Goal: Task Accomplishment & Management: Manage account settings

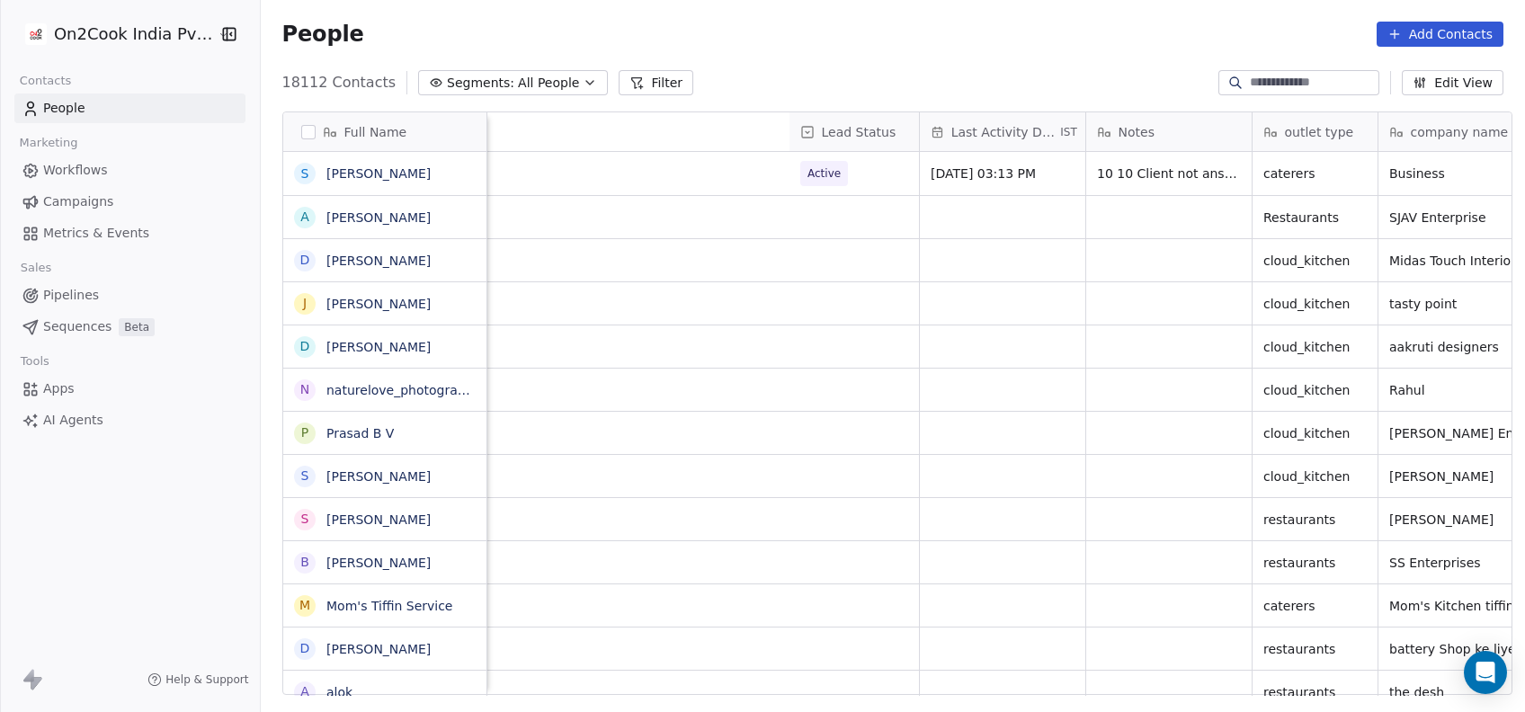
scroll to position [608, 1254]
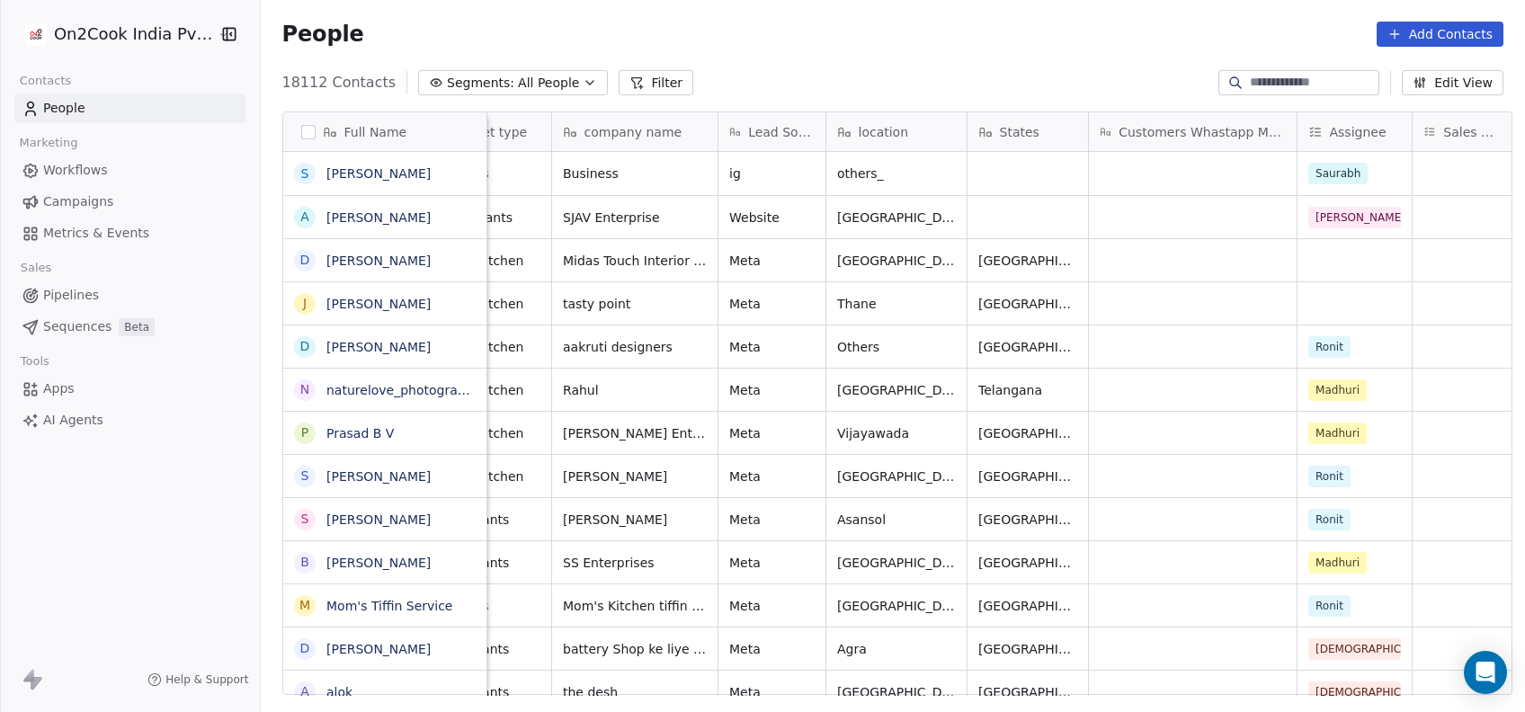
click at [619, 86] on button "Filter" at bounding box center [656, 82] width 75 height 25
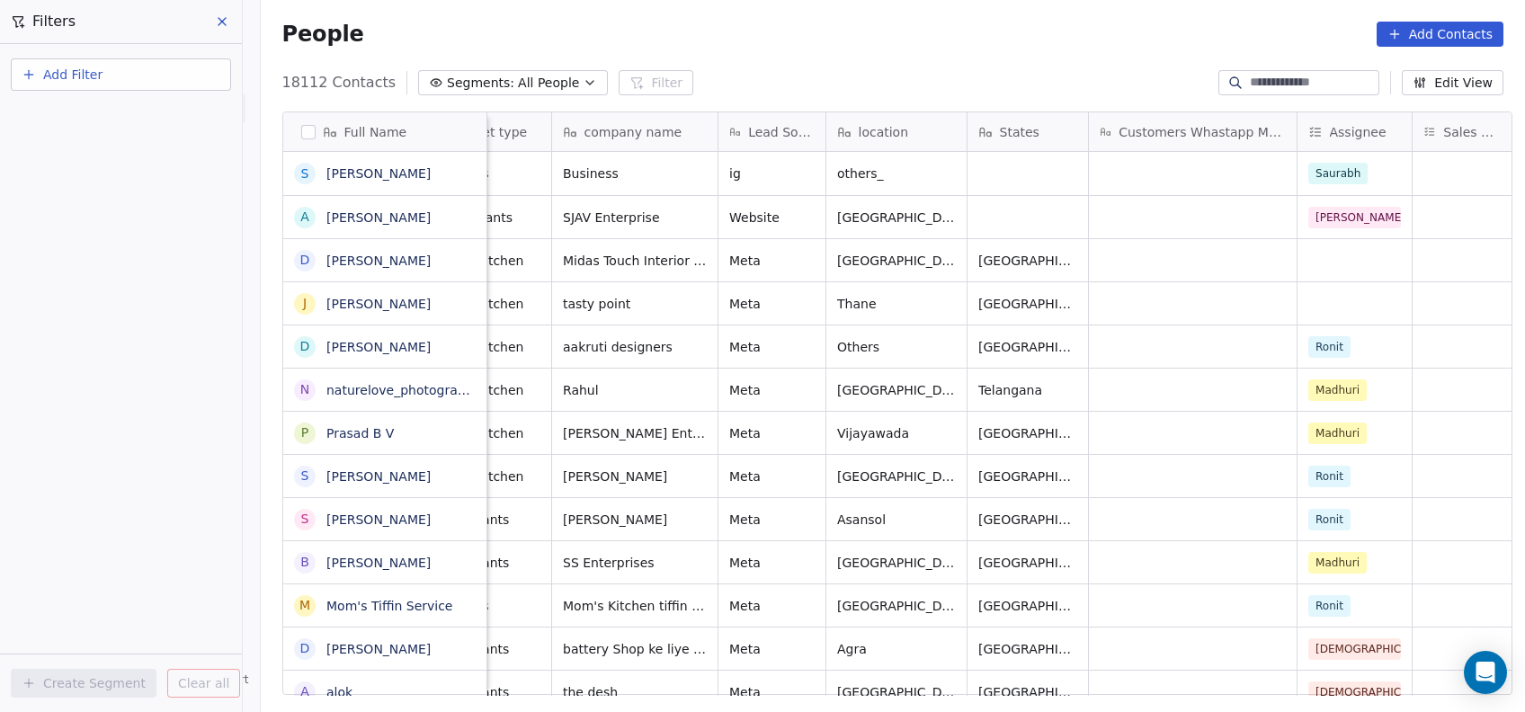
click at [165, 62] on button "Add Filter" at bounding box center [121, 74] width 220 height 32
click at [111, 121] on span "Contact properties" at bounding box center [88, 116] width 117 height 19
type input "***"
click at [58, 184] on span "Assignee" at bounding box center [58, 182] width 57 height 18
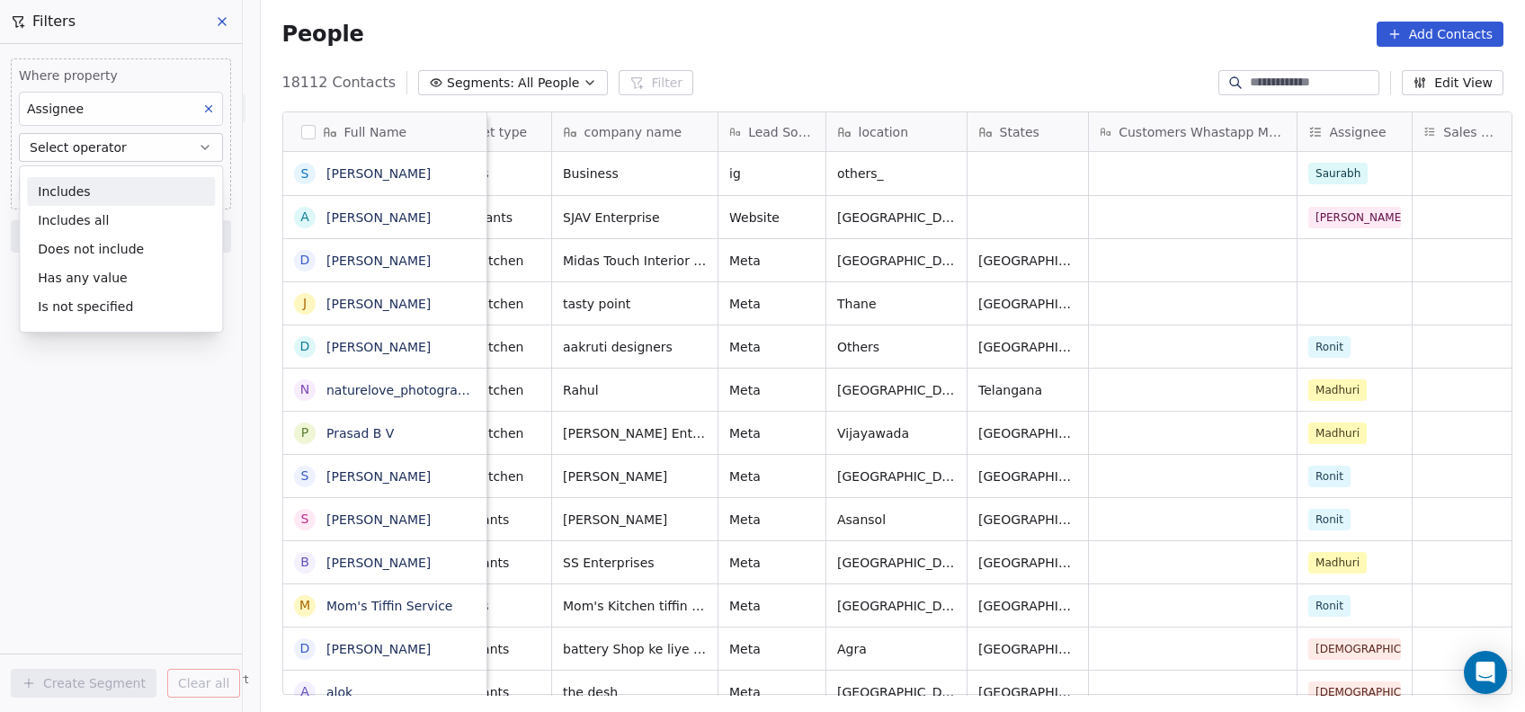
click at [58, 184] on div "Includes" at bounding box center [121, 191] width 188 height 29
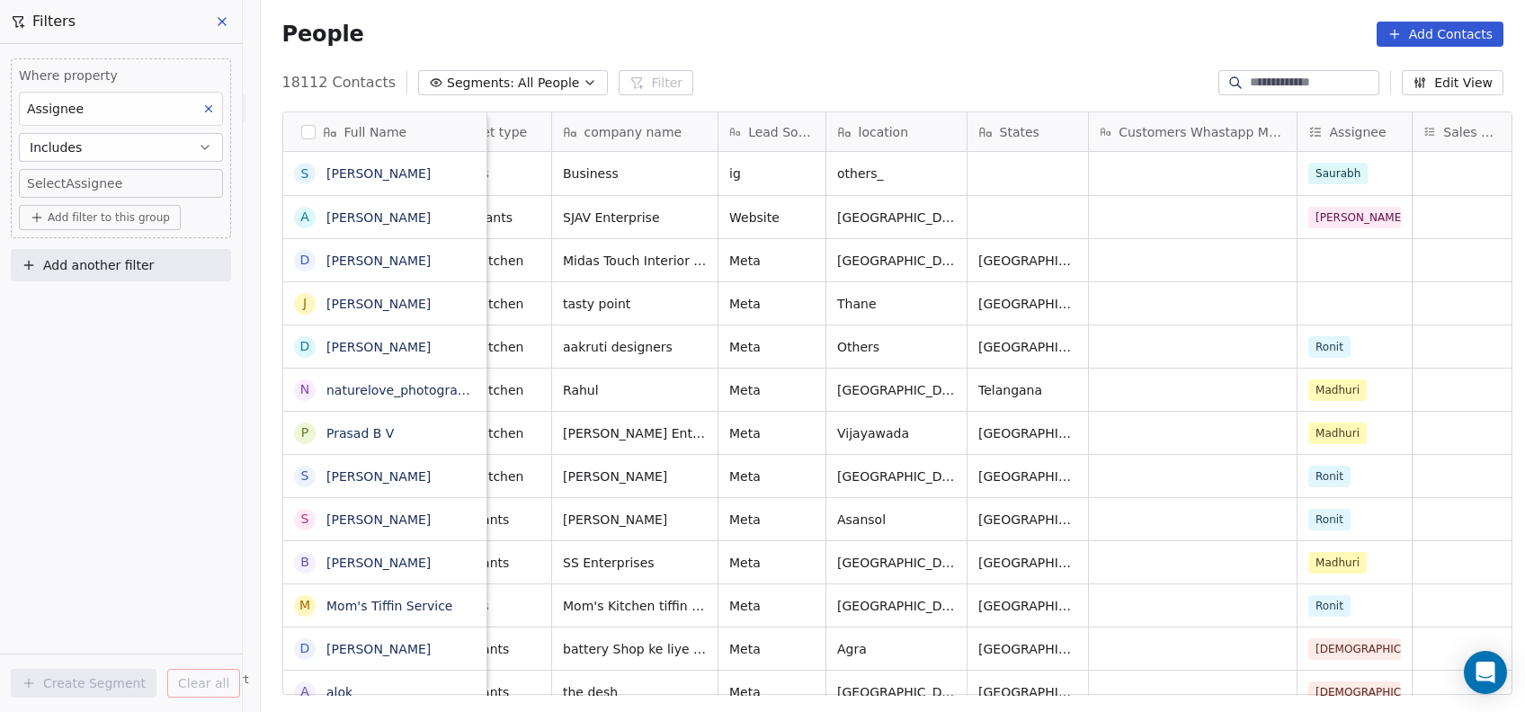
click at [79, 181] on body "On2Cook India Pvt. Ltd. Contacts People Marketing Workflows Campaigns Metrics &…" at bounding box center [762, 356] width 1525 height 712
type input "**"
click at [50, 247] on button "Suggestions" at bounding box center [51, 243] width 14 height 14
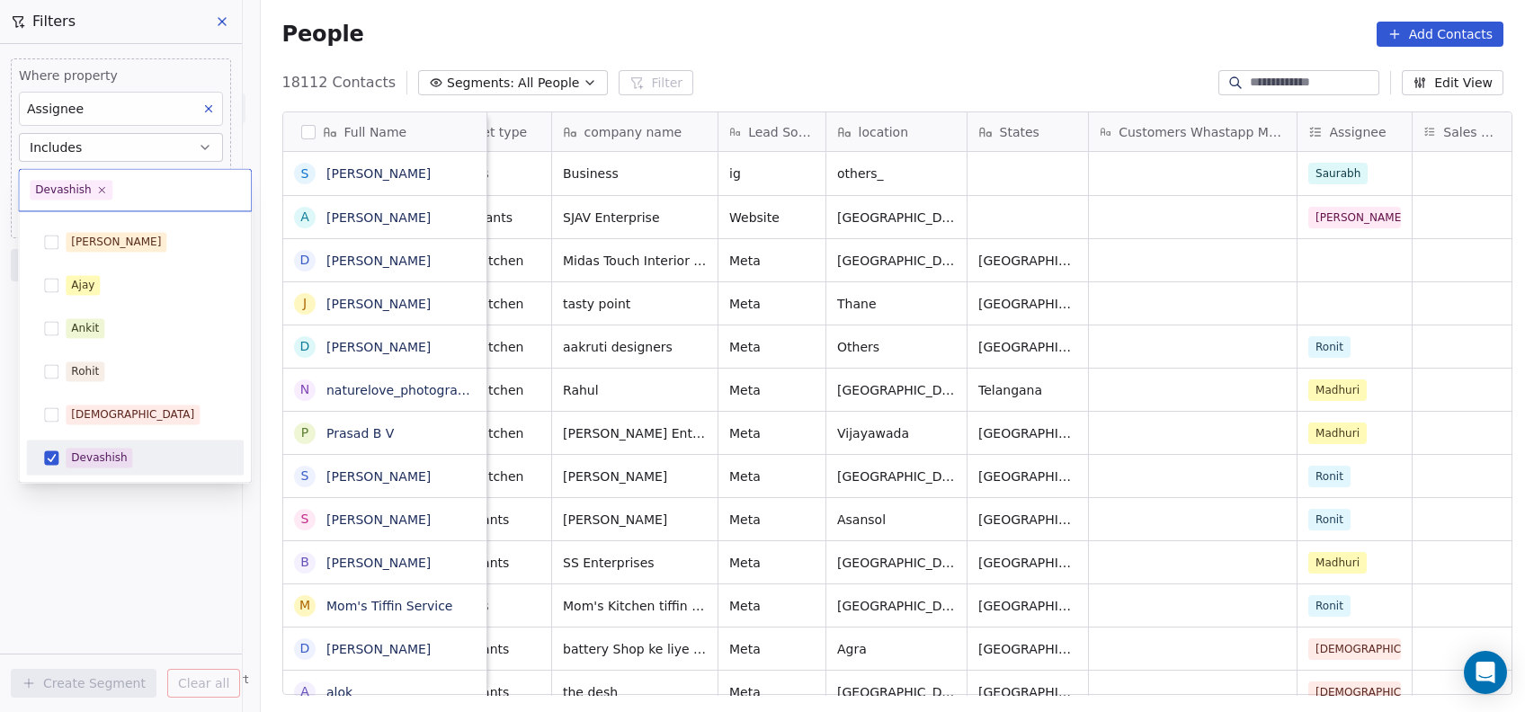
click at [54, 519] on html "On2Cook India Pvt. Ltd. Contacts People Marketing Workflows Campaigns Metrics &…" at bounding box center [762, 356] width 1525 height 712
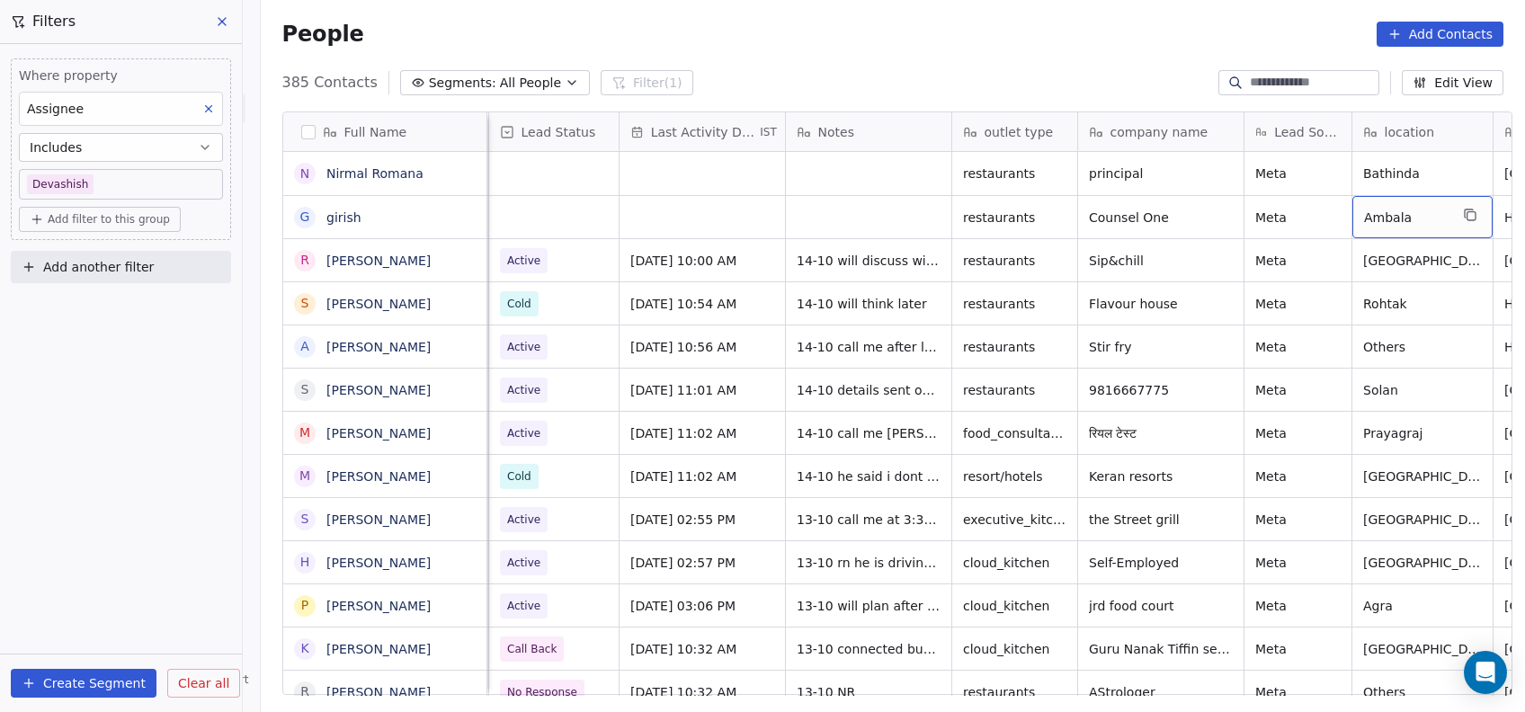
scroll to position [0, 422]
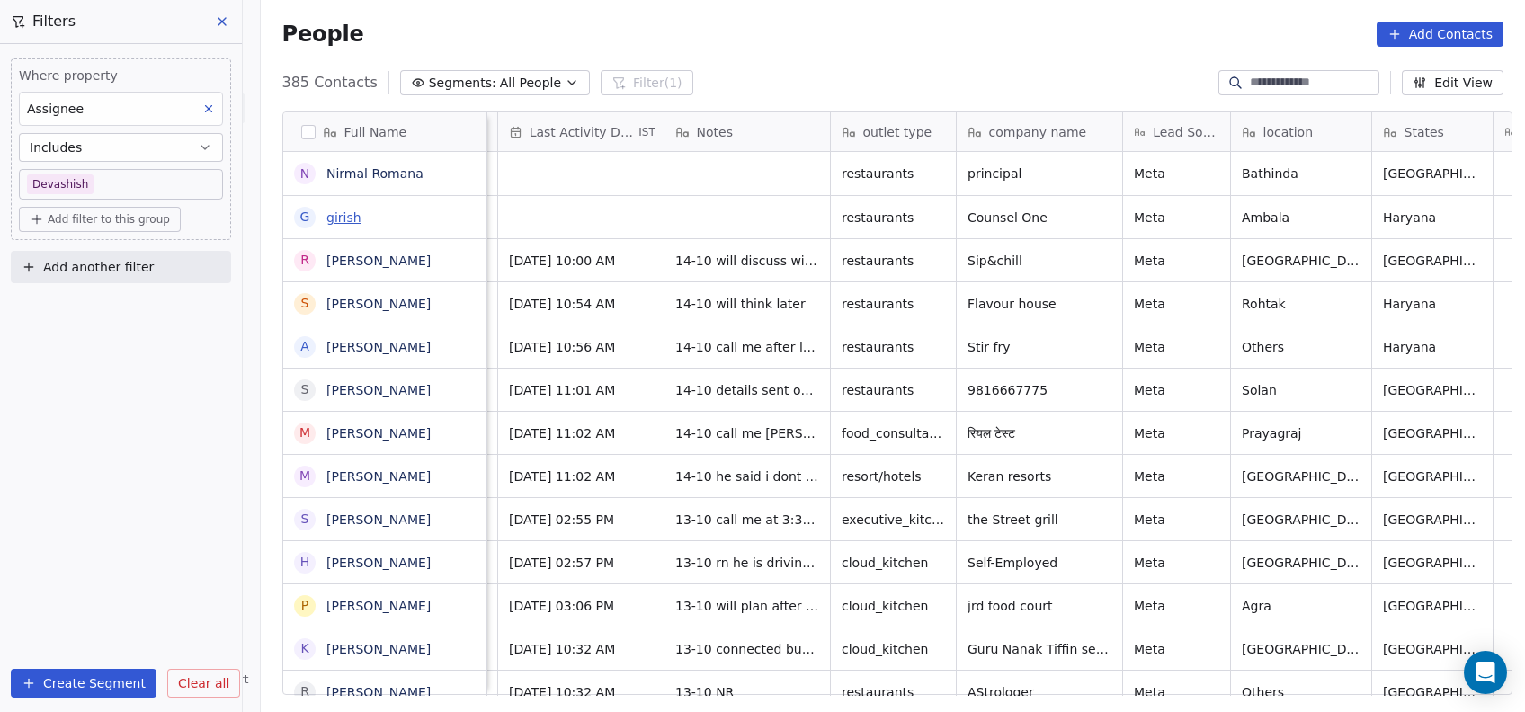
click at [337, 224] on link "girish" at bounding box center [343, 217] width 35 height 14
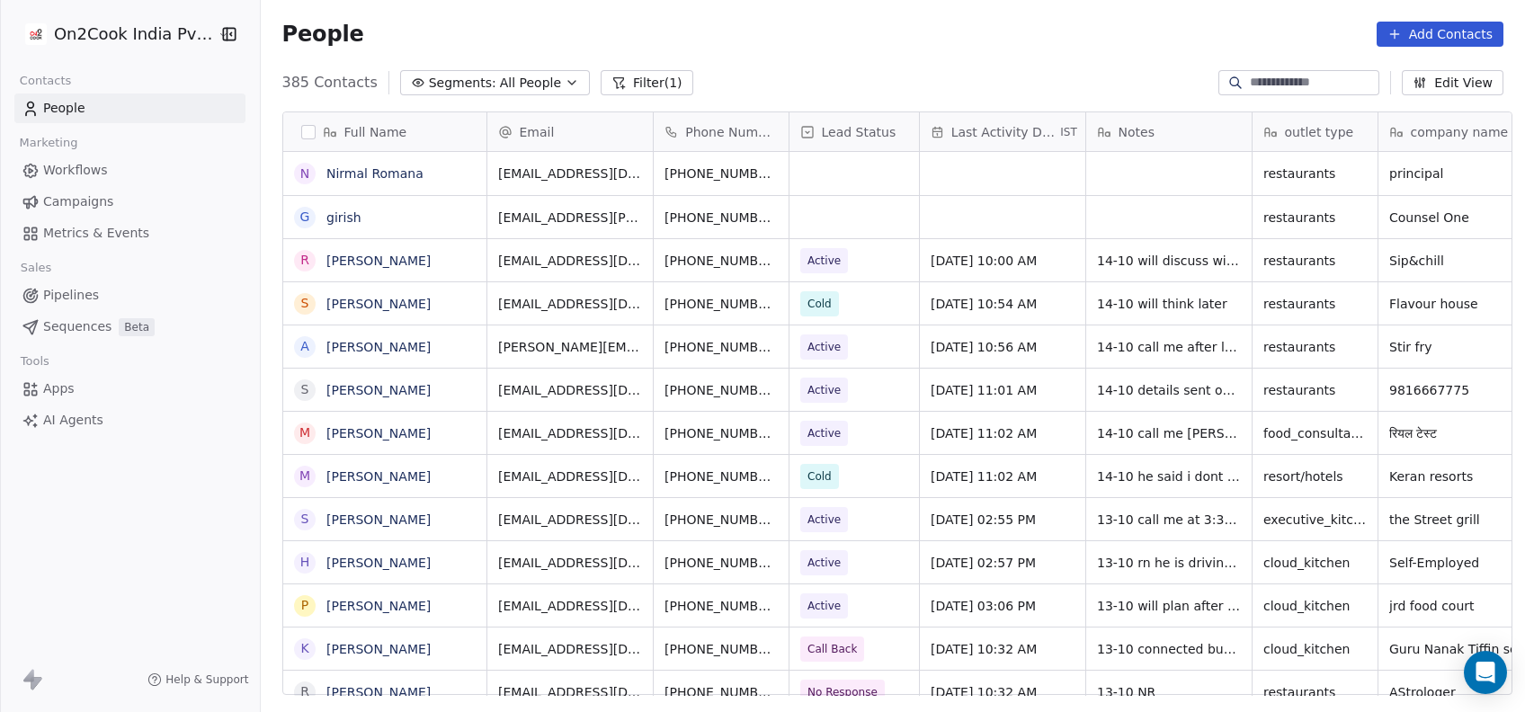
scroll to position [608, 1254]
click at [839, 213] on div "grid" at bounding box center [853, 217] width 129 height 42
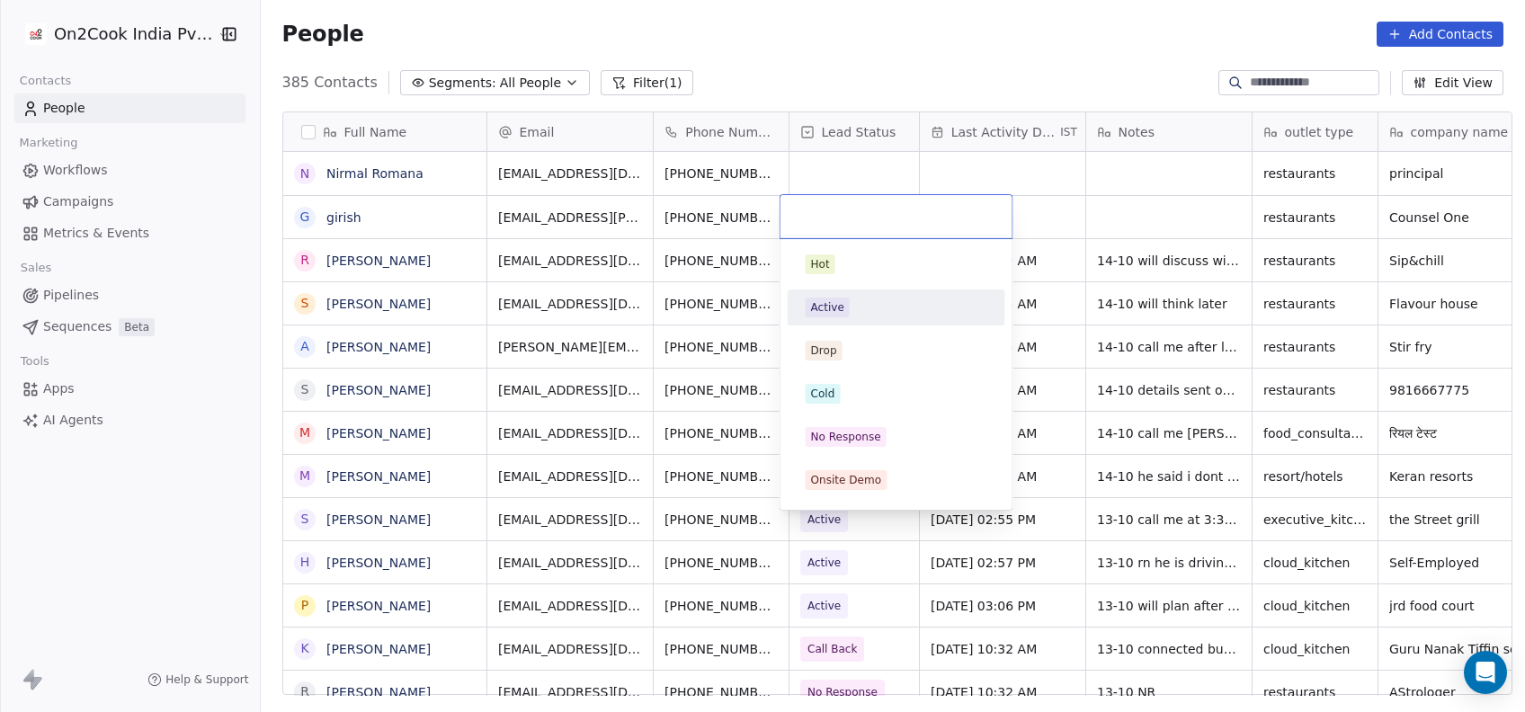
click at [826, 309] on div "Active" at bounding box center [827, 307] width 33 height 16
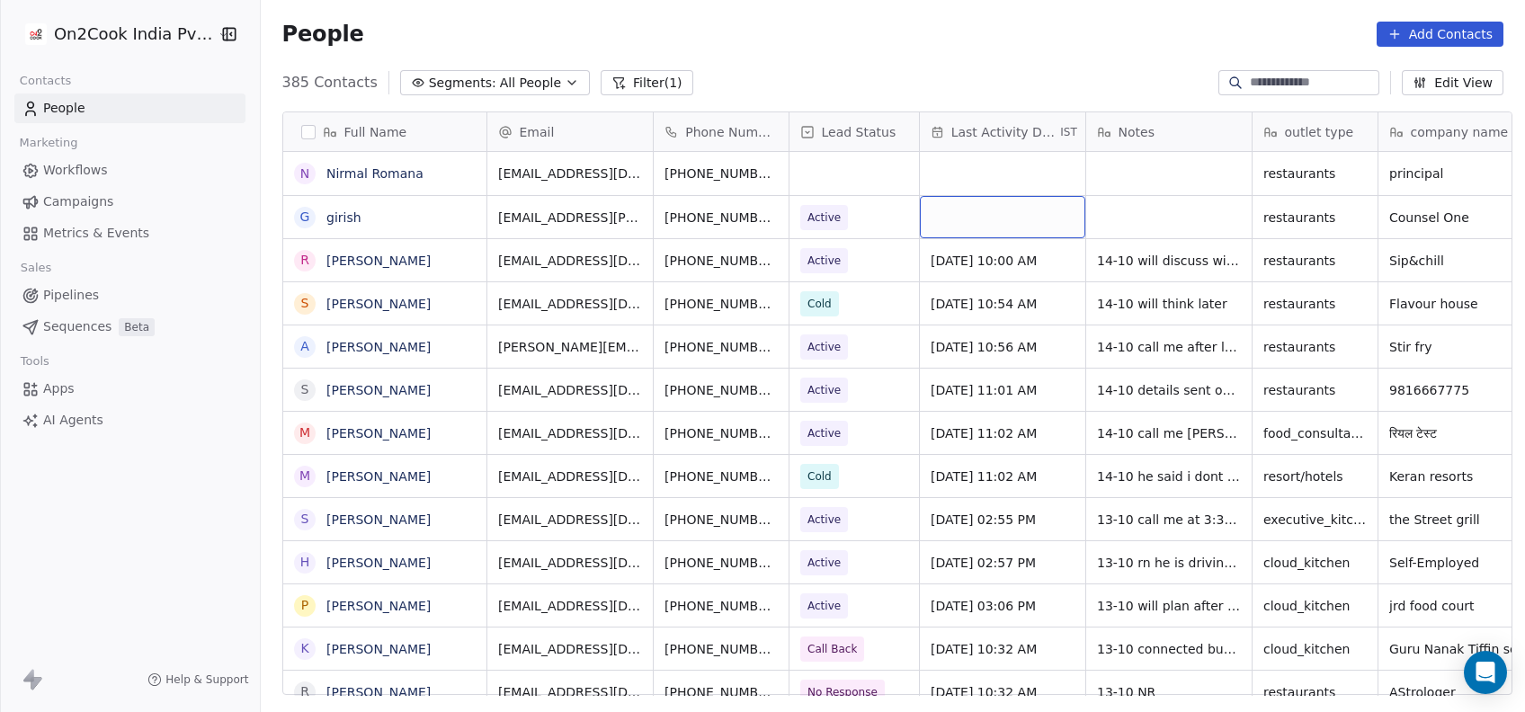
click at [959, 223] on div "grid" at bounding box center [1002, 217] width 165 height 42
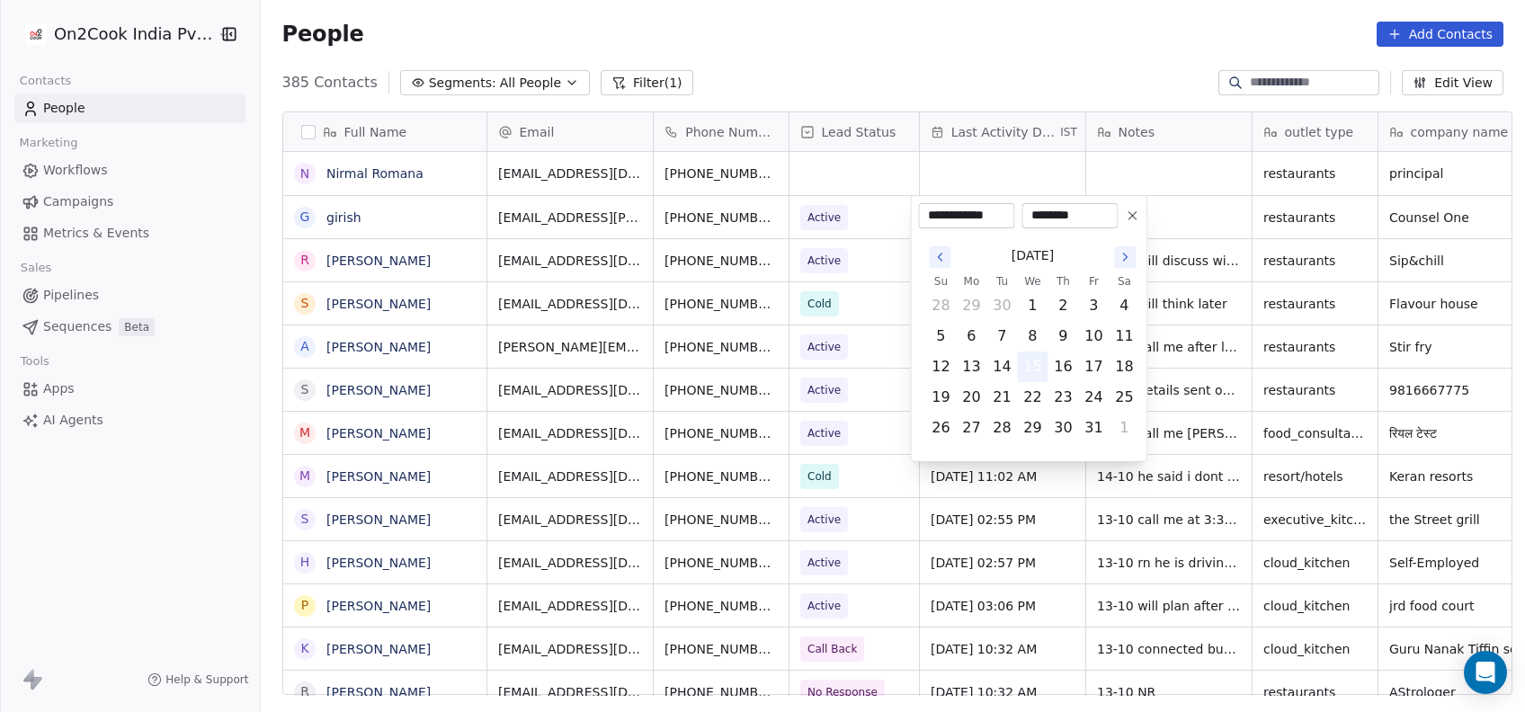
click at [1029, 362] on button "15" at bounding box center [1032, 366] width 29 height 29
click at [1187, 265] on html "On2Cook India Pvt. Ltd. Contacts People Marketing Workflows Campaigns Metrics &…" at bounding box center [762, 356] width 1525 height 712
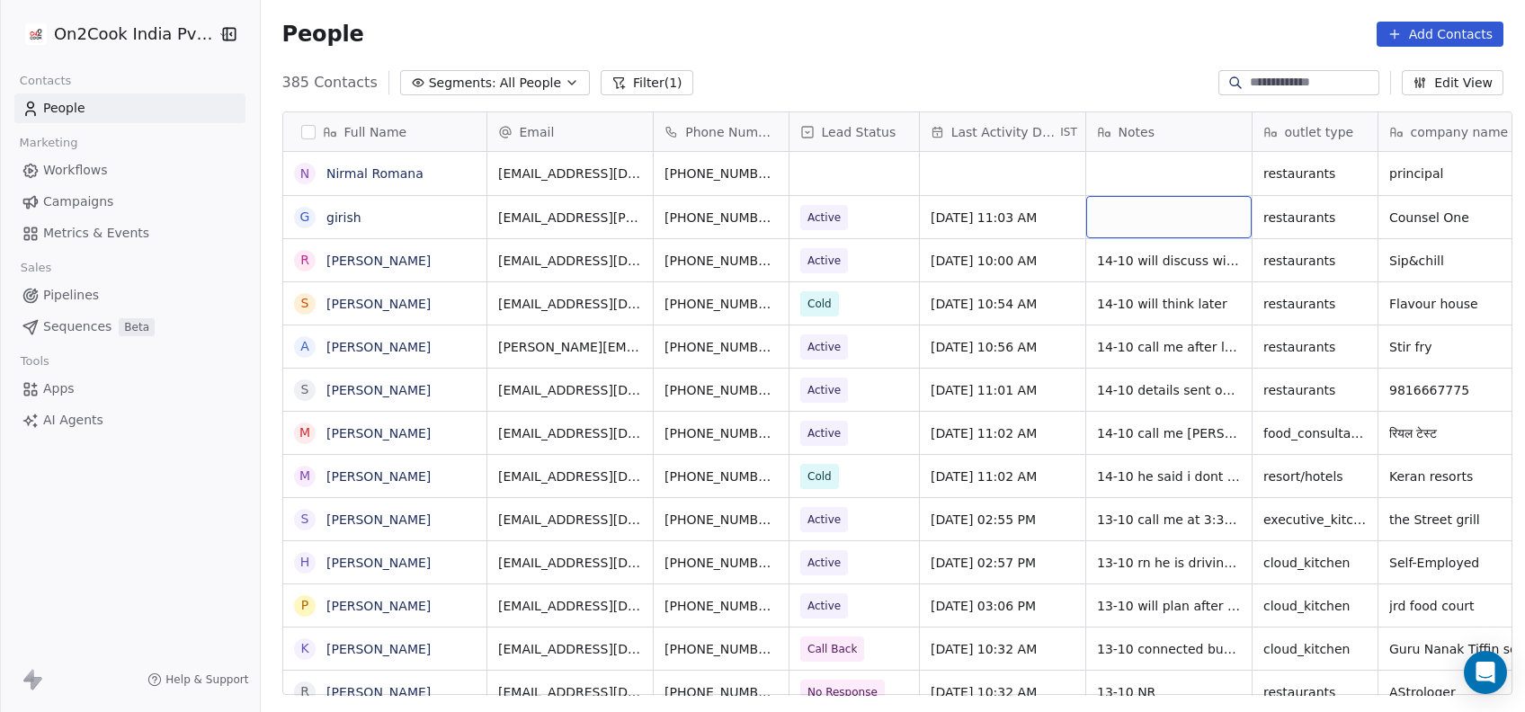
click at [1143, 217] on div "grid" at bounding box center [1168, 217] width 165 height 42
click at [1127, 226] on div "grid" at bounding box center [1168, 217] width 165 height 42
type textarea "**********"
click at [657, 227] on html "On2Cook India Pvt. Ltd. Contacts People Marketing Workflows Campaigns Metrics &…" at bounding box center [762, 356] width 1525 height 712
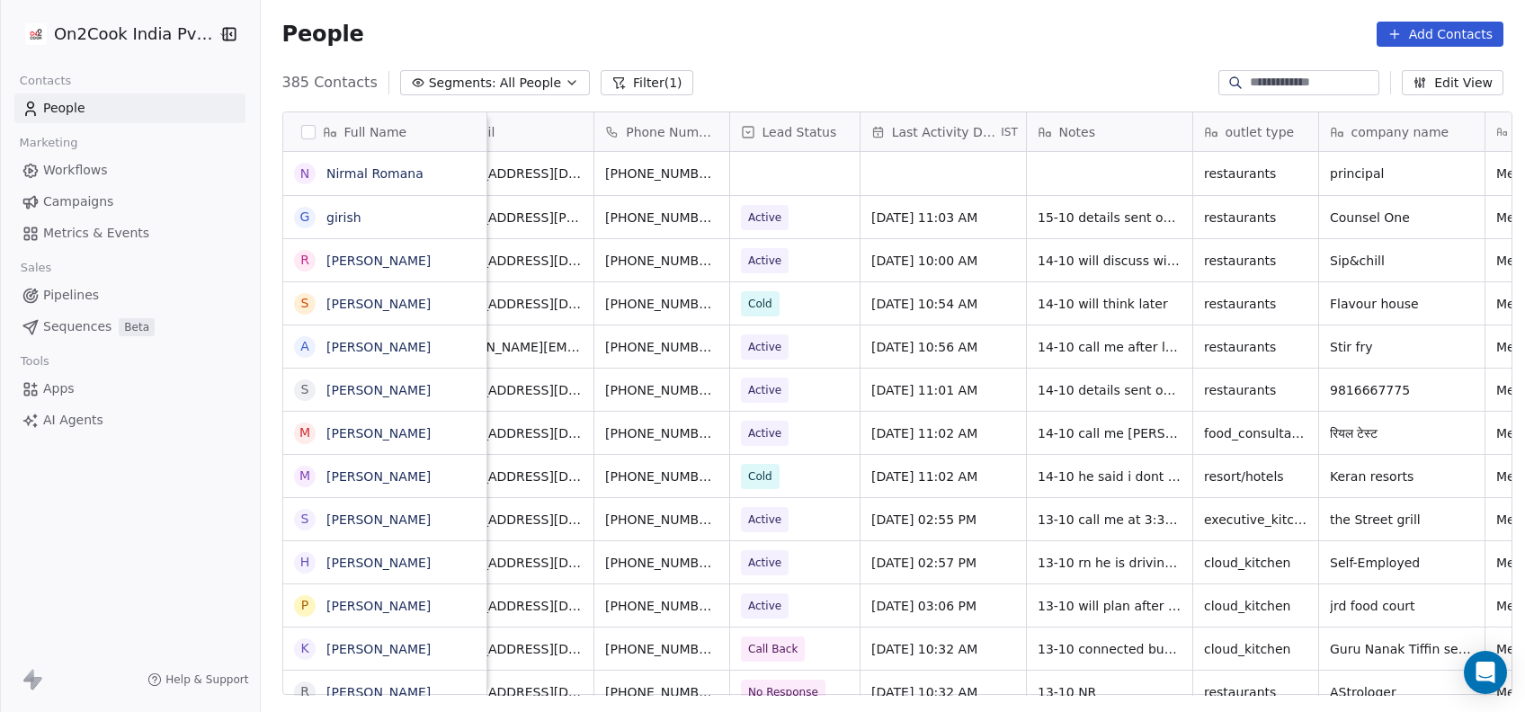
scroll to position [0, 129]
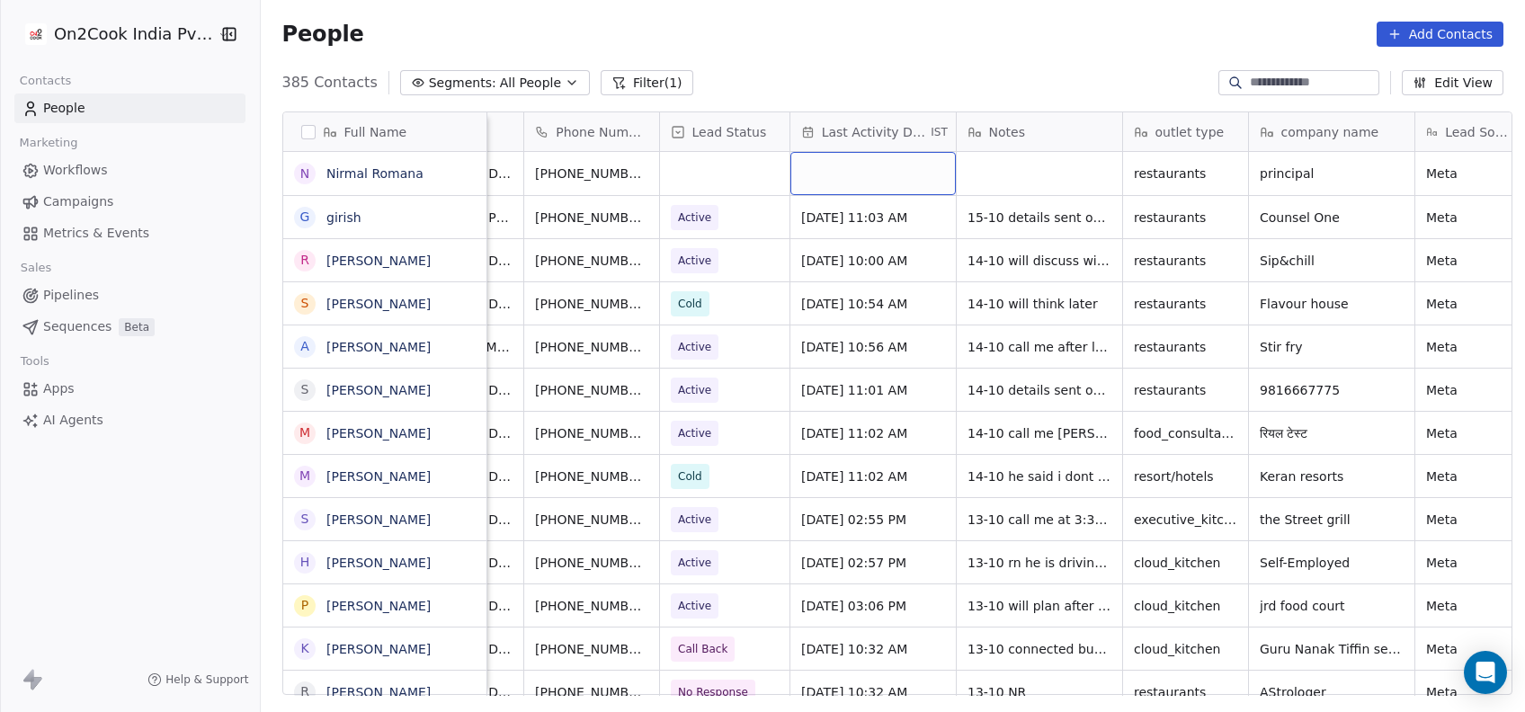
click at [816, 172] on div "grid" at bounding box center [872, 173] width 165 height 43
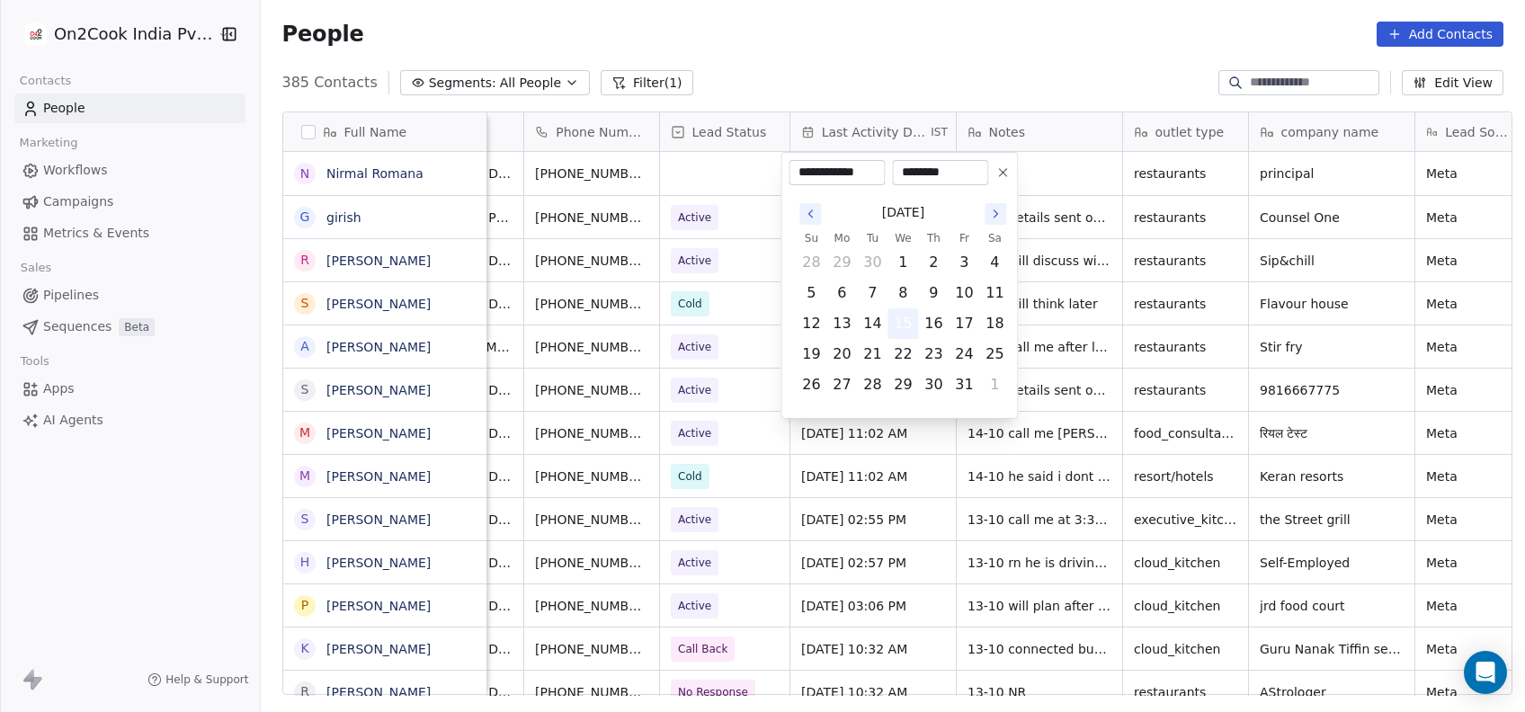
click at [897, 316] on button "15" at bounding box center [902, 323] width 29 height 29
click at [1065, 232] on html "On2Cook India Pvt. Ltd. Contacts People Marketing Workflows Campaigns Metrics &…" at bounding box center [762, 356] width 1525 height 712
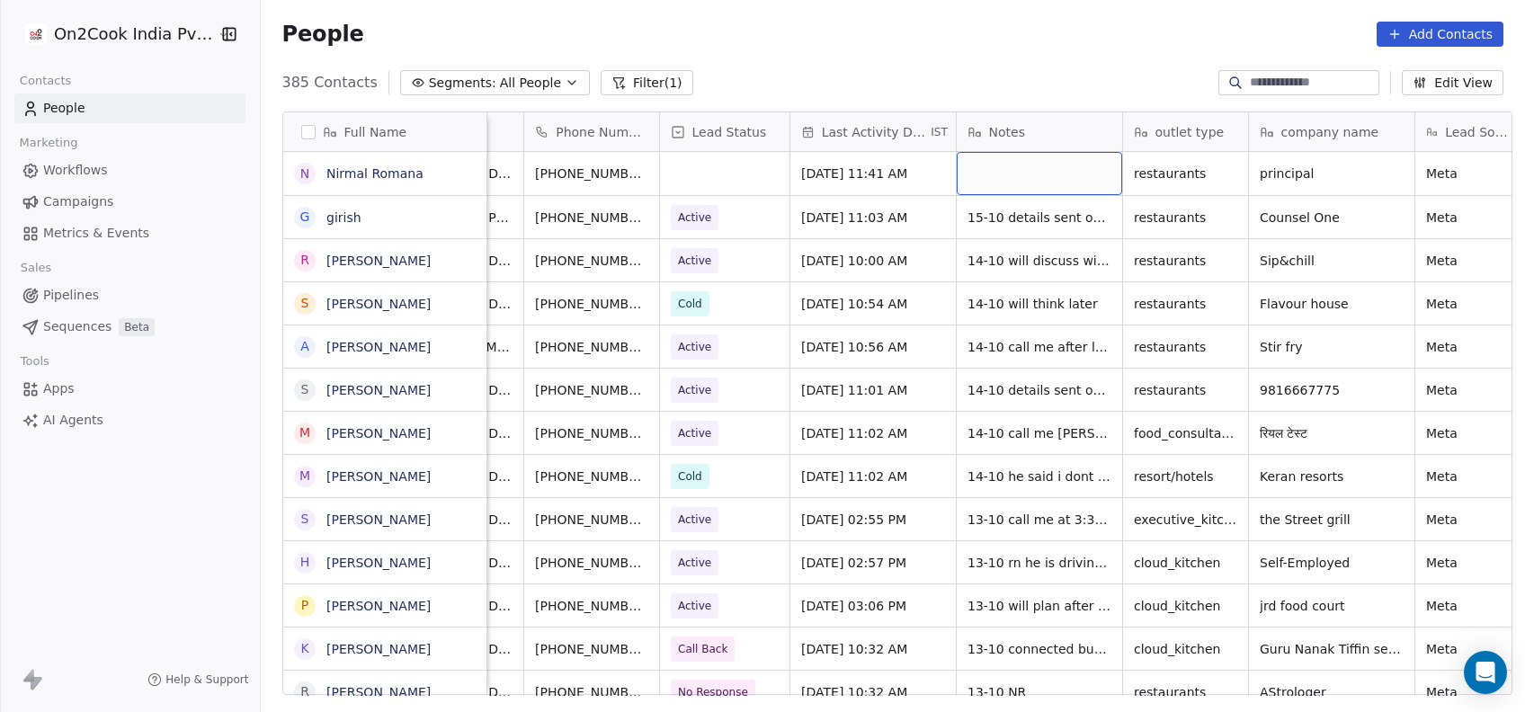
click at [962, 187] on div "grid" at bounding box center [1039, 173] width 165 height 43
type textarea "*****"
click at [825, 209] on html "On2Cook India Pvt. Ltd. Contacts People Marketing Workflows Campaigns Metrics &…" at bounding box center [762, 356] width 1525 height 712
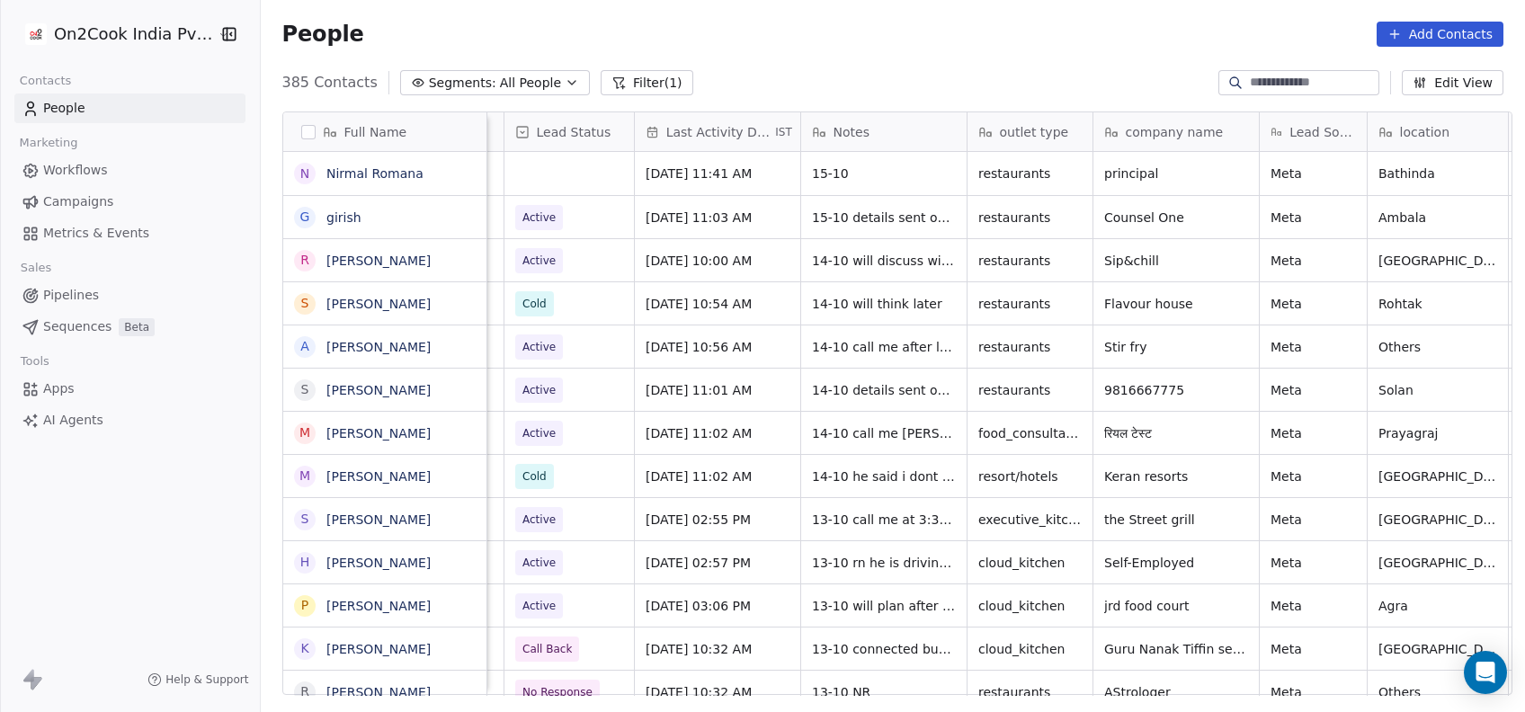
scroll to position [0, 223]
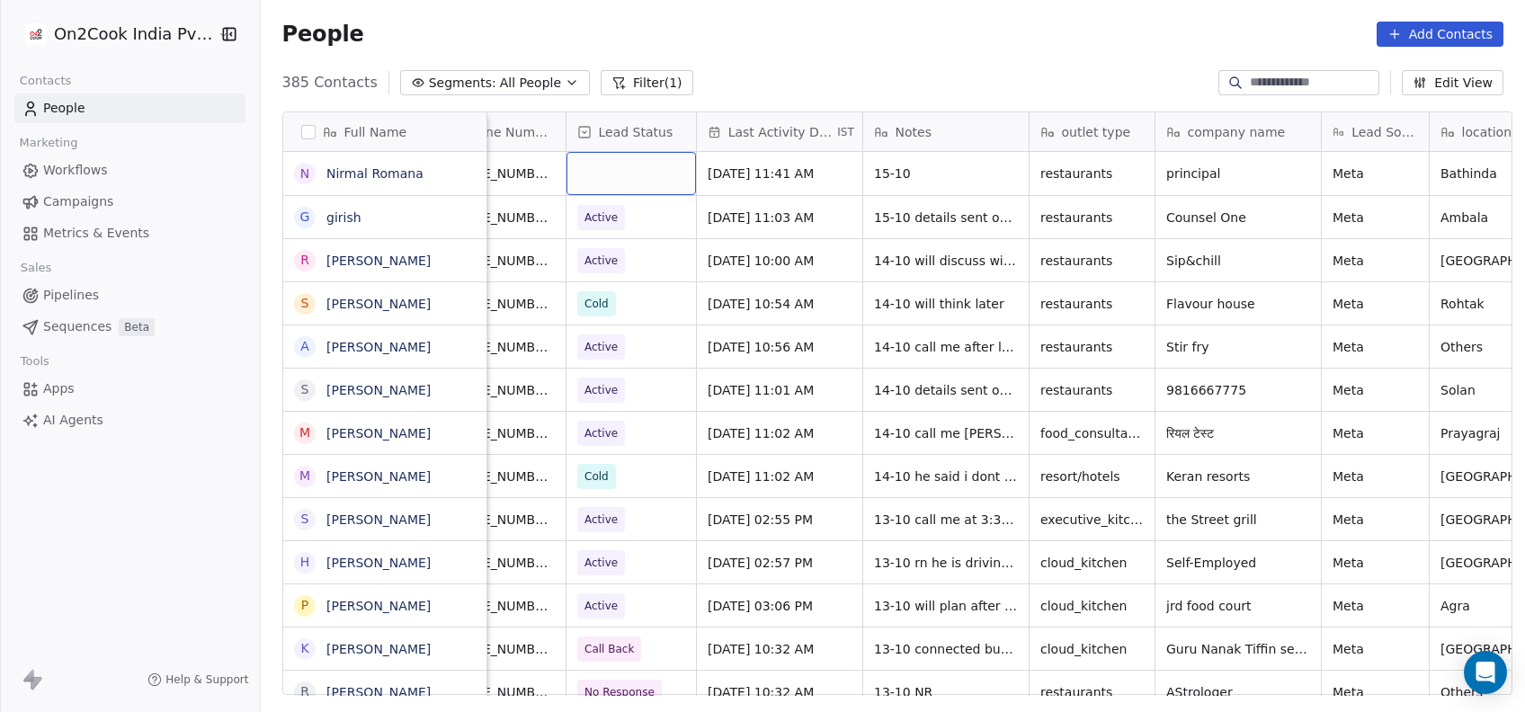
click at [616, 165] on div "grid" at bounding box center [630, 173] width 129 height 43
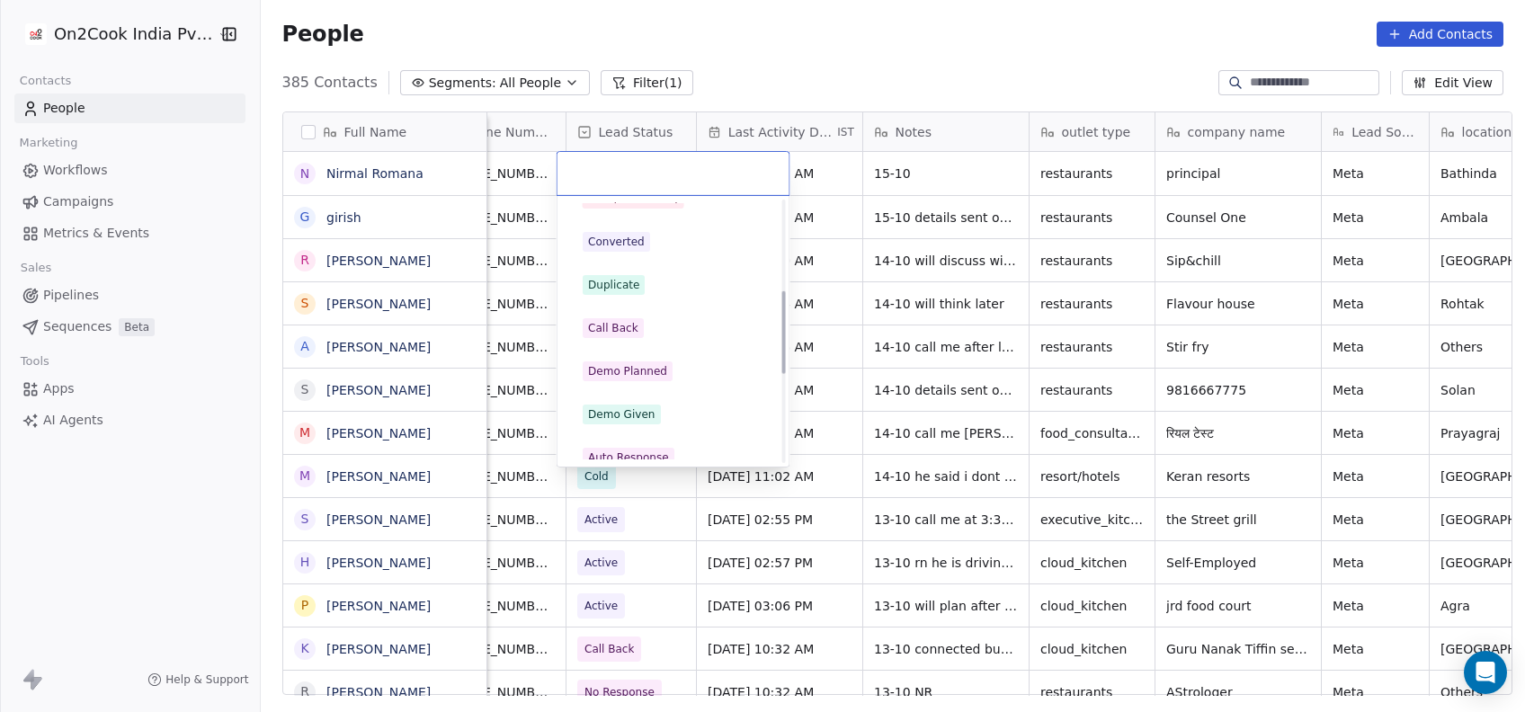
scroll to position [323, 0]
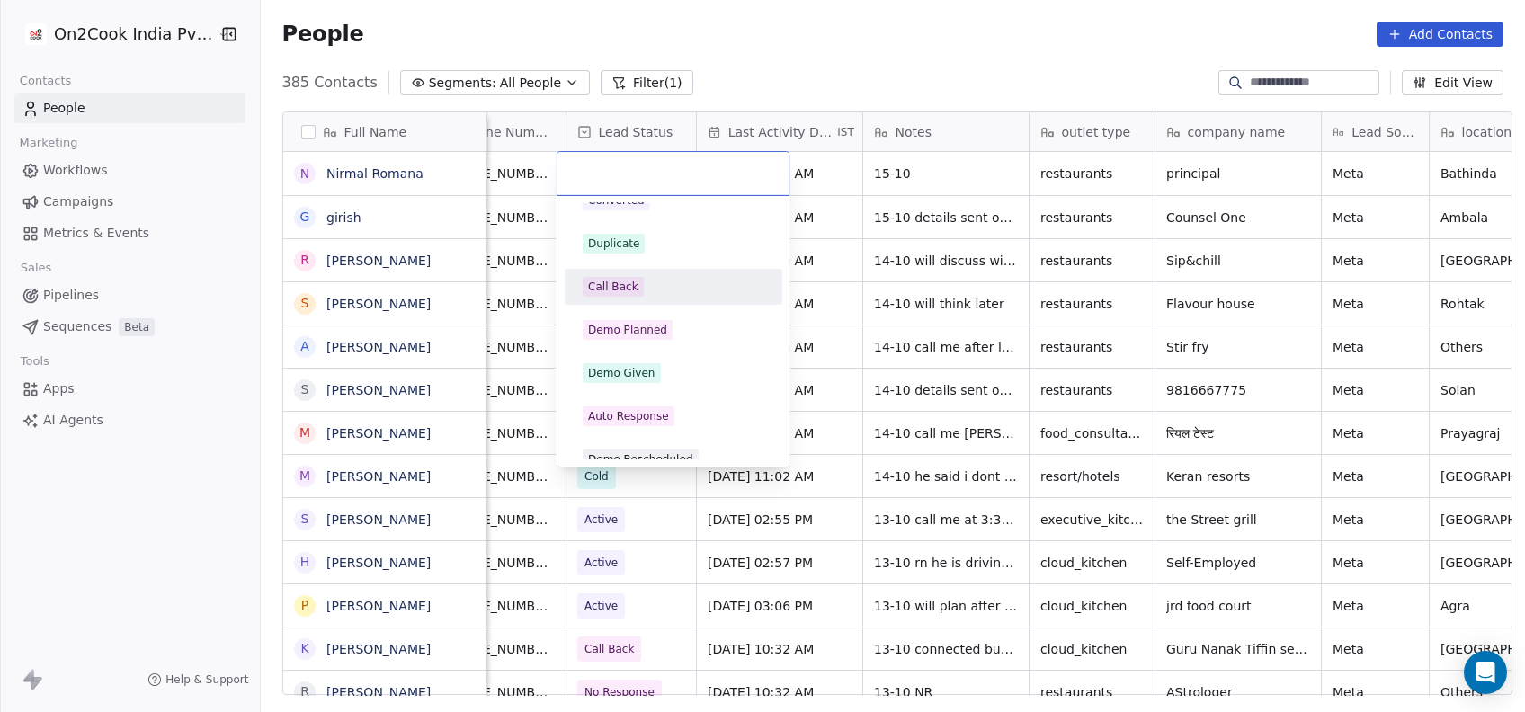
click at [625, 275] on div "Call Back" at bounding box center [673, 286] width 203 height 29
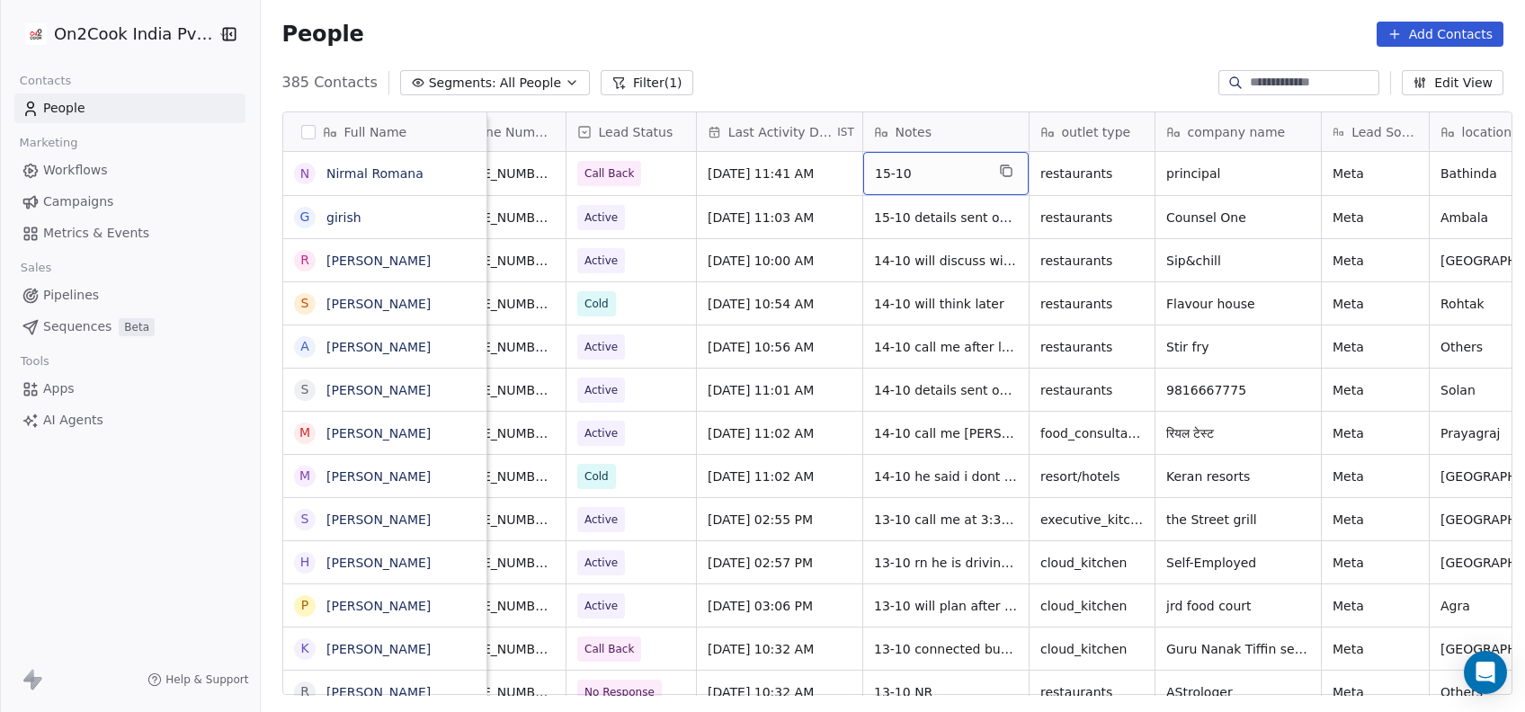
click at [939, 165] on span "15-10" at bounding box center [930, 174] width 110 height 18
type textarea "**********"
click at [942, 317] on html "On2Cook India Pvt. Ltd. Contacts People Marketing Workflows Campaigns Metrics &…" at bounding box center [762, 356] width 1525 height 712
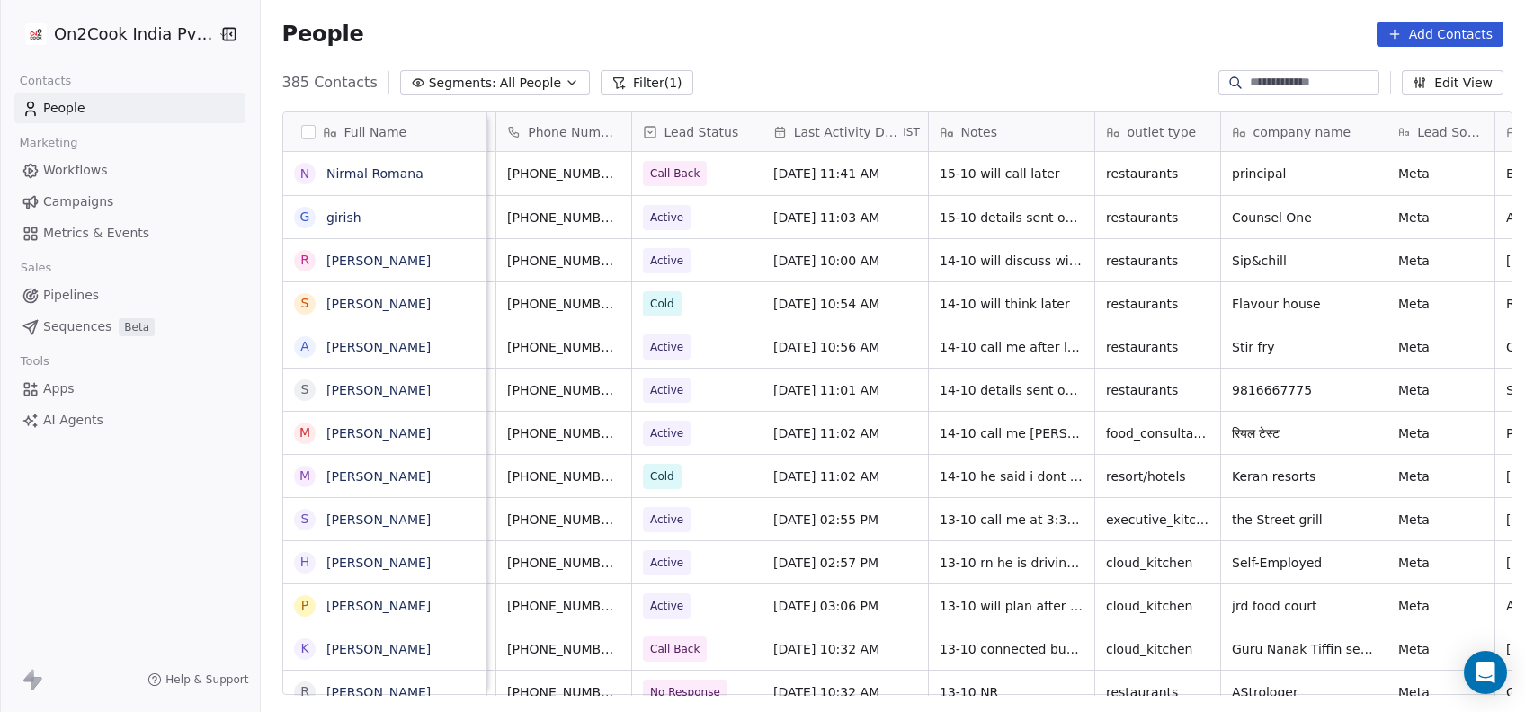
scroll to position [0, 157]
click at [798, 273] on div "[DATE] 10:00 AM" at bounding box center [844, 260] width 165 height 42
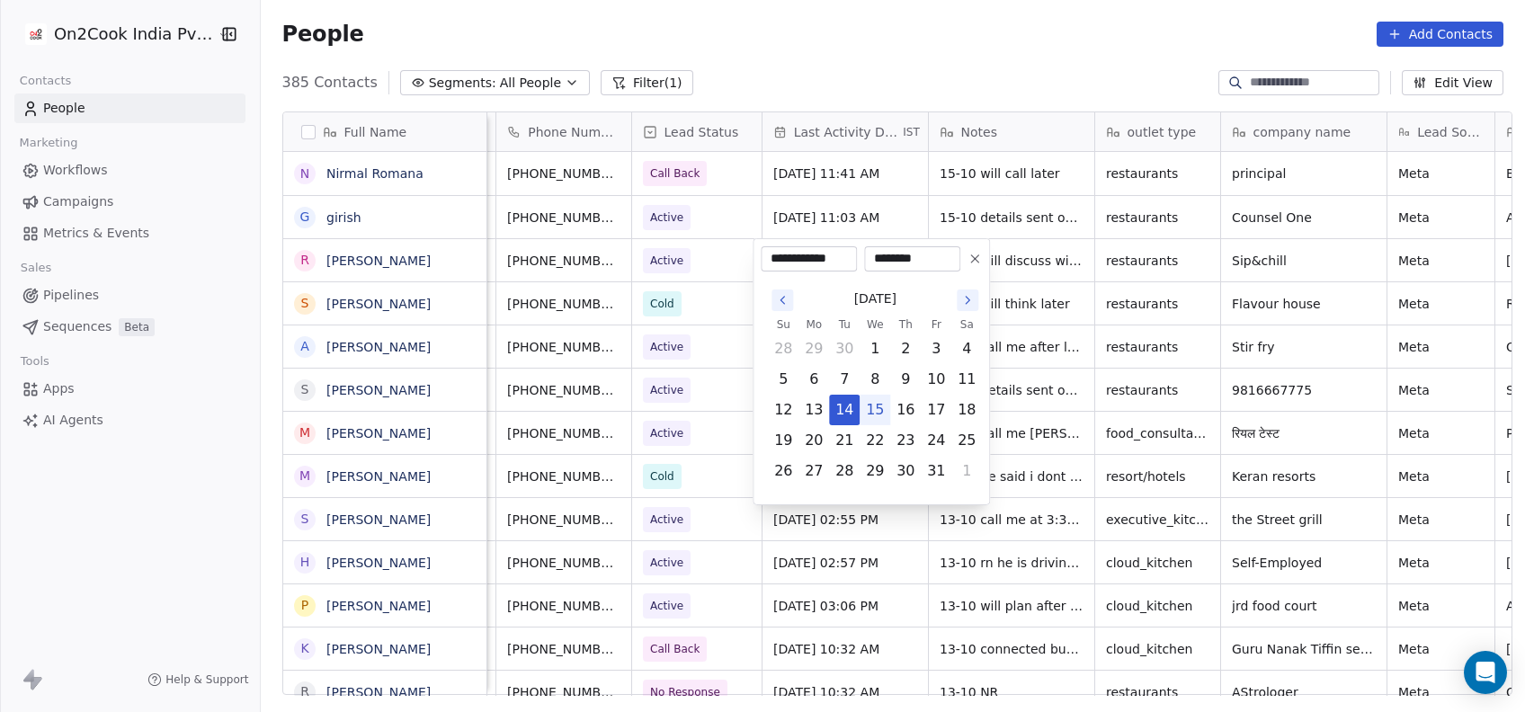
click at [879, 411] on button "15" at bounding box center [875, 410] width 29 height 29
type input "**********"
click at [1055, 373] on html "On2Cook India Pvt. Ltd. Contacts People Marketing Workflows Campaigns Metrics &…" at bounding box center [762, 356] width 1525 height 712
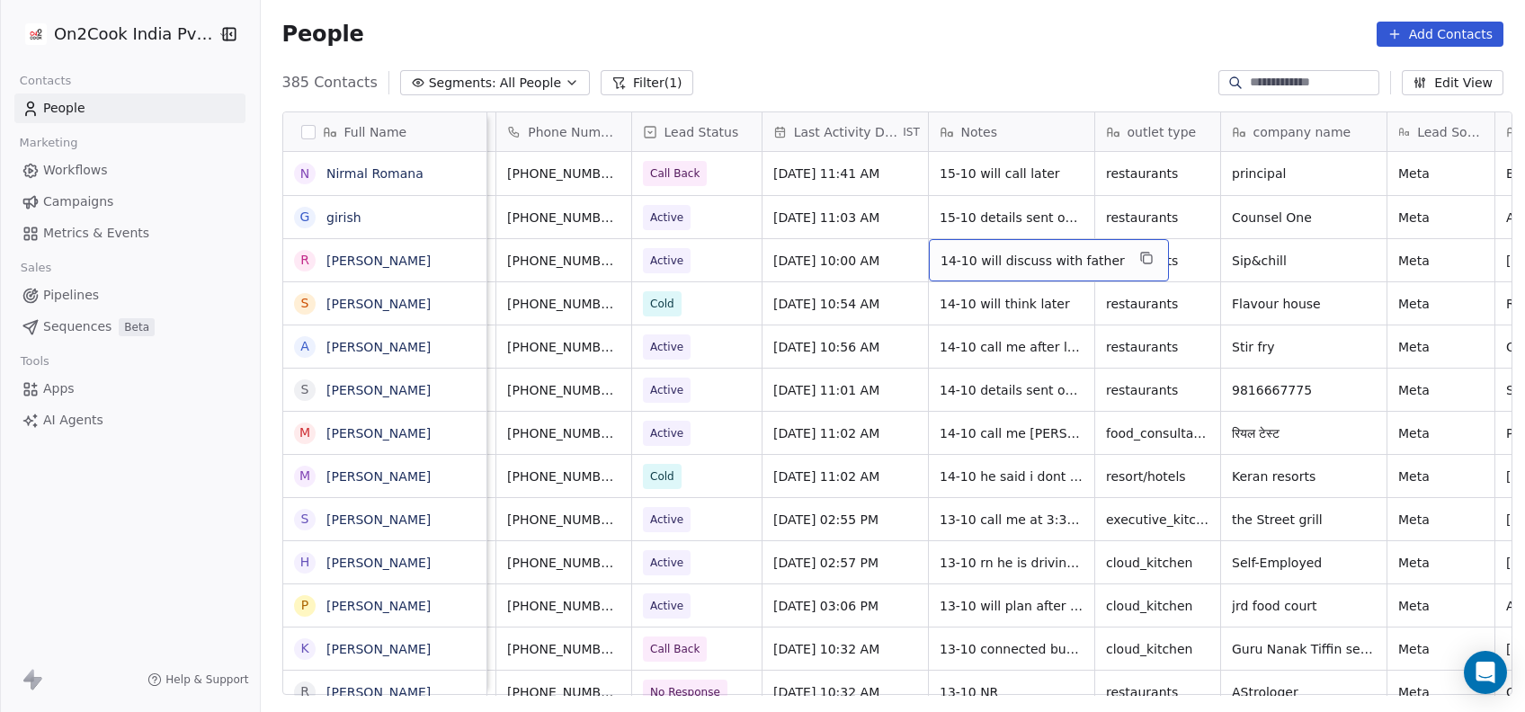
click at [950, 271] on div "14-10 will discuss with father" at bounding box center [1049, 260] width 240 height 42
type textarea "**********"
click at [904, 338] on html "On2Cook India Pvt. Ltd. Contacts People Marketing Workflows Campaigns Metrics &…" at bounding box center [762, 356] width 1525 height 712
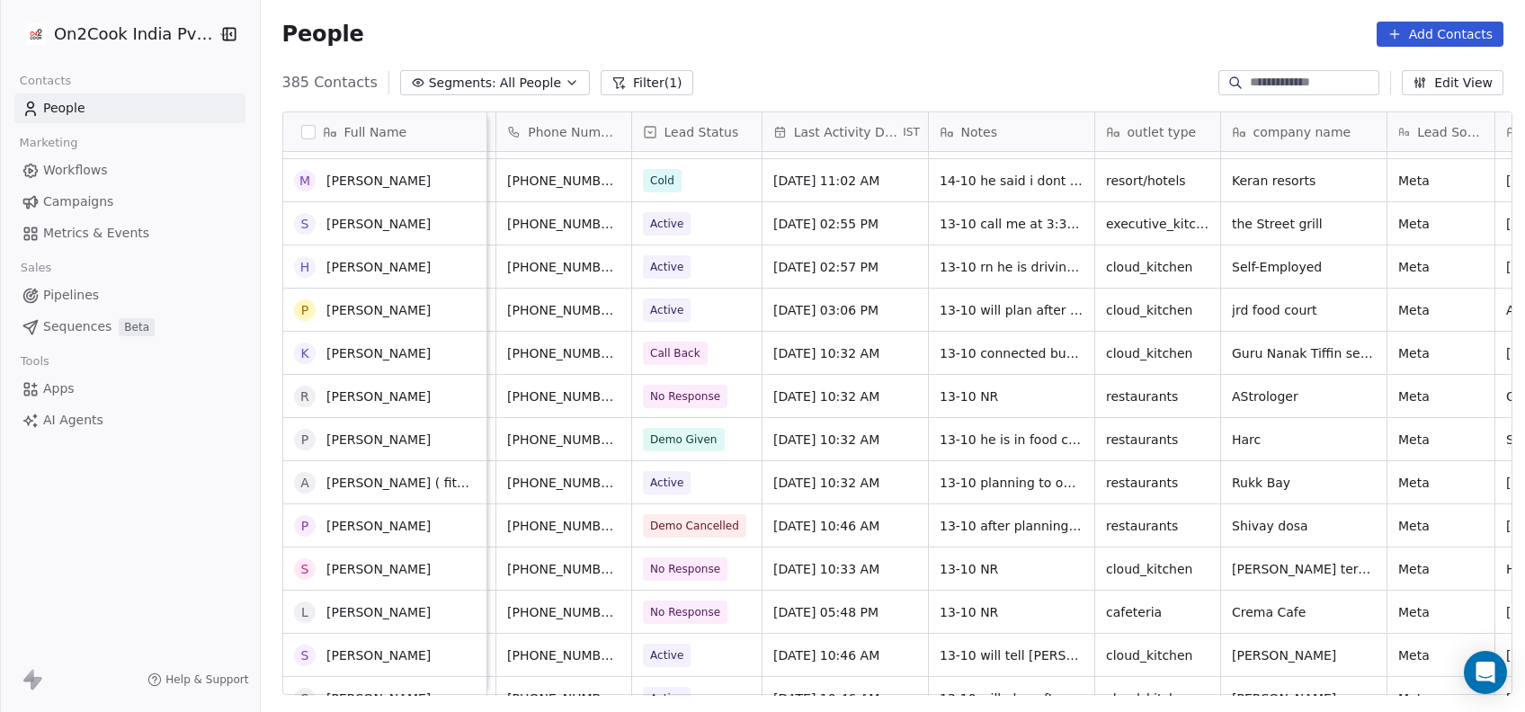
scroll to position [0, 0]
click at [964, 376] on div "13-10 NR" at bounding box center [1011, 395] width 165 height 42
type textarea "**********"
click at [869, 407] on html "On2Cook India Pvt. Ltd. Contacts People Marketing Workflows Campaigns Metrics &…" at bounding box center [762, 356] width 1525 height 712
click at [827, 412] on div "[DATE] 10:32 AM" at bounding box center [844, 395] width 165 height 42
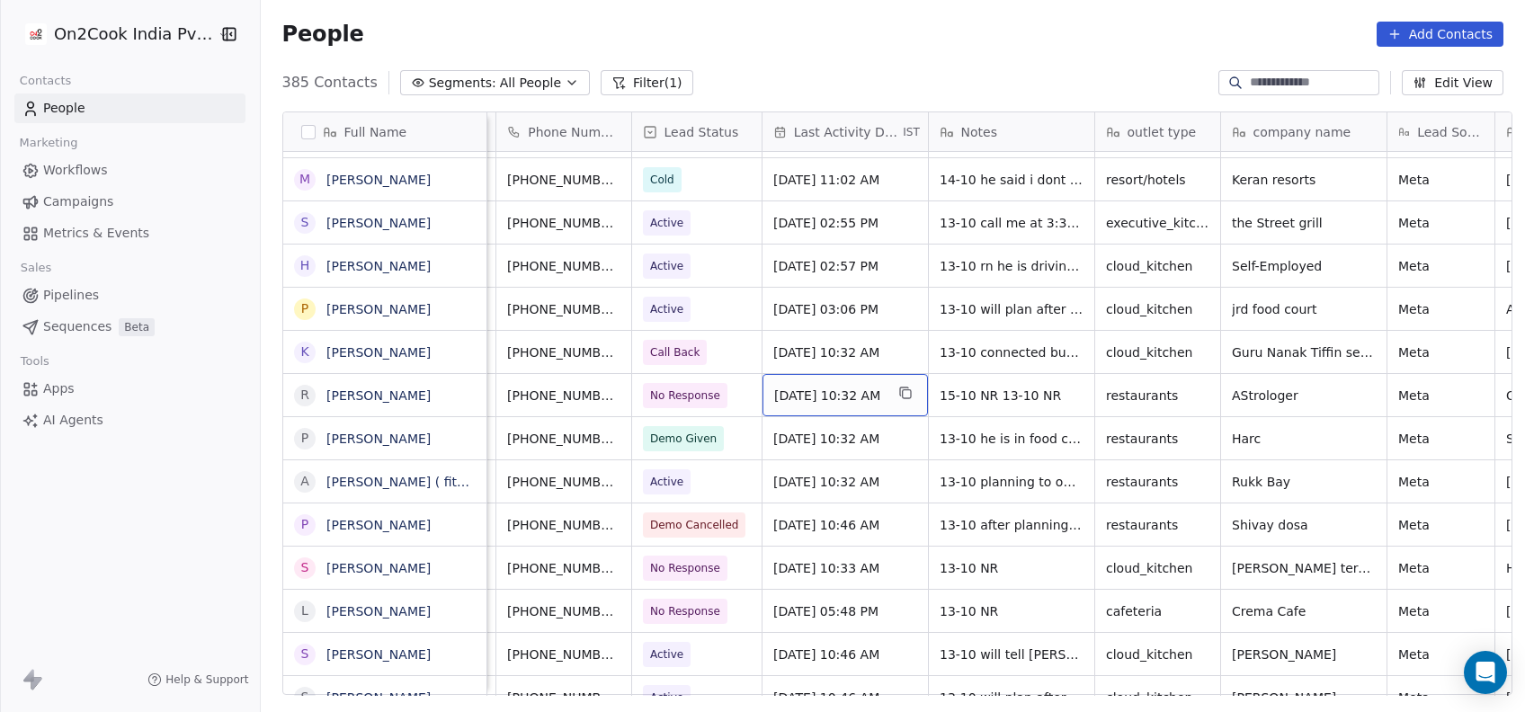
click at [827, 412] on div "[DATE] 10:32 AM" at bounding box center [844, 395] width 165 height 42
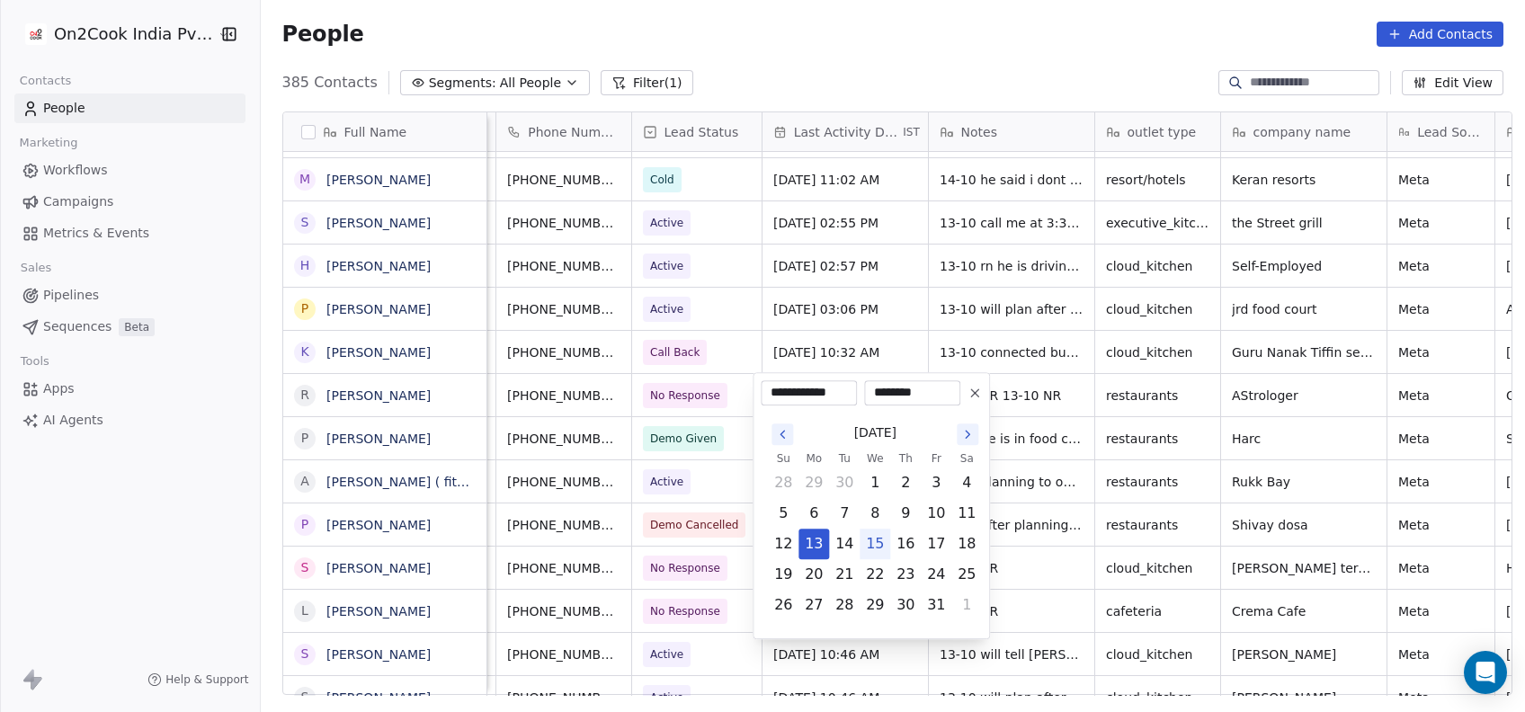
click at [878, 538] on button "15" at bounding box center [875, 544] width 29 height 29
type input "**********"
click at [1012, 477] on html "On2Cook India Pvt. Ltd. Contacts People Marketing Workflows Campaigns Metrics &…" at bounding box center [762, 356] width 1525 height 712
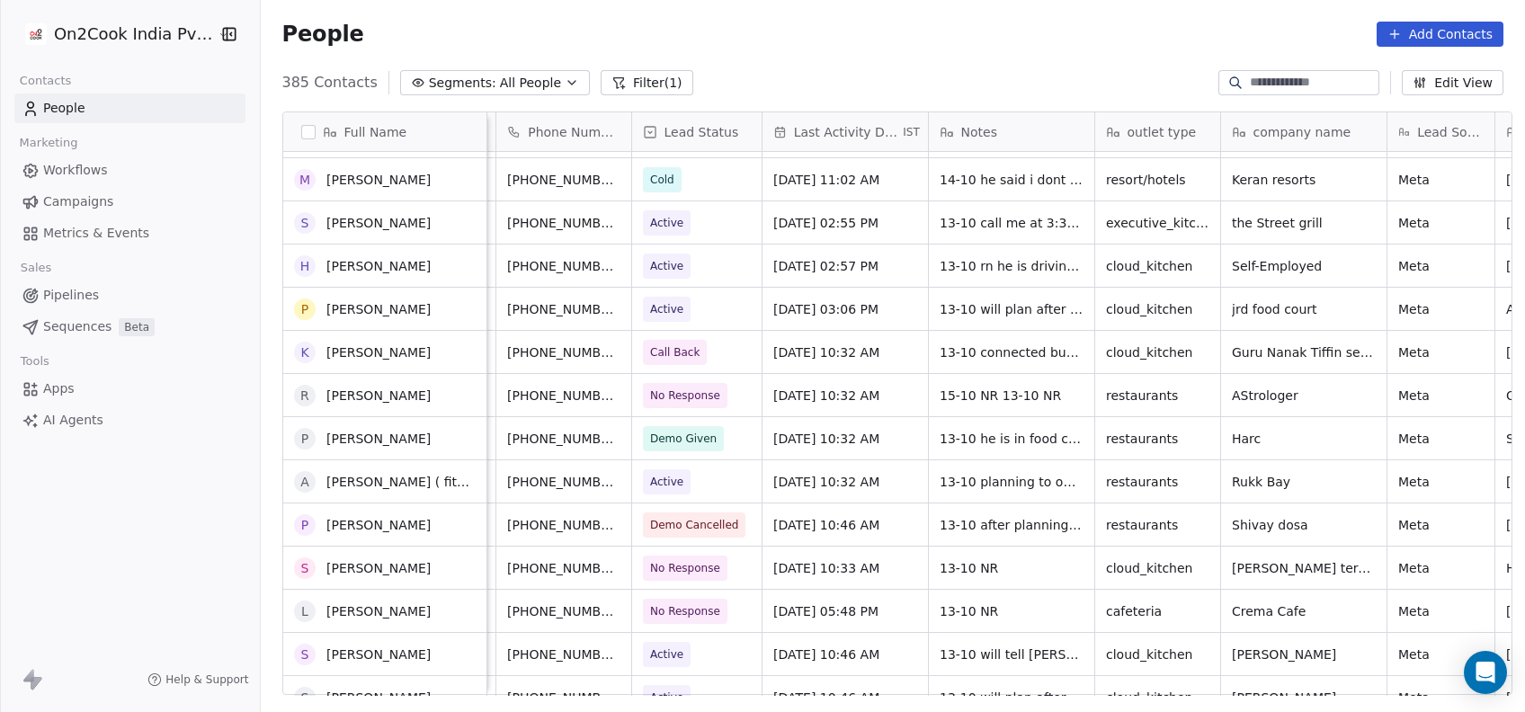
scroll to position [289, 0]
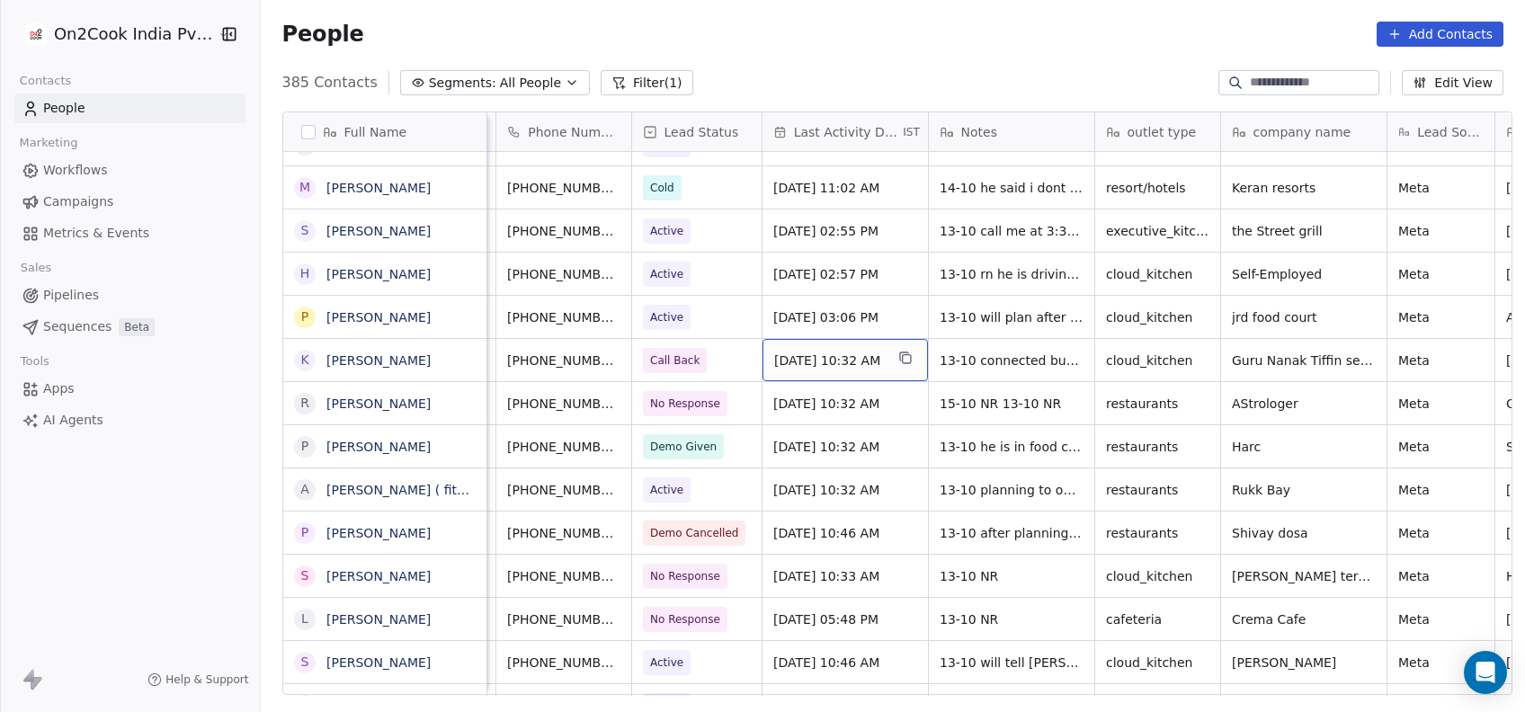
click at [831, 361] on span "[DATE] 10:32 AM" at bounding box center [829, 361] width 110 height 18
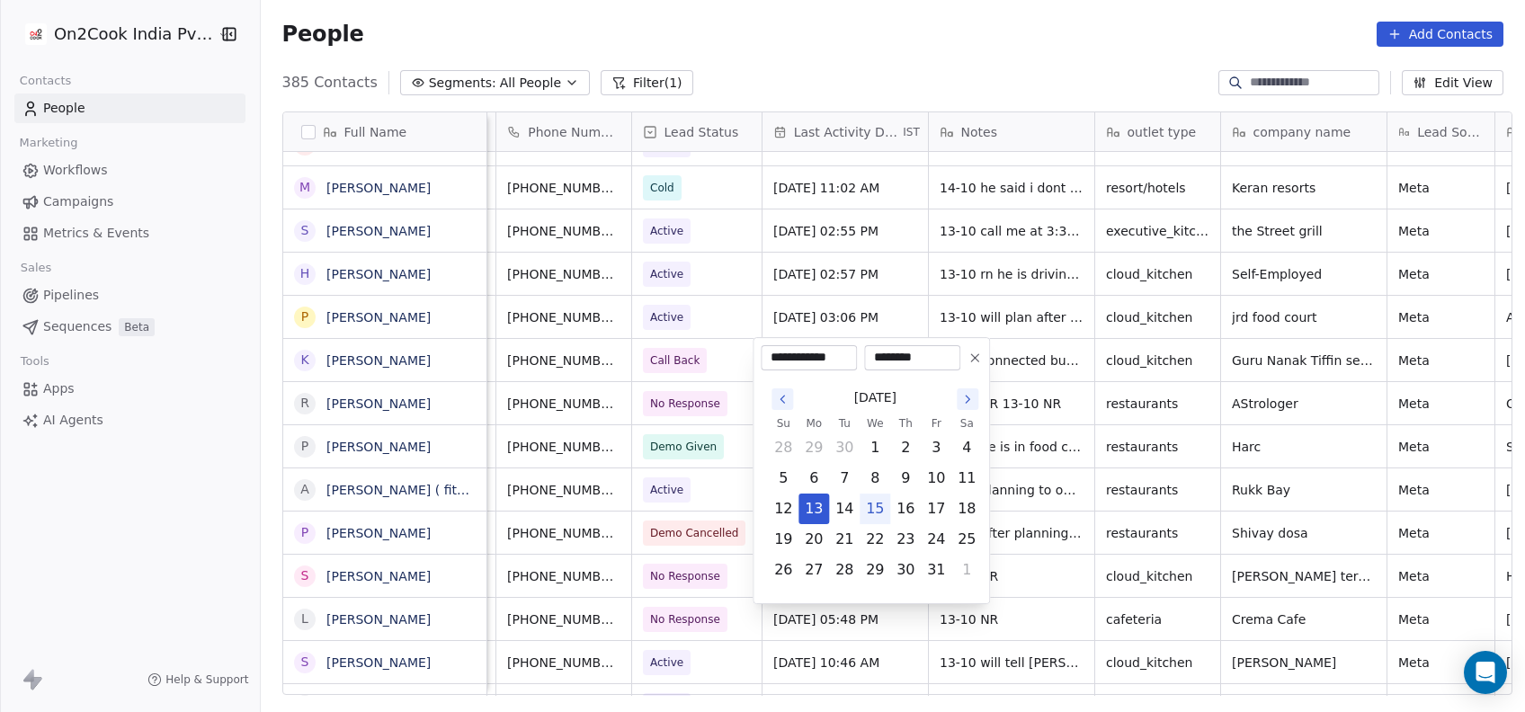
click at [877, 507] on button "15" at bounding box center [875, 509] width 29 height 29
type input "**********"
click at [1004, 316] on html "On2Cook India Pvt. Ltd. Contacts People Marketing Workflows Campaigns Metrics &…" at bounding box center [762, 356] width 1525 height 712
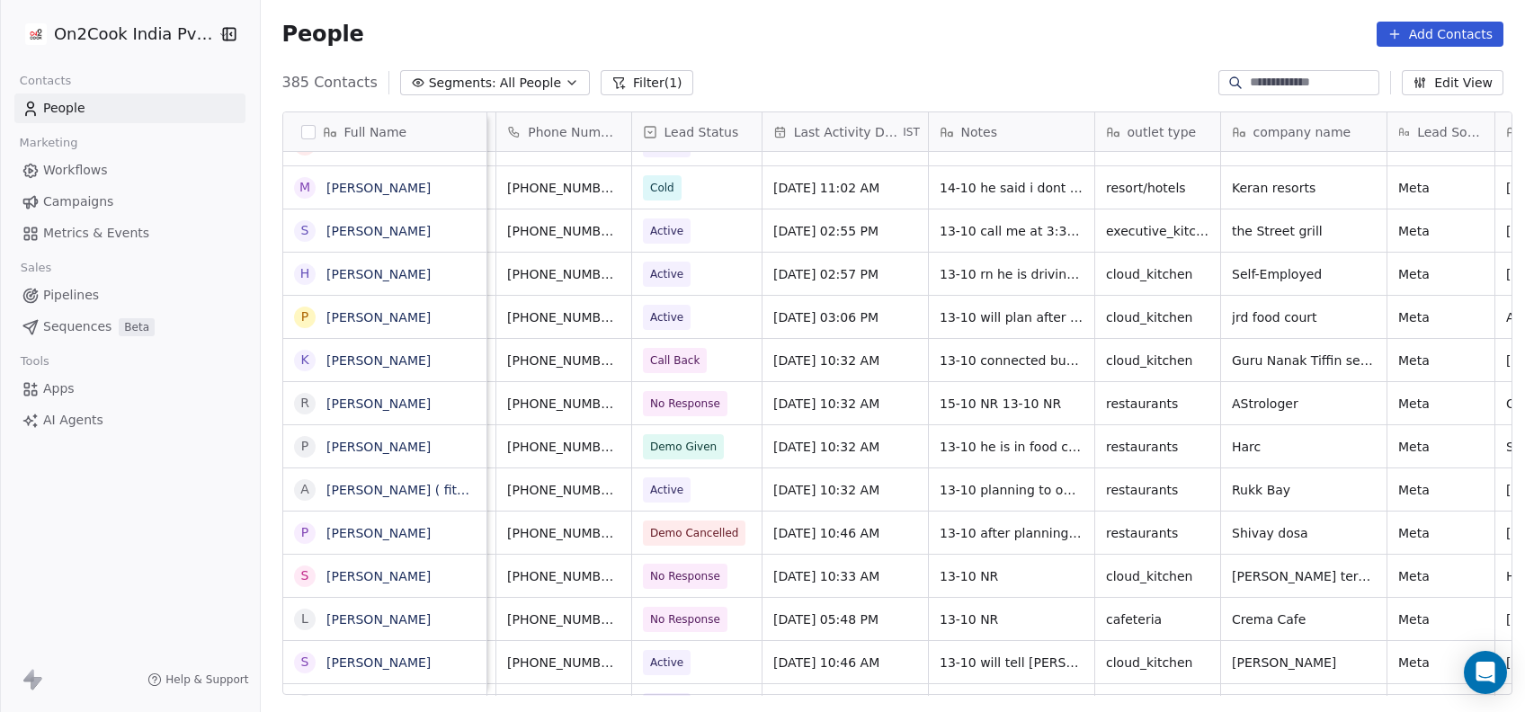
scroll to position [0, 194]
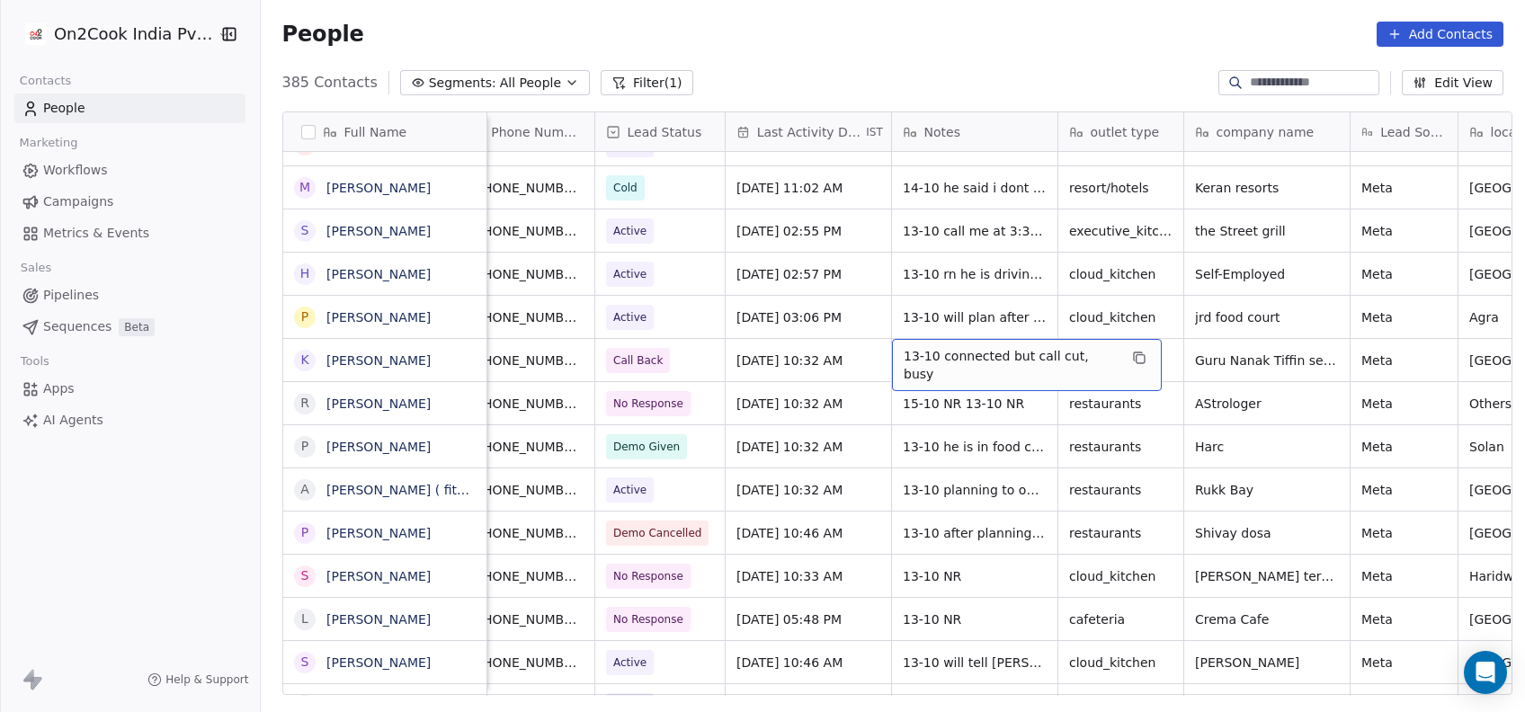
click at [945, 360] on span "13-10 connected but call cut, busy" at bounding box center [1011, 365] width 214 height 36
type textarea "**********"
click at [971, 440] on html "On2Cook India Pvt. Ltd. Contacts People Marketing Workflows Campaigns Metrics &…" at bounding box center [762, 356] width 1525 height 712
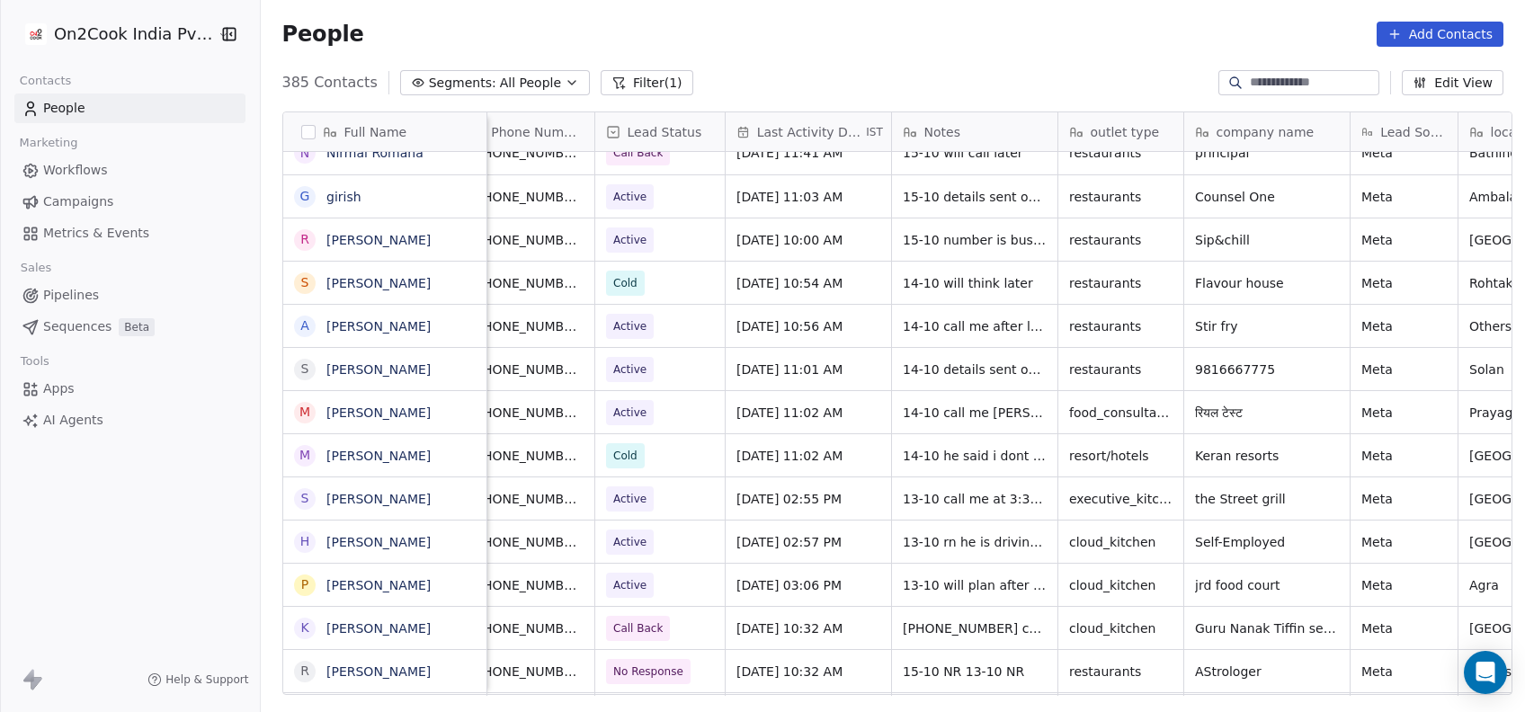
scroll to position [0, 0]
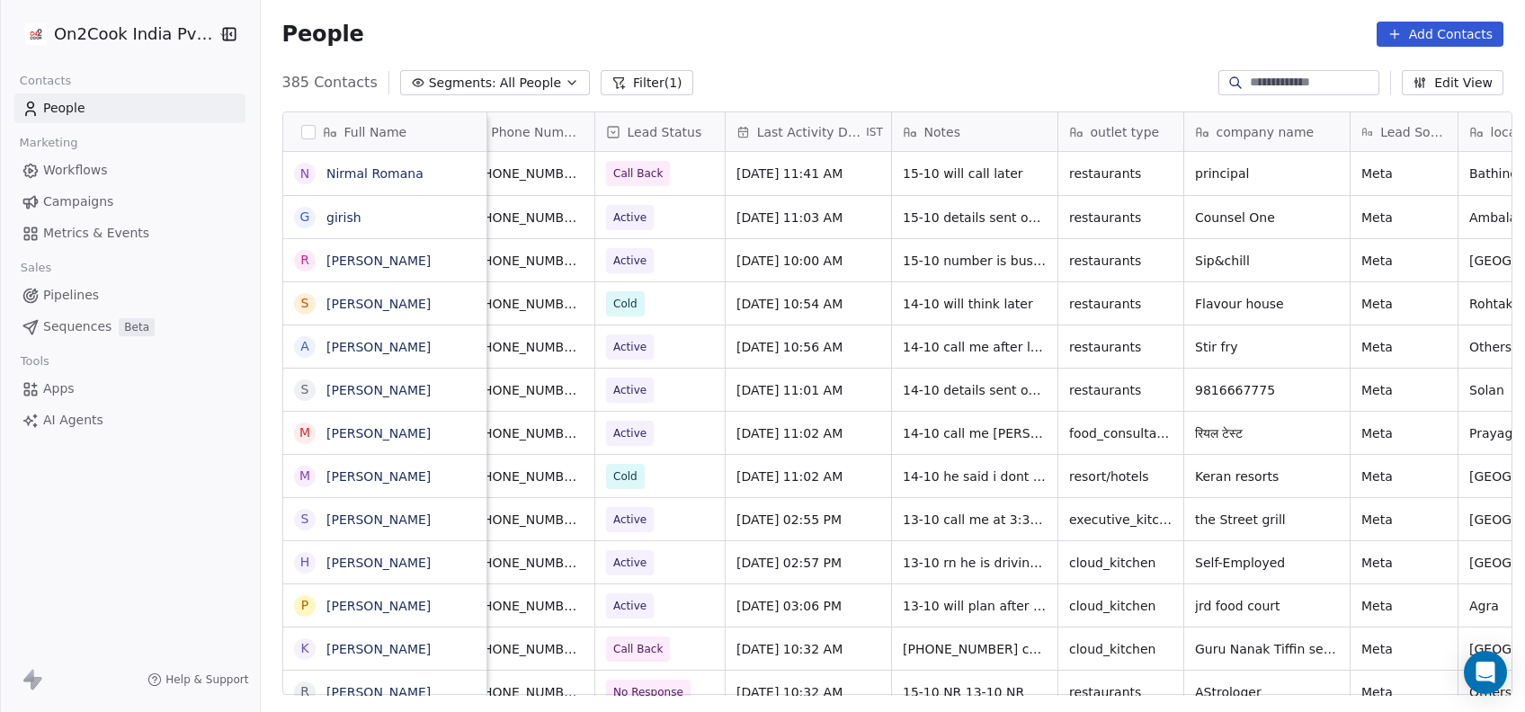
click at [608, 87] on button "Filter (1)" at bounding box center [647, 82] width 93 height 25
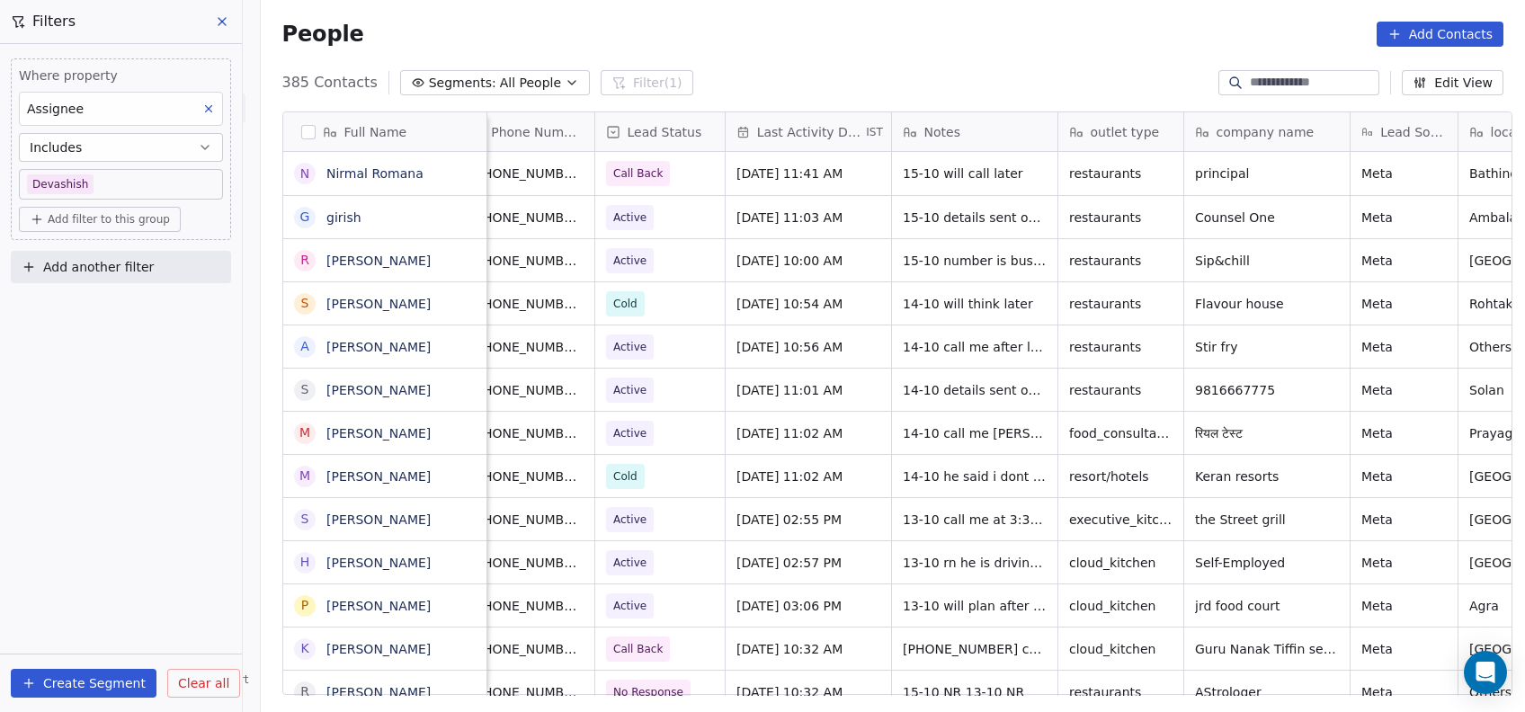
click at [138, 209] on button "Add filter to this group" at bounding box center [100, 219] width 162 height 25
click at [140, 259] on span "Contact properties" at bounding box center [96, 257] width 117 height 19
type input "*"
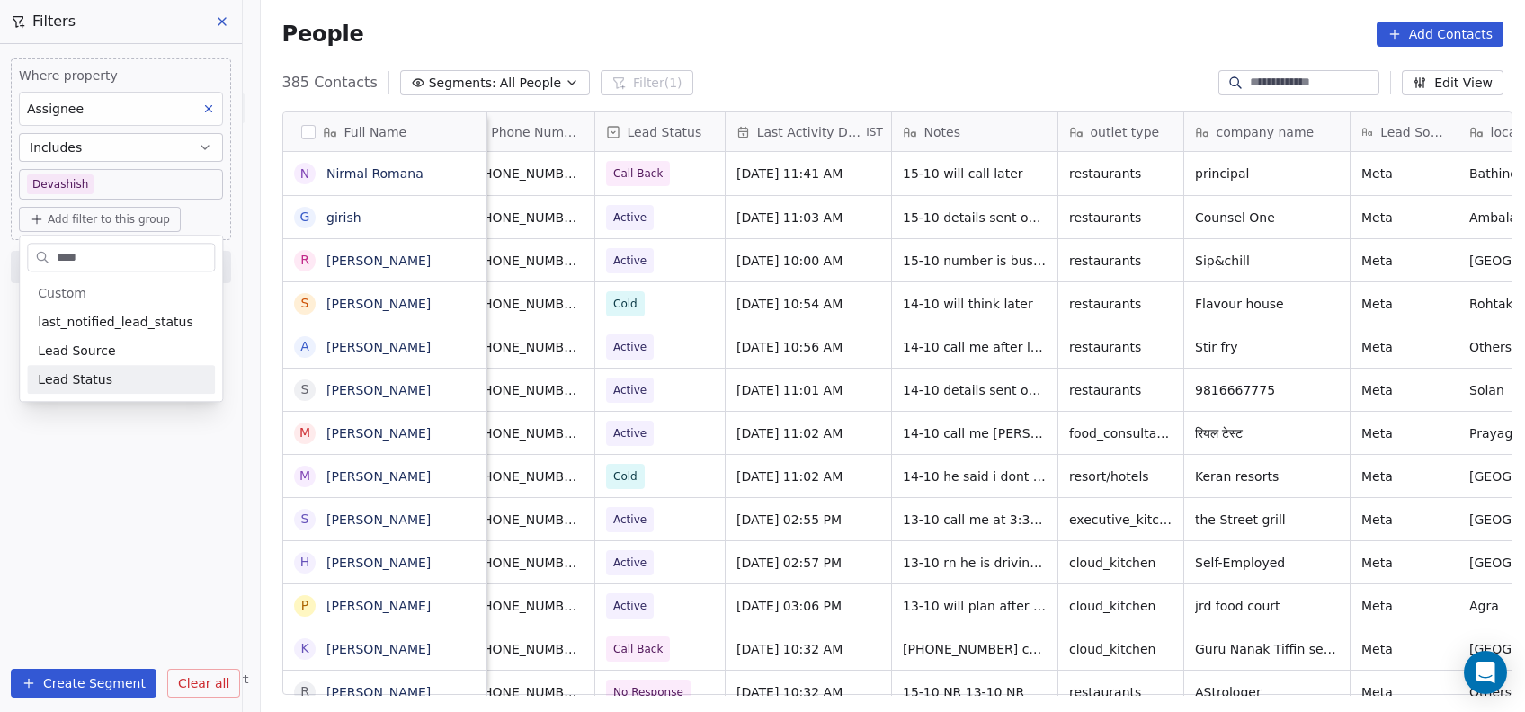
type input "****"
click at [106, 386] on div "Lead Status" at bounding box center [121, 379] width 166 height 18
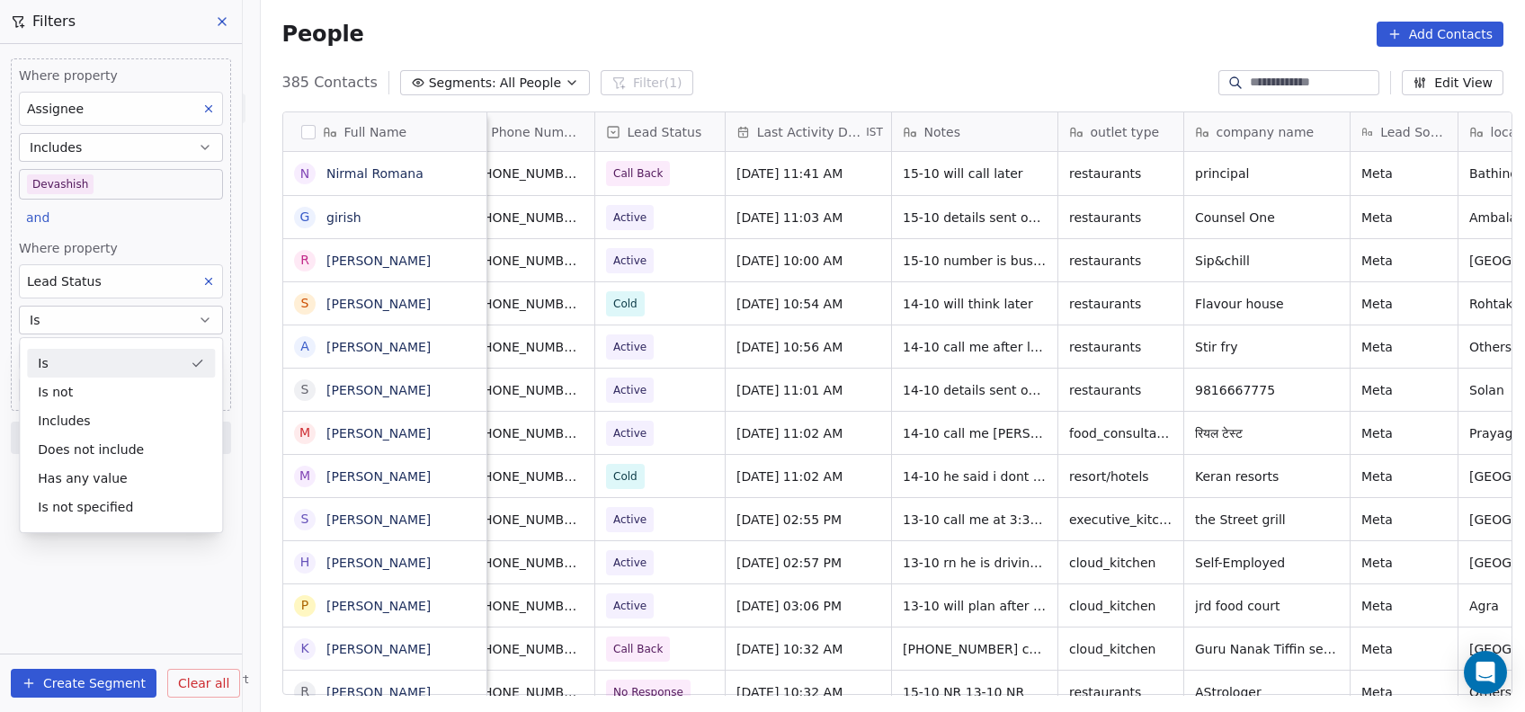
click at [79, 363] on div "Is" at bounding box center [121, 363] width 188 height 29
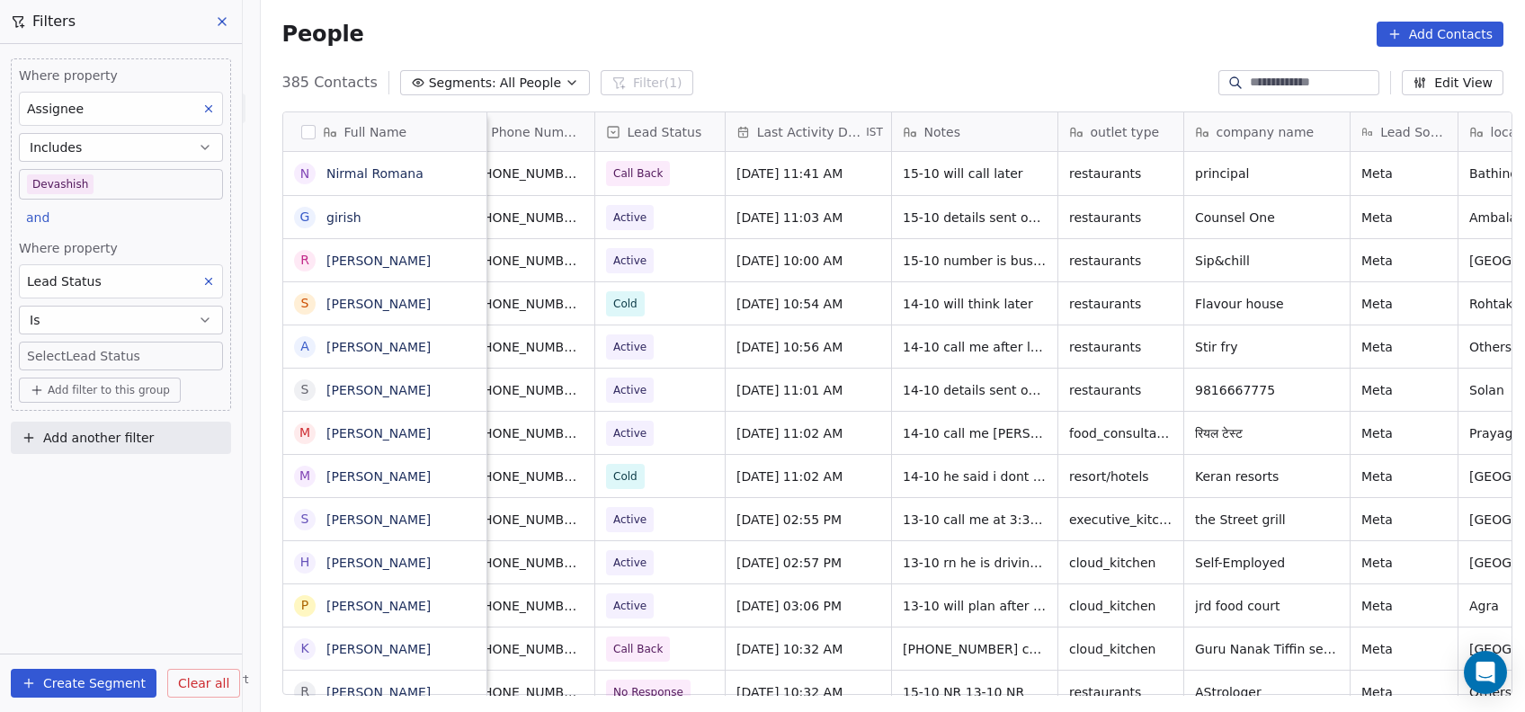
click at [80, 361] on body "On2Cook India Pvt. Ltd. Contacts People Marketing Workflows Campaigns Metrics &…" at bounding box center [762, 356] width 1525 height 712
type input "****"
click at [89, 417] on div "No Response" at bounding box center [84, 416] width 70 height 16
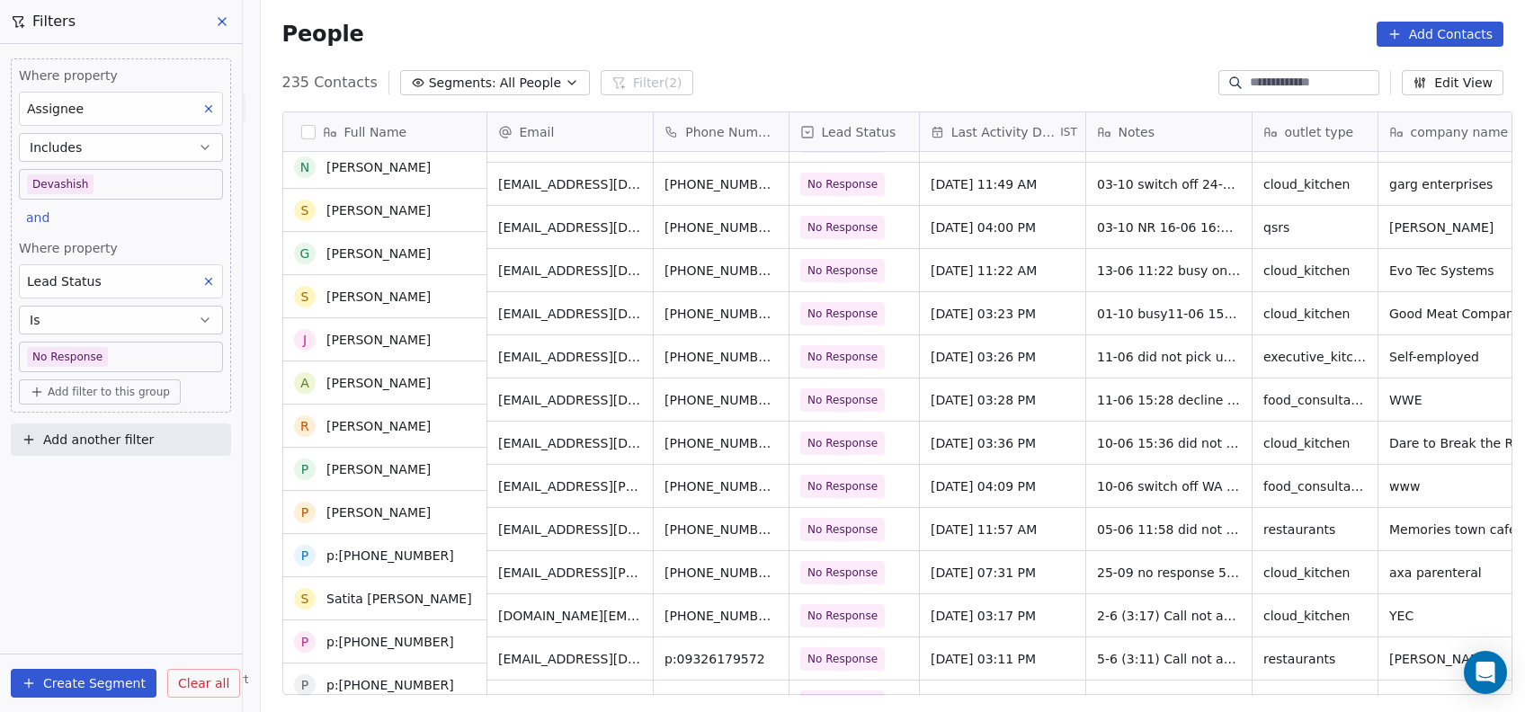
scroll to position [3616, 0]
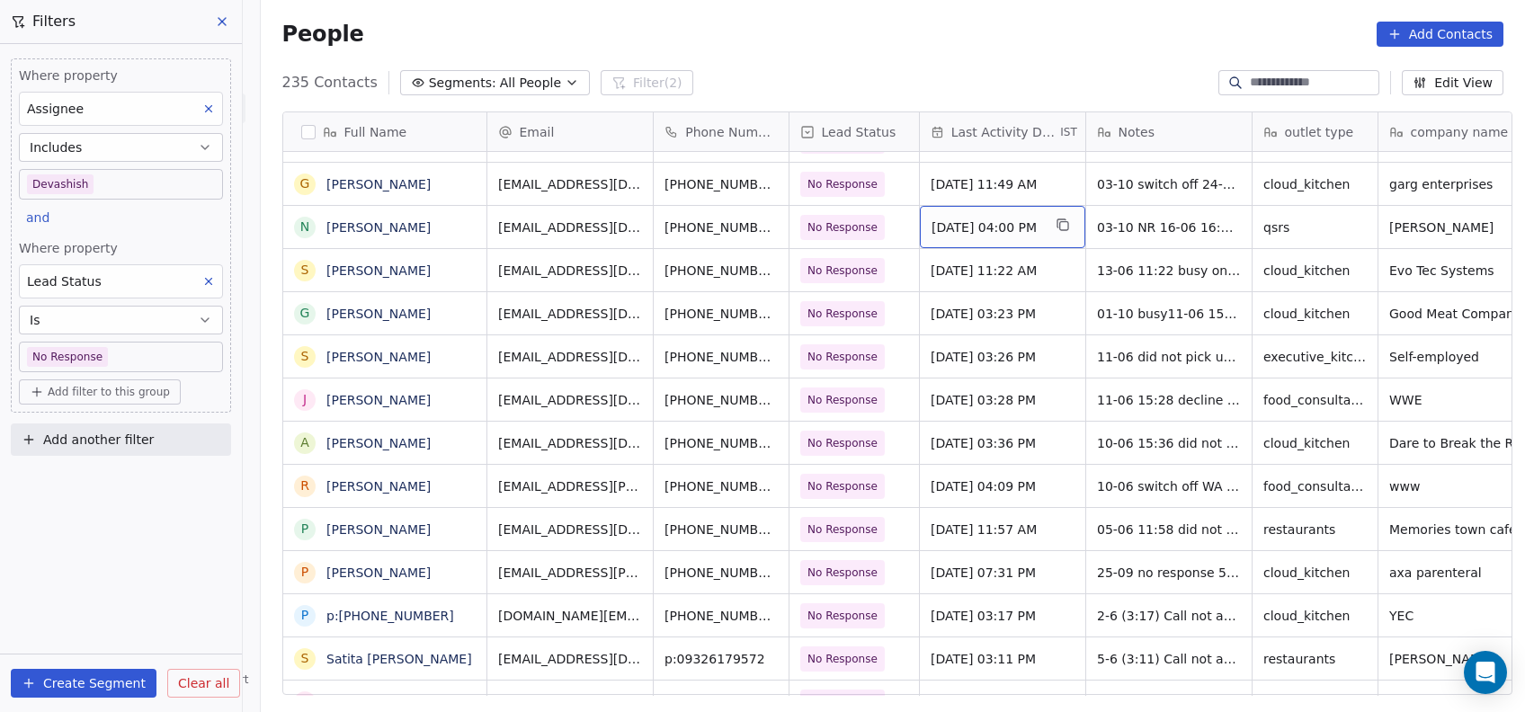
click at [942, 225] on span "[DATE] 04:00 PM" at bounding box center [987, 227] width 110 height 18
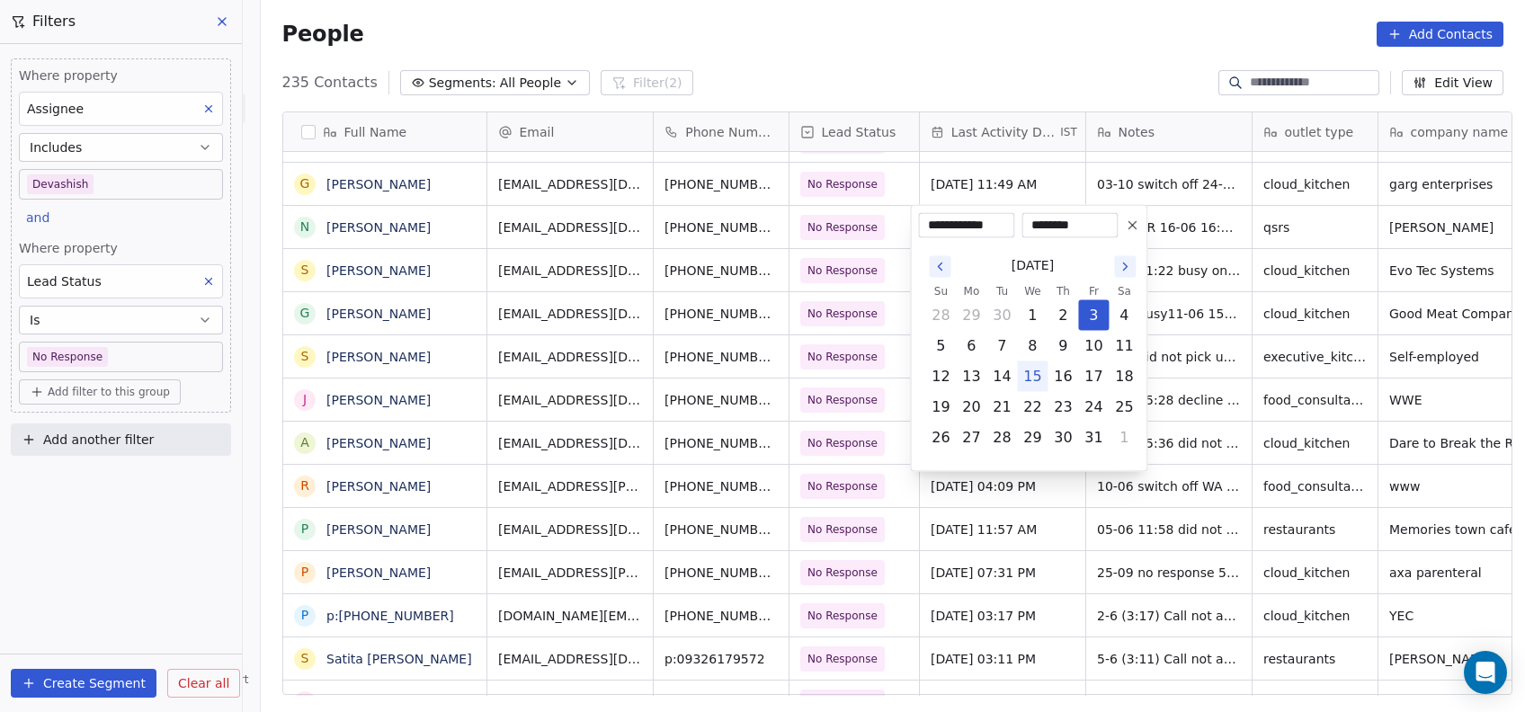
click at [1036, 370] on button "15" at bounding box center [1032, 376] width 29 height 29
type input "**********"
click at [1006, 549] on html "On2Cook India Pvt. Ltd. Contacts People Marketing Workflows Campaigns Metrics &…" at bounding box center [762, 356] width 1525 height 712
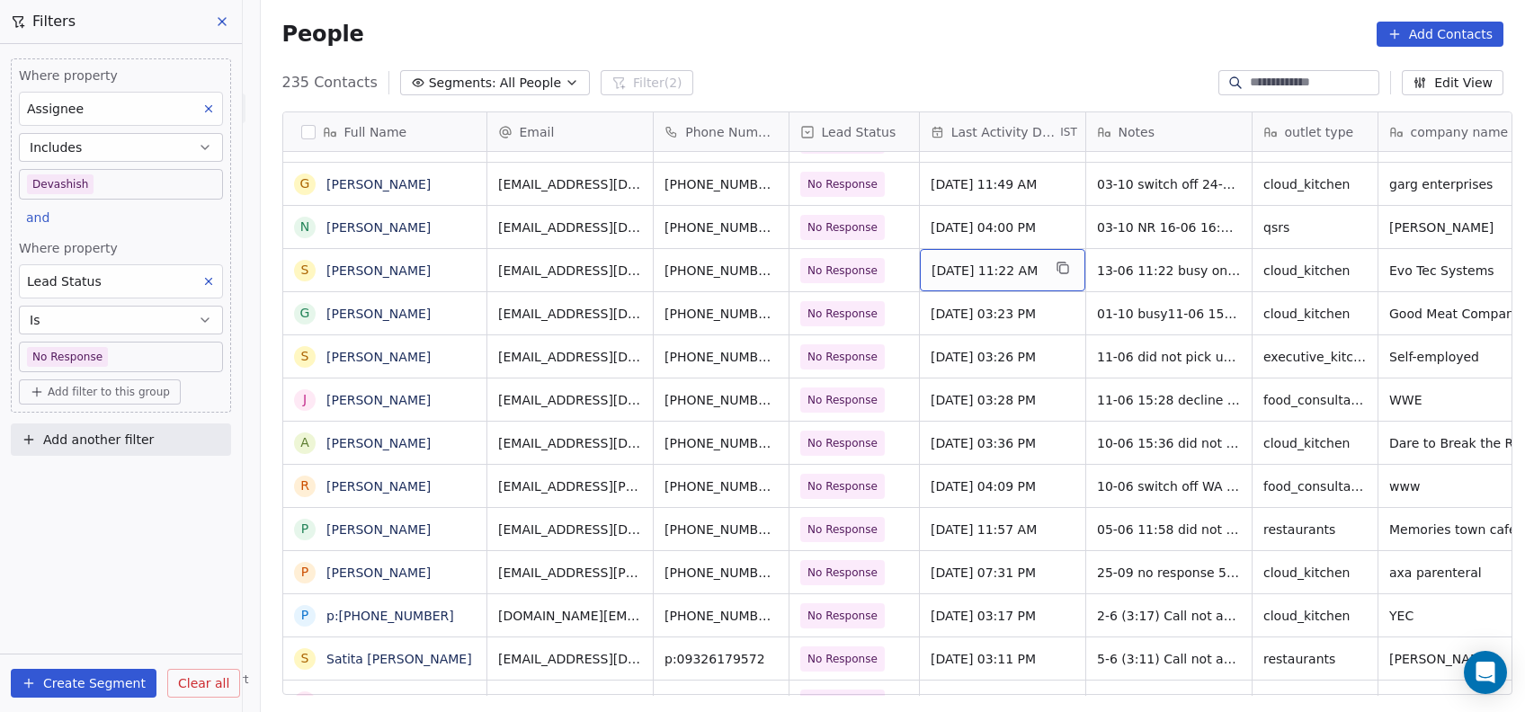
click at [940, 281] on div "[DATE] 11:22 AM" at bounding box center [1002, 270] width 165 height 42
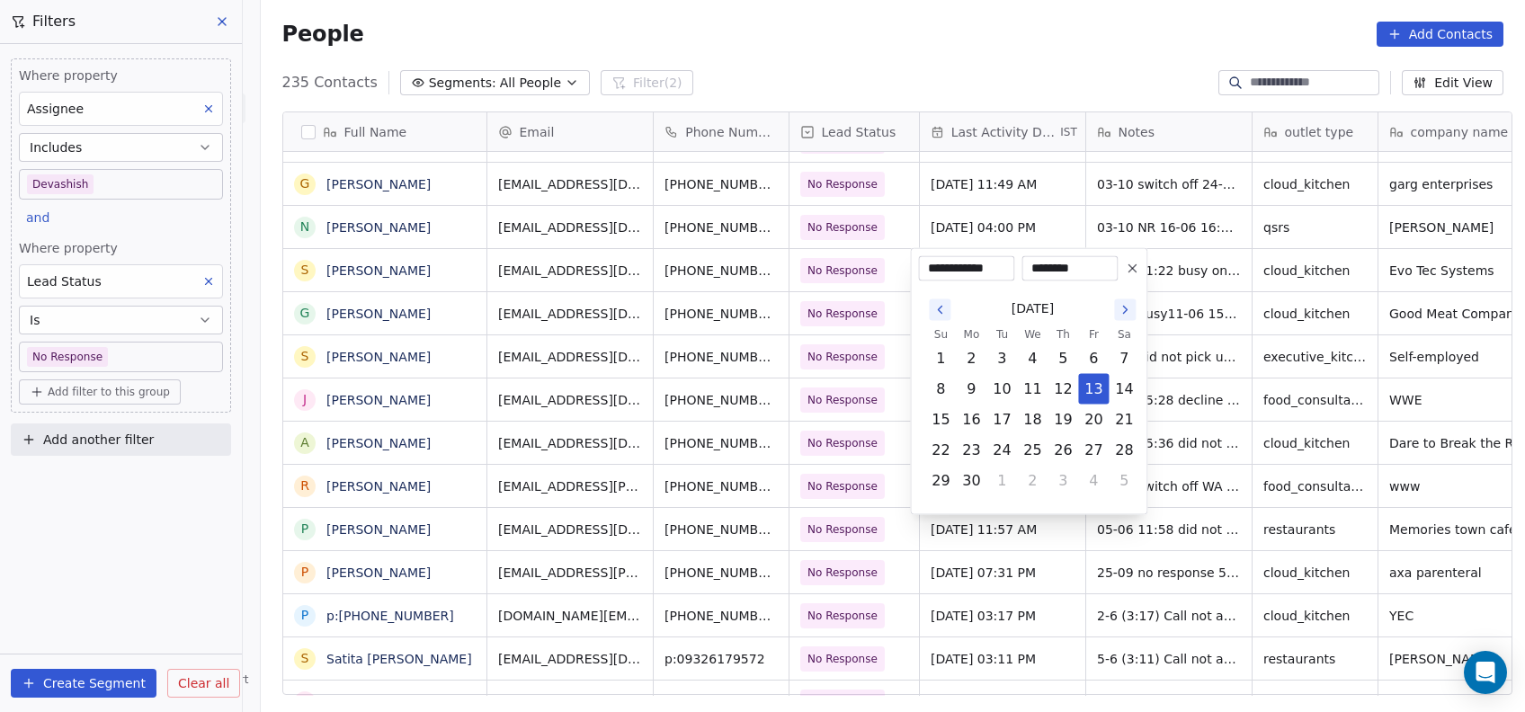
click at [1124, 311] on icon "Go to the Next Month" at bounding box center [1125, 310] width 4 height 7
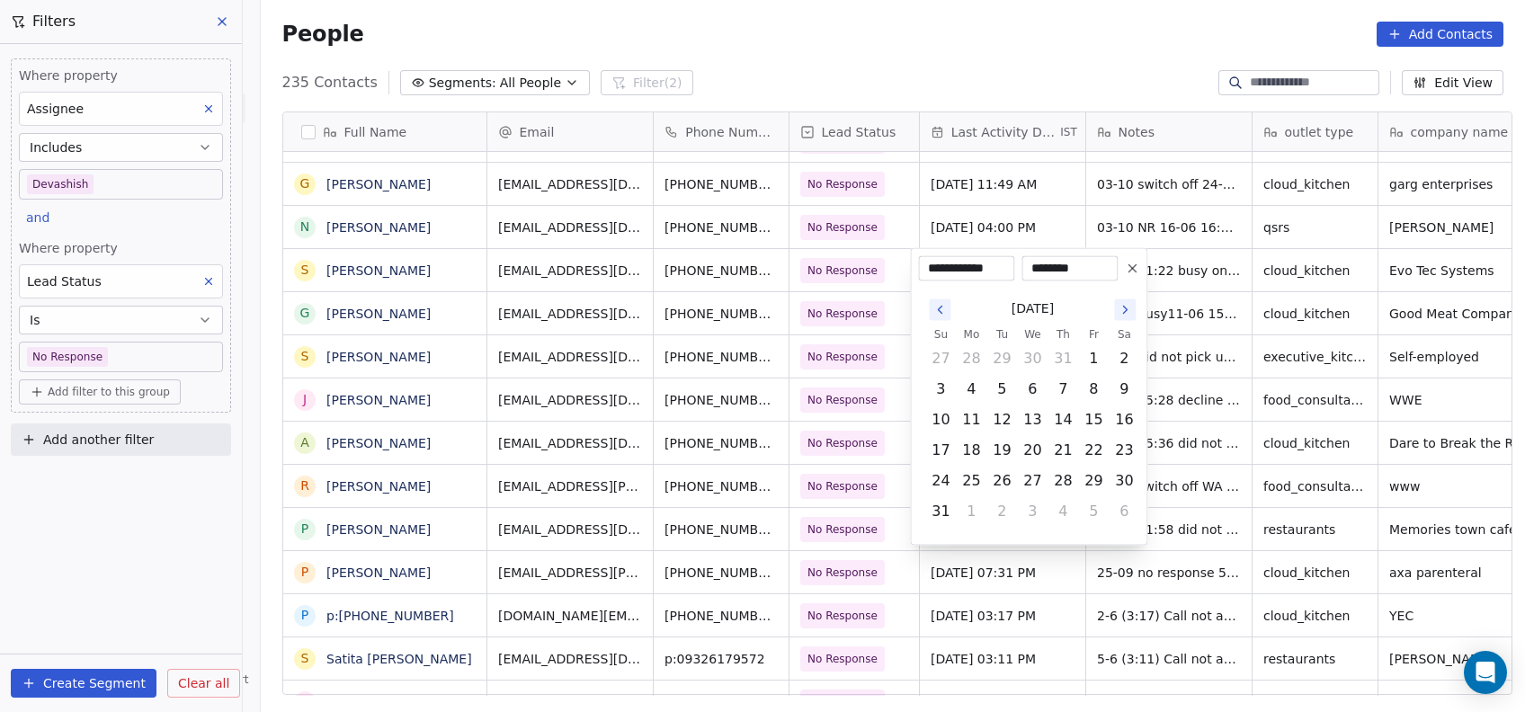
click at [1124, 311] on icon "Go to the Next Month" at bounding box center [1125, 310] width 4 height 7
click at [1042, 420] on button "15" at bounding box center [1032, 420] width 29 height 29
type input "**********"
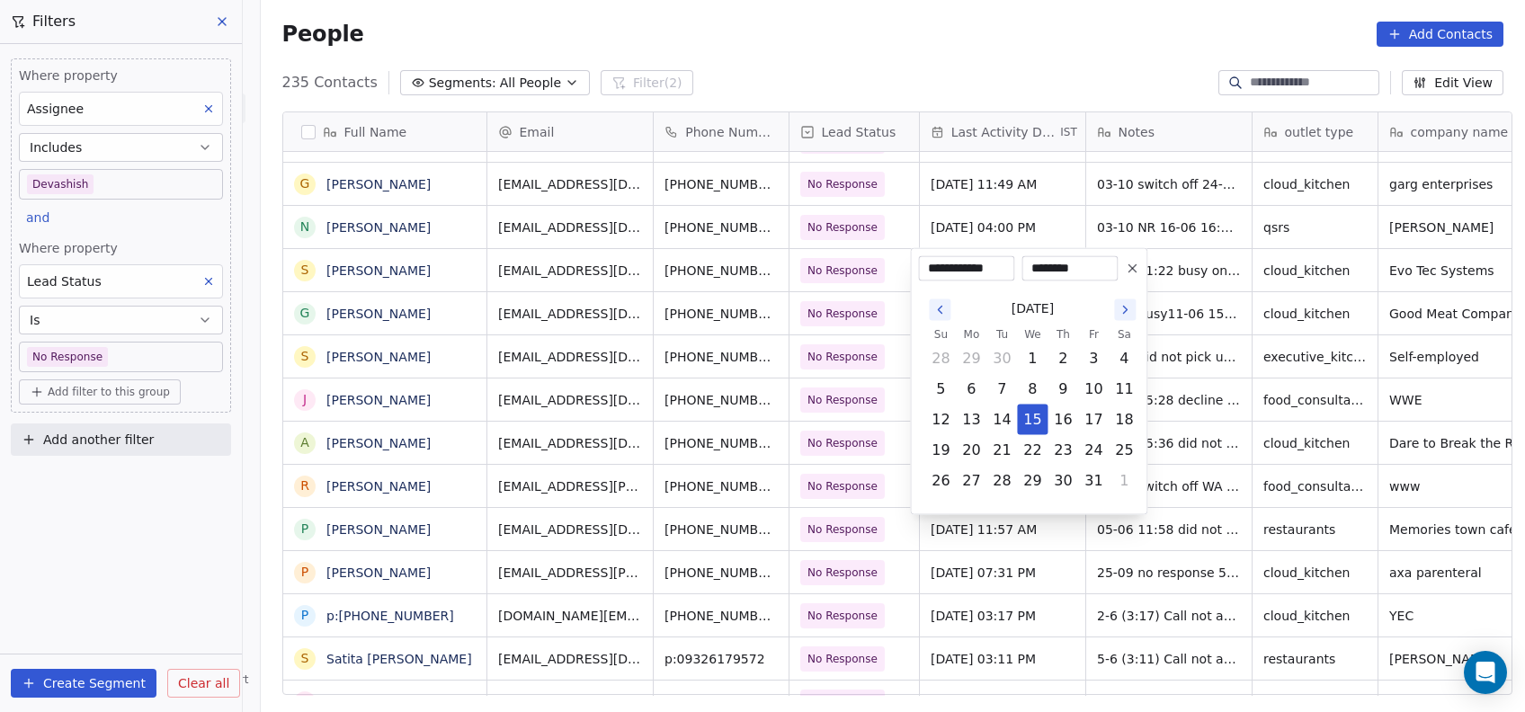
click at [1164, 387] on html "On2Cook India Pvt. Ltd. Contacts People Marketing Workflows Campaigns Metrics &…" at bounding box center [762, 356] width 1525 height 712
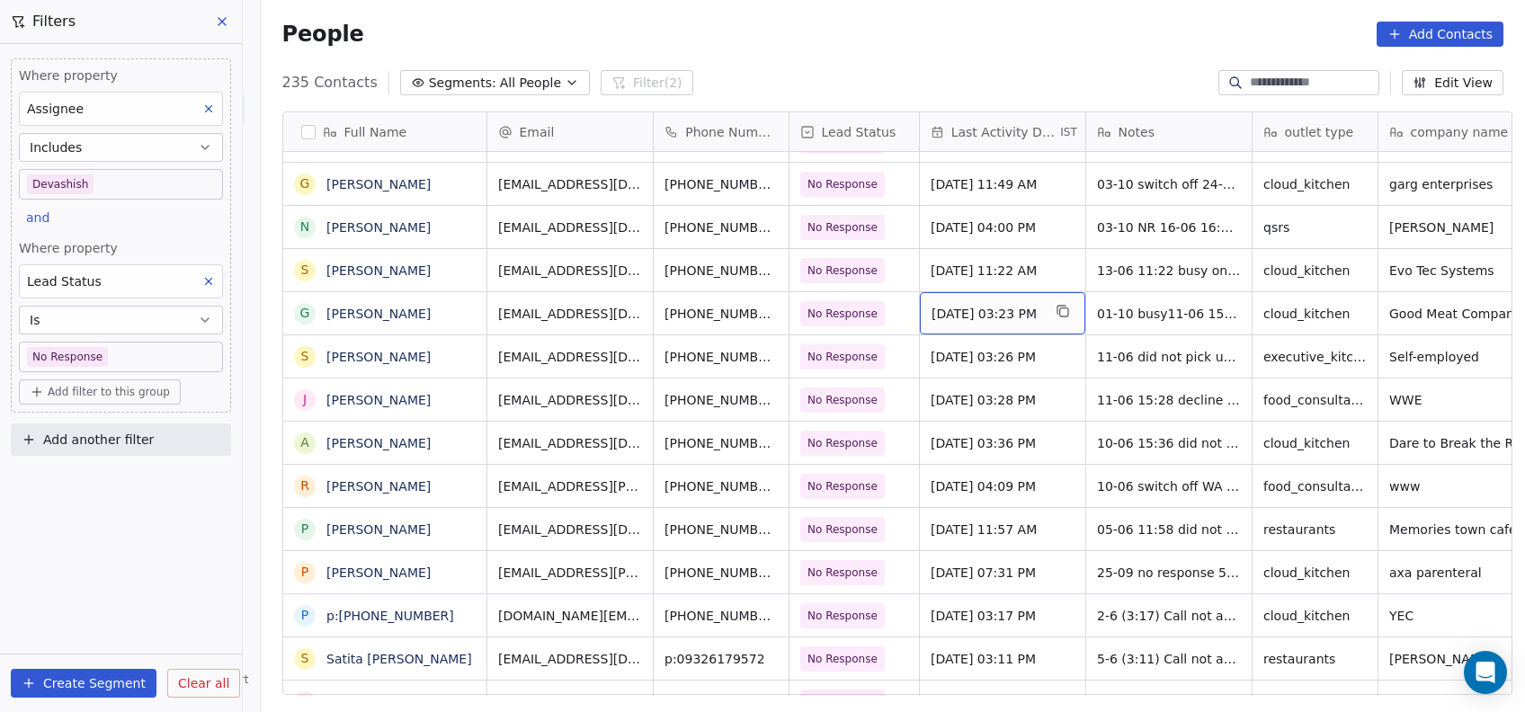
click at [962, 314] on span "[DATE] 03:23 PM" at bounding box center [987, 314] width 110 height 18
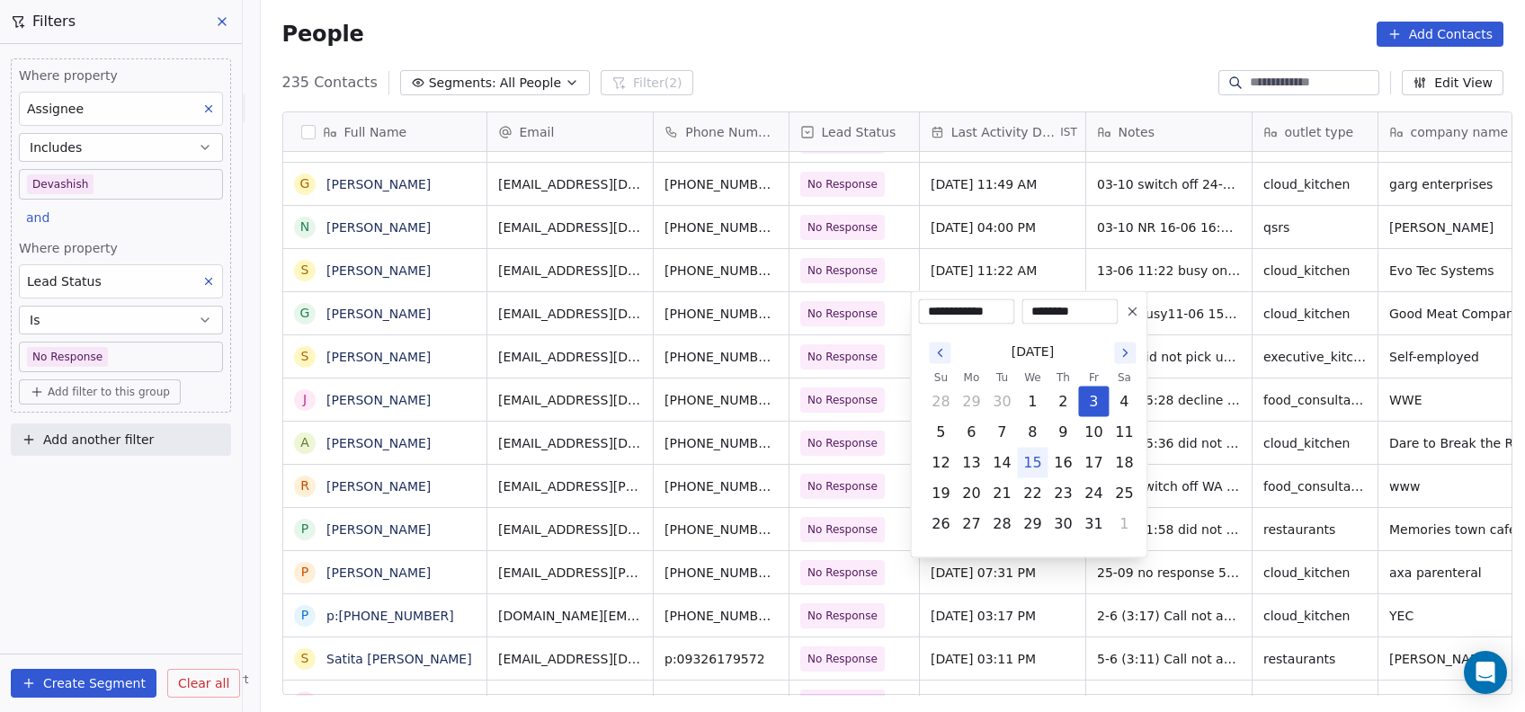
click at [1122, 354] on icon "Go to the Next Month" at bounding box center [1125, 353] width 14 height 14
click at [949, 349] on button "Go to the Previous Month" at bounding box center [940, 354] width 22 height 22
click at [1034, 459] on button "15" at bounding box center [1032, 463] width 29 height 29
type input "**********"
click at [1214, 344] on html "On2Cook India Pvt. Ltd. Contacts People Marketing Workflows Campaigns Metrics &…" at bounding box center [762, 356] width 1525 height 712
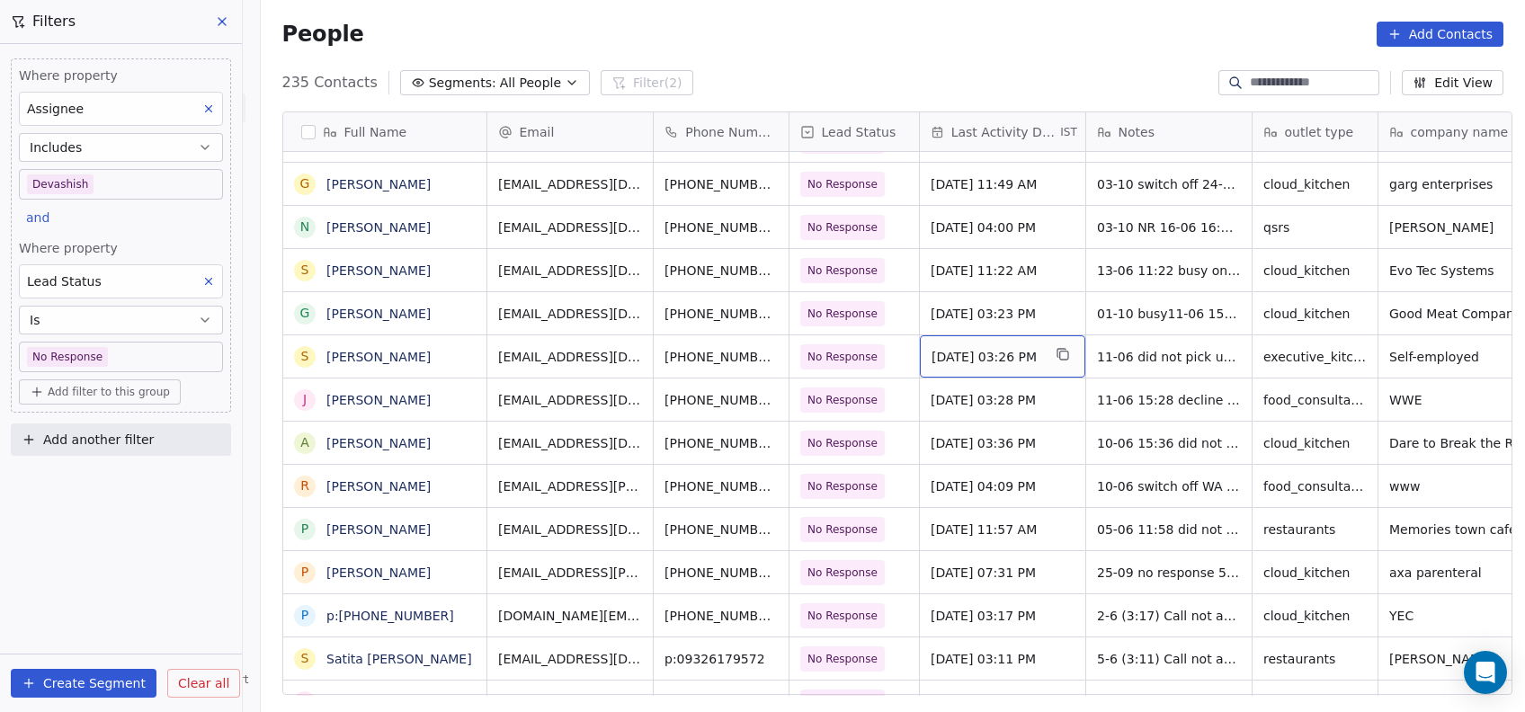
click at [985, 358] on span "[DATE] 03:26 PM" at bounding box center [987, 357] width 110 height 18
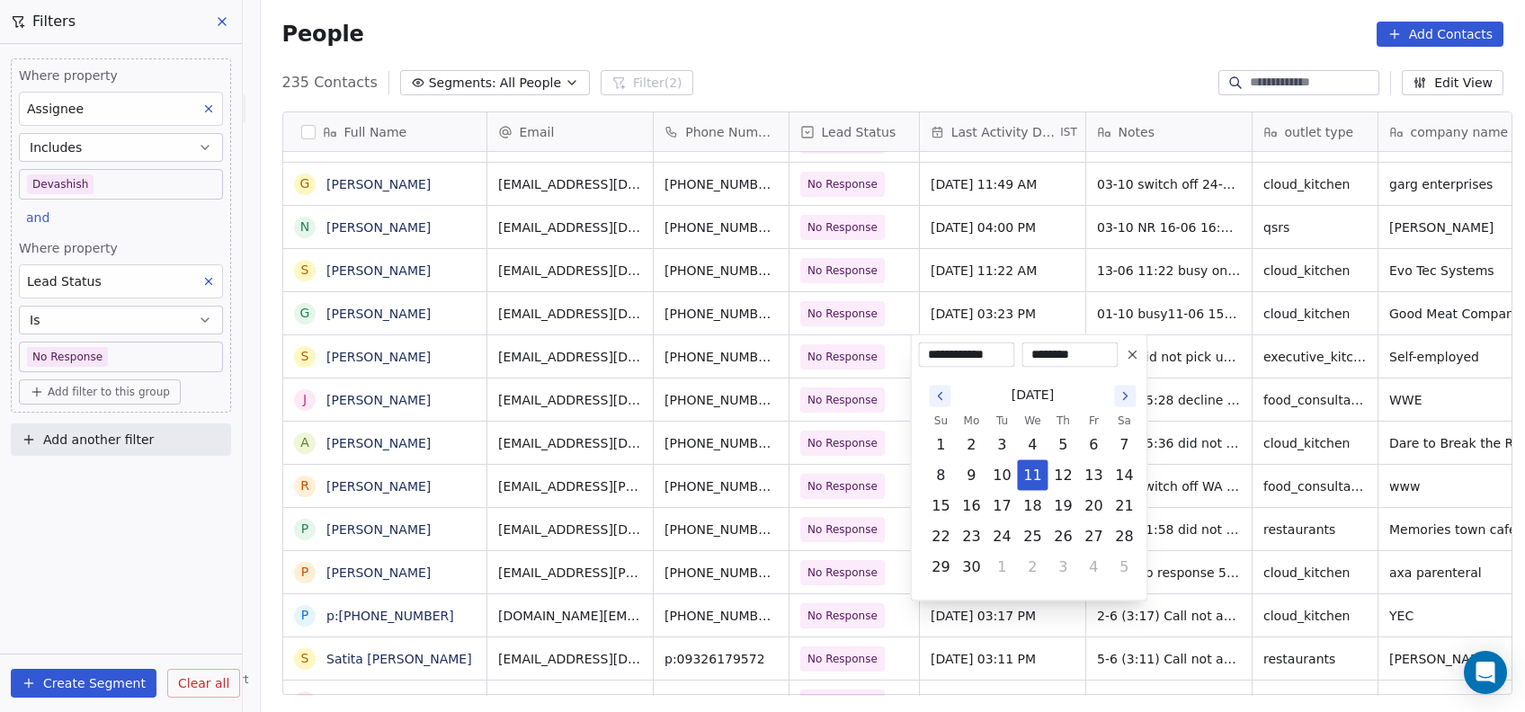
click at [1122, 401] on icon "Go to the Next Month" at bounding box center [1125, 396] width 14 height 14
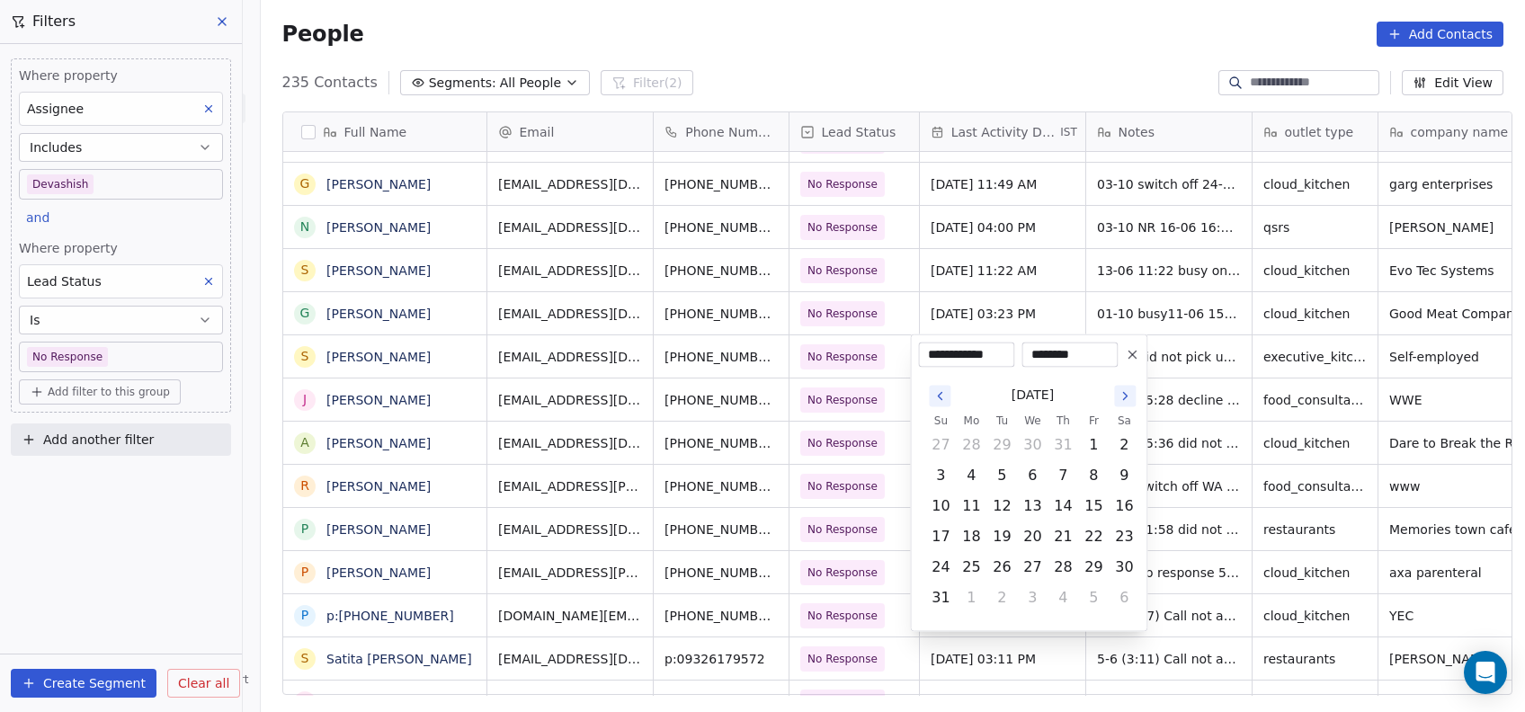
click at [1122, 401] on icon "Go to the Next Month" at bounding box center [1125, 396] width 14 height 14
click at [1115, 390] on button "Go to the Next Month" at bounding box center [1125, 397] width 22 height 22
click at [1036, 498] on button "15" at bounding box center [1032, 506] width 29 height 29
type input "**********"
click at [1196, 421] on html "On2Cook India Pvt. Ltd. Contacts People Marketing Workflows Campaigns Metrics &…" at bounding box center [762, 356] width 1525 height 712
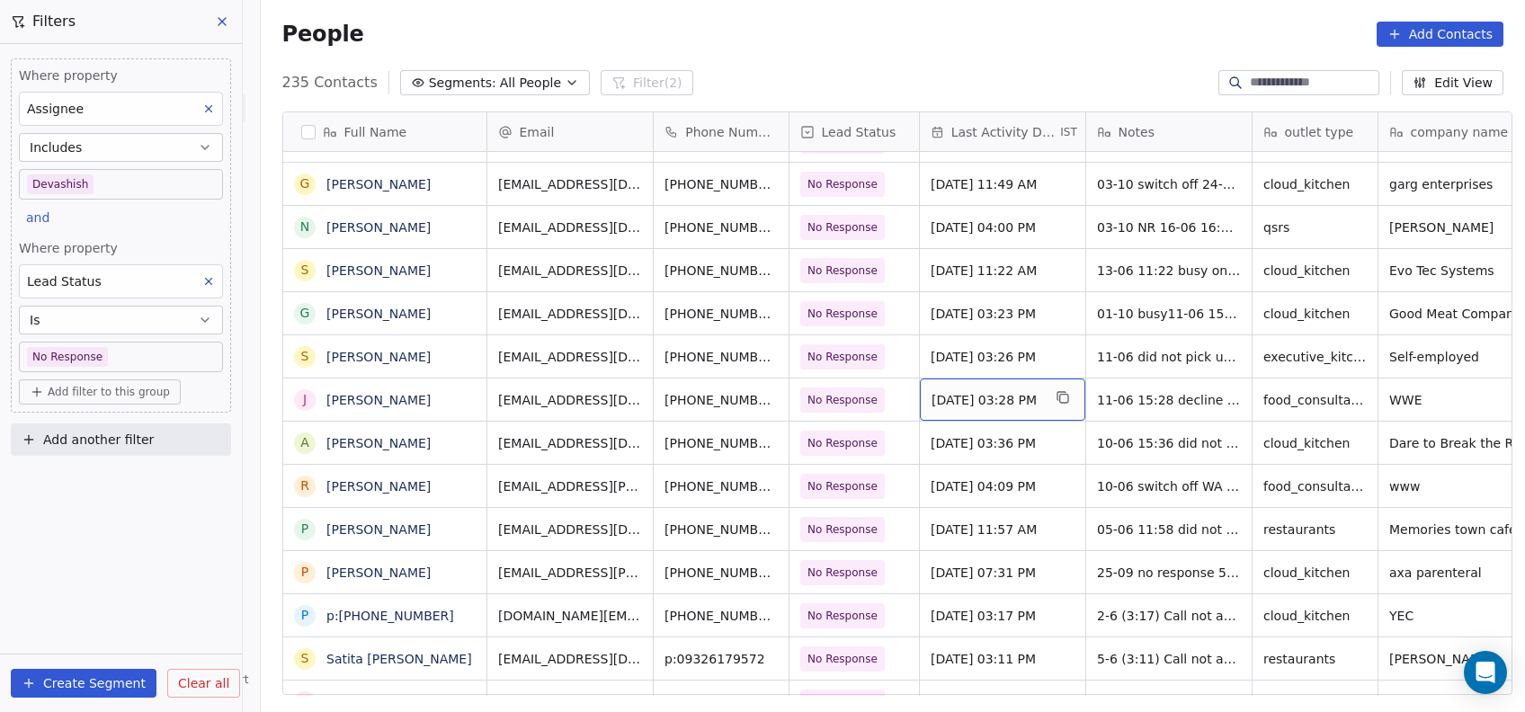
click at [1021, 395] on span "[DATE] 03:28 PM" at bounding box center [987, 400] width 110 height 18
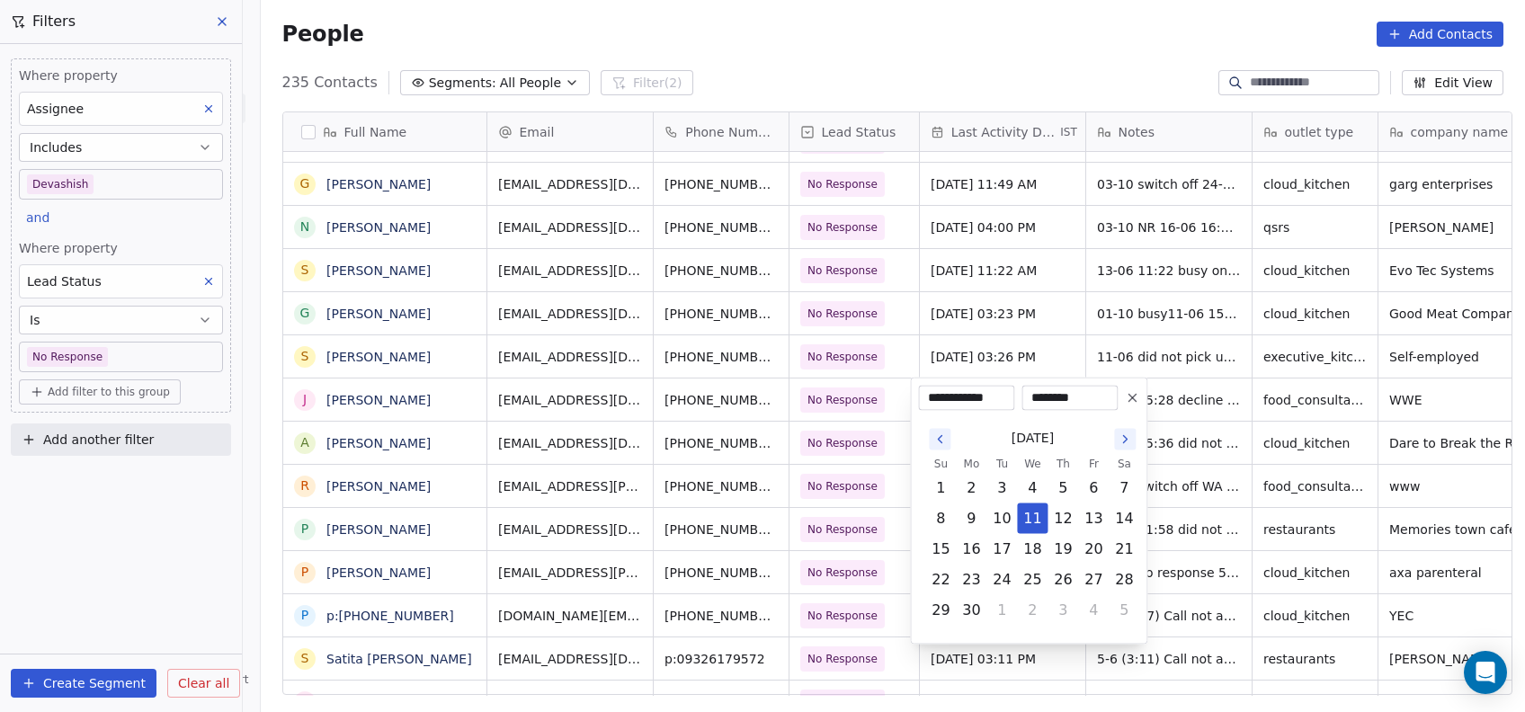
click at [1122, 439] on icon "Go to the Next Month" at bounding box center [1125, 440] width 14 height 14
click at [1124, 440] on icon "Go to the Next Month" at bounding box center [1125, 440] width 14 height 14
click at [1119, 439] on icon "Go to the Next Month" at bounding box center [1125, 440] width 14 height 14
click at [1037, 546] on button "15" at bounding box center [1032, 549] width 29 height 29
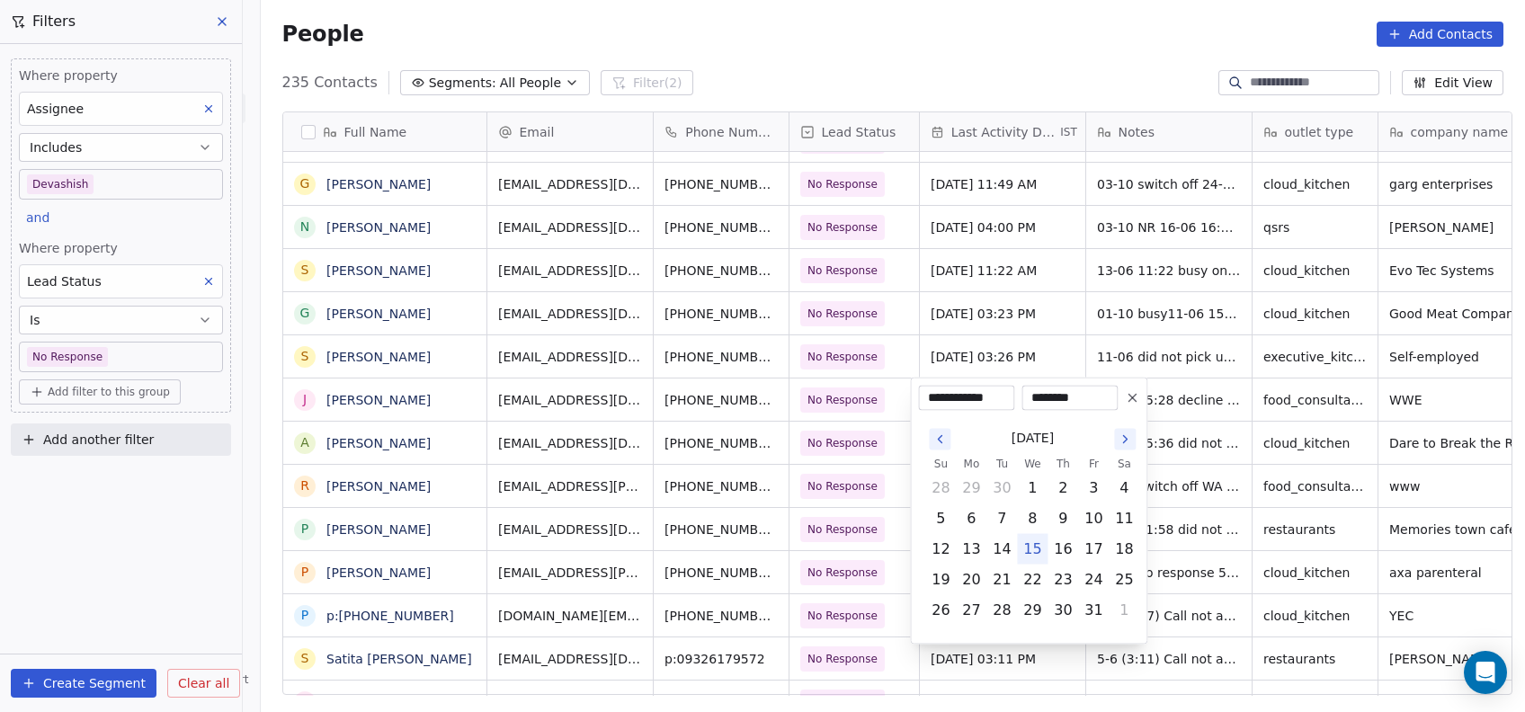
type input "**********"
click at [1167, 483] on html "On2Cook India Pvt. Ltd. Contacts People Marketing Workflows Campaigns Metrics &…" at bounding box center [762, 356] width 1525 height 712
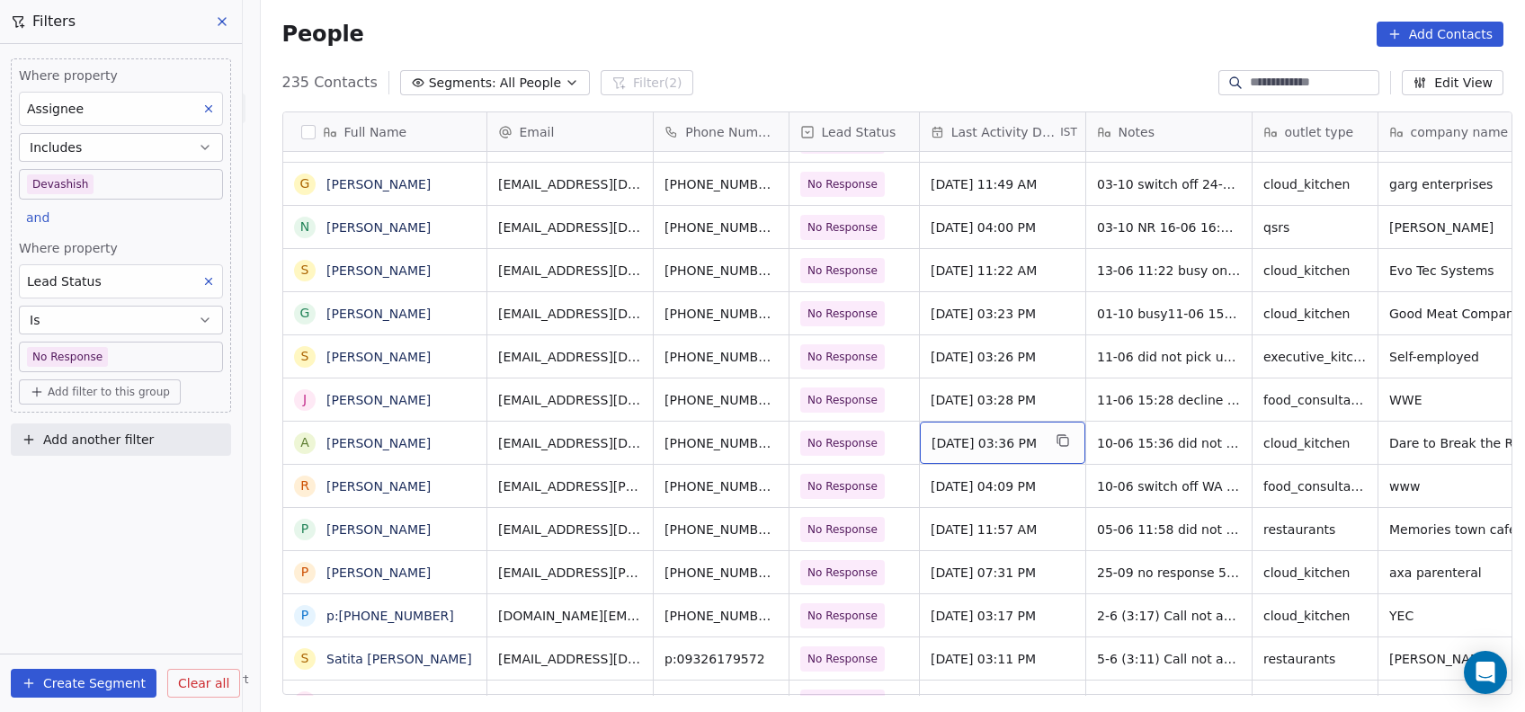
click at [963, 441] on span "[DATE] 03:36 PM" at bounding box center [987, 443] width 110 height 18
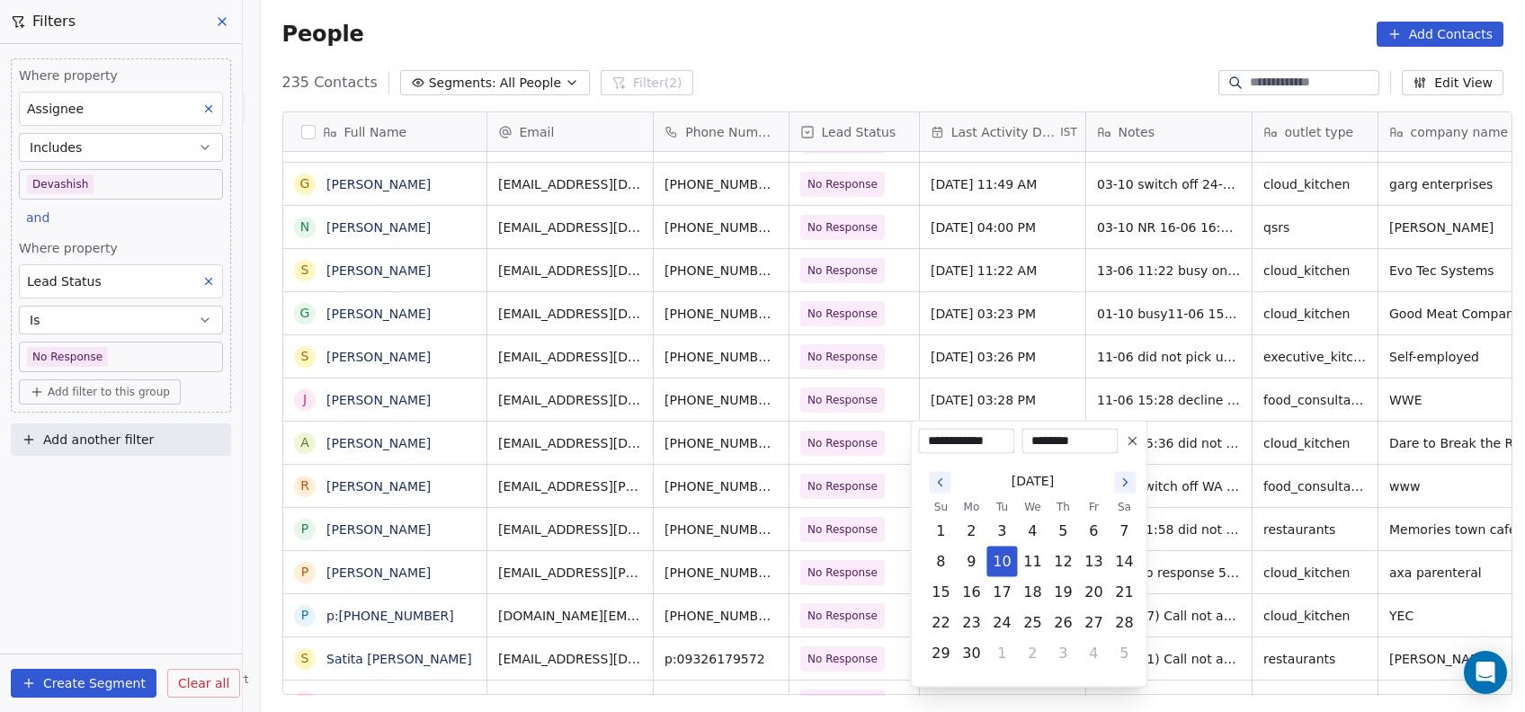
click at [1123, 482] on icon "Go to the Next Month" at bounding box center [1125, 483] width 14 height 14
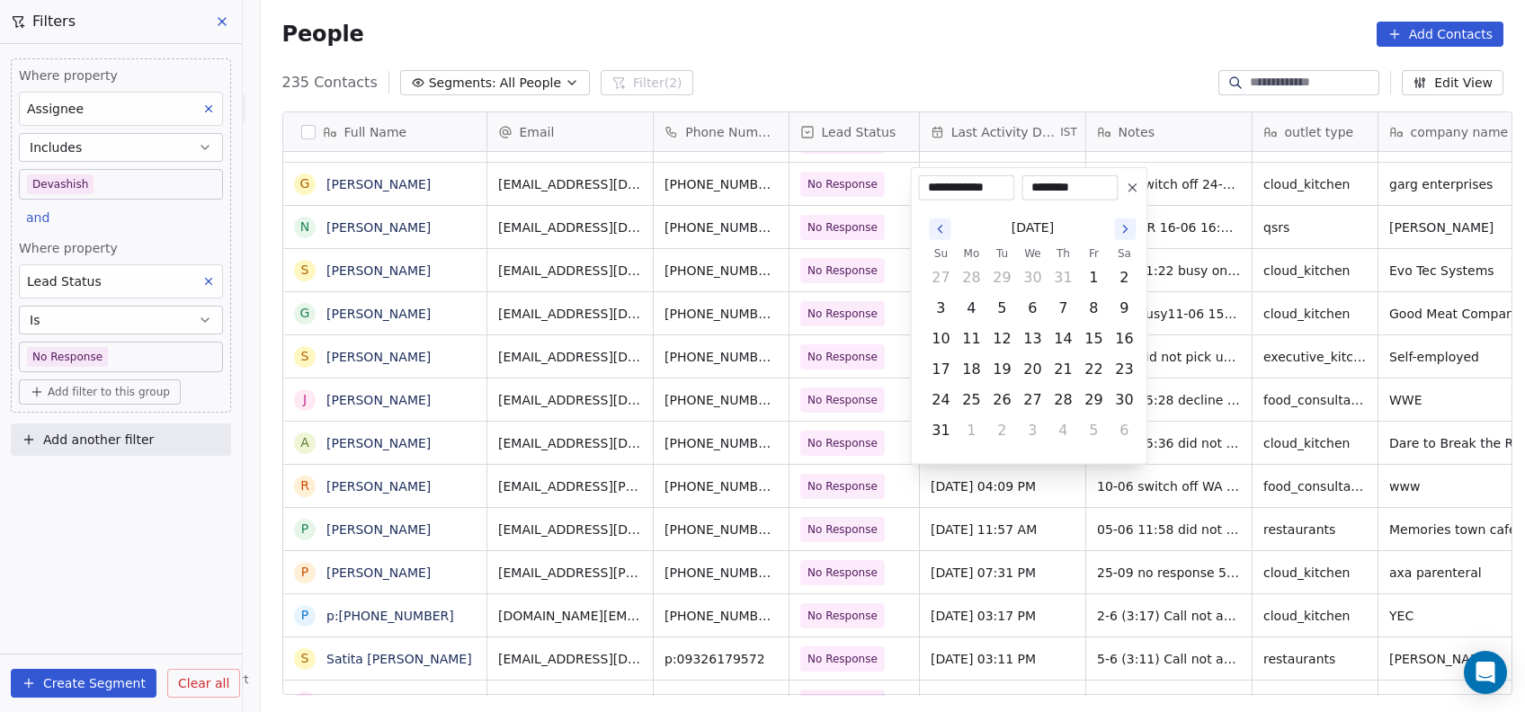
click at [1129, 236] on icon "Go to the Next Month" at bounding box center [1125, 229] width 14 height 14
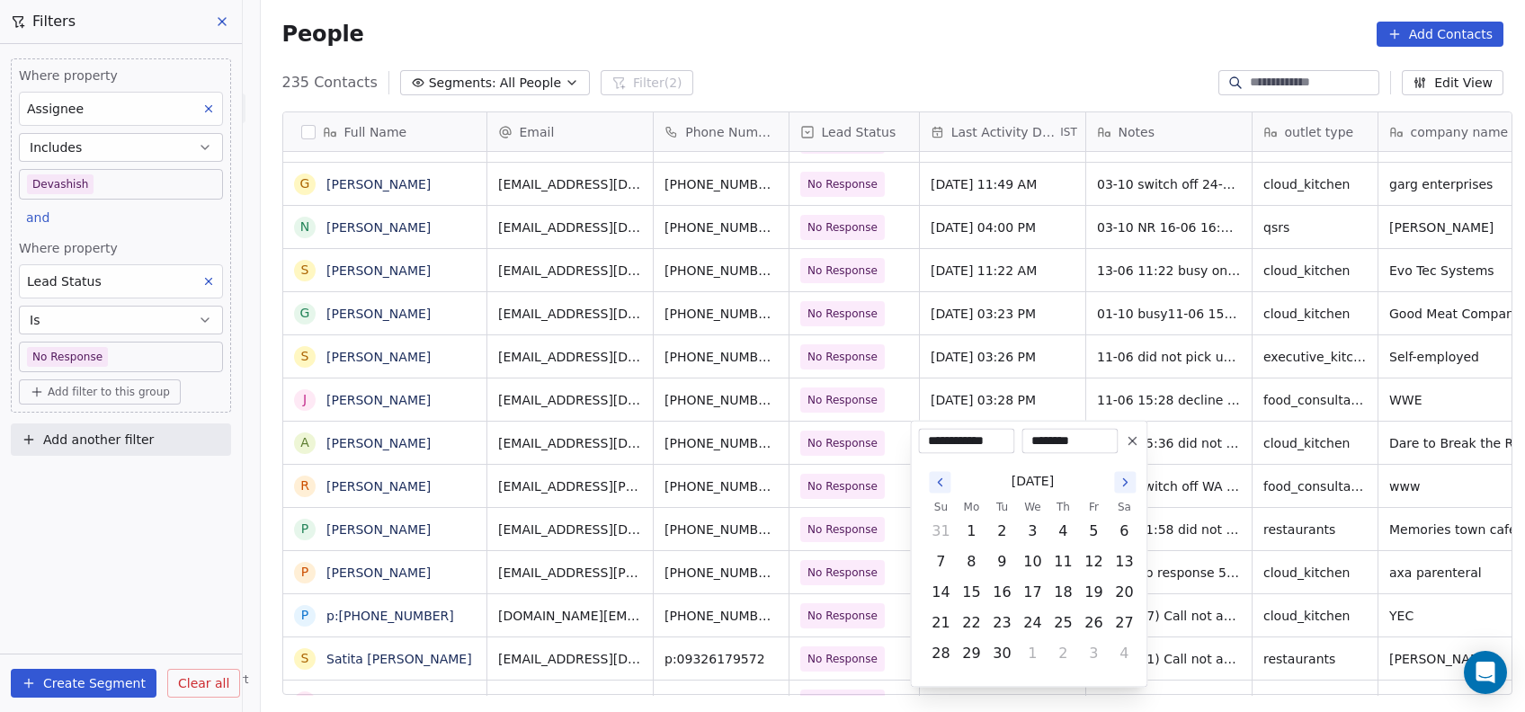
click at [1126, 486] on icon "Go to the Next Month" at bounding box center [1125, 483] width 14 height 14
click at [1042, 588] on button "15" at bounding box center [1032, 592] width 29 height 29
type input "**********"
click at [1175, 534] on html "On2Cook India Pvt. Ltd. Contacts People Marketing Workflows Campaigns Metrics &…" at bounding box center [762, 356] width 1525 height 712
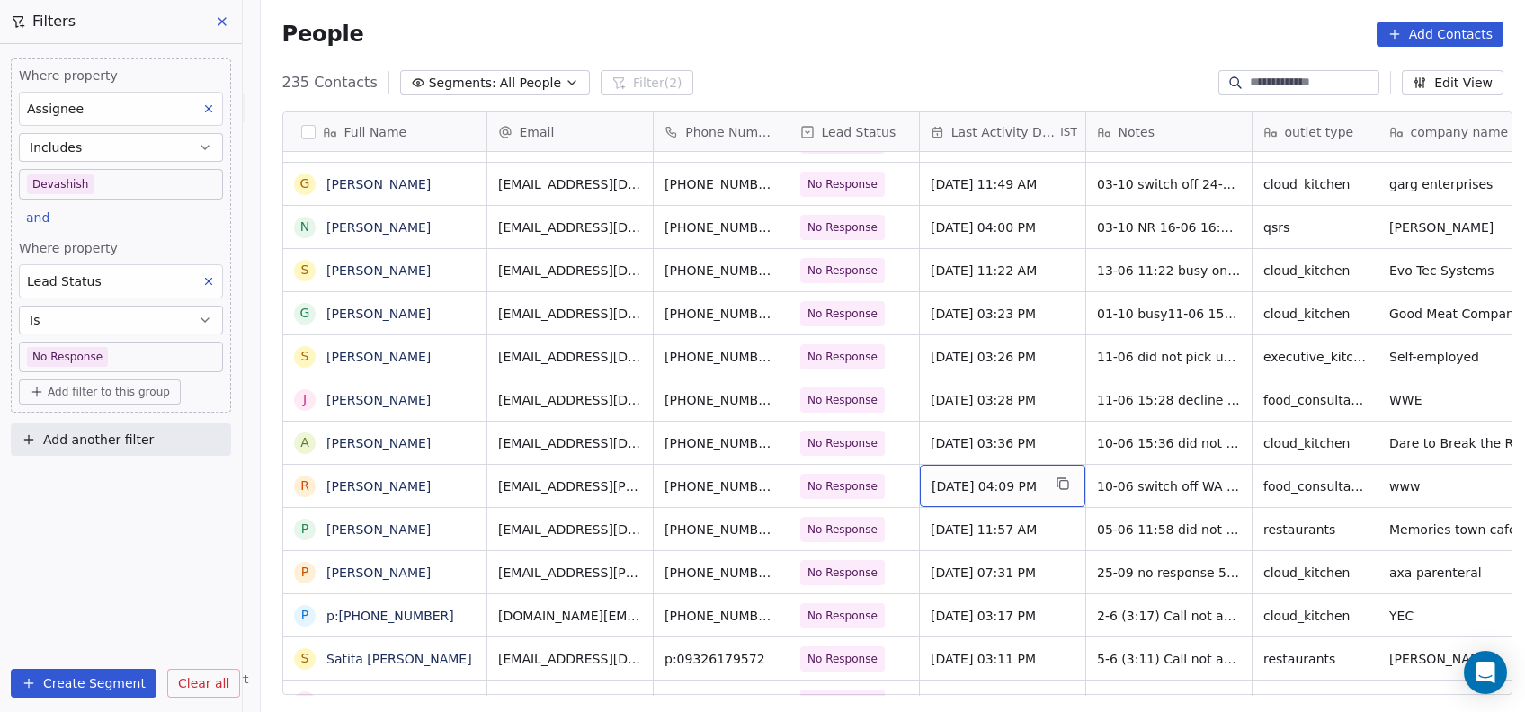
click at [980, 480] on span "[DATE] 04:09 PM" at bounding box center [987, 486] width 110 height 18
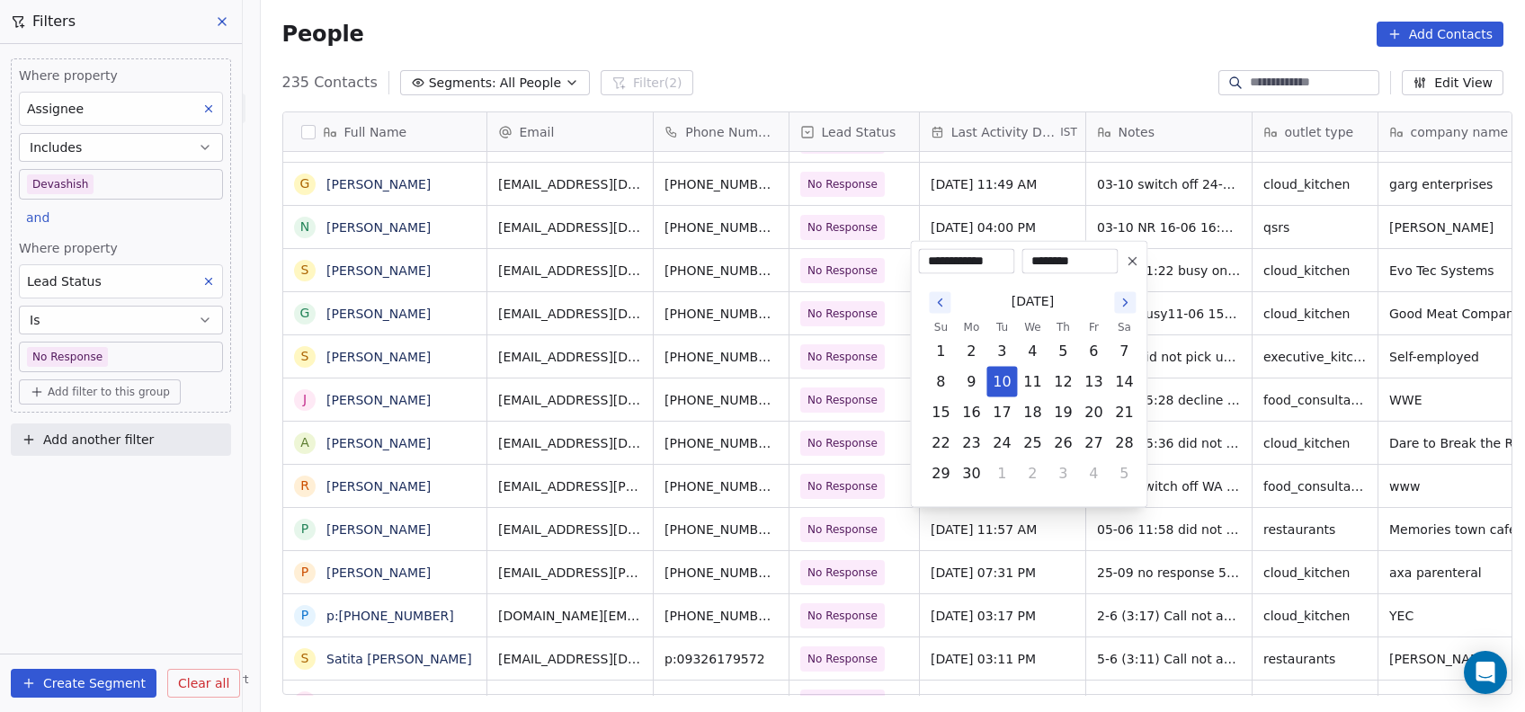
click at [1127, 300] on icon "Go to the Next Month" at bounding box center [1125, 303] width 14 height 14
click at [1121, 272] on icon "Go to the Next Month" at bounding box center [1125, 272] width 14 height 14
click at [1121, 302] on icon "Go to the Next Month" at bounding box center [1125, 303] width 14 height 14
click at [1027, 422] on button "15" at bounding box center [1032, 412] width 29 height 29
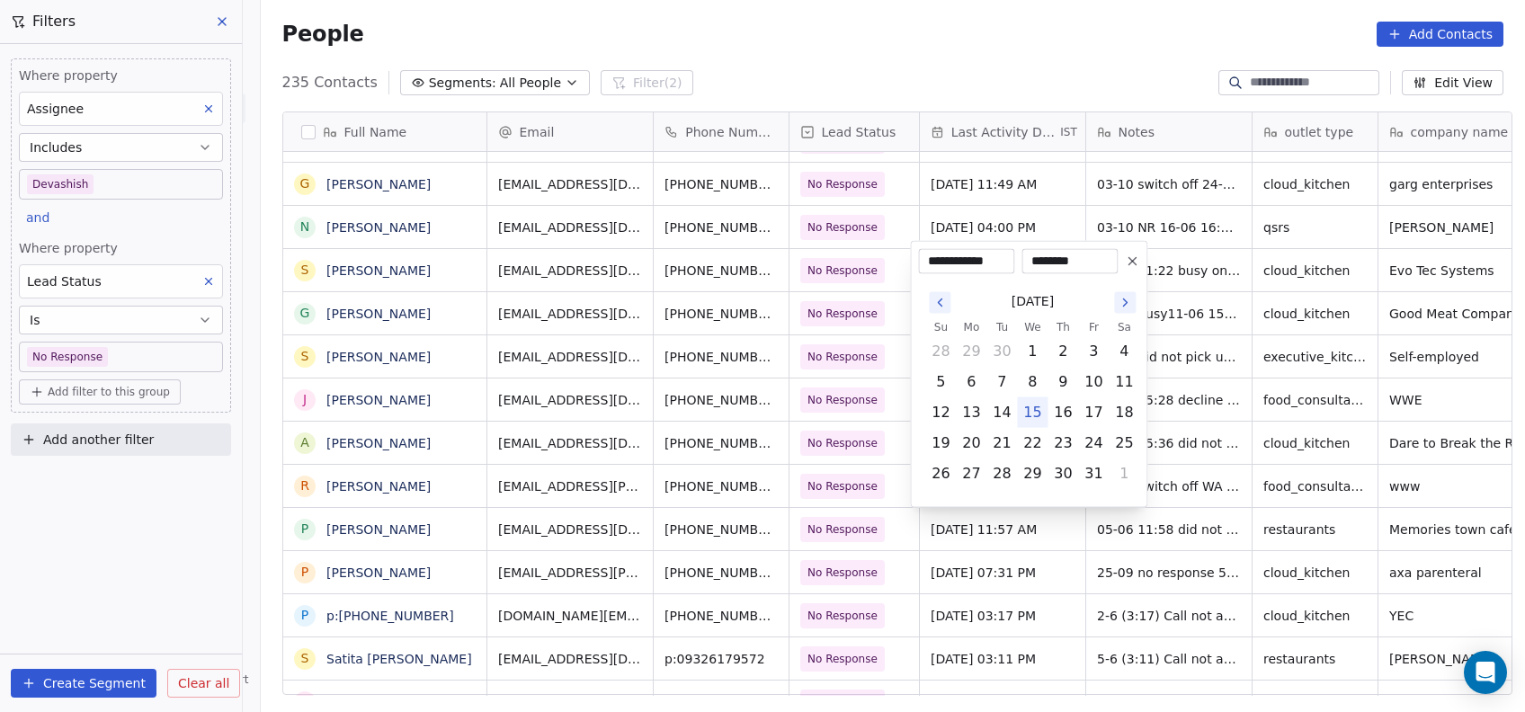
type input "**********"
click at [1164, 369] on html "On2Cook India Pvt. Ltd. Contacts People Marketing Workflows Campaigns Metrics &…" at bounding box center [762, 356] width 1525 height 712
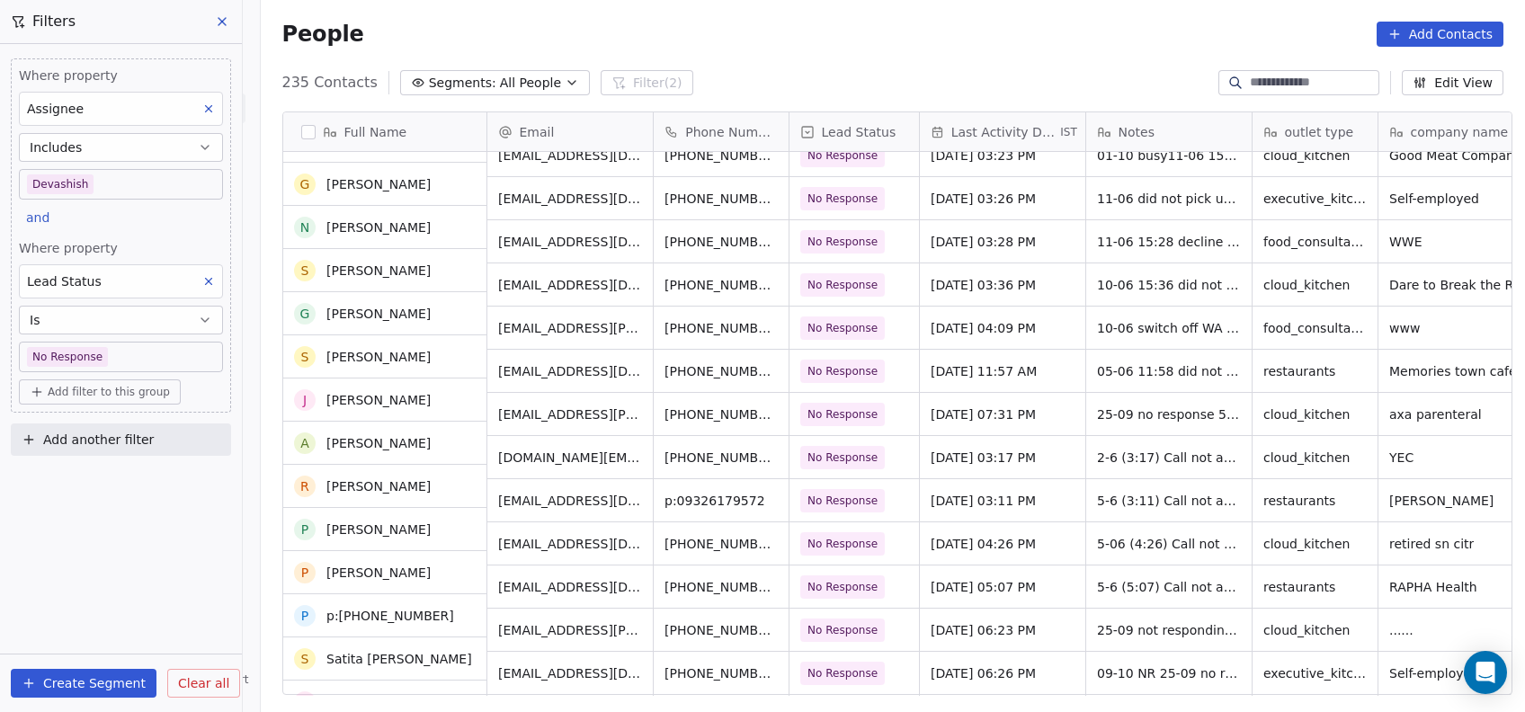
scroll to position [3774, 0]
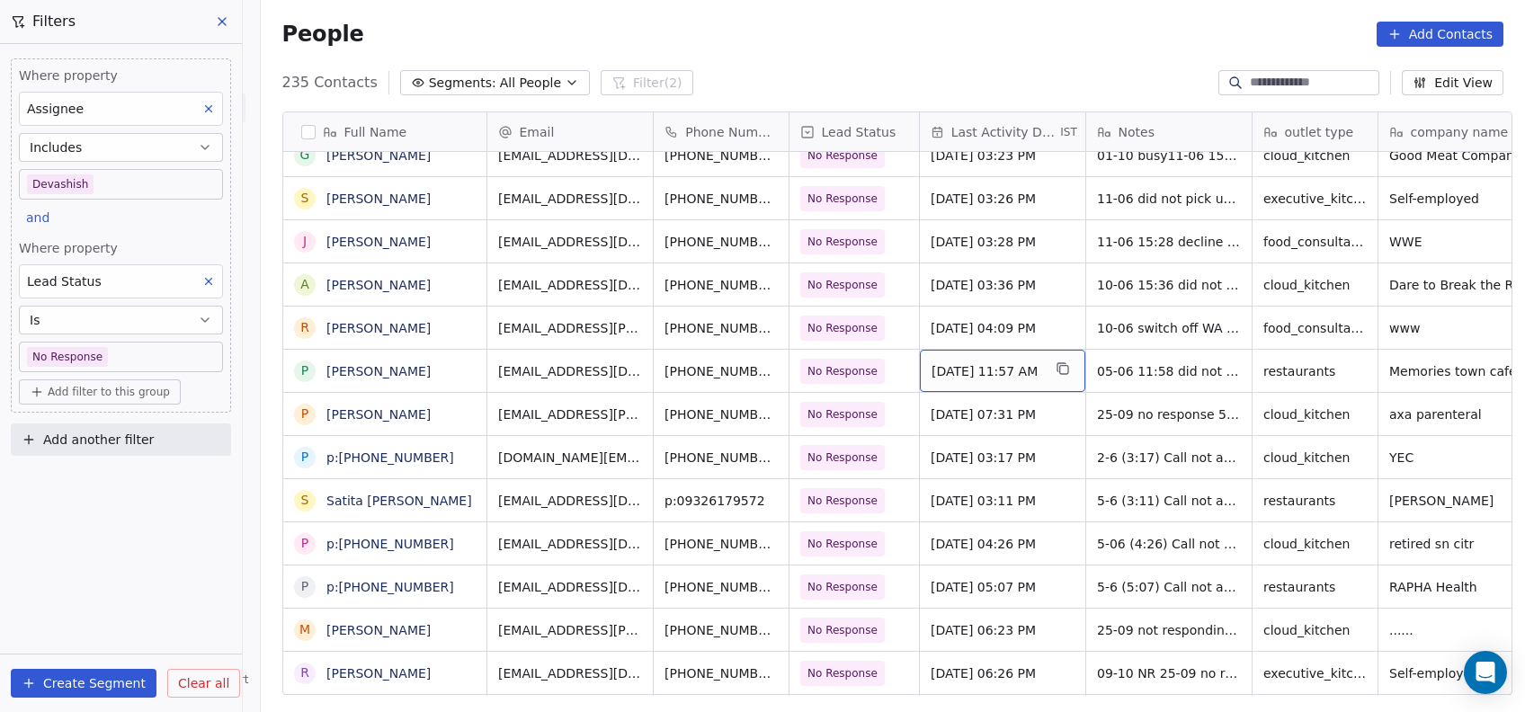
click at [985, 371] on span "[DATE] 11:57 AM" at bounding box center [987, 371] width 110 height 18
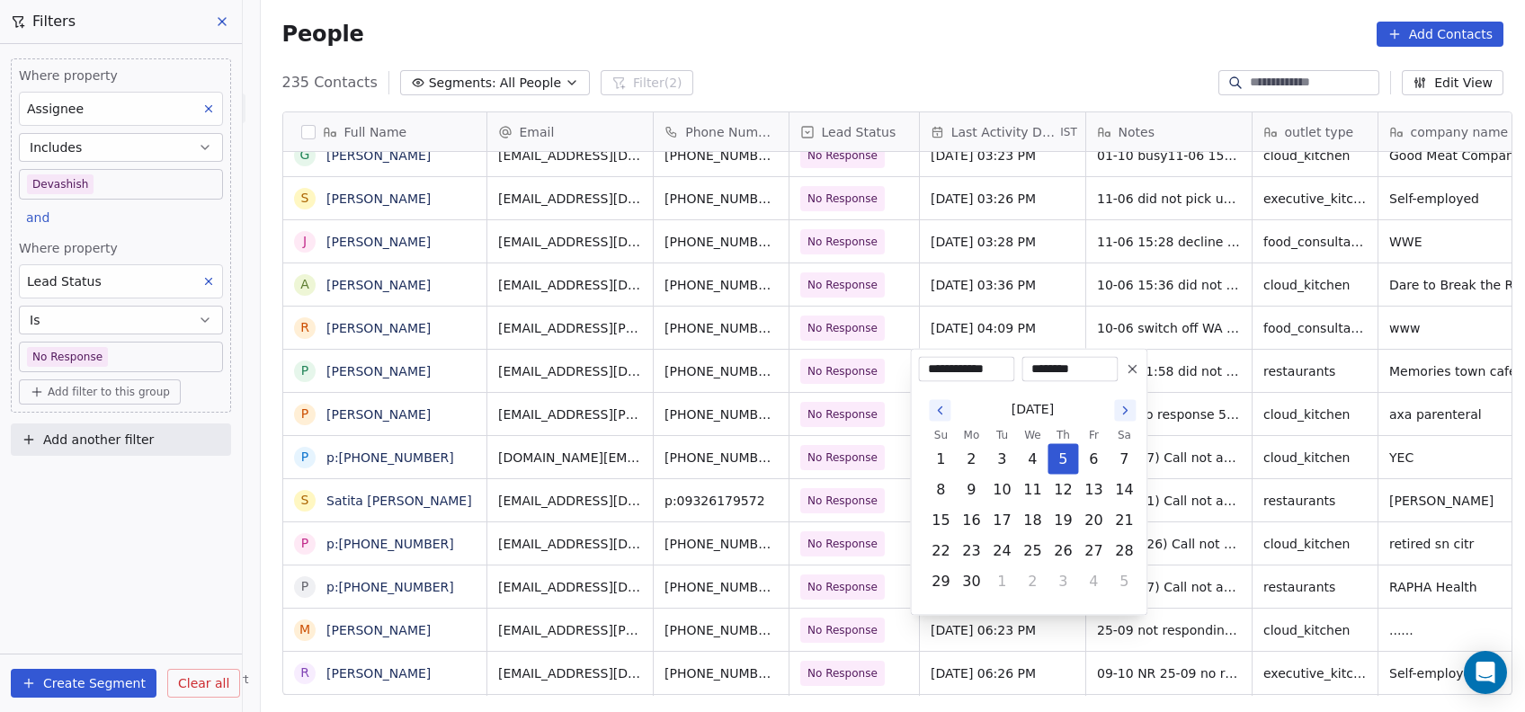
click at [1131, 413] on icon "Go to the Next Month" at bounding box center [1125, 411] width 14 height 14
click at [1131, 407] on icon "Go to the Next Month" at bounding box center [1125, 411] width 14 height 14
click at [1038, 523] on button "15" at bounding box center [1032, 520] width 29 height 29
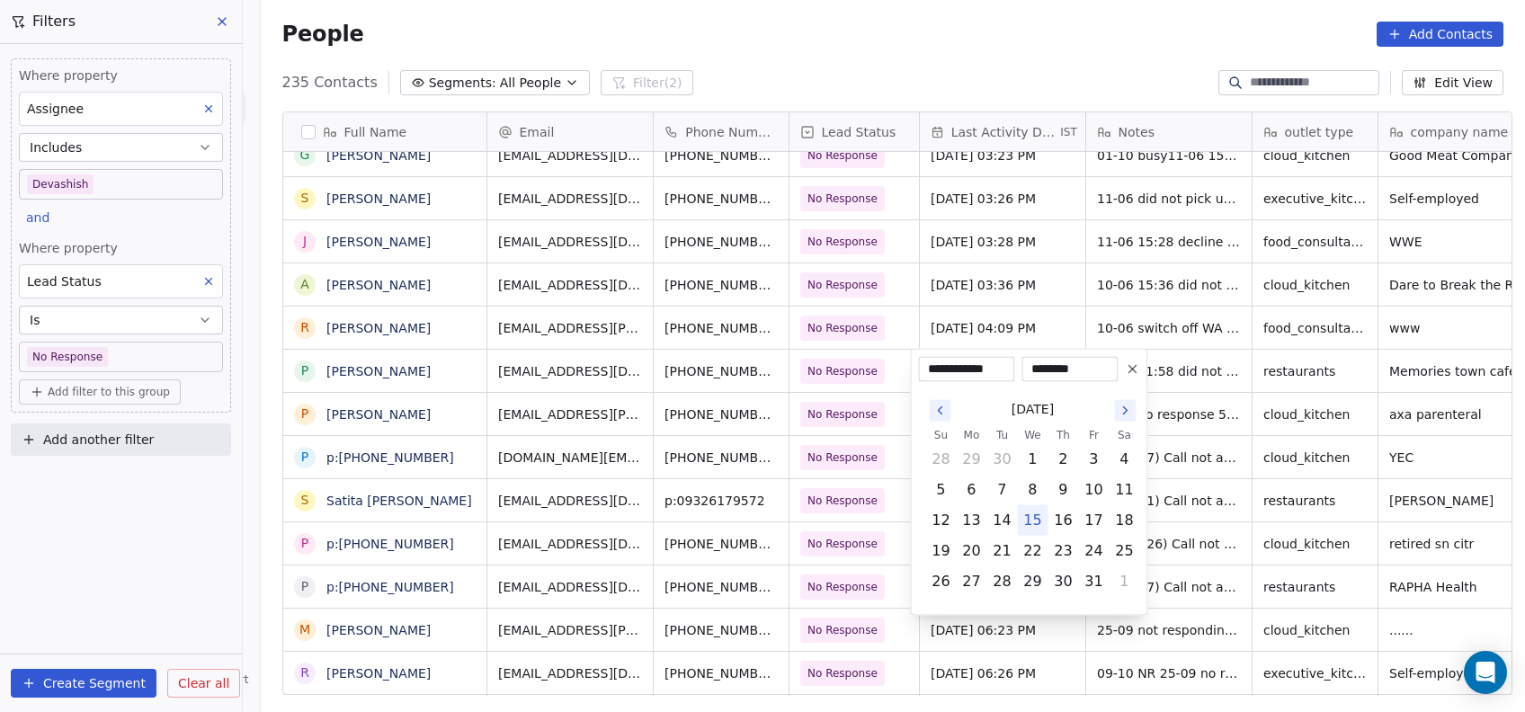
type input "**********"
click at [1246, 437] on html "On2Cook India Pvt. Ltd. Contacts People Marketing Workflows Campaigns Metrics &…" at bounding box center [762, 356] width 1525 height 712
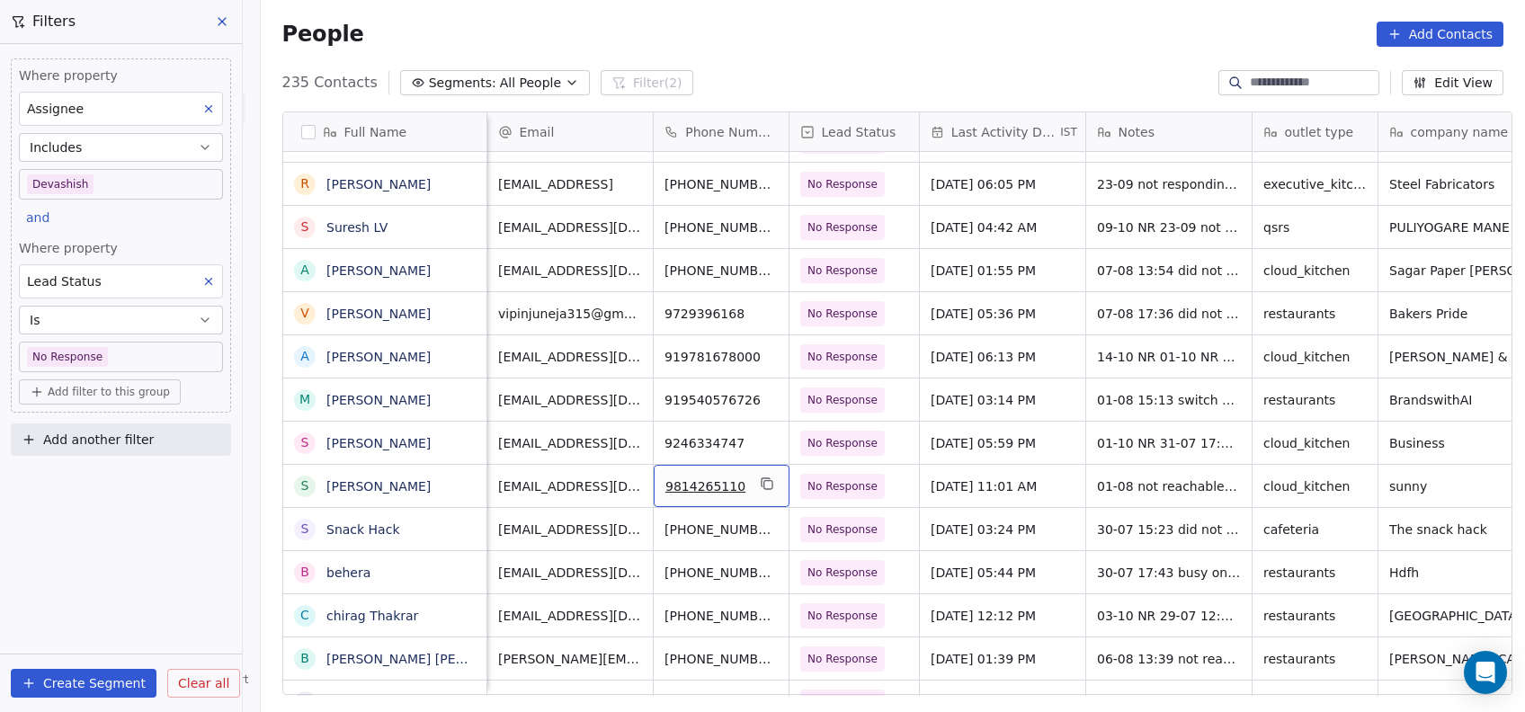
scroll to position [0, 0]
click at [1003, 482] on span "[DATE] 11:01 AM" at bounding box center [987, 486] width 110 height 18
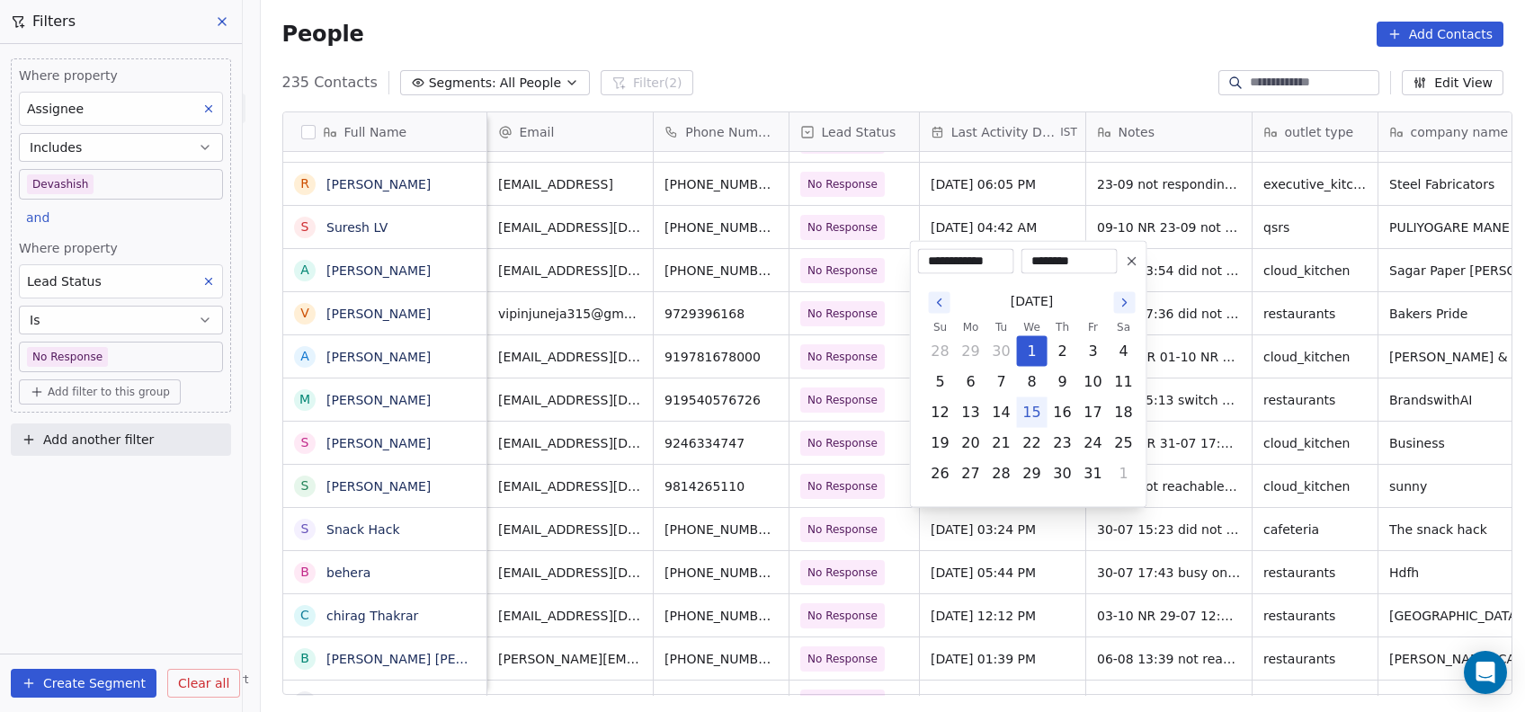
click at [1003, 482] on button "28" at bounding box center [1001, 473] width 29 height 29
click at [1034, 411] on button "15" at bounding box center [1032, 412] width 29 height 29
type input "**********"
click at [1199, 295] on html "On2Cook India Pvt. Ltd. Contacts People Marketing Workflows Campaigns Metrics &…" at bounding box center [762, 356] width 1525 height 712
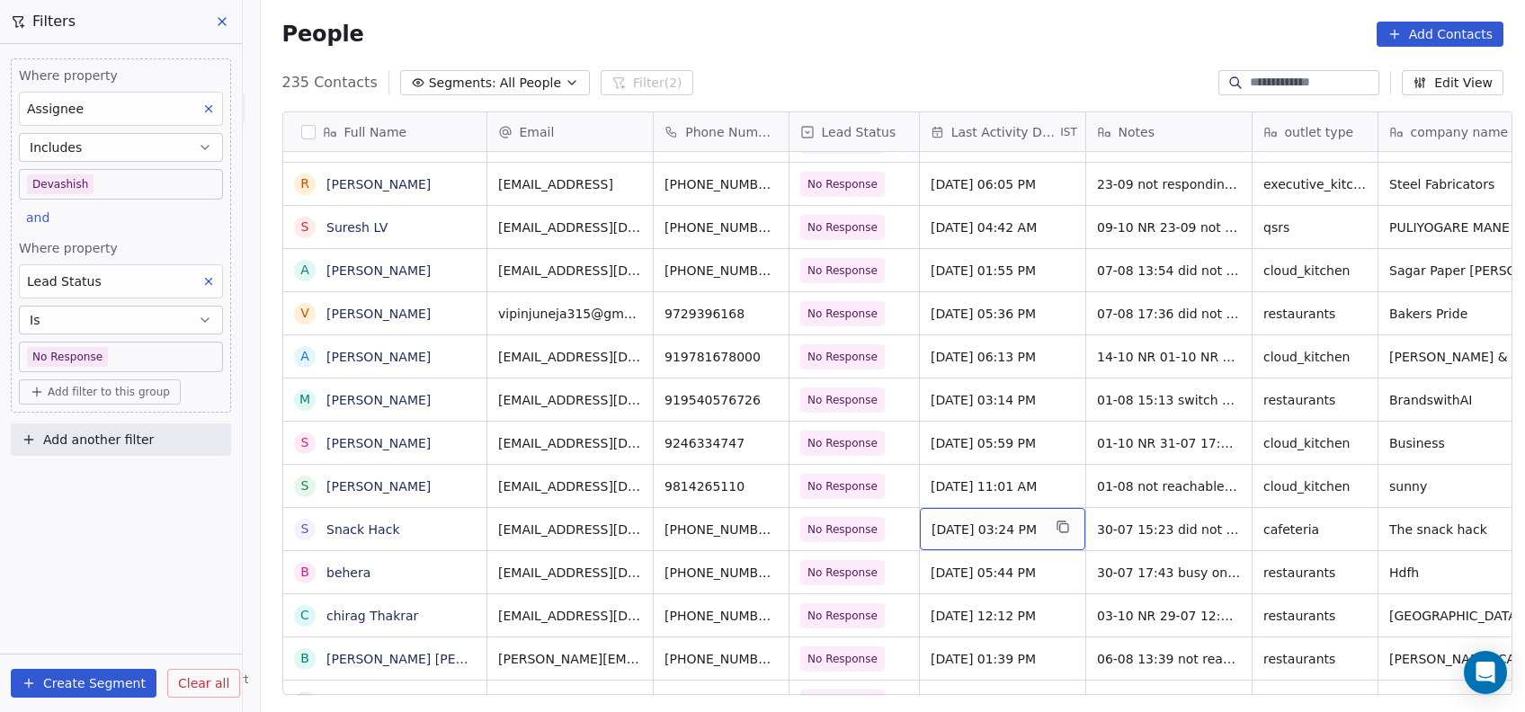
click at [993, 527] on span "[DATE] 03:24 PM" at bounding box center [987, 530] width 110 height 18
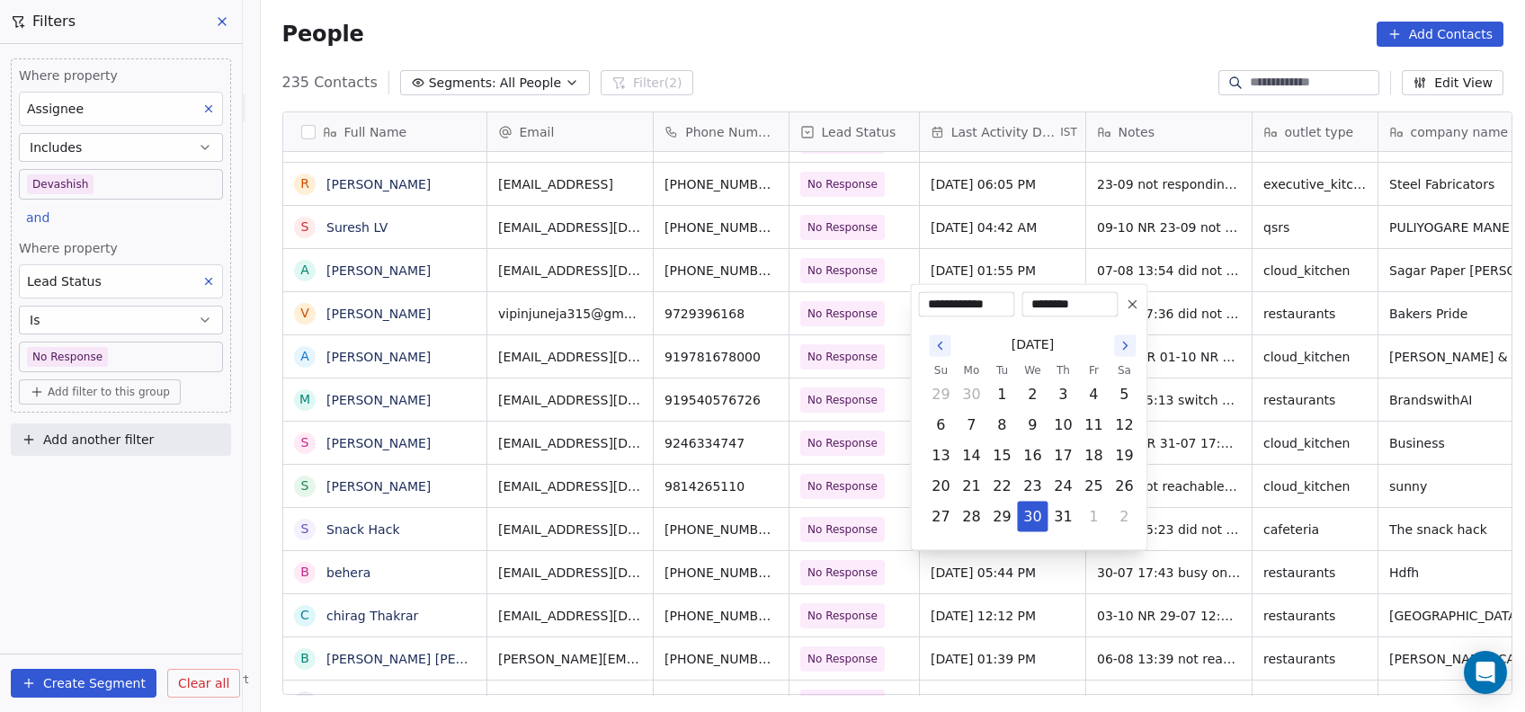
click at [1123, 345] on icon "Go to the Next Month" at bounding box center [1125, 346] width 14 height 14
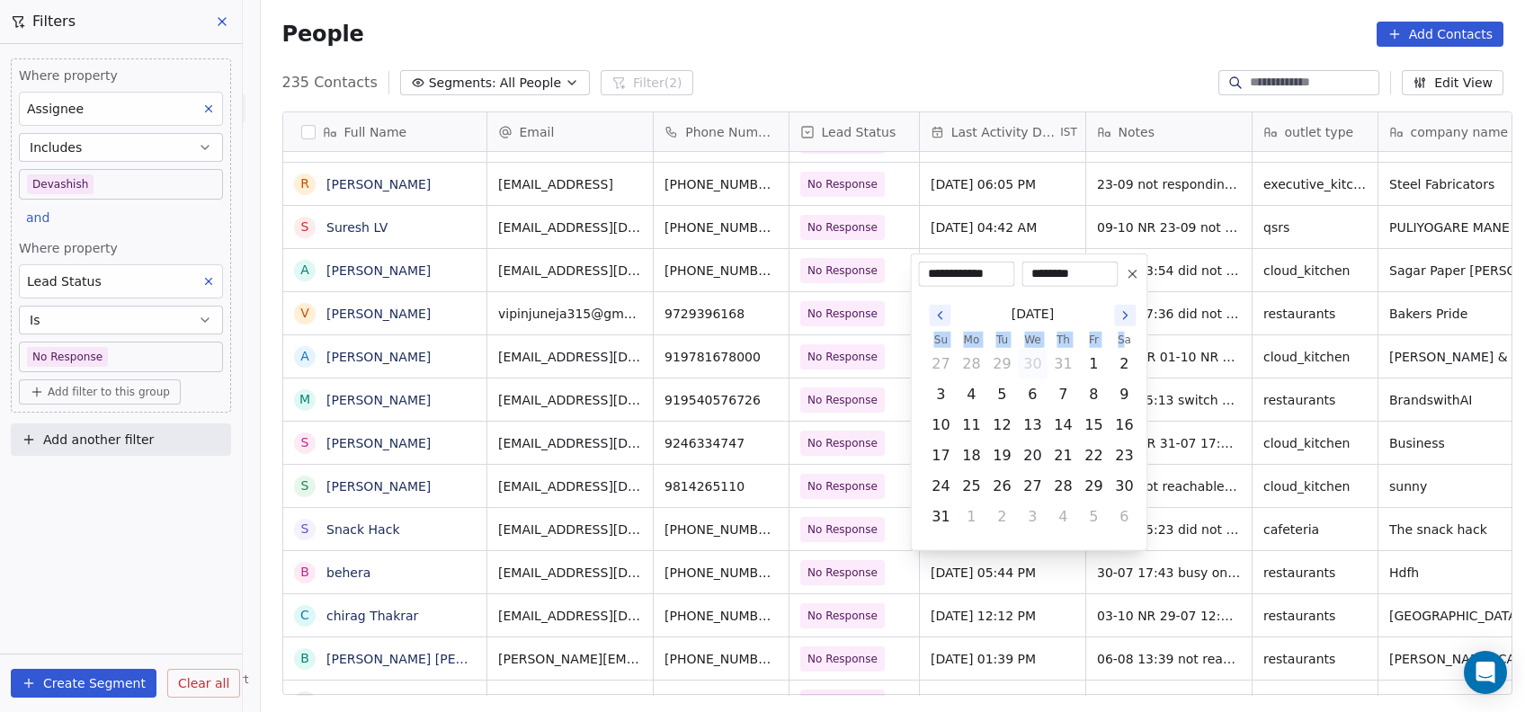
drag, startPoint x: 1123, startPoint y: 345, endPoint x: 1123, endPoint y: 320, distance: 25.2
click at [1123, 320] on div "[DATE] Su Mo Tu We Th Fr Sa 27 28 29 30 31 1 2 3 4 5 6 7 8 9 10 11 12 13 14 15 …" at bounding box center [1032, 415] width 214 height 235
click at [1123, 320] on icon "Go to the Next Month" at bounding box center [1125, 315] width 14 height 14
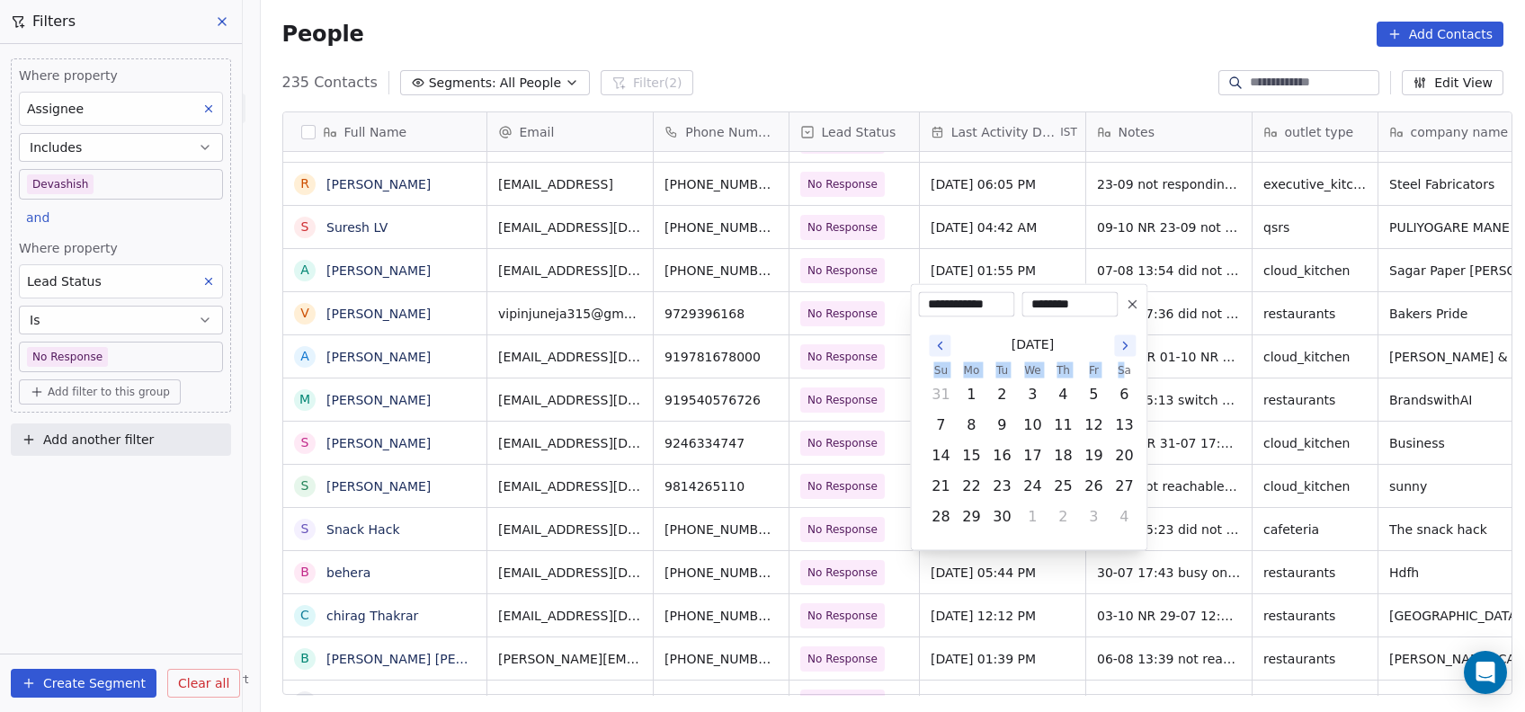
click at [1126, 335] on button "Go to the Next Month" at bounding box center [1125, 346] width 22 height 22
click at [1031, 448] on button "15" at bounding box center [1032, 455] width 29 height 29
type input "**********"
click at [1183, 410] on html "On2Cook India Pvt. Ltd. Contacts People Marketing Workflows Campaigns Metrics &…" at bounding box center [762, 356] width 1525 height 712
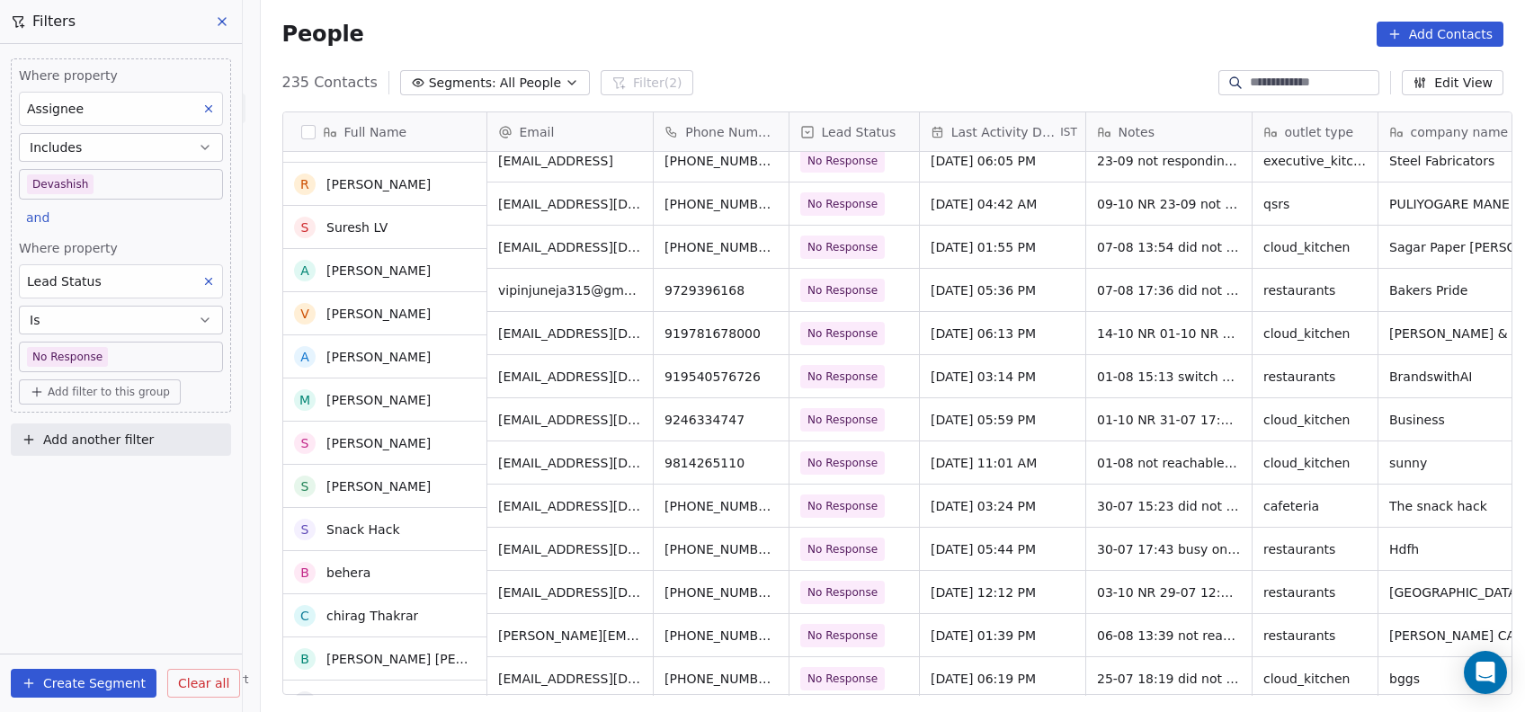
scroll to position [1697, 0]
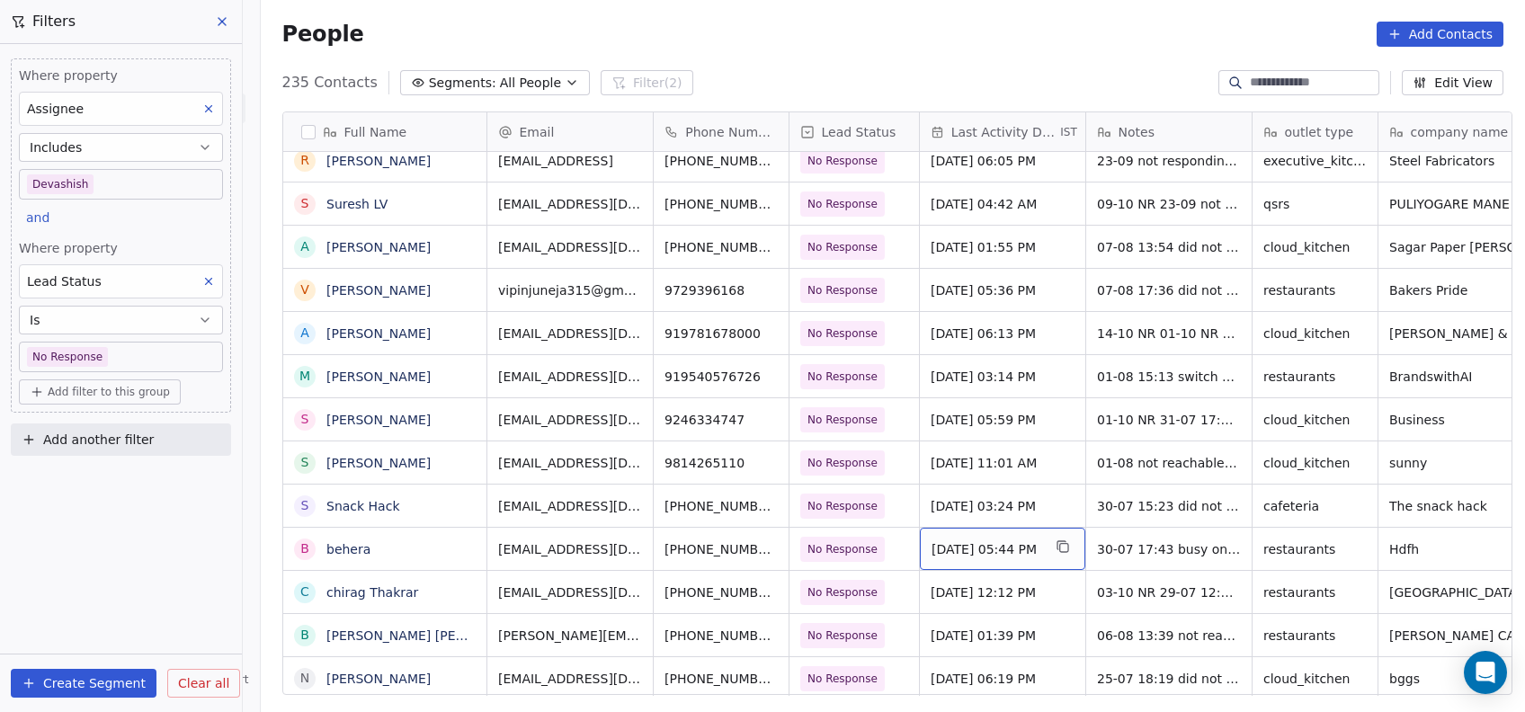
click at [942, 544] on span "[DATE] 05:44 PM" at bounding box center [987, 549] width 110 height 18
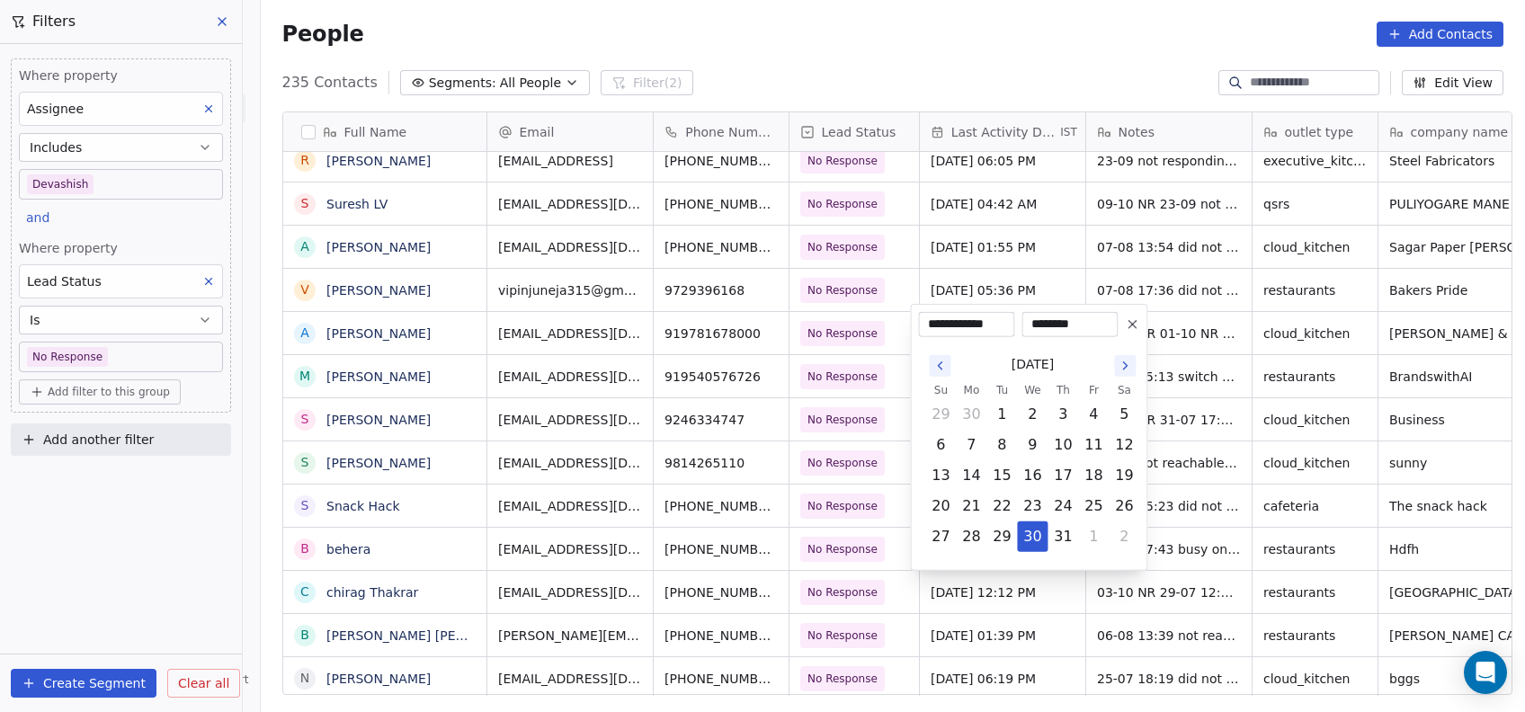
click at [1125, 367] on icon "Go to the Next Month" at bounding box center [1125, 365] width 4 height 7
click at [1129, 333] on icon "Go to the Next Month" at bounding box center [1125, 335] width 14 height 14
click at [1119, 364] on icon "Go to the Next Month" at bounding box center [1125, 366] width 14 height 14
click at [1041, 475] on button "15" at bounding box center [1032, 475] width 29 height 29
type input "**********"
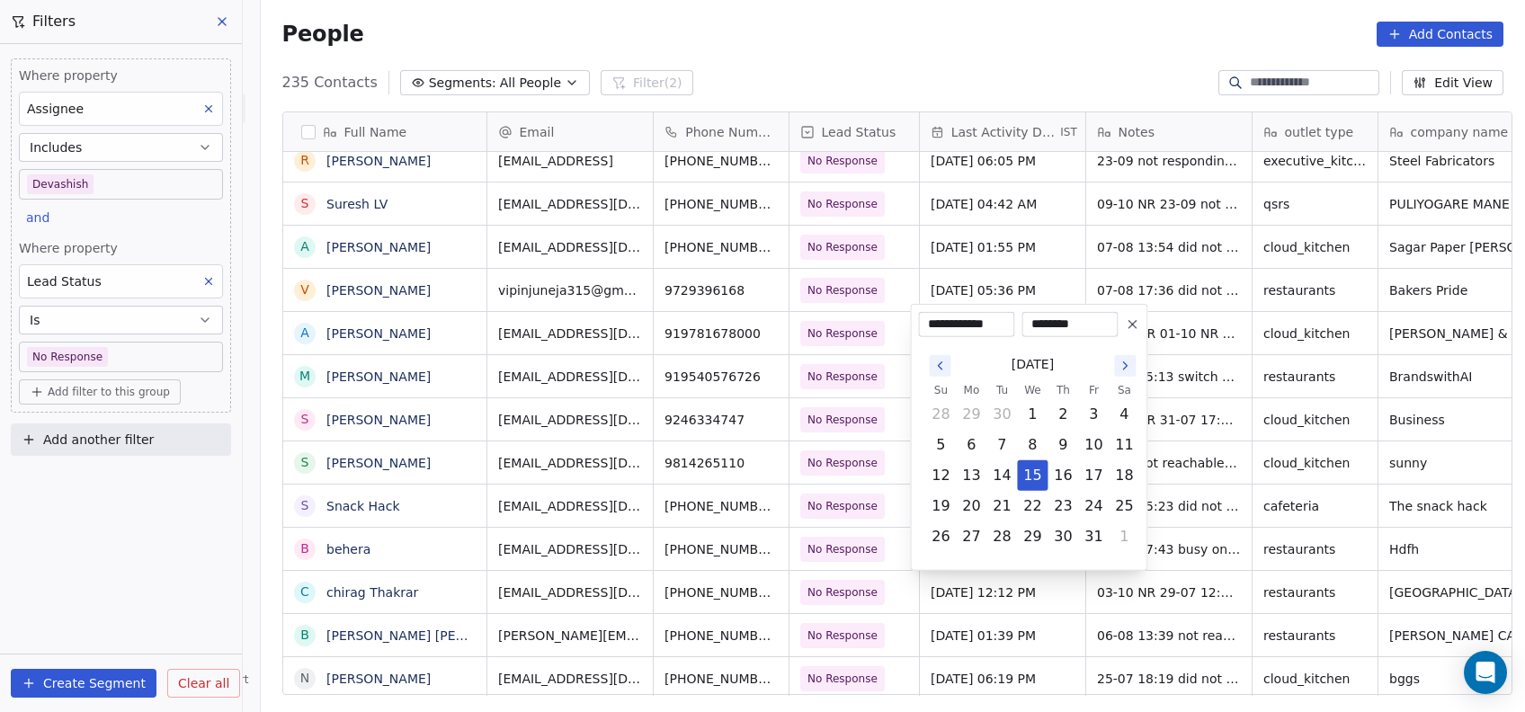
click at [1198, 456] on html "On2Cook India Pvt. Ltd. Contacts People Marketing Workflows Campaigns Metrics &…" at bounding box center [762, 356] width 1525 height 712
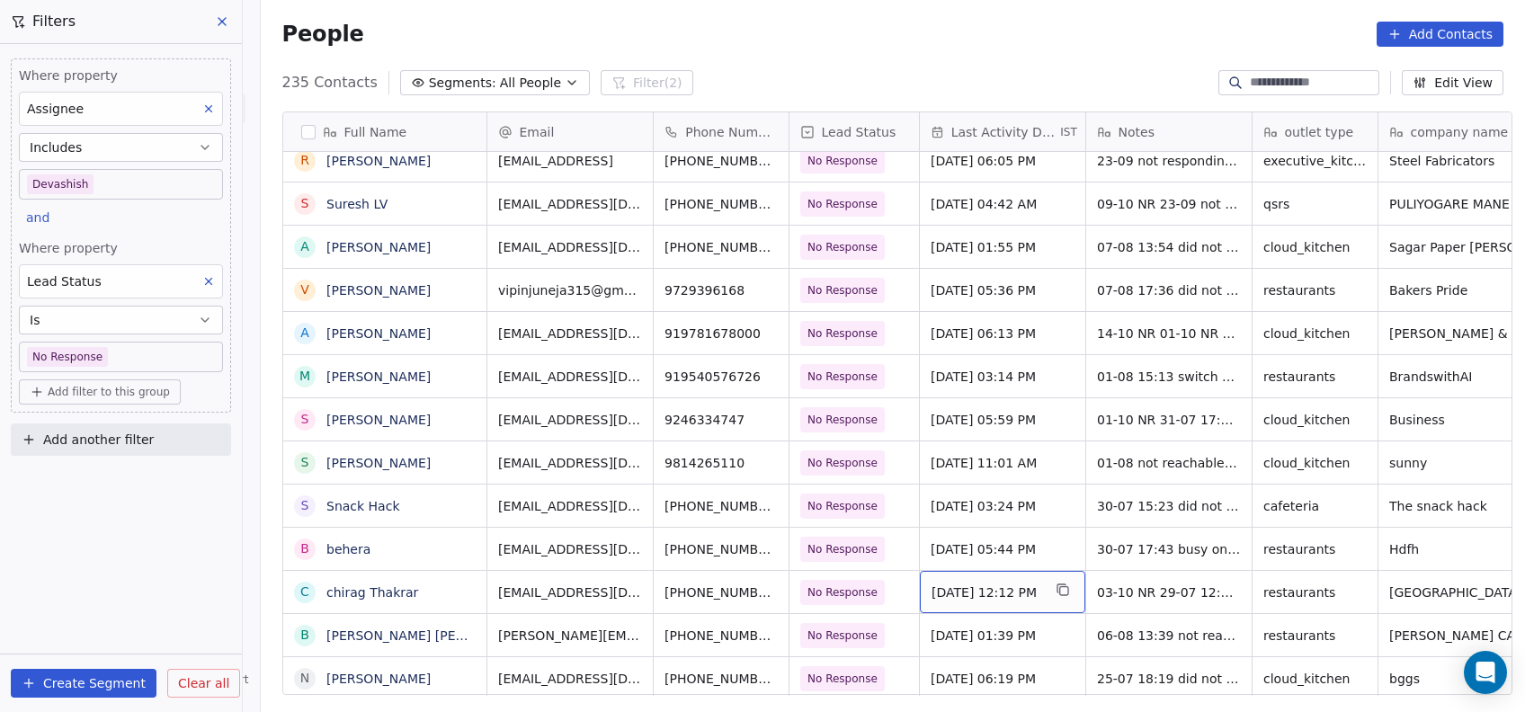
click at [978, 594] on span "[DATE] 12:12 PM" at bounding box center [987, 593] width 110 height 18
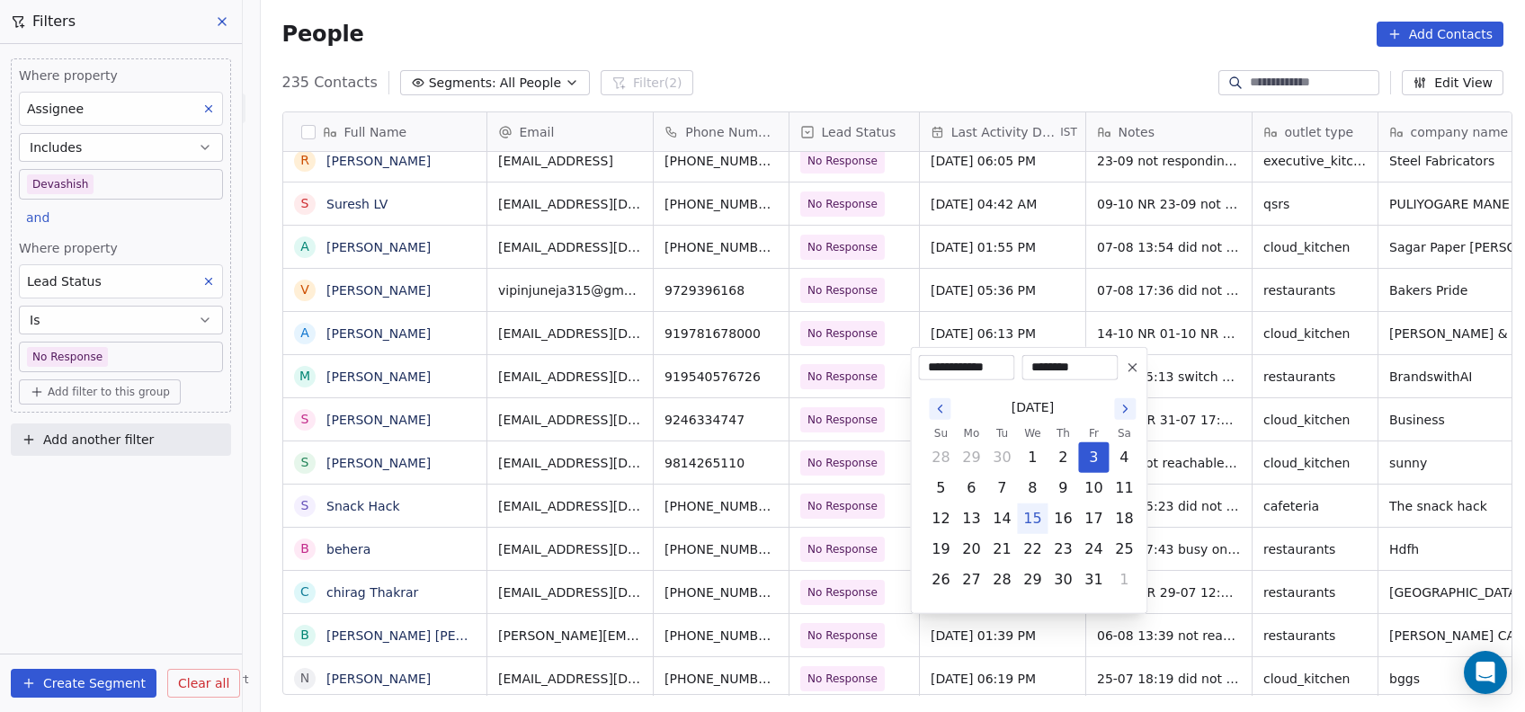
click at [1036, 522] on button "15" at bounding box center [1032, 518] width 29 height 29
type input "**********"
click at [1158, 544] on html "On2Cook India Pvt. Ltd. Contacts People Marketing Workflows Campaigns Metrics &…" at bounding box center [762, 356] width 1525 height 712
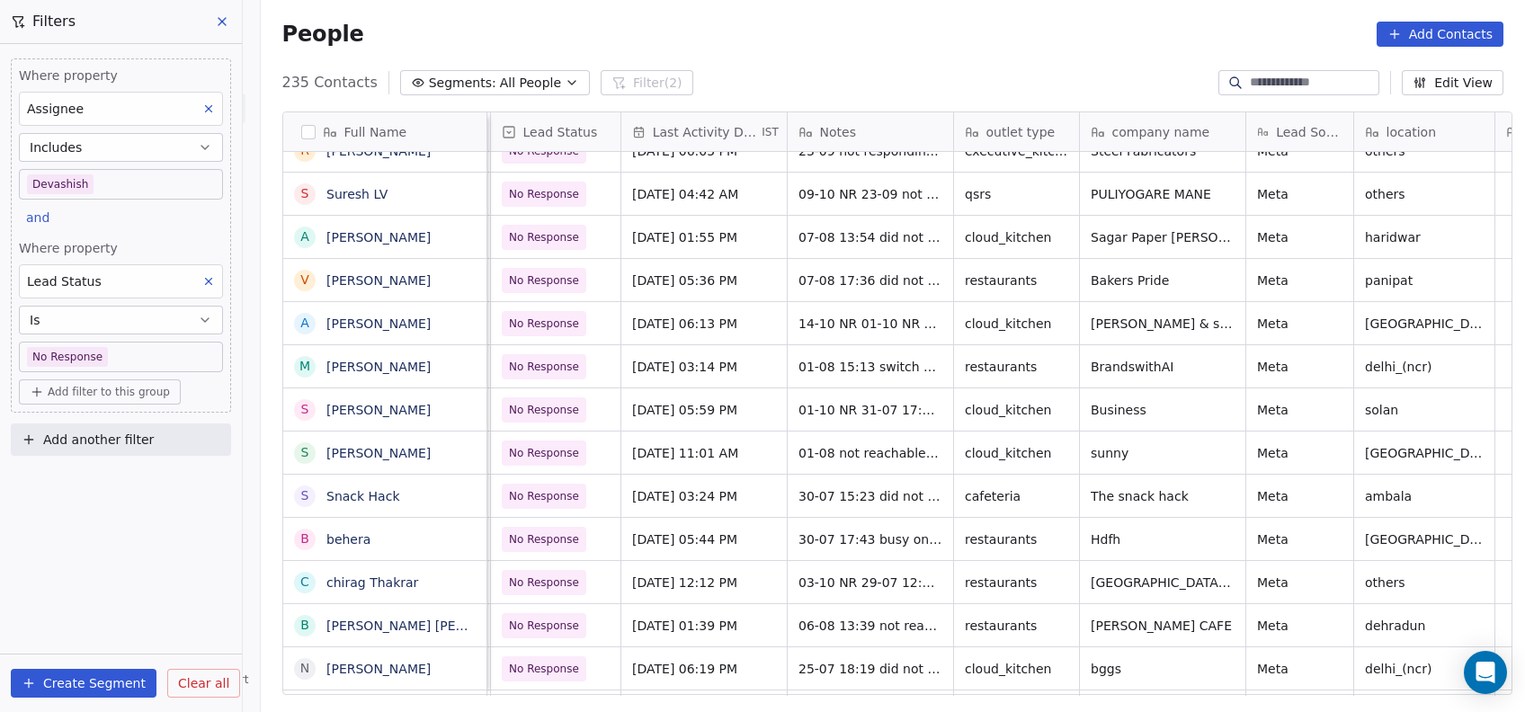
scroll to position [0, 271]
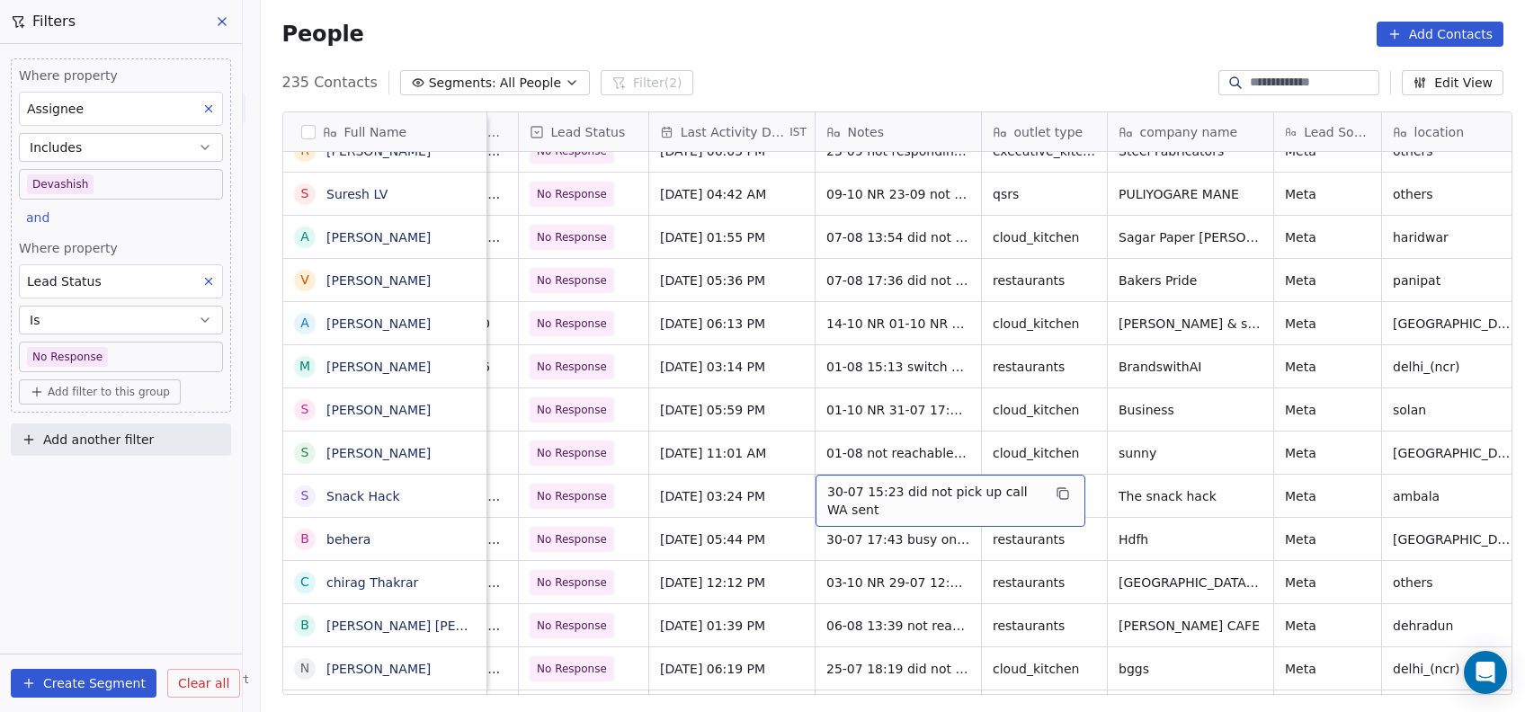
click at [839, 492] on span "30-07 15:23 did not pick up call WA sent" at bounding box center [934, 501] width 214 height 36
click at [563, 494] on html "On2Cook India Pvt. Ltd. Contacts People Marketing Workflows Campaigns Metrics &…" at bounding box center [762, 356] width 1525 height 712
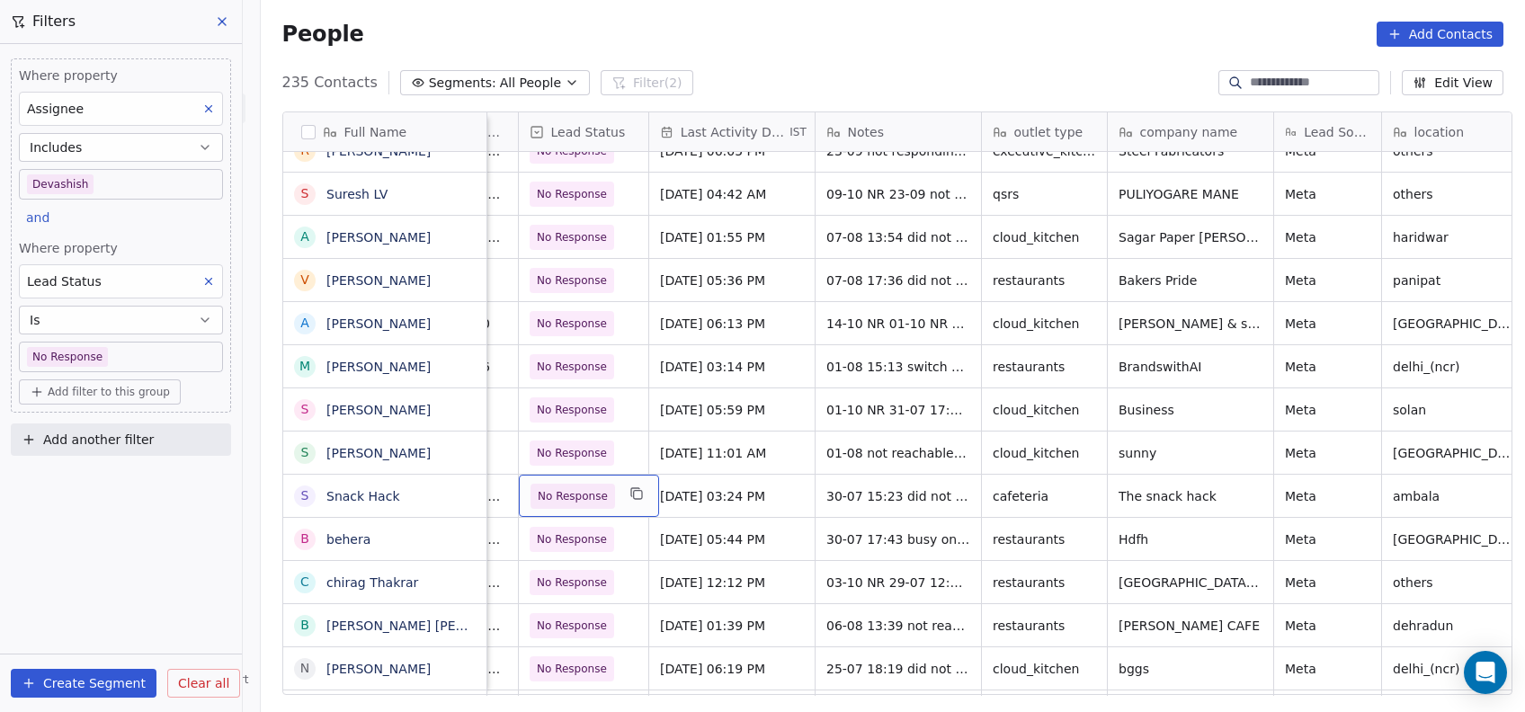
click at [563, 494] on span "No Response" at bounding box center [573, 496] width 70 height 18
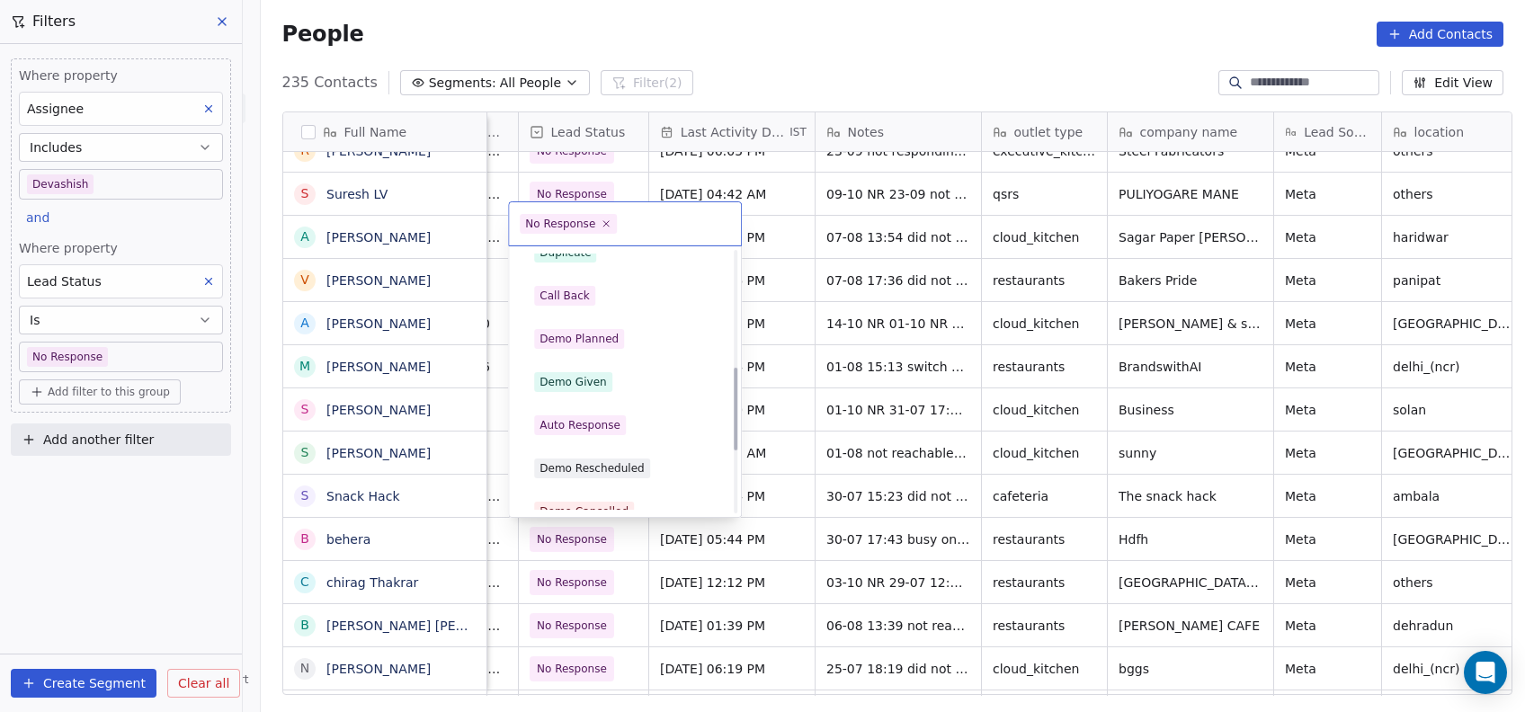
scroll to position [361, 0]
click at [552, 305] on div "Call Back" at bounding box center [565, 298] width 50 height 16
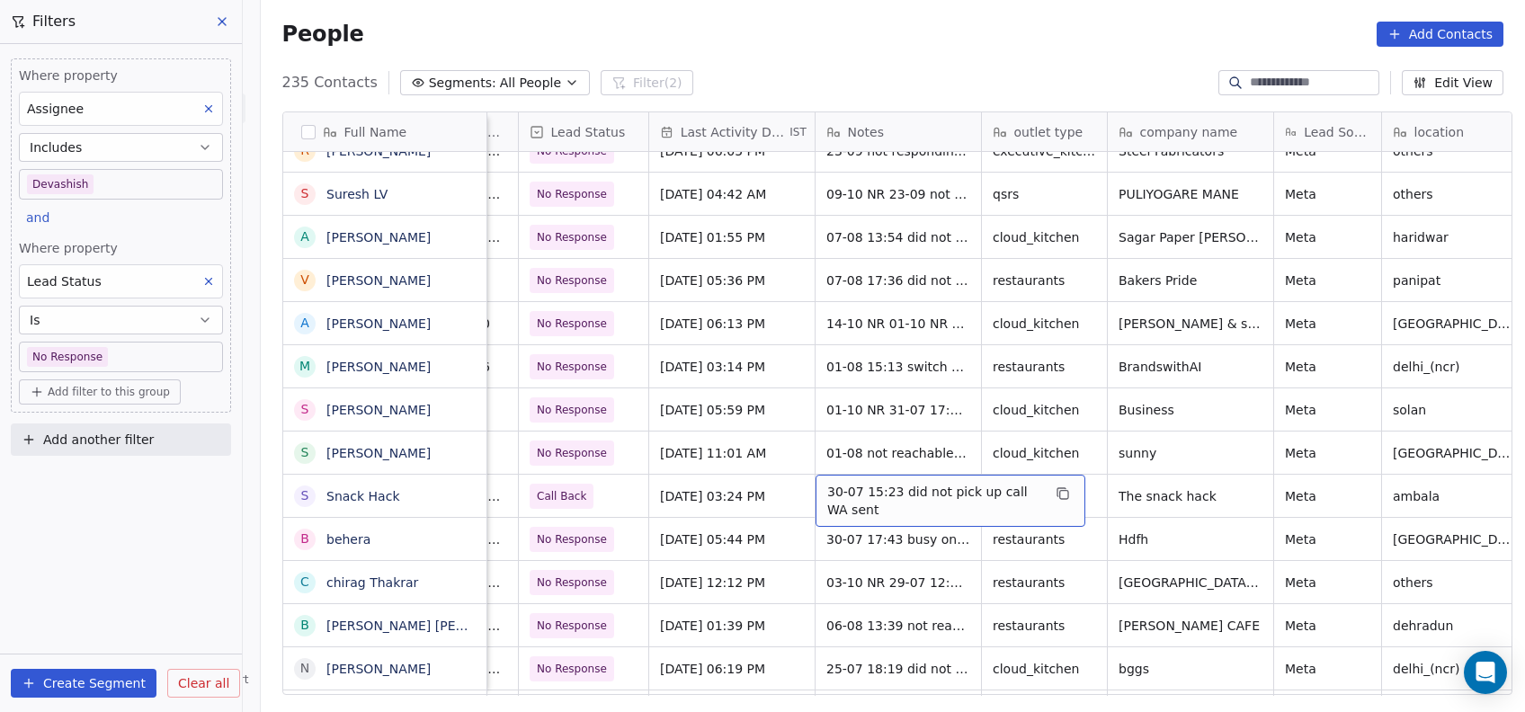
click at [827, 490] on span "30-07 15:23 did not pick up call WA sent" at bounding box center [934, 501] width 214 height 36
click at [859, 496] on span "30-07 15:23 did not pick up call WA sent" at bounding box center [934, 501] width 214 height 36
type textarea "**********"
click at [998, 295] on html "On2Cook India Pvt. Ltd. Contacts People Marketing Workflows Campaigns Metrics &…" at bounding box center [762, 356] width 1525 height 712
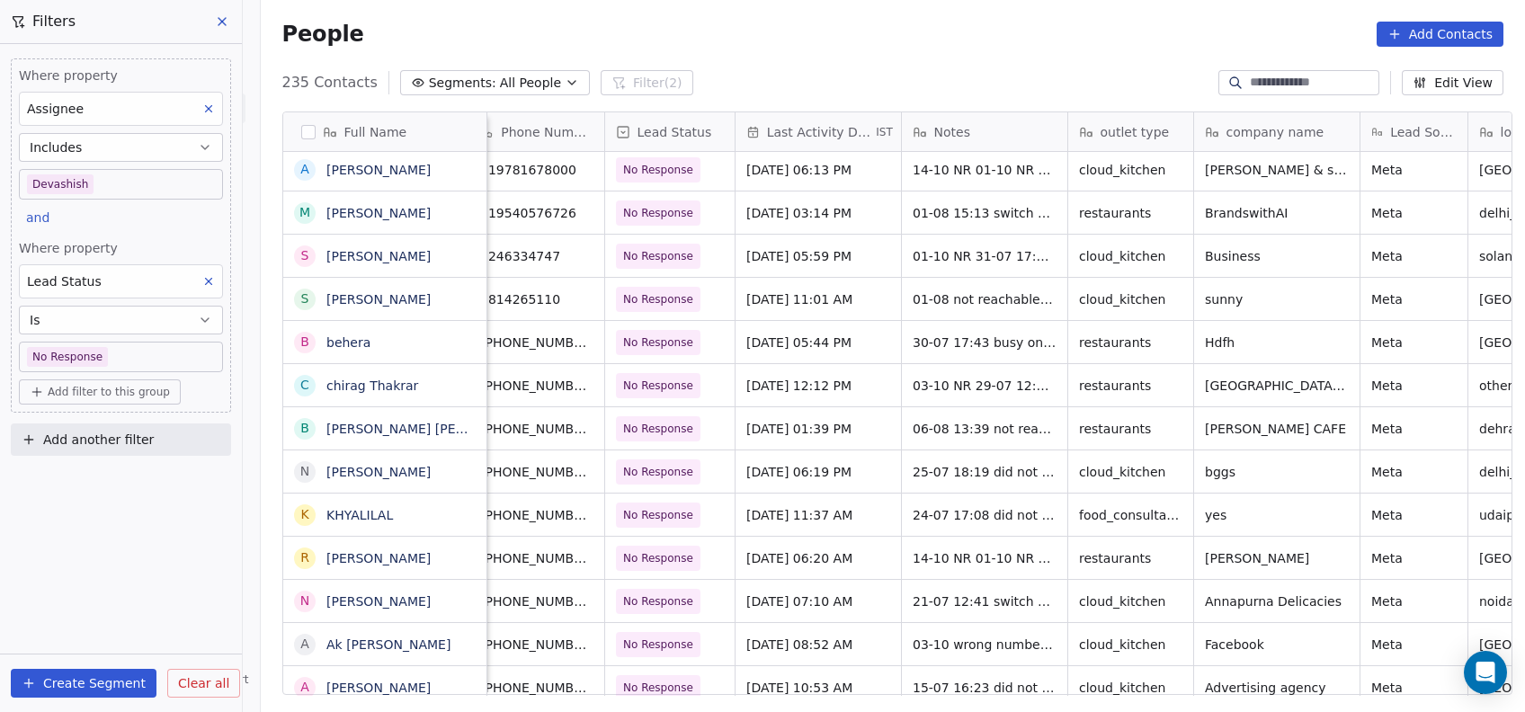
scroll to position [0, 172]
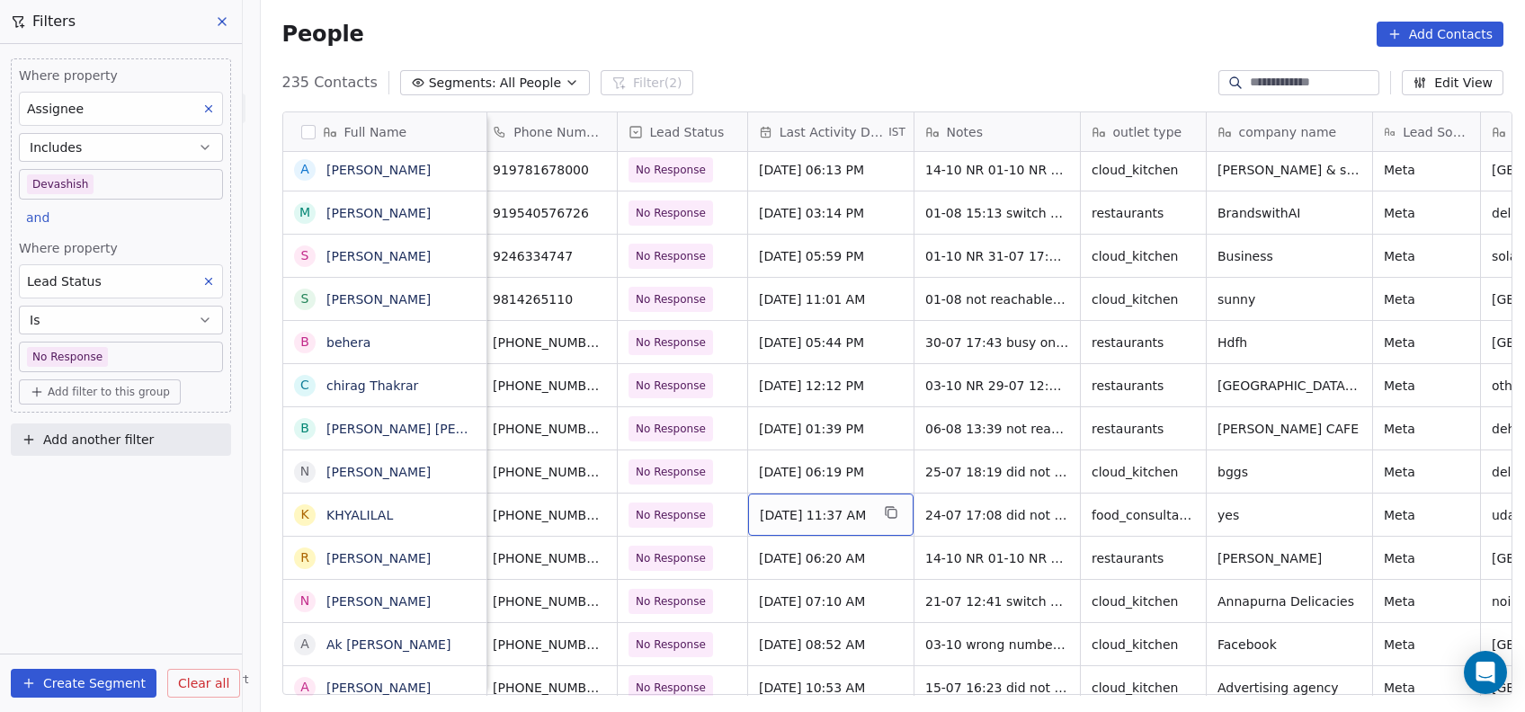
click at [820, 519] on span "[DATE] 11:37 AM" at bounding box center [815, 515] width 110 height 18
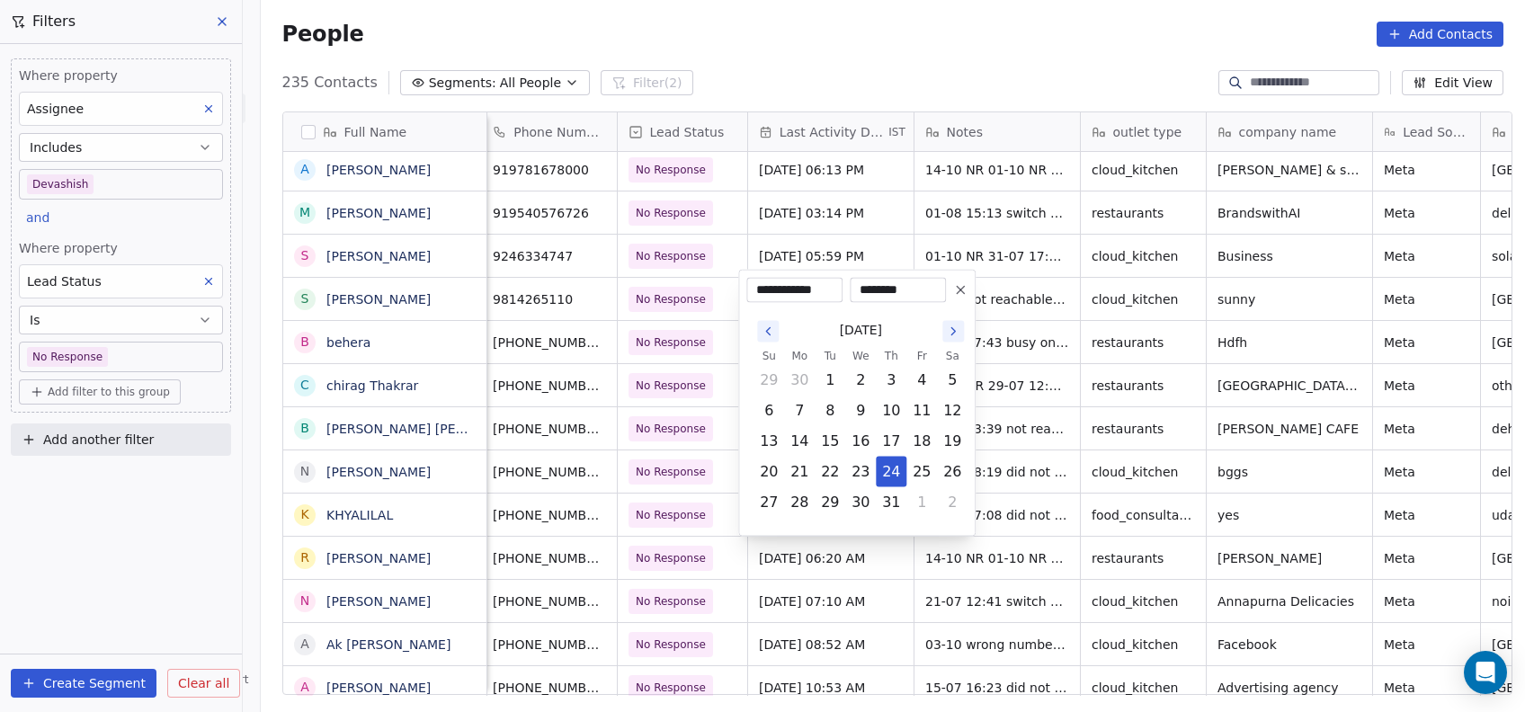
click at [963, 333] on button "Go to the Next Month" at bounding box center [953, 332] width 22 height 22
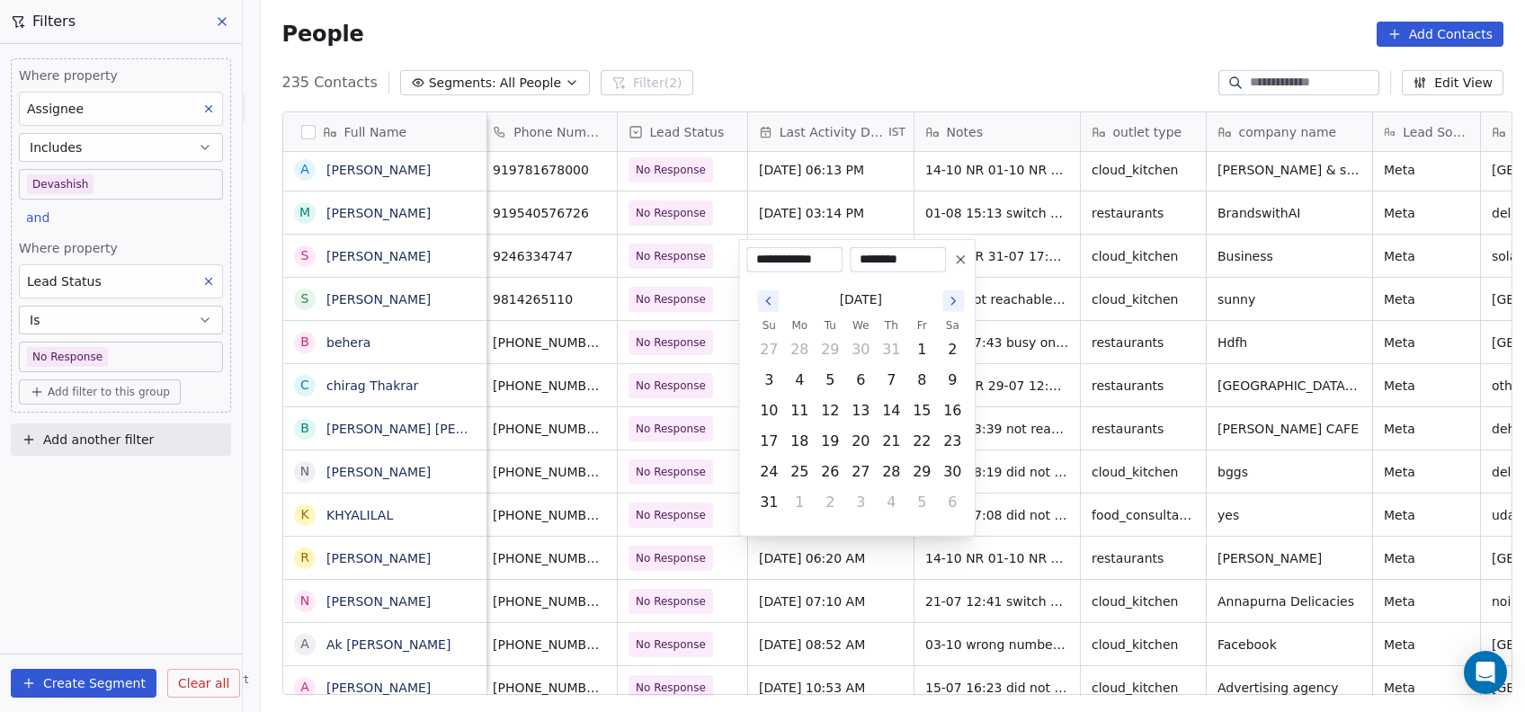
click at [1022, 396] on html "On2Cook India Pvt. Ltd. Contacts People Marketing Workflows Campaigns Metrics &…" at bounding box center [762, 356] width 1525 height 712
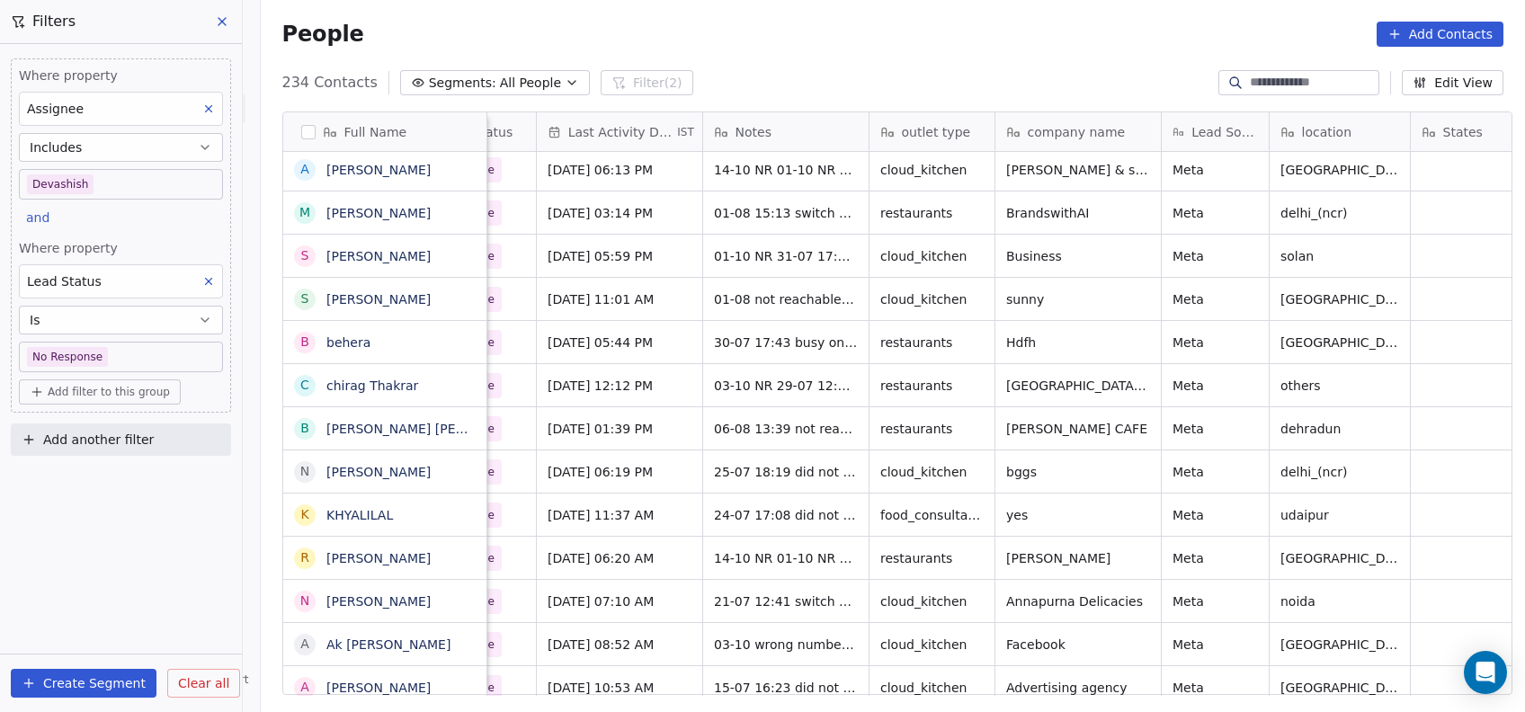
scroll to position [0, 306]
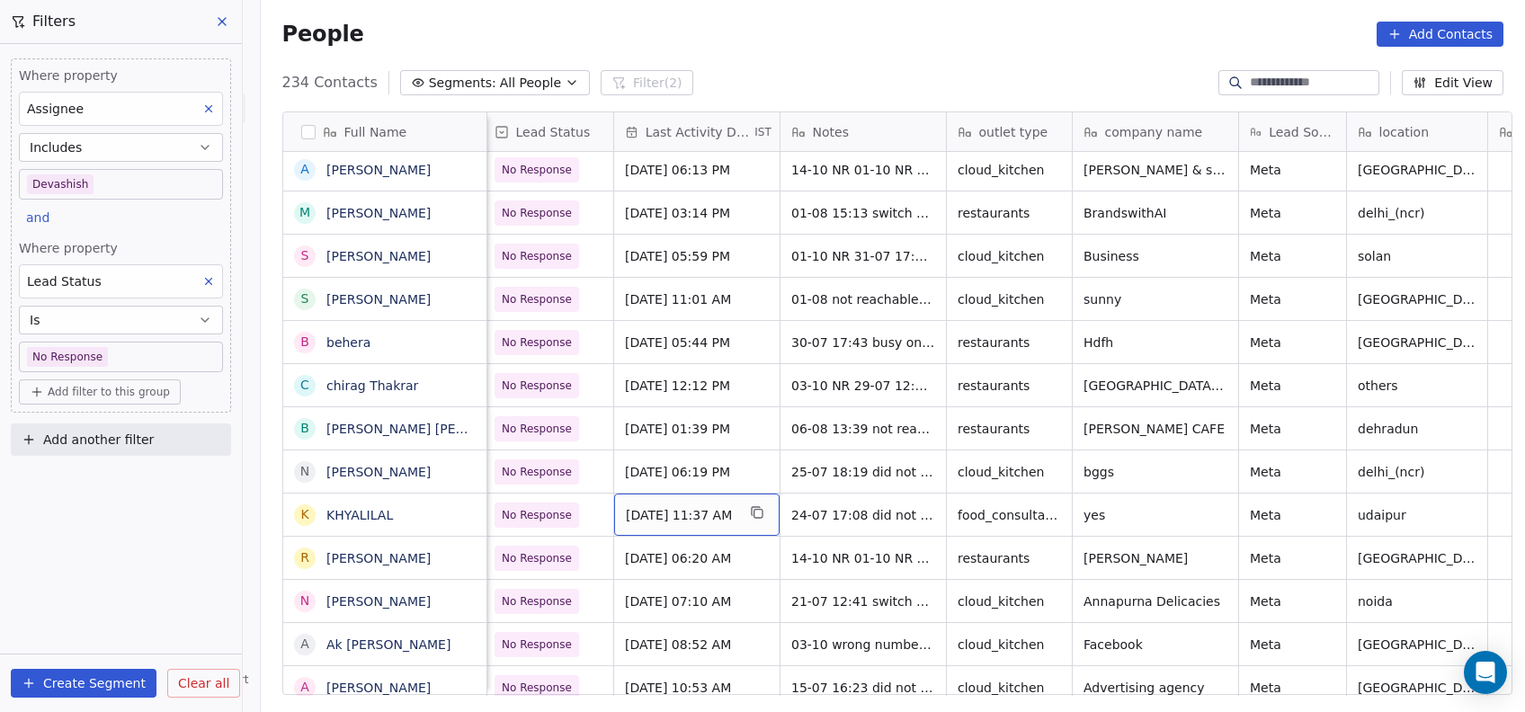
click at [652, 514] on span "[DATE] 11:37 AM" at bounding box center [681, 515] width 110 height 18
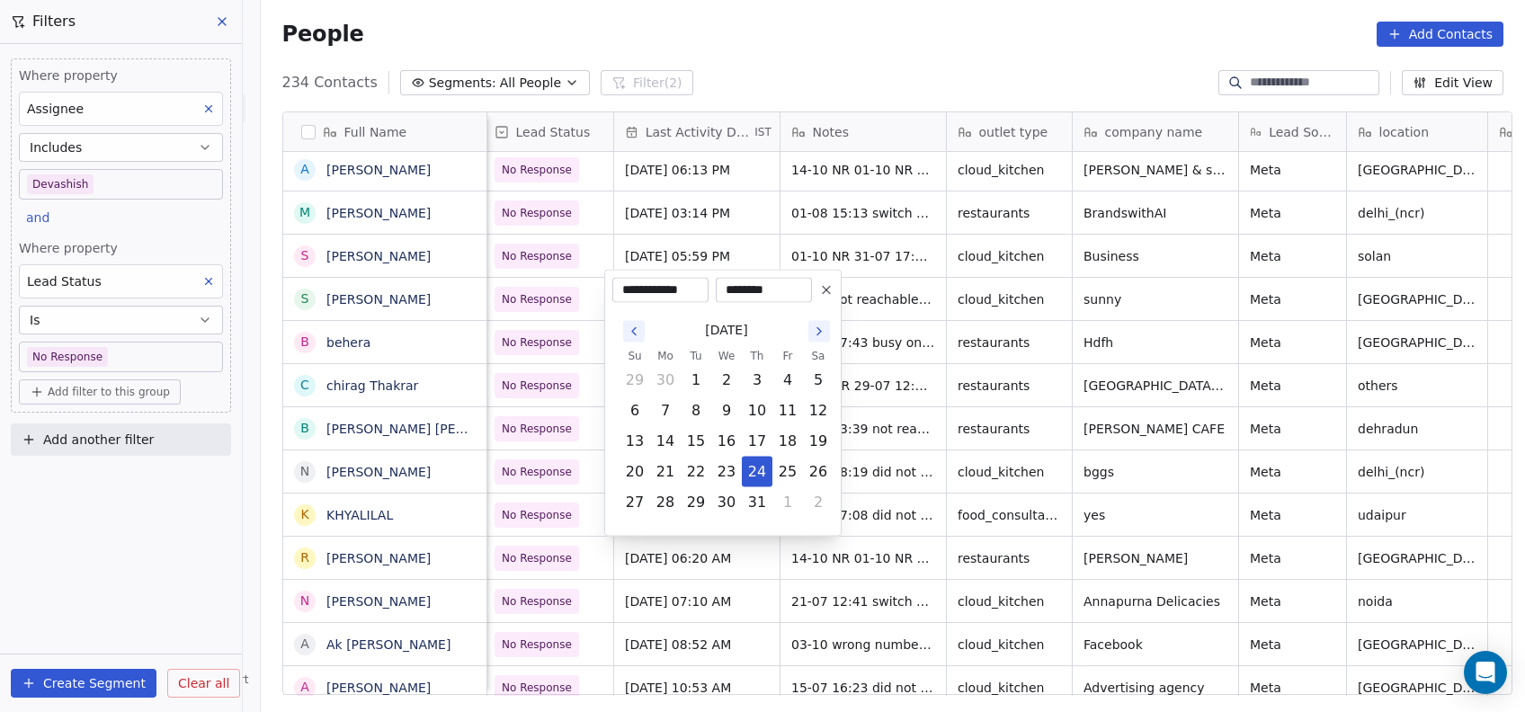
click at [818, 331] on icon "Go to the Next Month" at bounding box center [819, 332] width 14 height 14
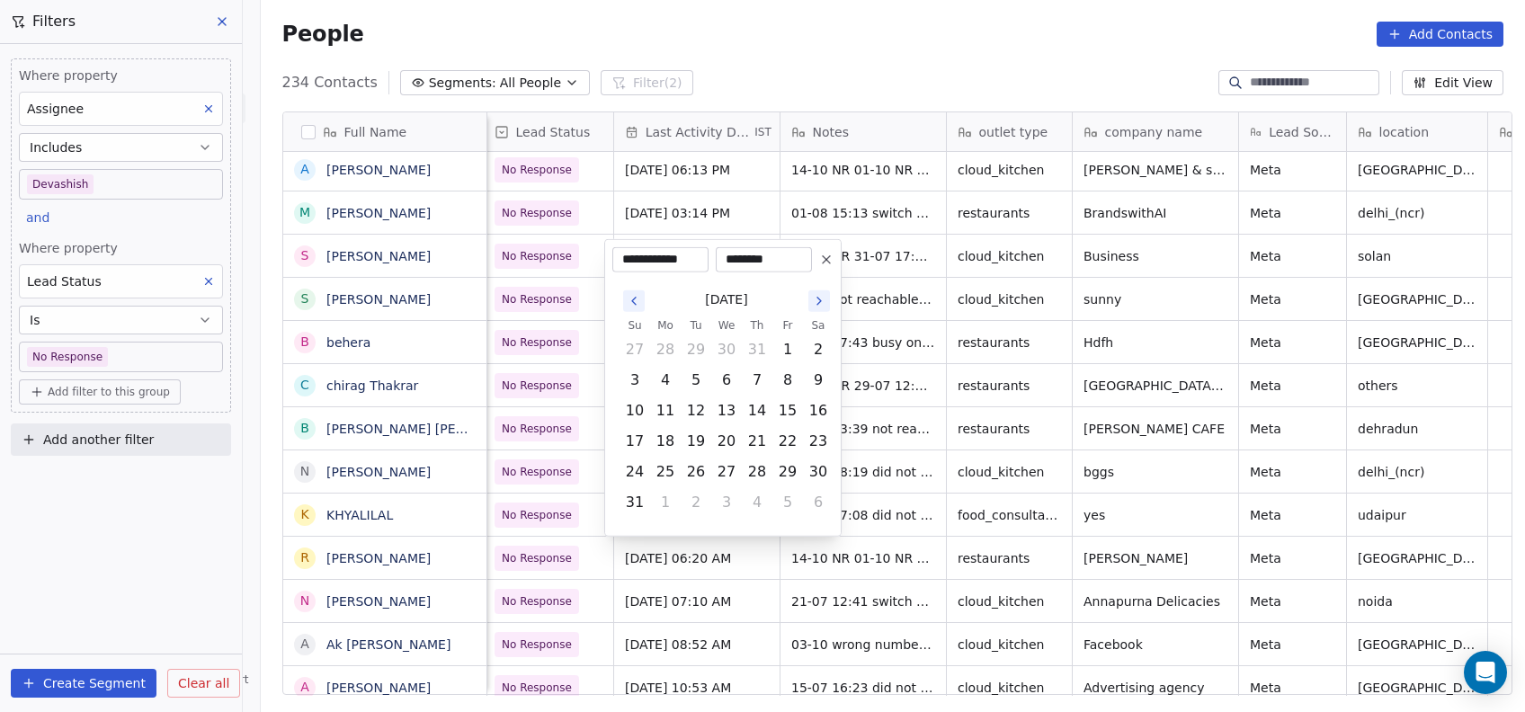
click at [816, 302] on icon "Go to the Next Month" at bounding box center [819, 301] width 14 height 14
click at [826, 340] on button "Go to the Next Month" at bounding box center [819, 332] width 22 height 22
click at [732, 434] on button "15" at bounding box center [726, 441] width 29 height 29
type input "**********"
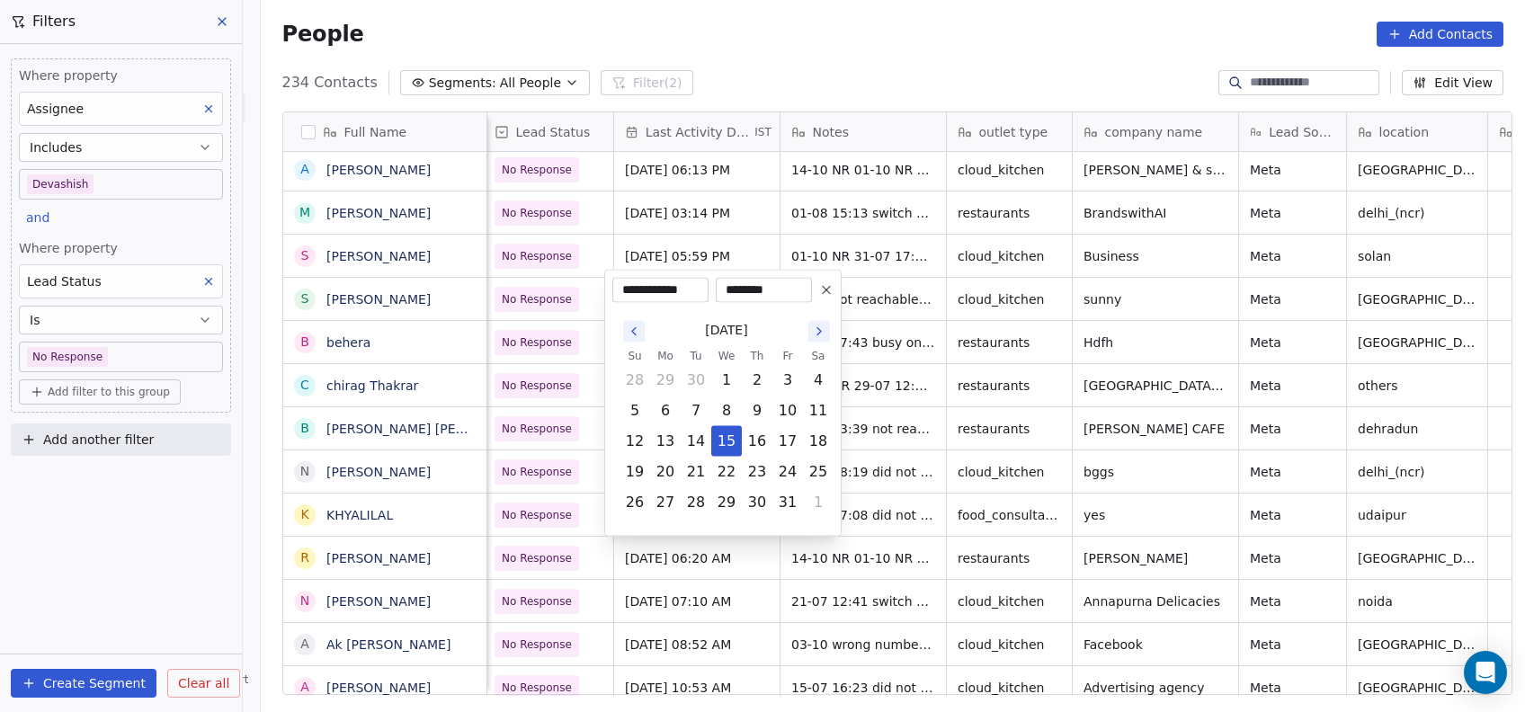
click at [911, 434] on html "On2Cook India Pvt. Ltd. Contacts People Marketing Workflows Campaigns Metrics &…" at bounding box center [762, 356] width 1525 height 712
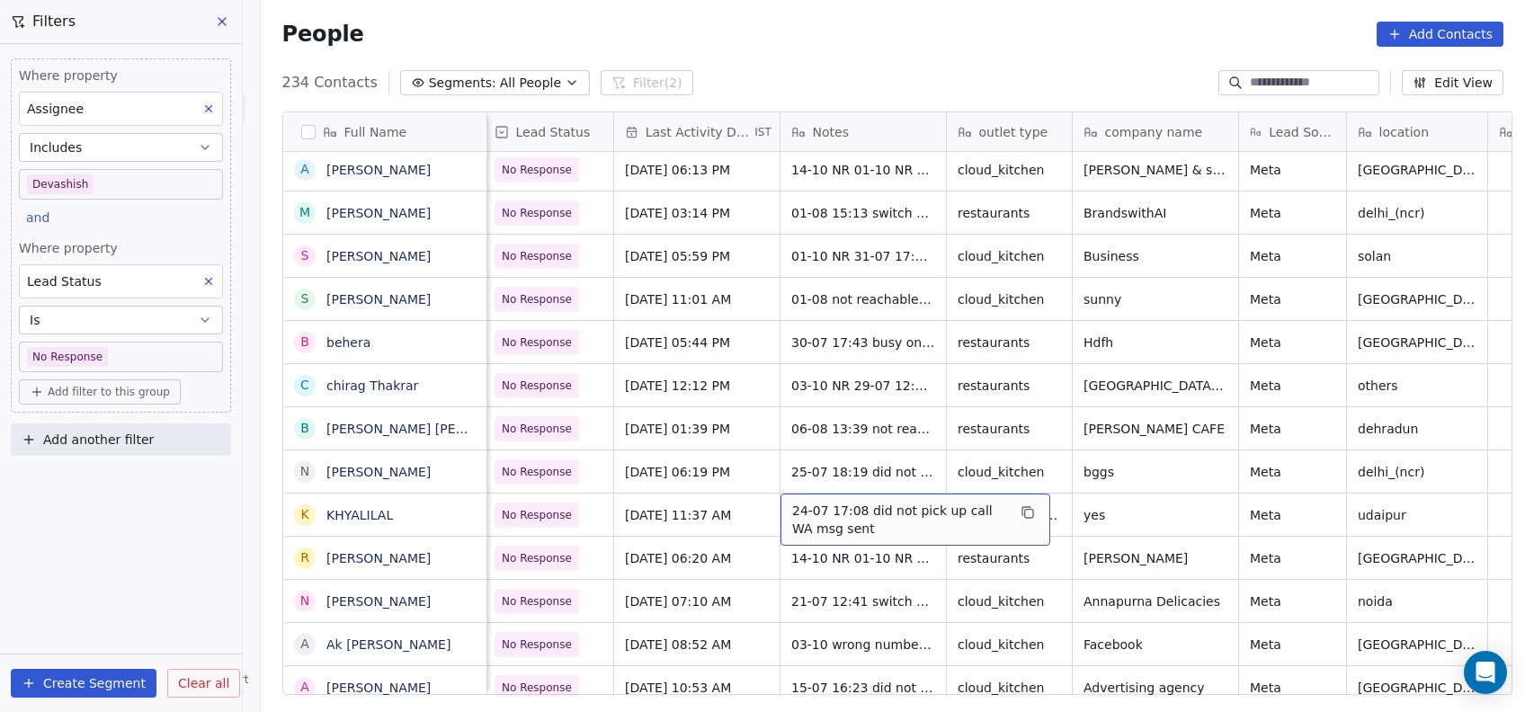
click at [792, 516] on span "24-07 17:08 did not pick up call WA msg sent" at bounding box center [899, 520] width 214 height 36
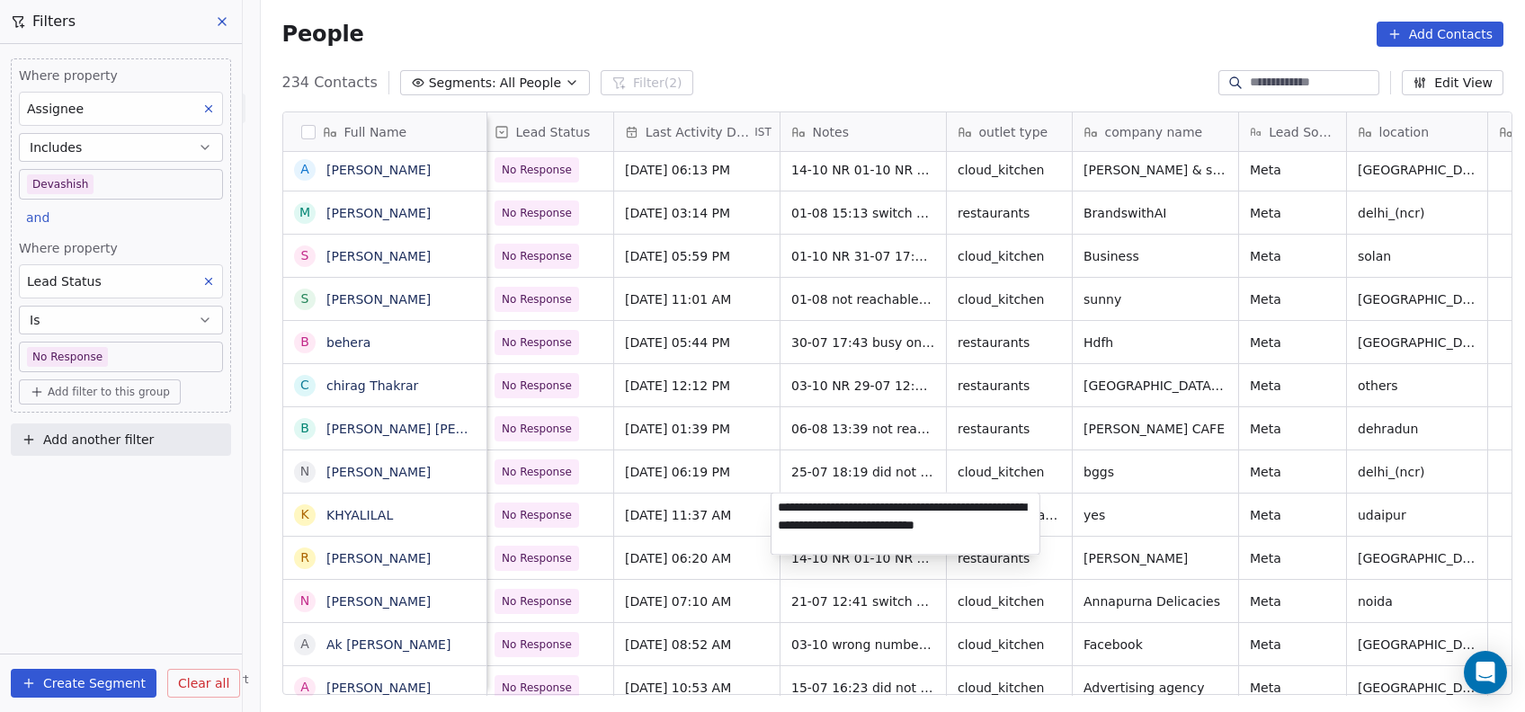
type textarea "**********"
click at [963, 396] on html "On2Cook India Pvt. Ltd. Contacts People Marketing Workflows Campaigns Metrics &…" at bounding box center [762, 356] width 1525 height 712
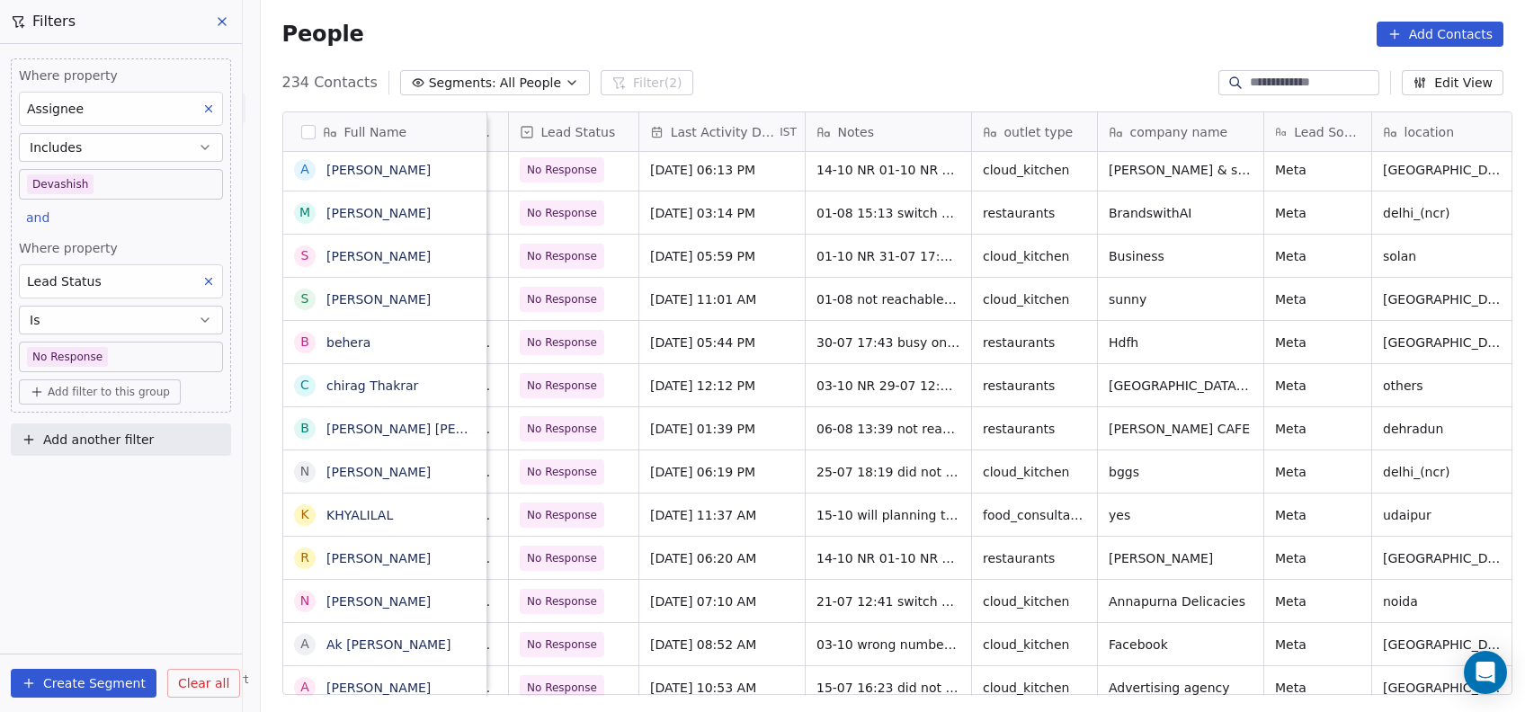
scroll to position [0, 280]
click at [554, 515] on span "No Response" at bounding box center [564, 515] width 70 height 18
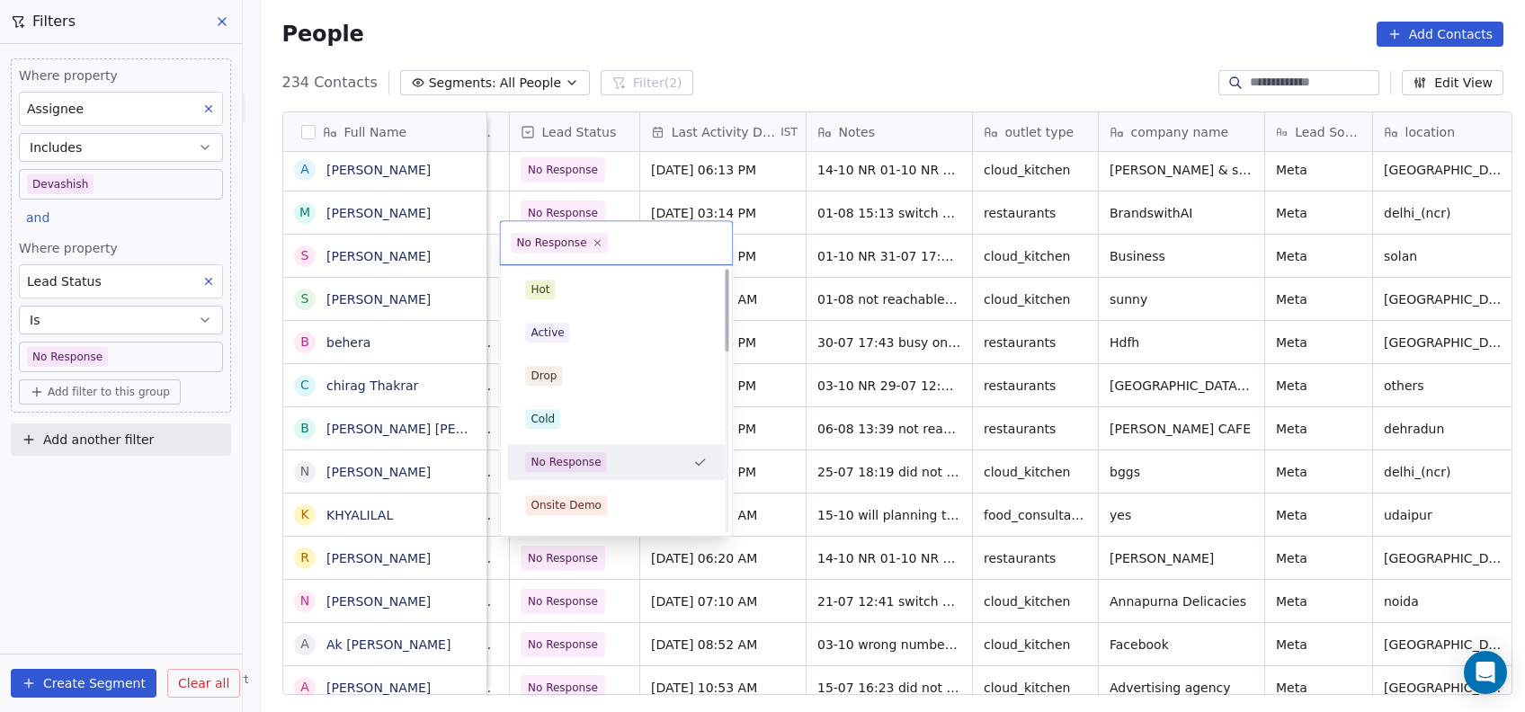
scroll to position [0, 0]
click at [532, 320] on div "Active" at bounding box center [615, 333] width 203 height 29
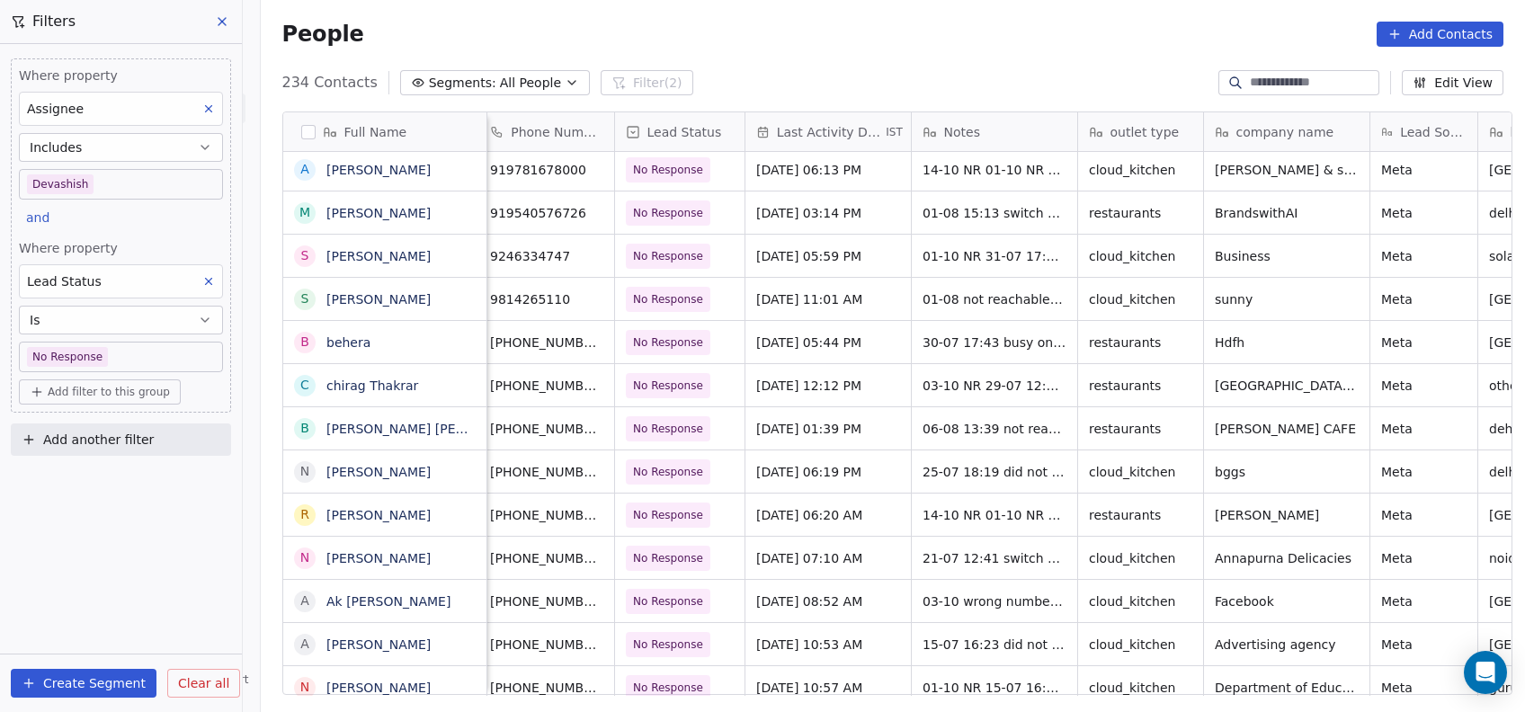
scroll to position [0, 157]
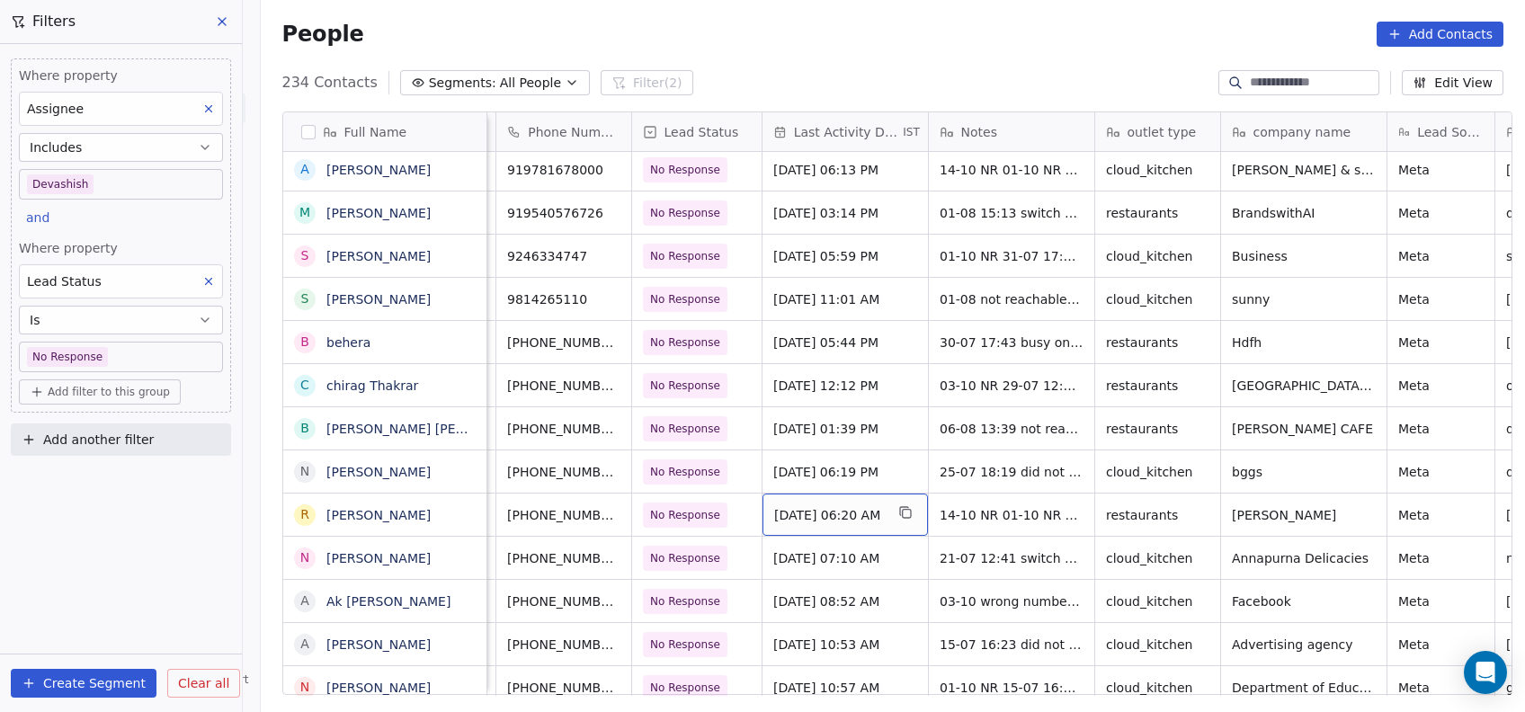
click at [829, 521] on span "[DATE] 06:20 AM" at bounding box center [829, 515] width 110 height 18
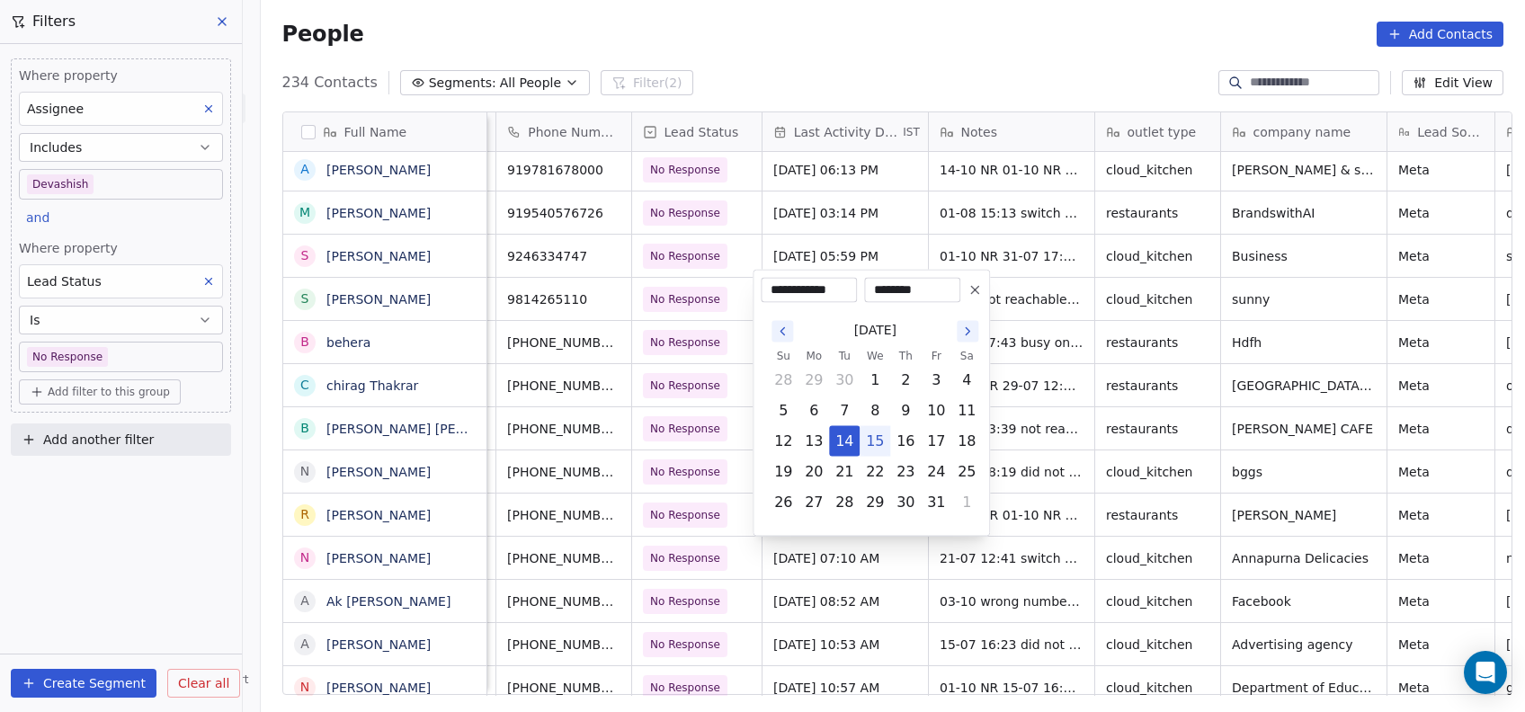
click at [878, 440] on button "15" at bounding box center [875, 441] width 29 height 29
type input "**********"
click at [1069, 338] on html "On2Cook India Pvt. Ltd. Contacts People Marketing Workflows Campaigns Metrics &…" at bounding box center [762, 356] width 1525 height 712
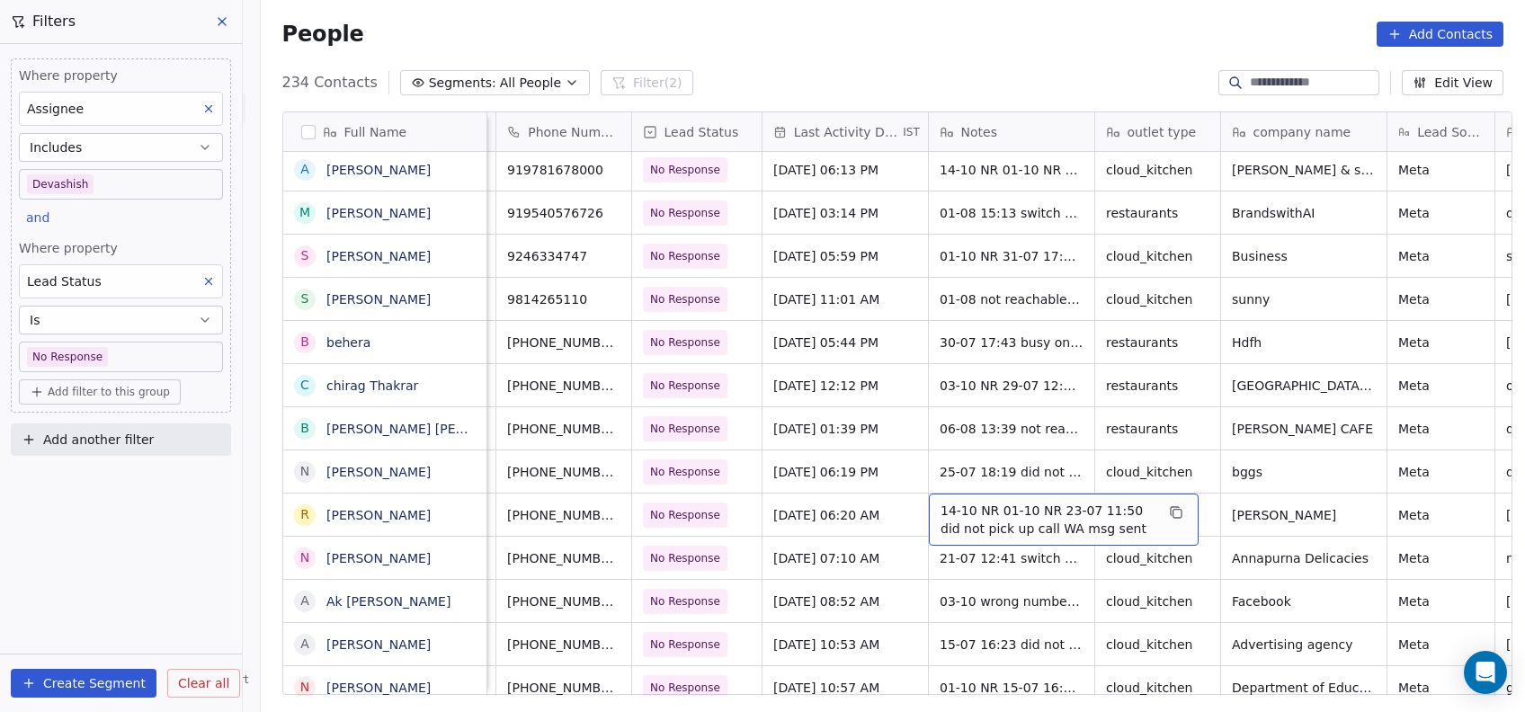
click at [941, 517] on span "14-10 NR 01-10 NR 23-07 11:50 did not pick up call WA msg sent" at bounding box center [1048, 520] width 214 height 36
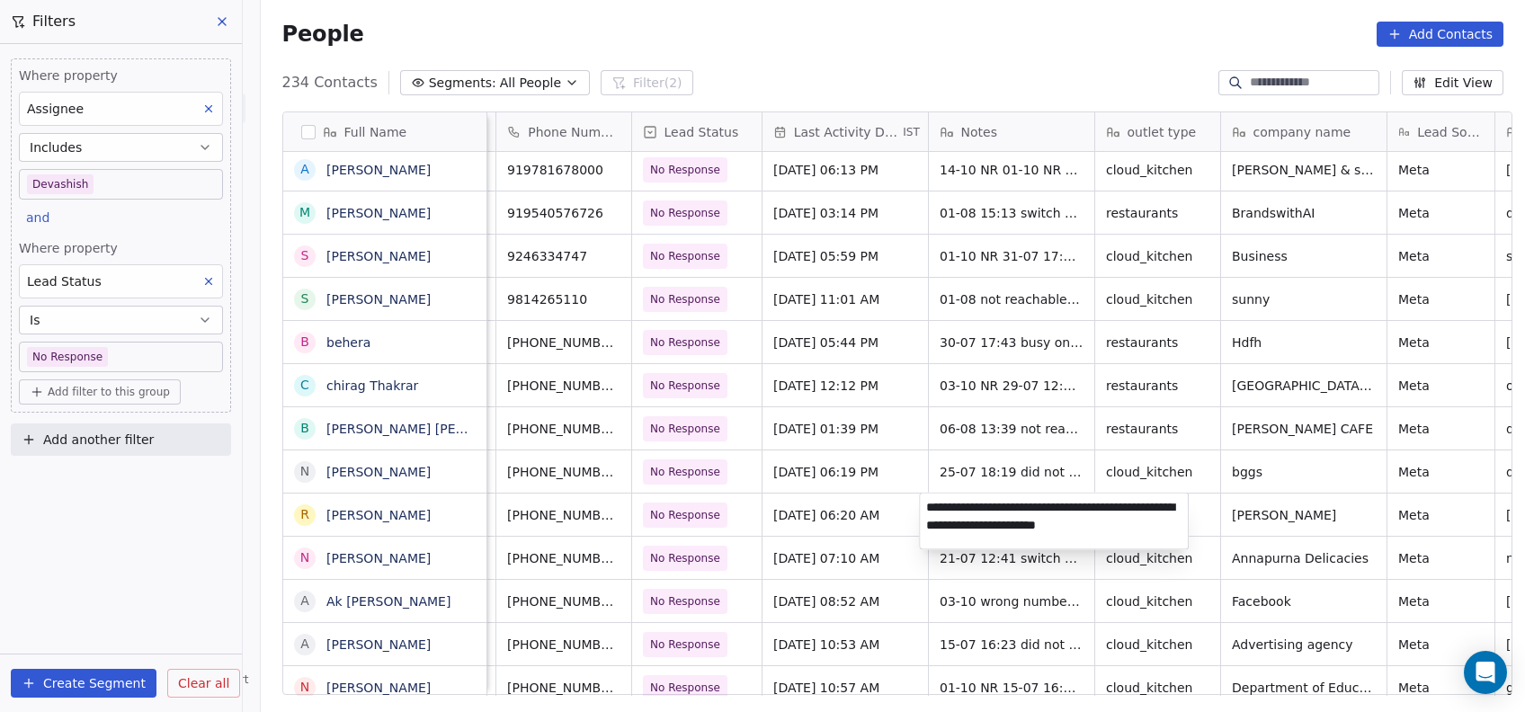
type textarea "**********"
click at [991, 584] on html "On2Cook India Pvt. Ltd. Contacts People Marketing Workflows Campaigns Metrics &…" at bounding box center [762, 356] width 1525 height 712
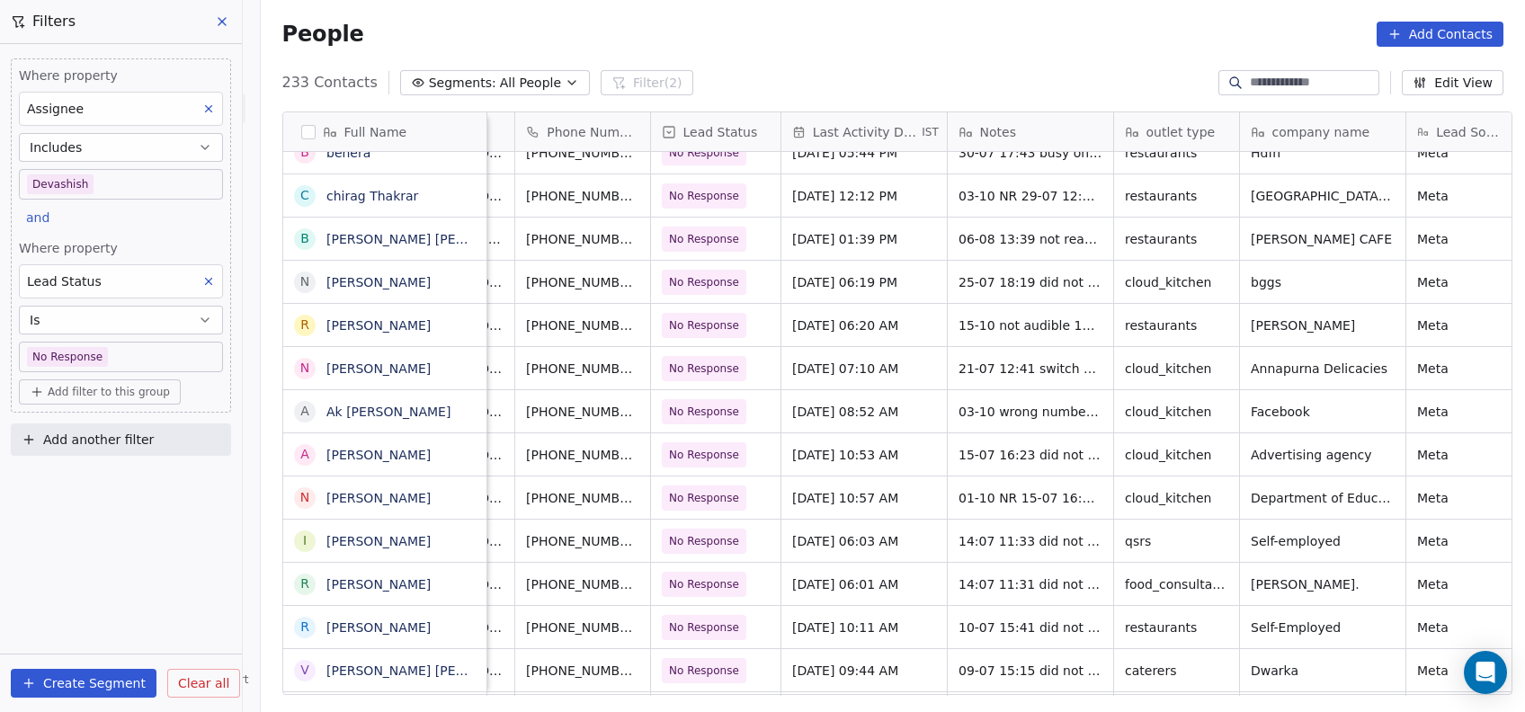
scroll to position [0, 143]
click at [795, 447] on span "[DATE] 10:53 AM" at bounding box center [844, 455] width 110 height 18
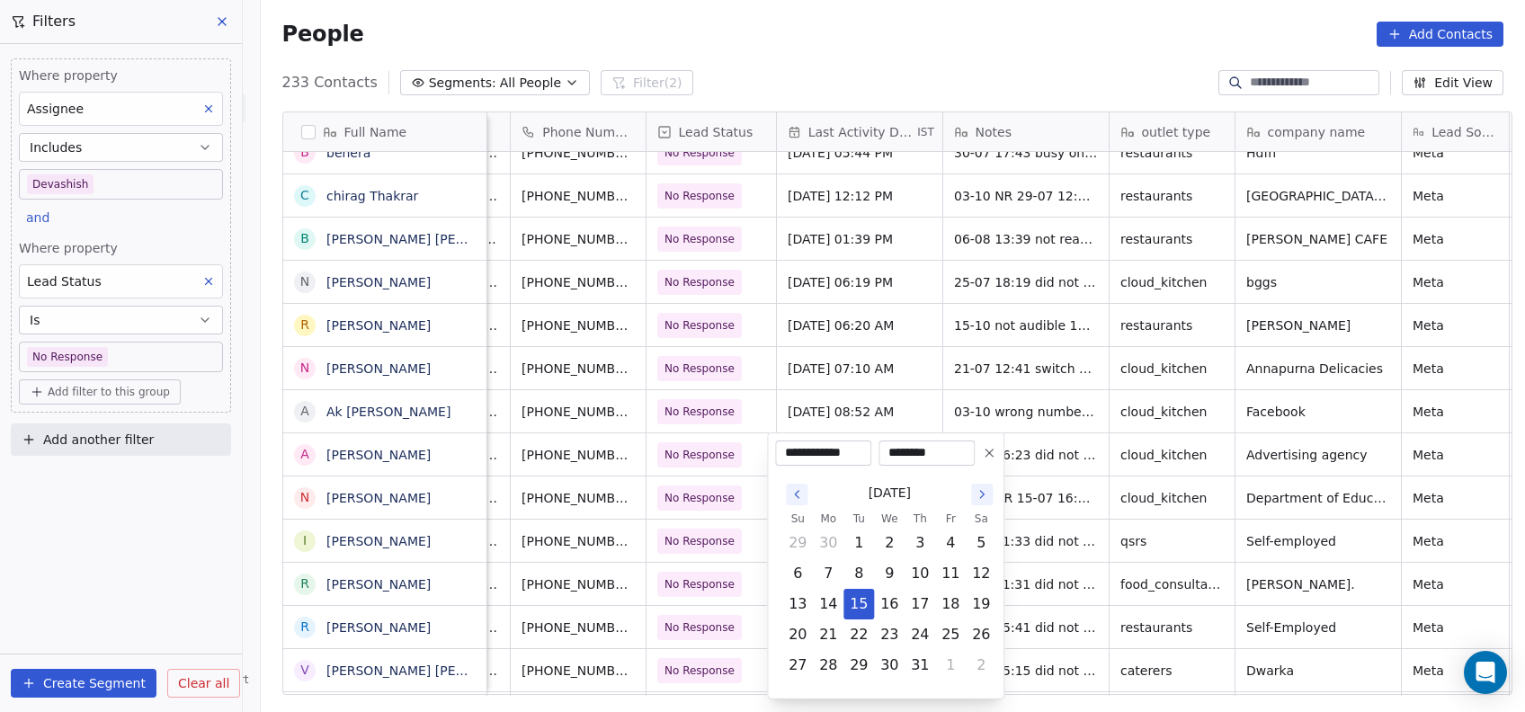
click at [976, 489] on icon "Go to the Next Month" at bounding box center [982, 494] width 14 height 14
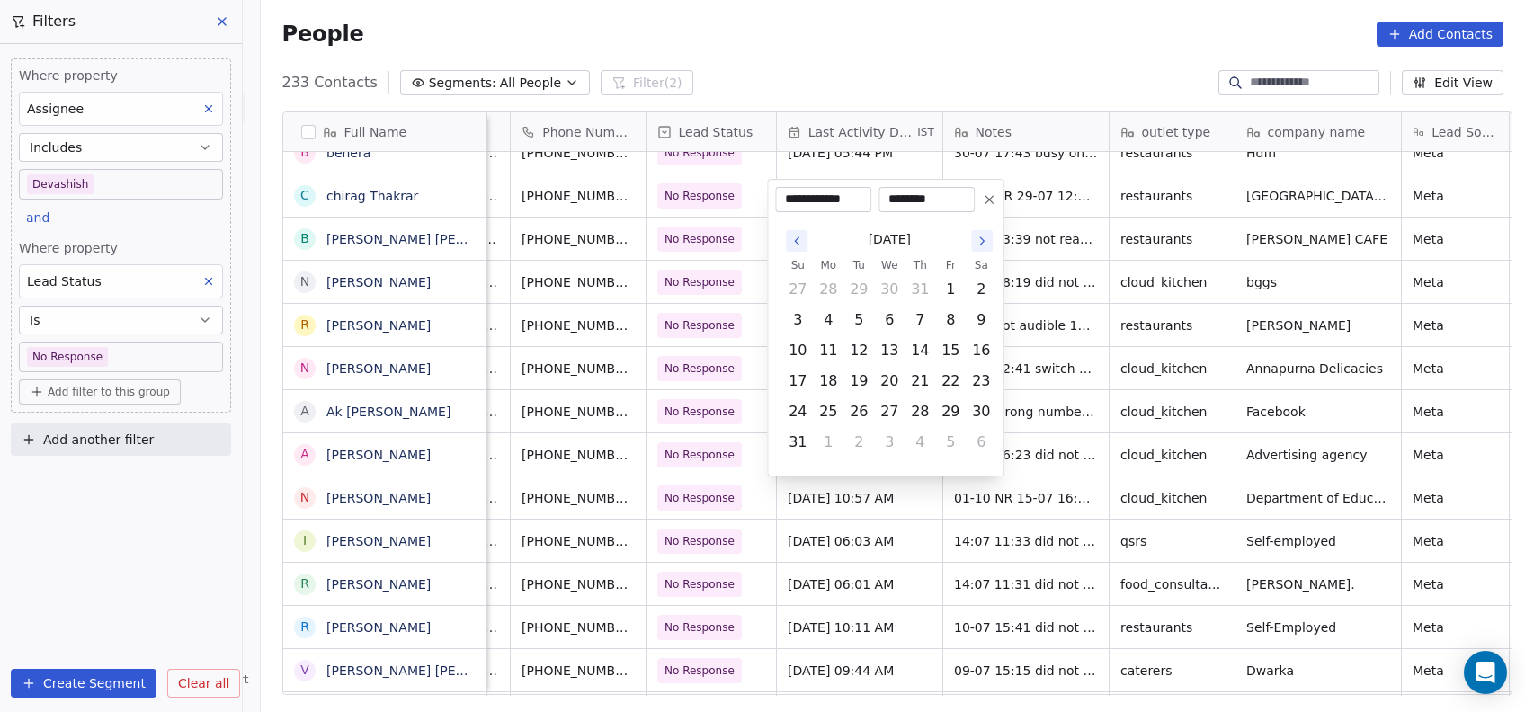
click at [969, 238] on div "[DATE]" at bounding box center [889, 239] width 214 height 33
click at [977, 241] on icon "Go to the Next Month" at bounding box center [982, 241] width 14 height 14
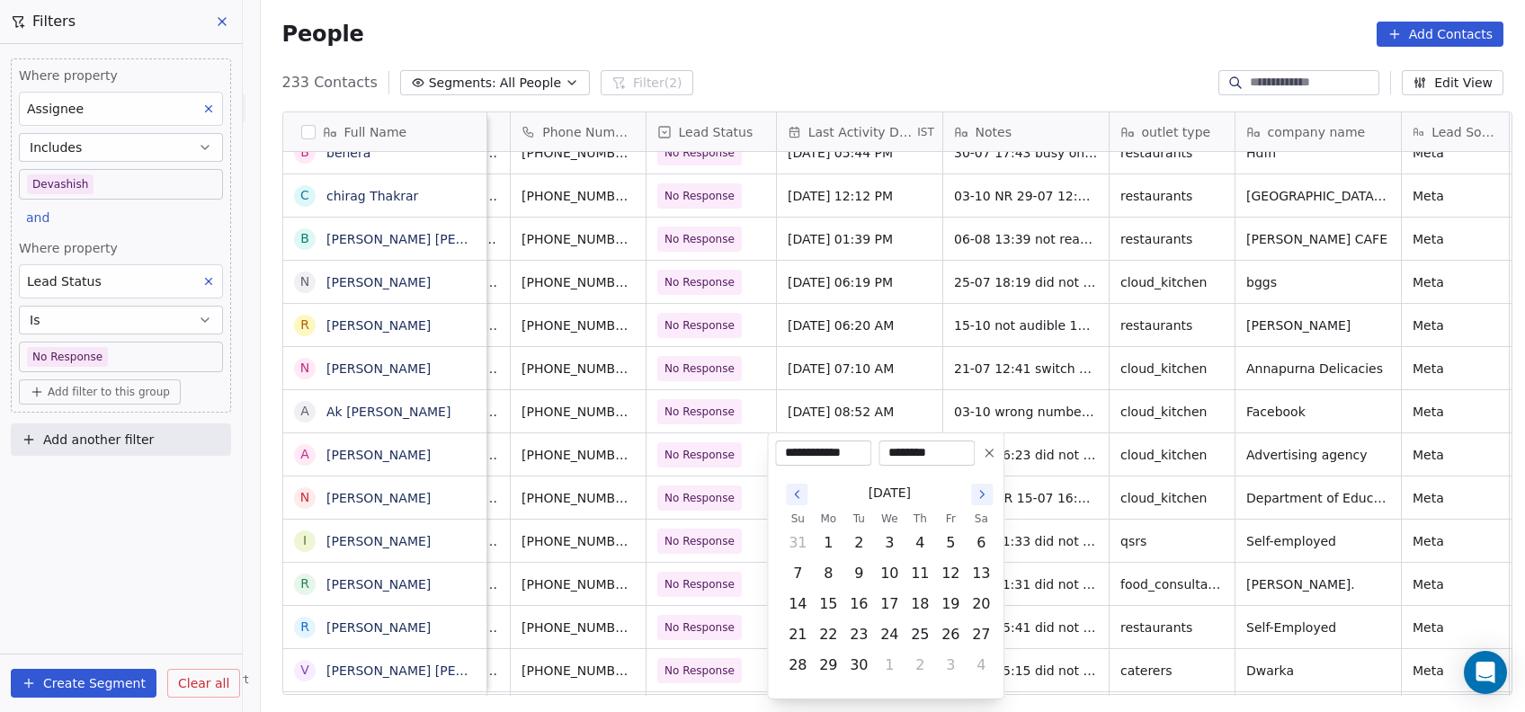
click at [973, 502] on button "Go to the Next Month" at bounding box center [982, 495] width 22 height 22
click at [893, 604] on button "15" at bounding box center [889, 604] width 29 height 29
type input "**********"
click at [1029, 531] on html "On2Cook India Pvt. Ltd. Contacts People Marketing Workflows Campaigns Metrics &…" at bounding box center [762, 356] width 1525 height 712
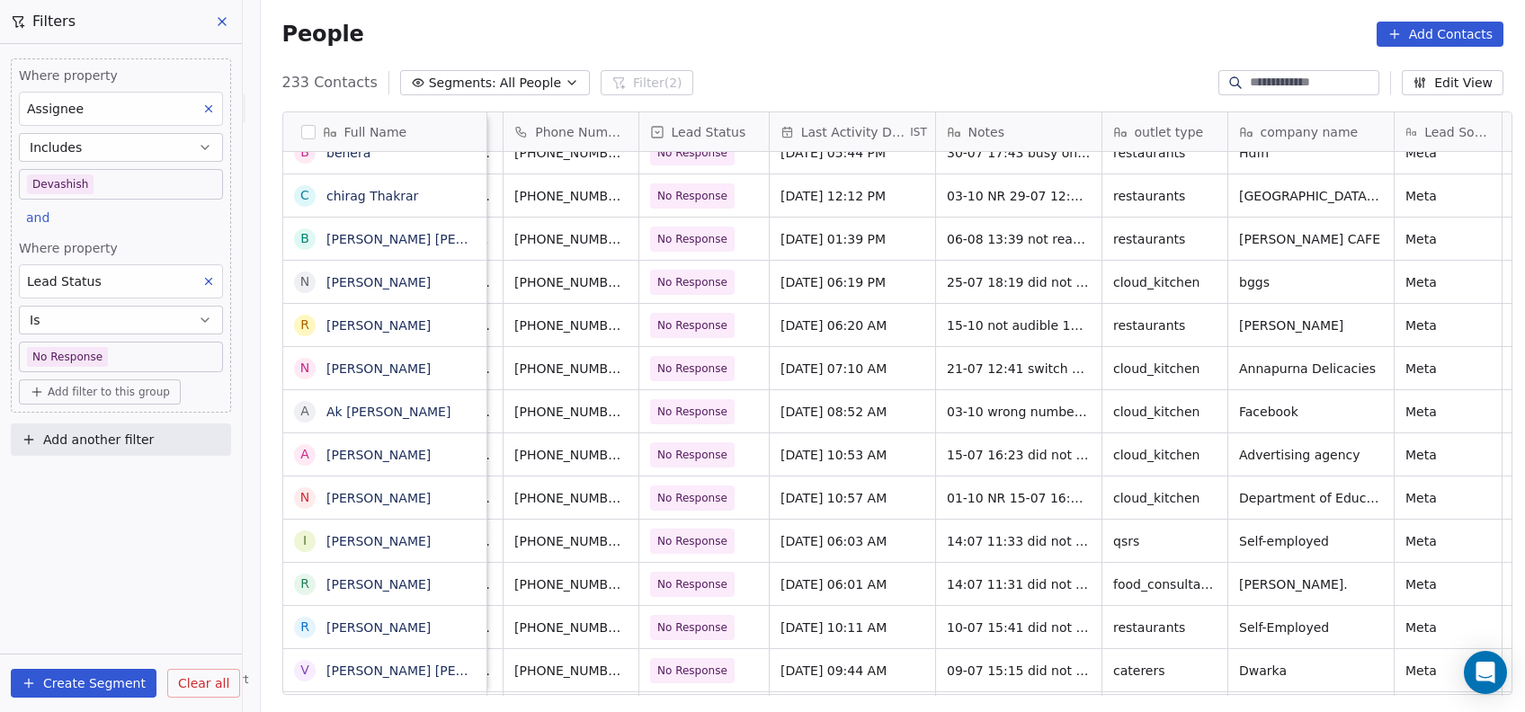
scroll to position [0, 150]
click at [816, 584] on span "[DATE] 06:01 AM" at bounding box center [836, 584] width 110 height 18
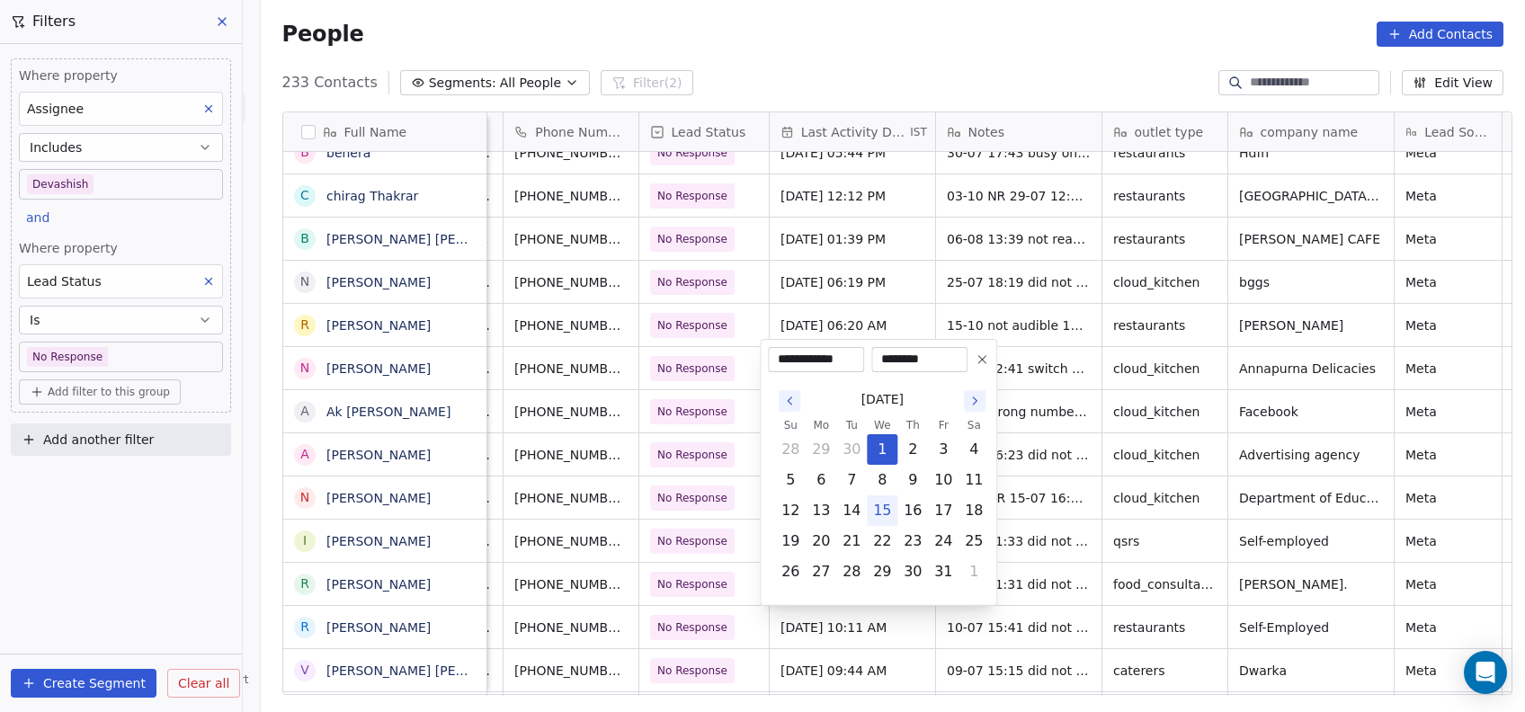
click at [882, 505] on button "15" at bounding box center [882, 510] width 29 height 29
type input "**********"
click at [1048, 484] on html "On2Cook India Pvt. Ltd. Contacts People Marketing Workflows Campaigns Metrics &…" at bounding box center [762, 356] width 1525 height 712
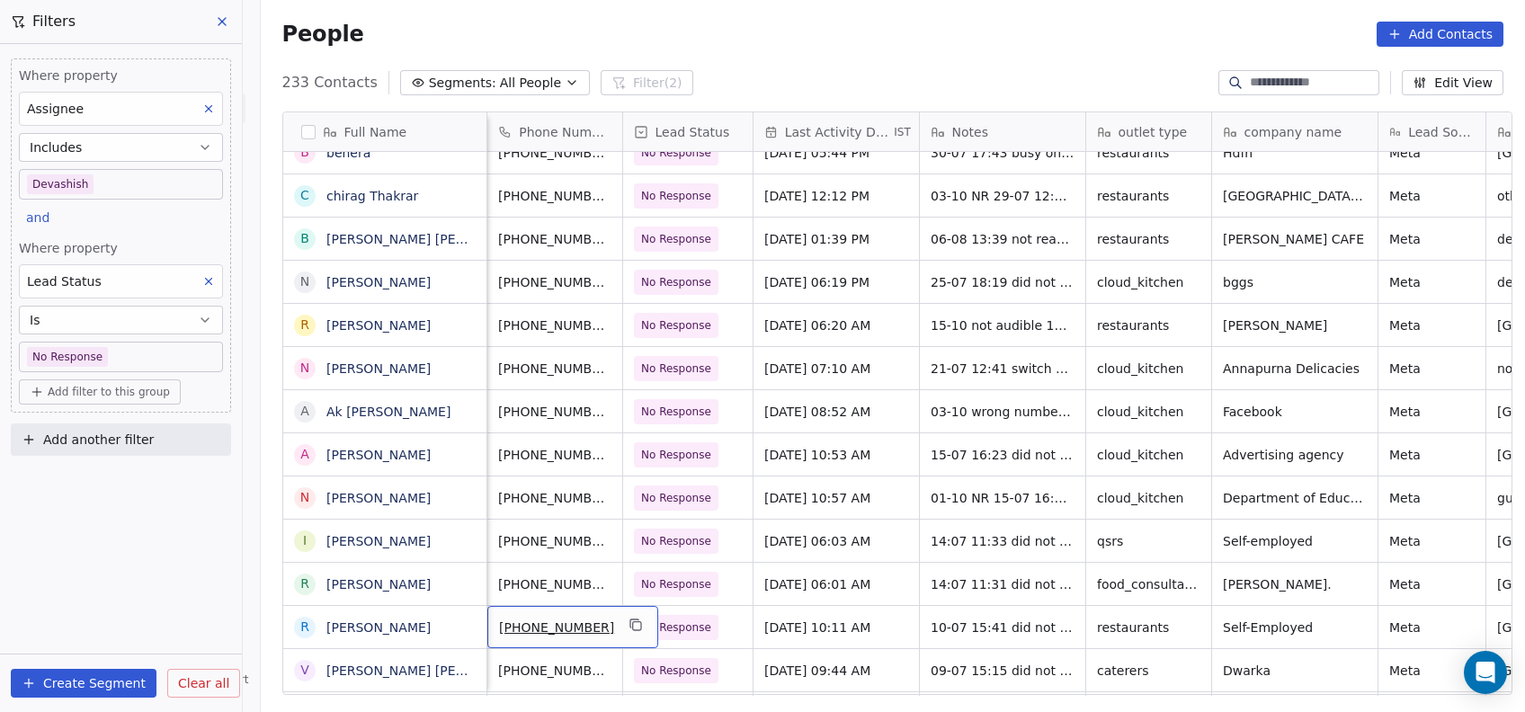
scroll to position [2059, 0]
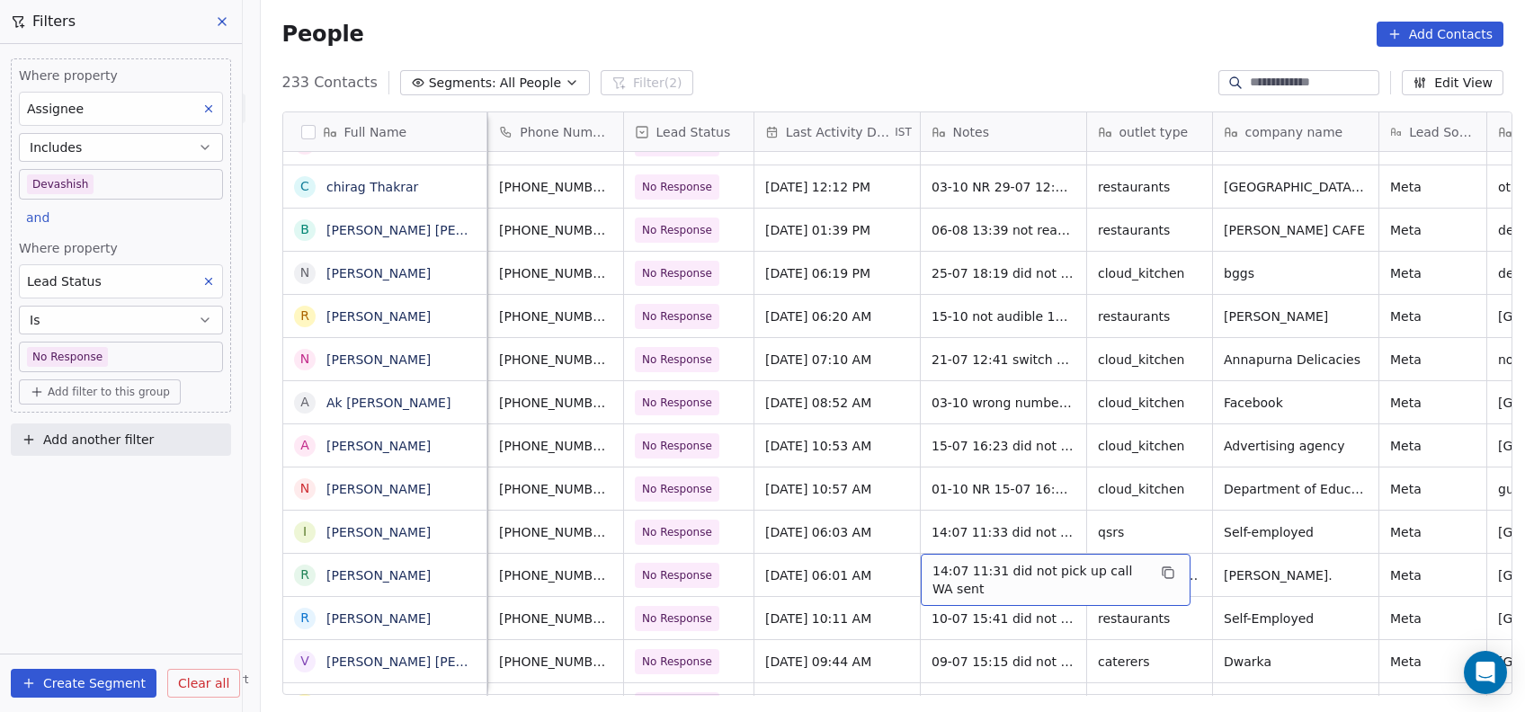
click at [971, 565] on span "14:07 11:31 did not pick up call WA sent" at bounding box center [1039, 580] width 214 height 36
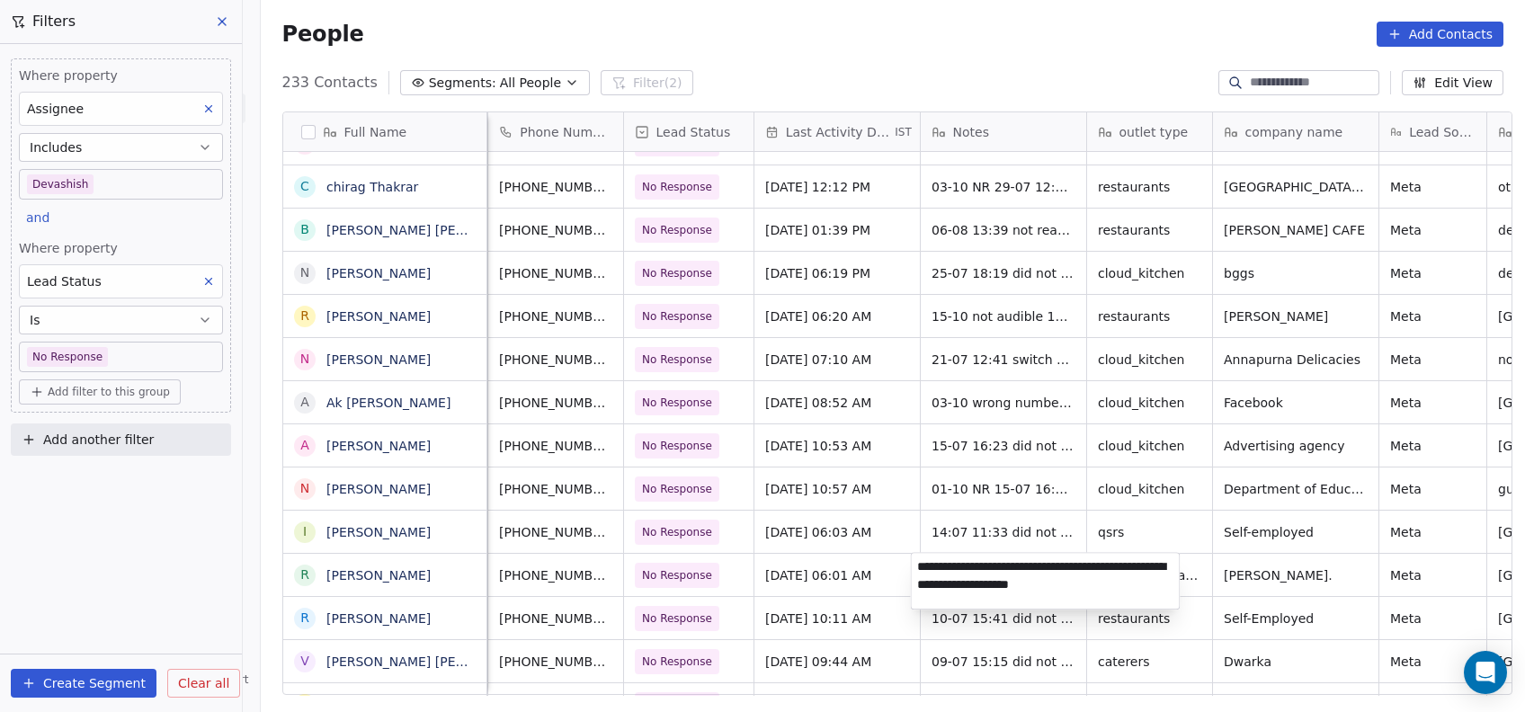
type textarea "**********"
click at [687, 575] on html "On2Cook India Pvt. Ltd. Contacts People Marketing Workflows Campaigns Metrics &…" at bounding box center [762, 356] width 1525 height 712
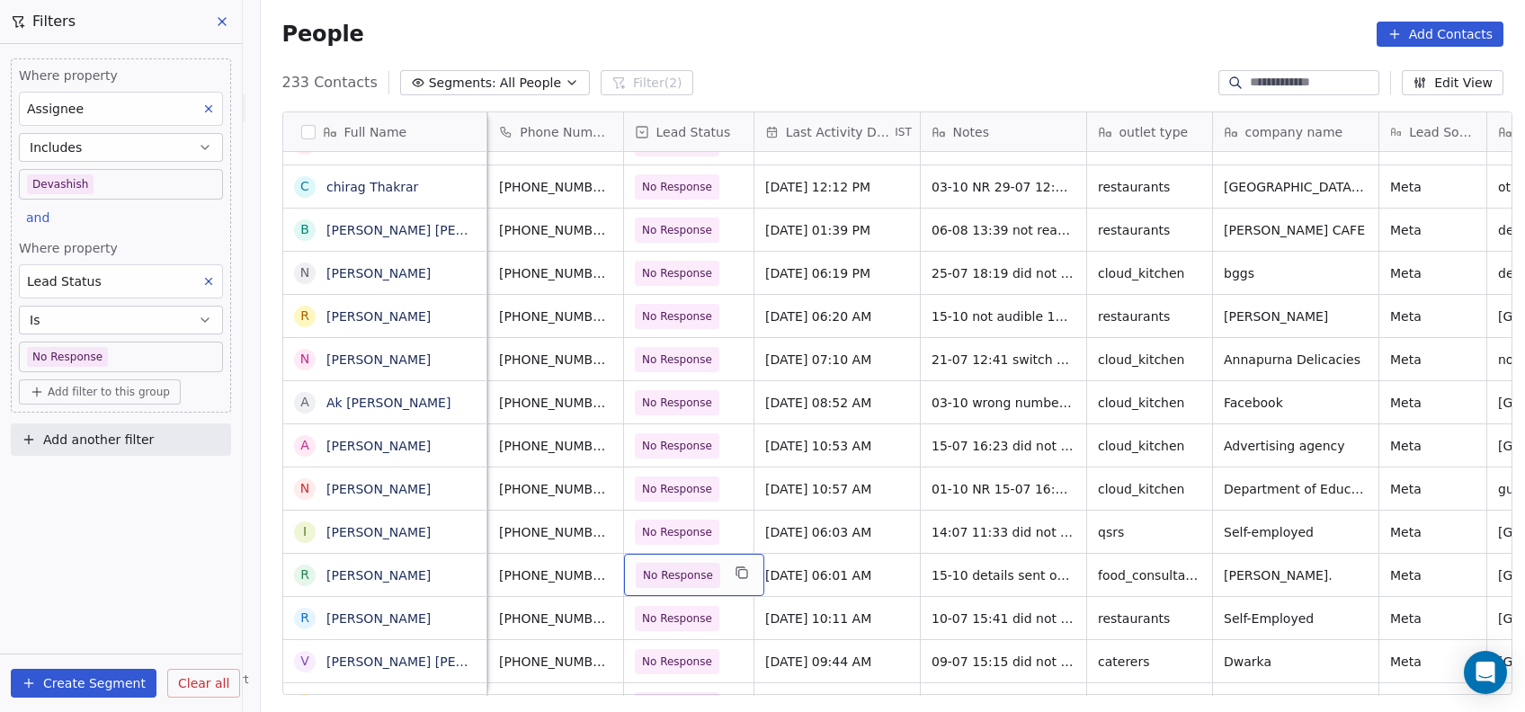
click at [676, 579] on span "No Response" at bounding box center [678, 575] width 70 height 18
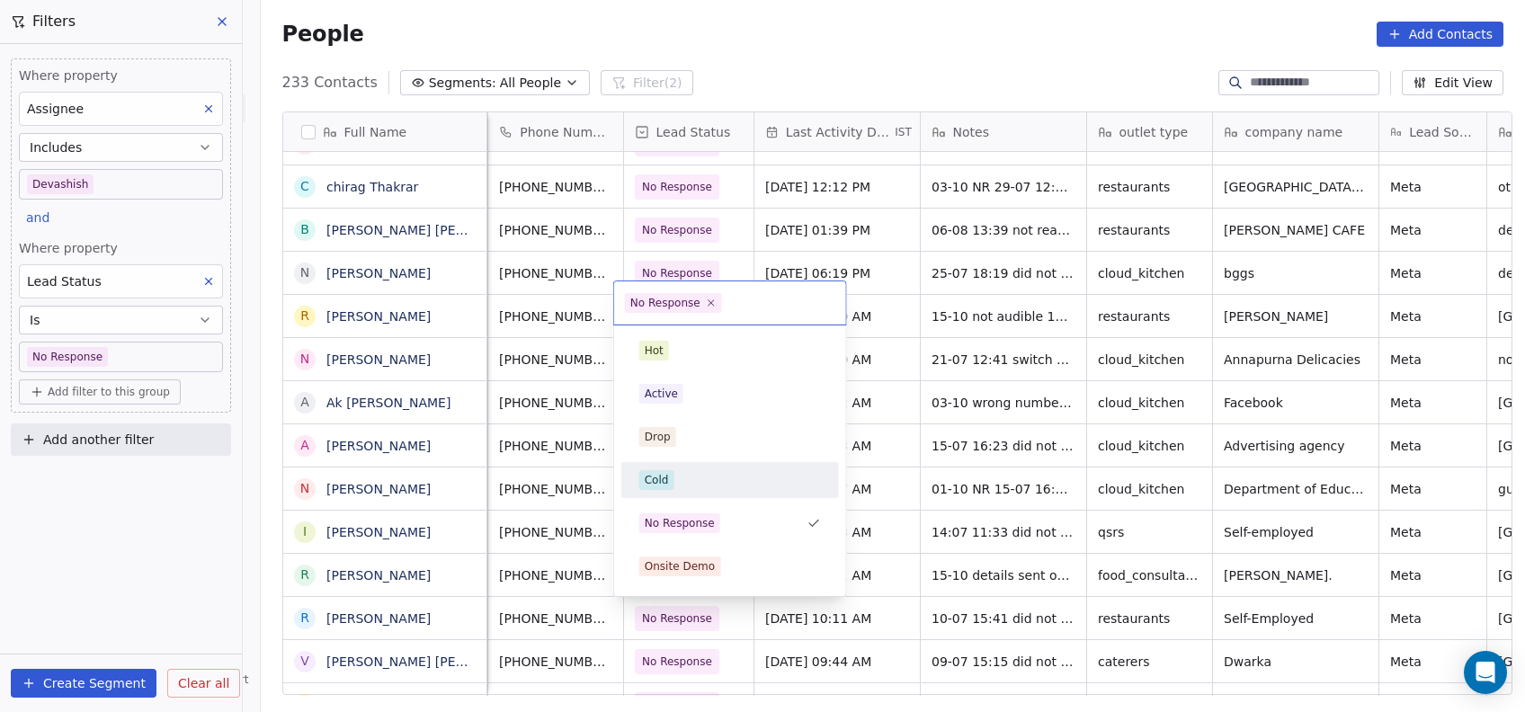
click at [692, 489] on div "Cold" at bounding box center [730, 480] width 203 height 29
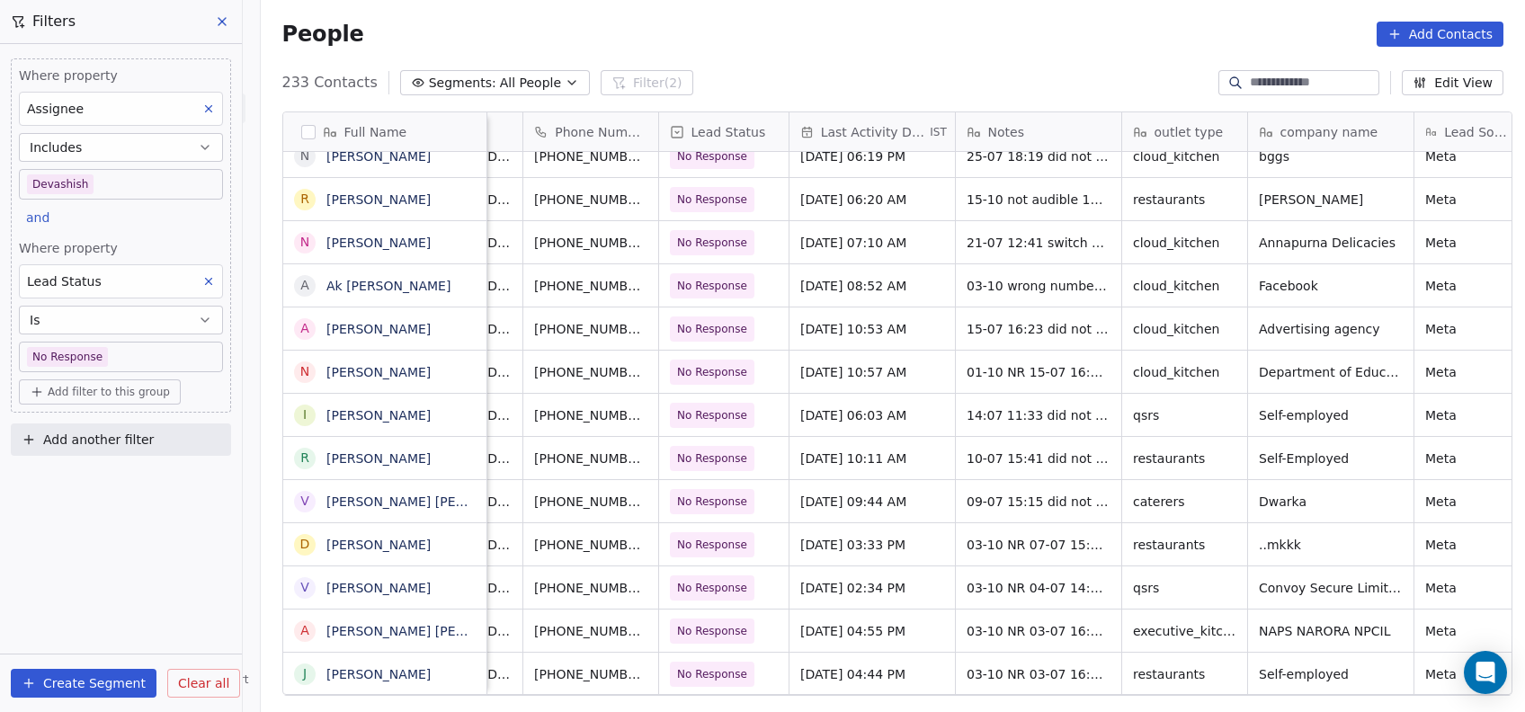
scroll to position [0, 147]
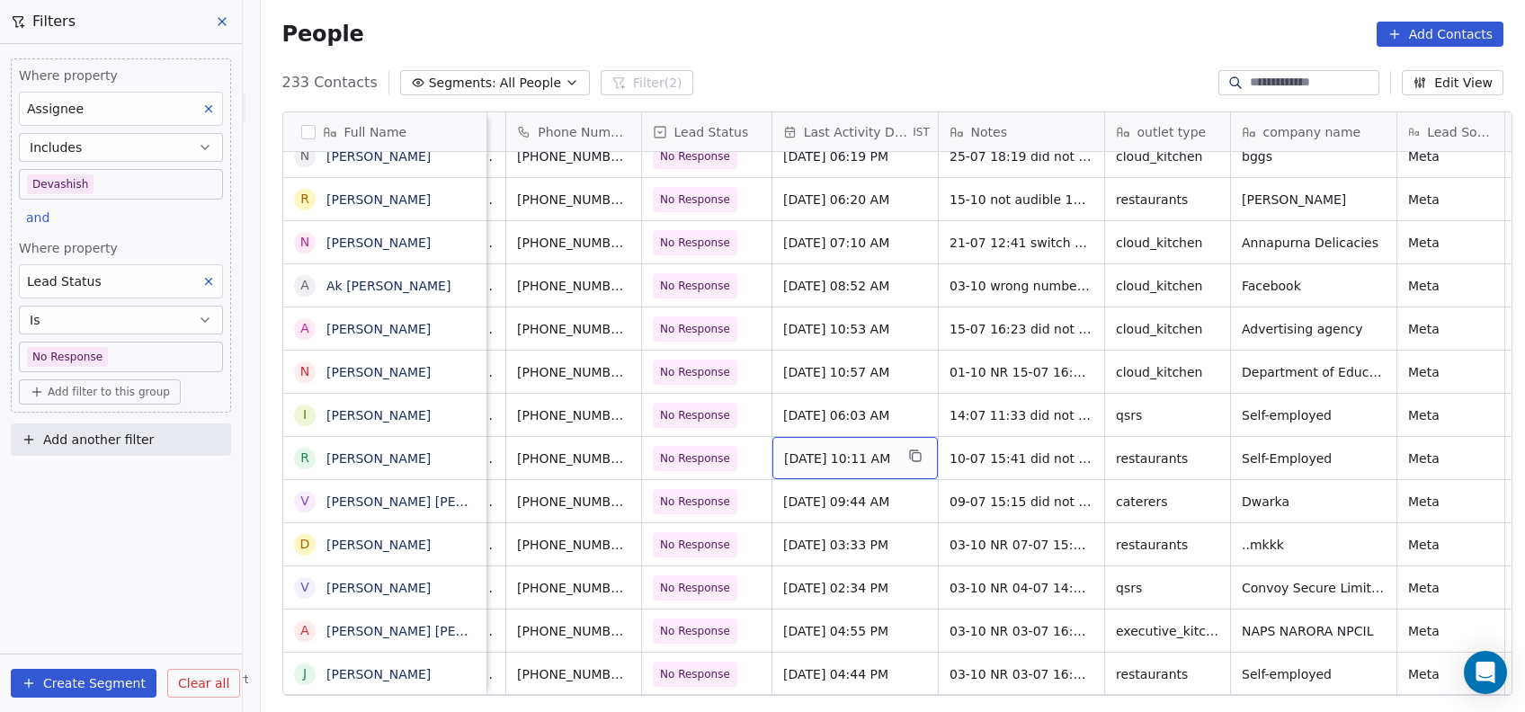
click at [850, 461] on span "[DATE] 10:11 AM" at bounding box center [839, 459] width 110 height 18
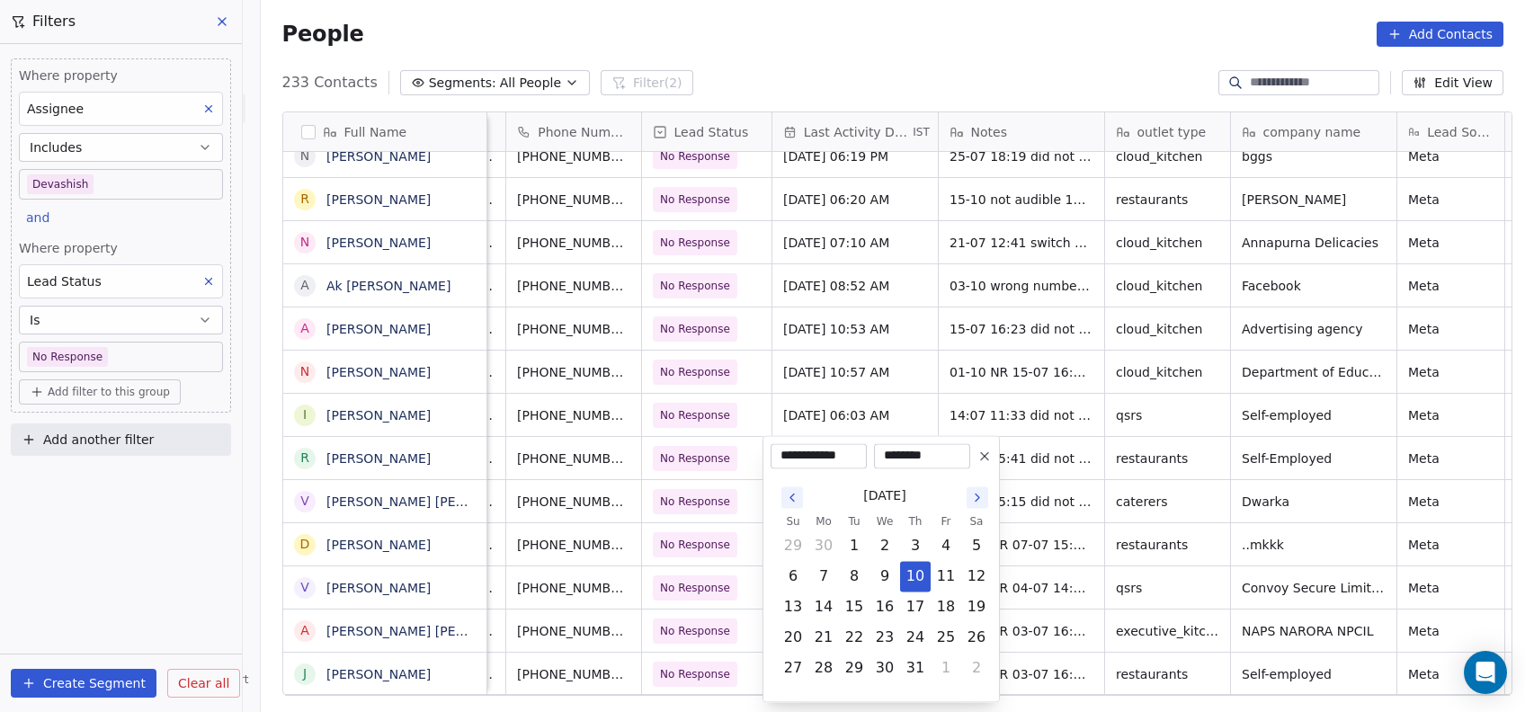
click at [975, 495] on icon "Go to the Next Month" at bounding box center [977, 497] width 14 height 14
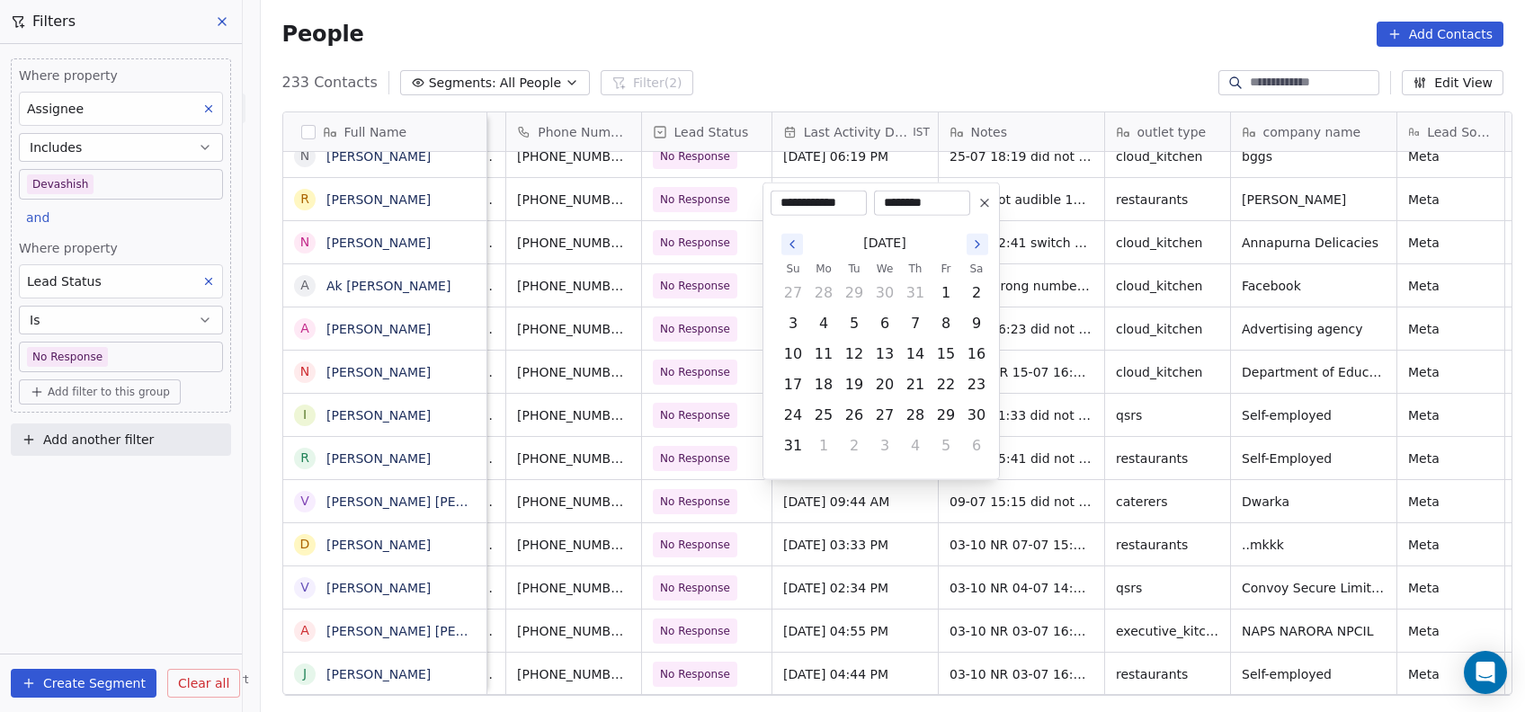
click at [984, 253] on button "Go to the Next Month" at bounding box center [978, 245] width 22 height 22
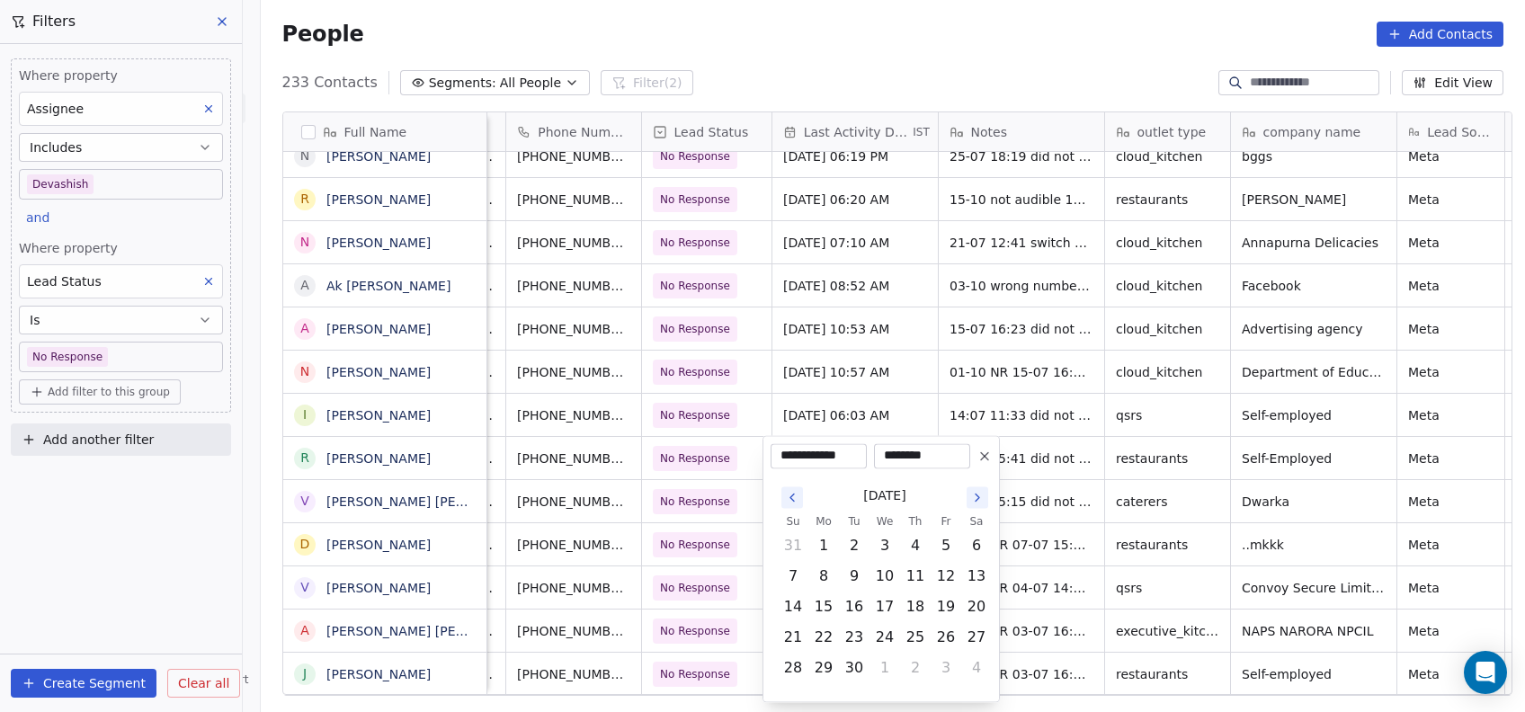
click at [975, 505] on button "Go to the Next Month" at bounding box center [978, 497] width 22 height 22
click at [888, 604] on button "15" at bounding box center [884, 607] width 29 height 29
type input "**********"
click at [1037, 550] on html "On2Cook India Pvt. Ltd. Contacts People Marketing Workflows Campaigns Metrics &…" at bounding box center [762, 356] width 1525 height 712
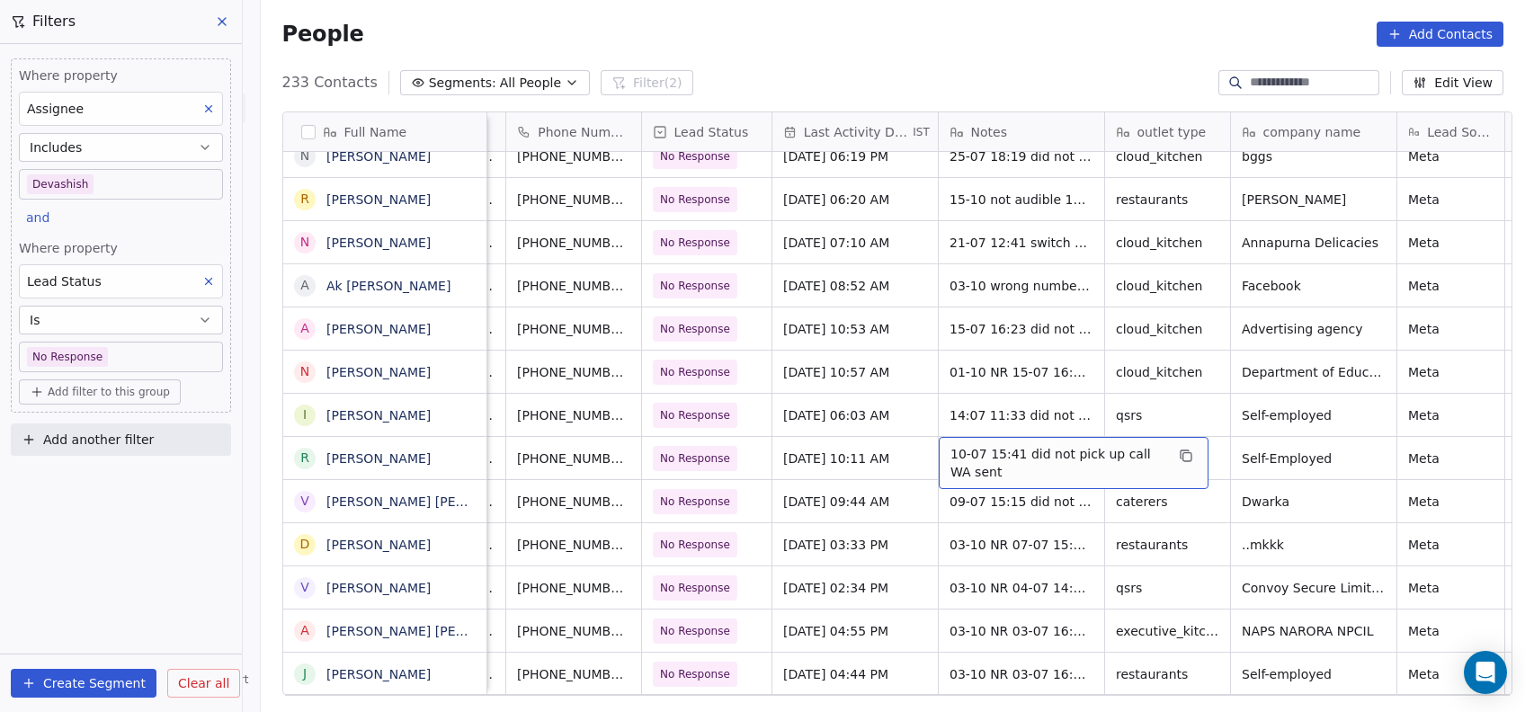
click at [957, 460] on span "10-07 15:41 did not pick up call WA sent" at bounding box center [1057, 463] width 214 height 36
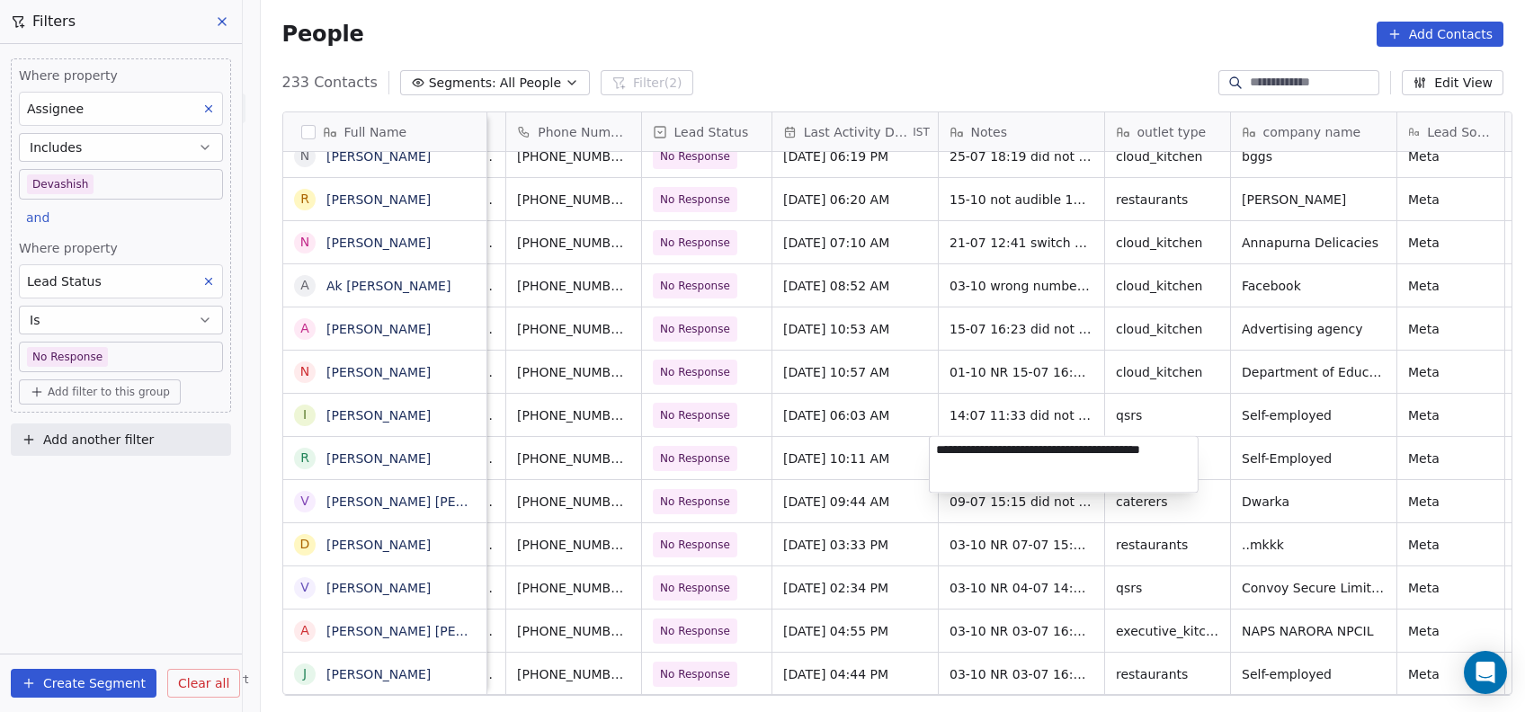
type textarea "**********"
click at [940, 516] on html "On2Cook India Pvt. Ltd. Contacts People Marketing Workflows Campaigns Metrics &…" at bounding box center [762, 356] width 1525 height 712
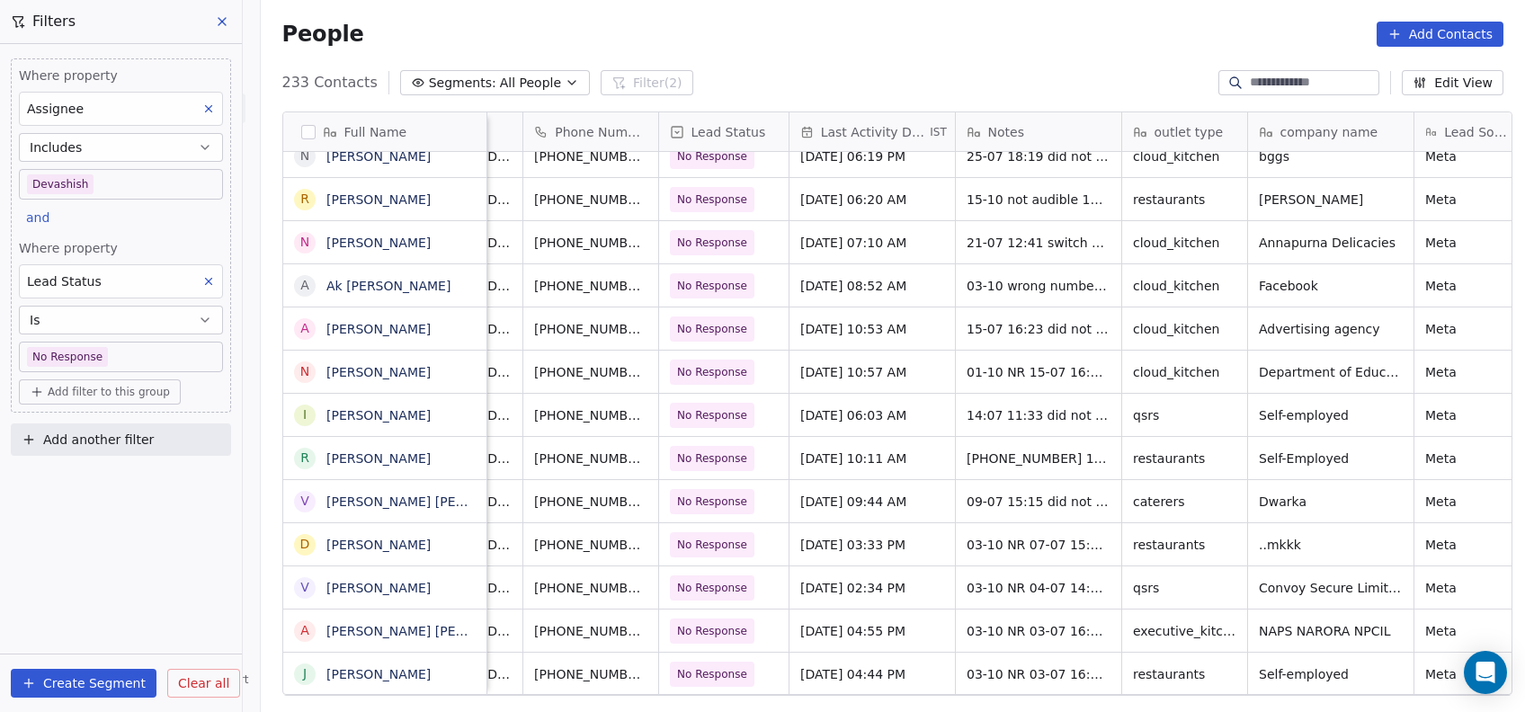
scroll to position [0, 130]
click at [1005, 456] on span "[PHONE_NUMBER] 15:41 did not pick up call WA sent" at bounding box center [1075, 463] width 214 height 36
click at [996, 457] on textarea "**********" at bounding box center [1081, 464] width 268 height 56
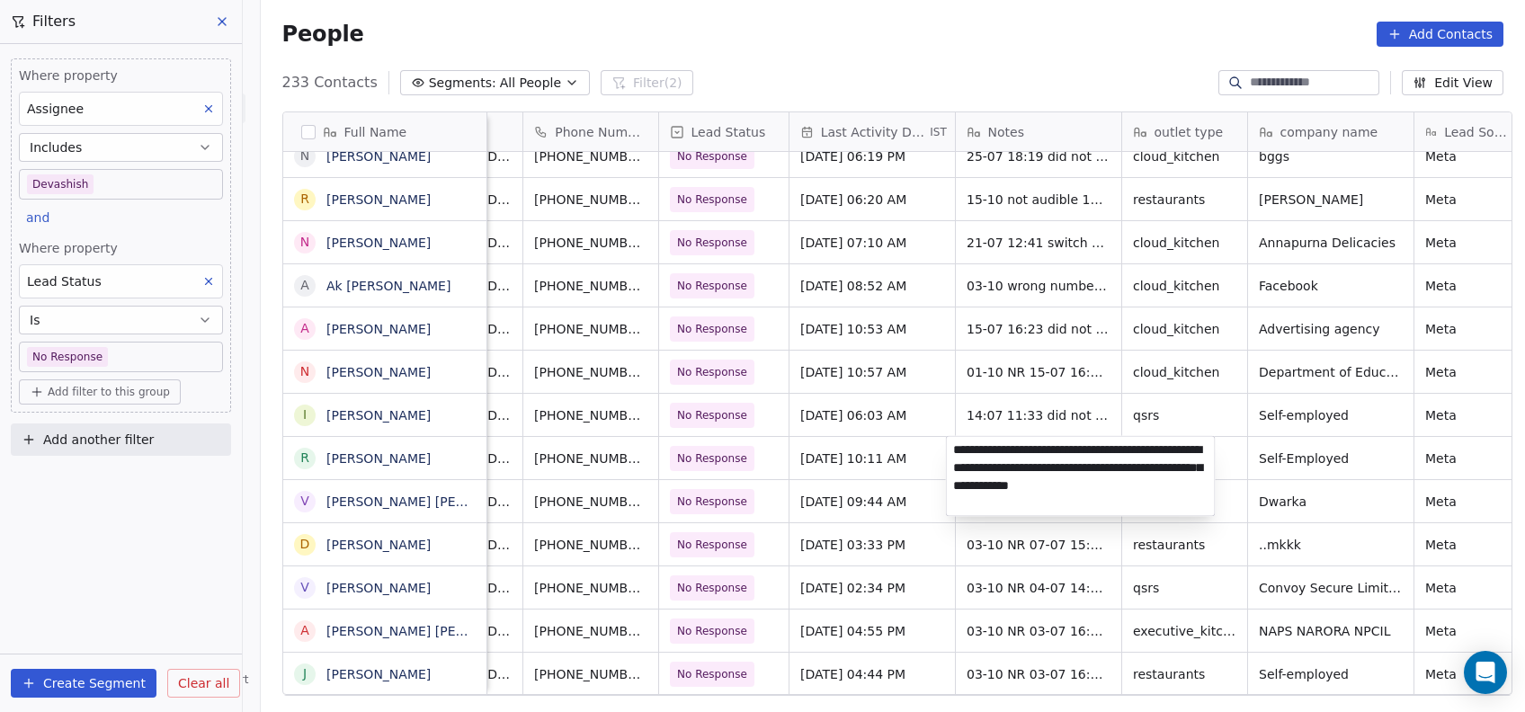
type textarea "**********"
click at [994, 390] on html "On2Cook India Pvt. Ltd. Contacts People Marketing Workflows Campaigns Metrics &…" at bounding box center [762, 356] width 1525 height 712
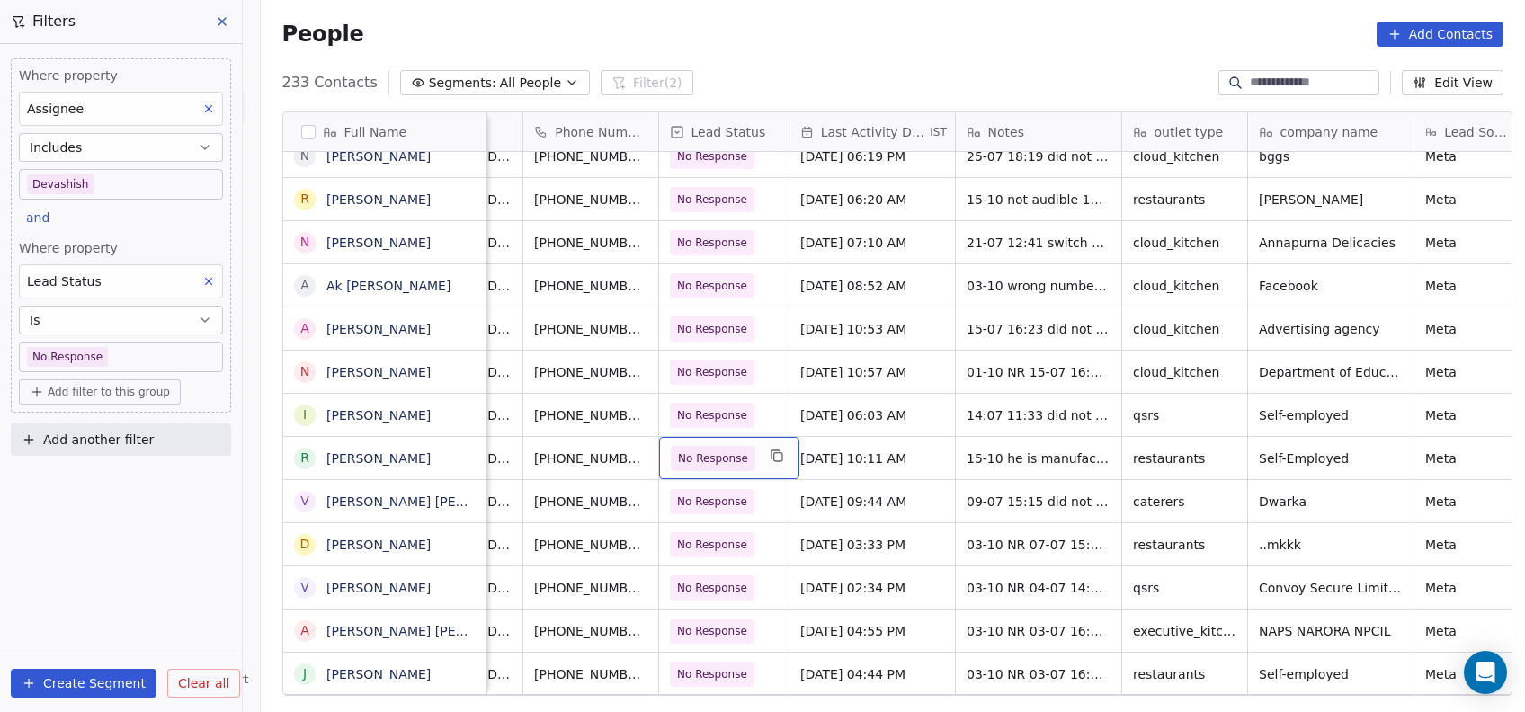
click at [722, 459] on span "No Response" at bounding box center [713, 459] width 70 height 18
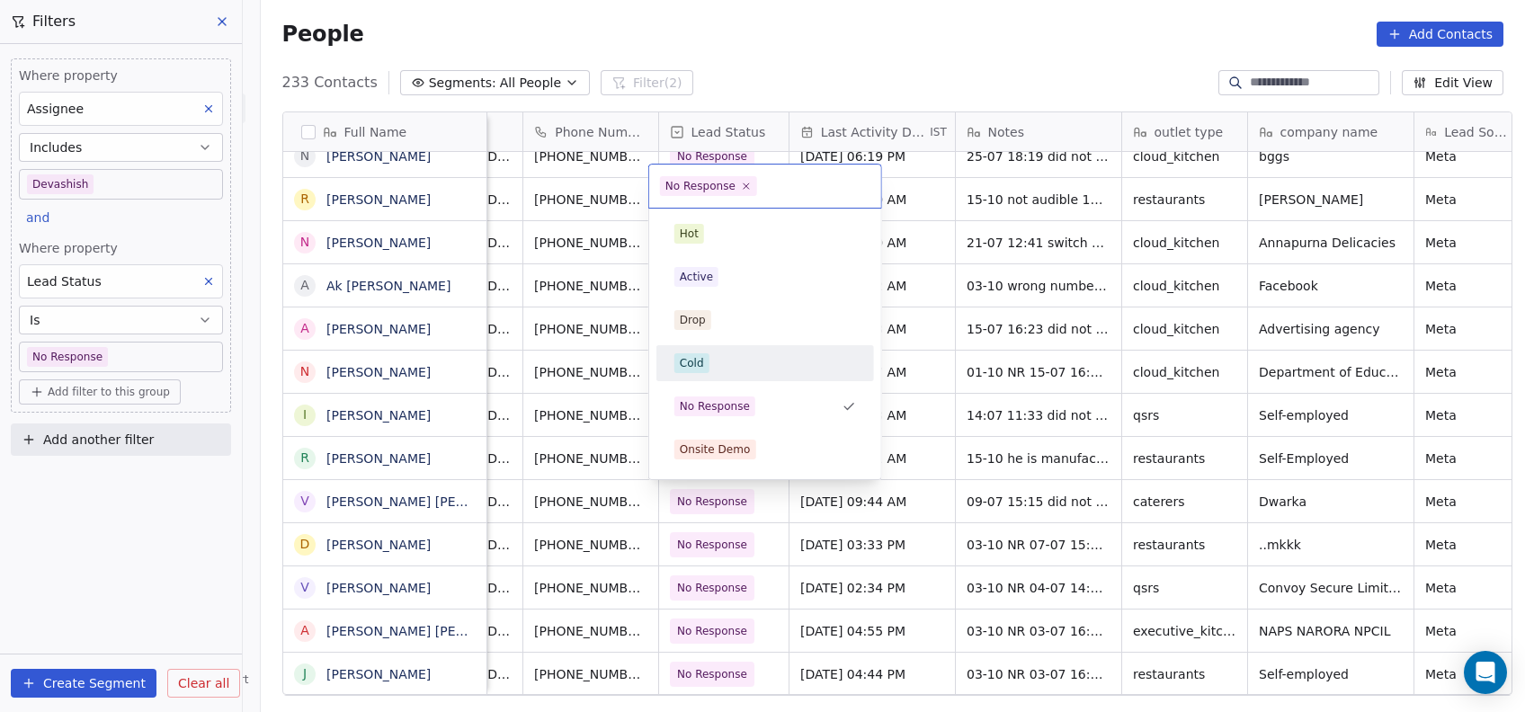
click at [696, 374] on div "Cold" at bounding box center [765, 363] width 203 height 29
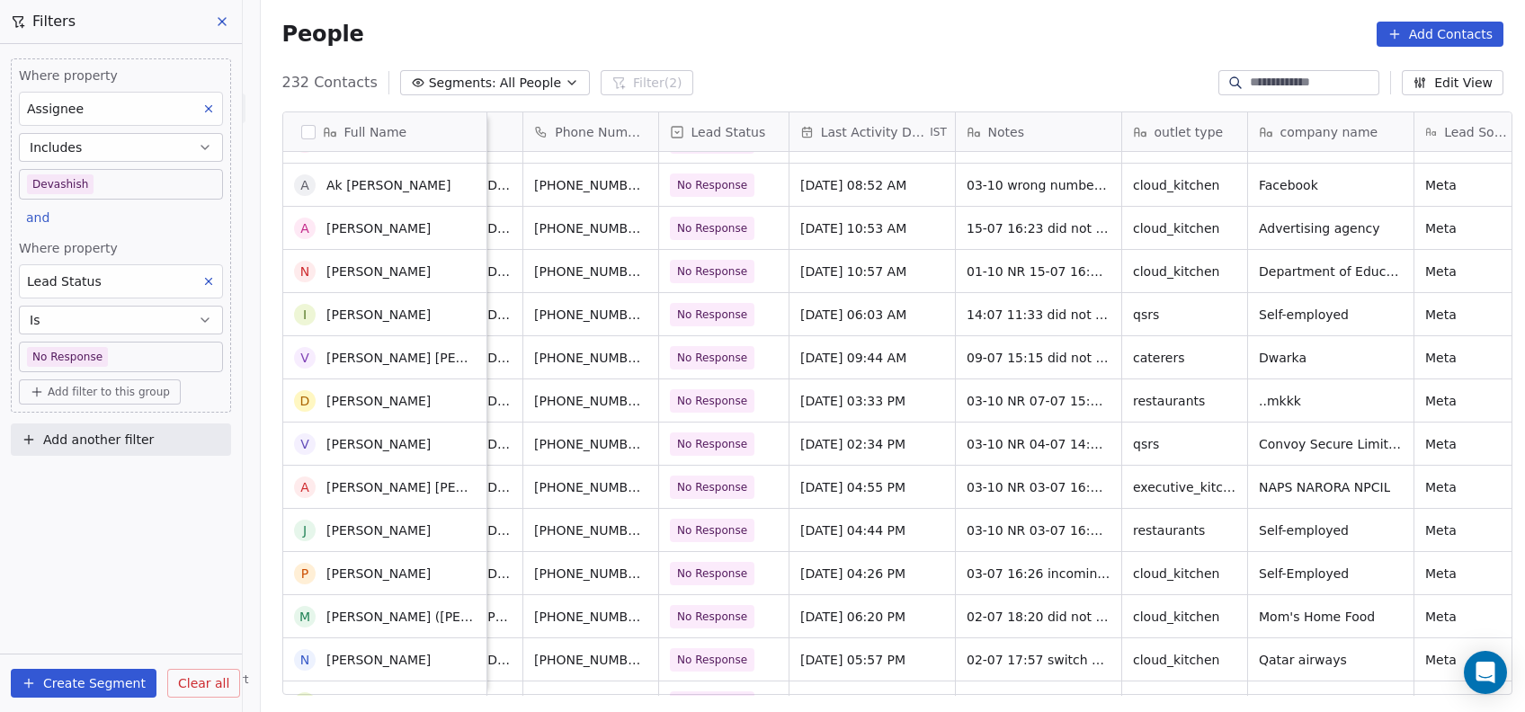
scroll to position [2302, 0]
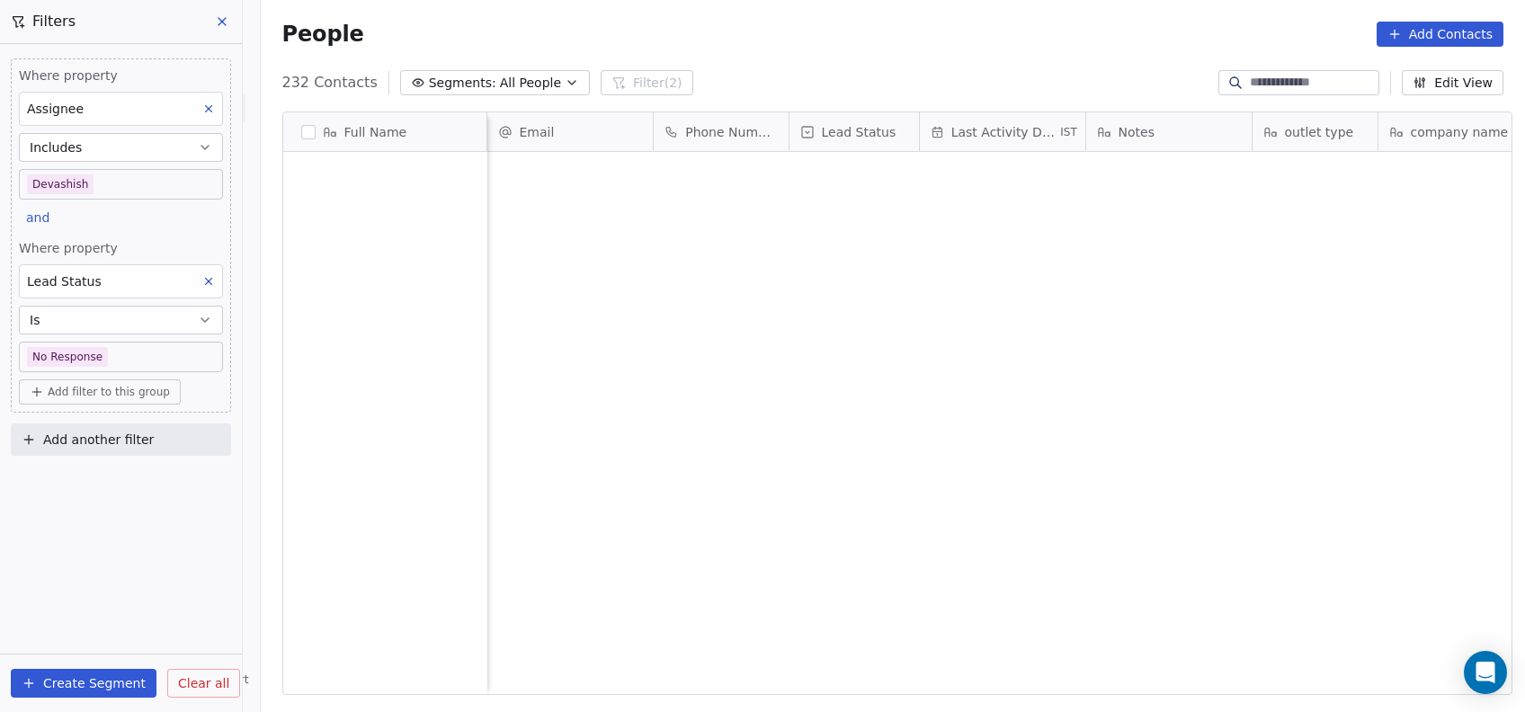
scroll to position [608, 1254]
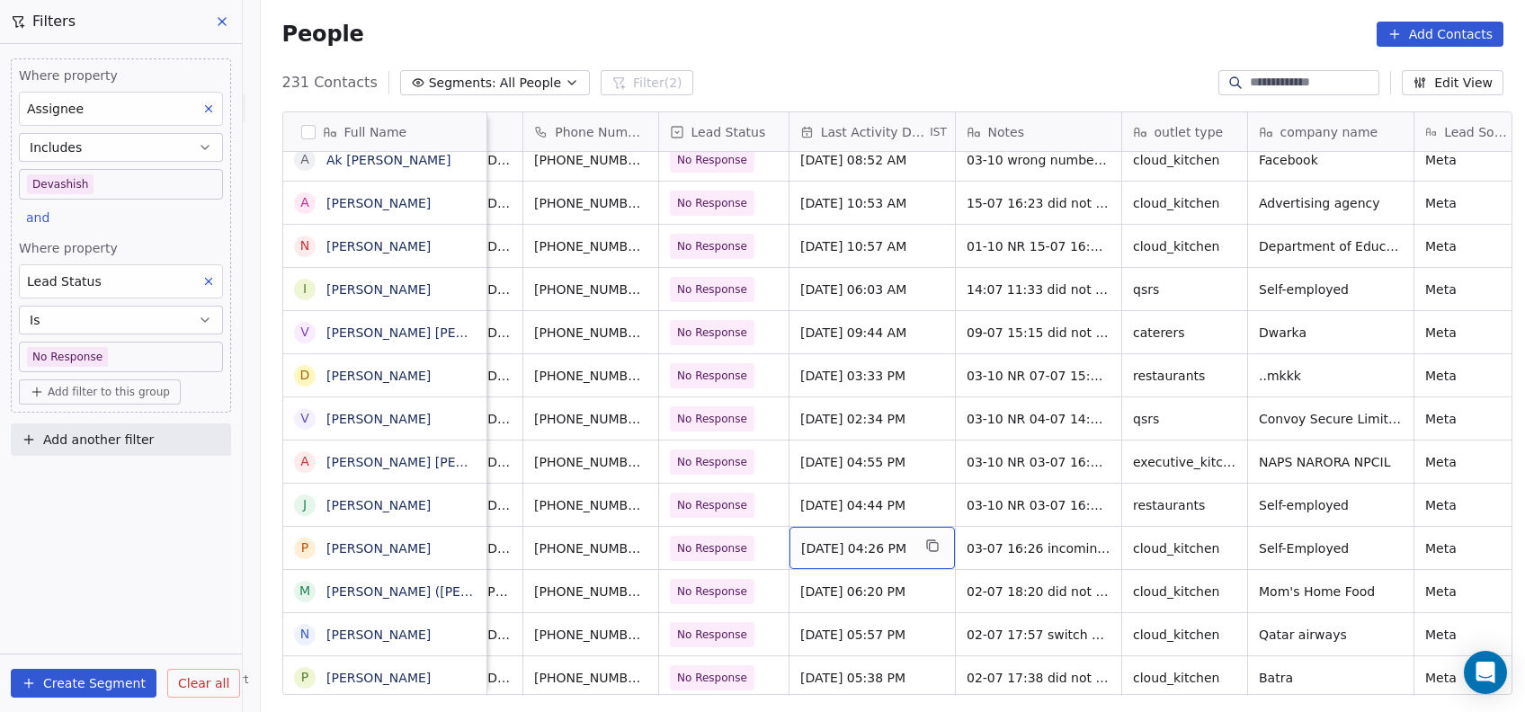
click at [813, 547] on span "[DATE] 04:26 PM" at bounding box center [856, 549] width 110 height 18
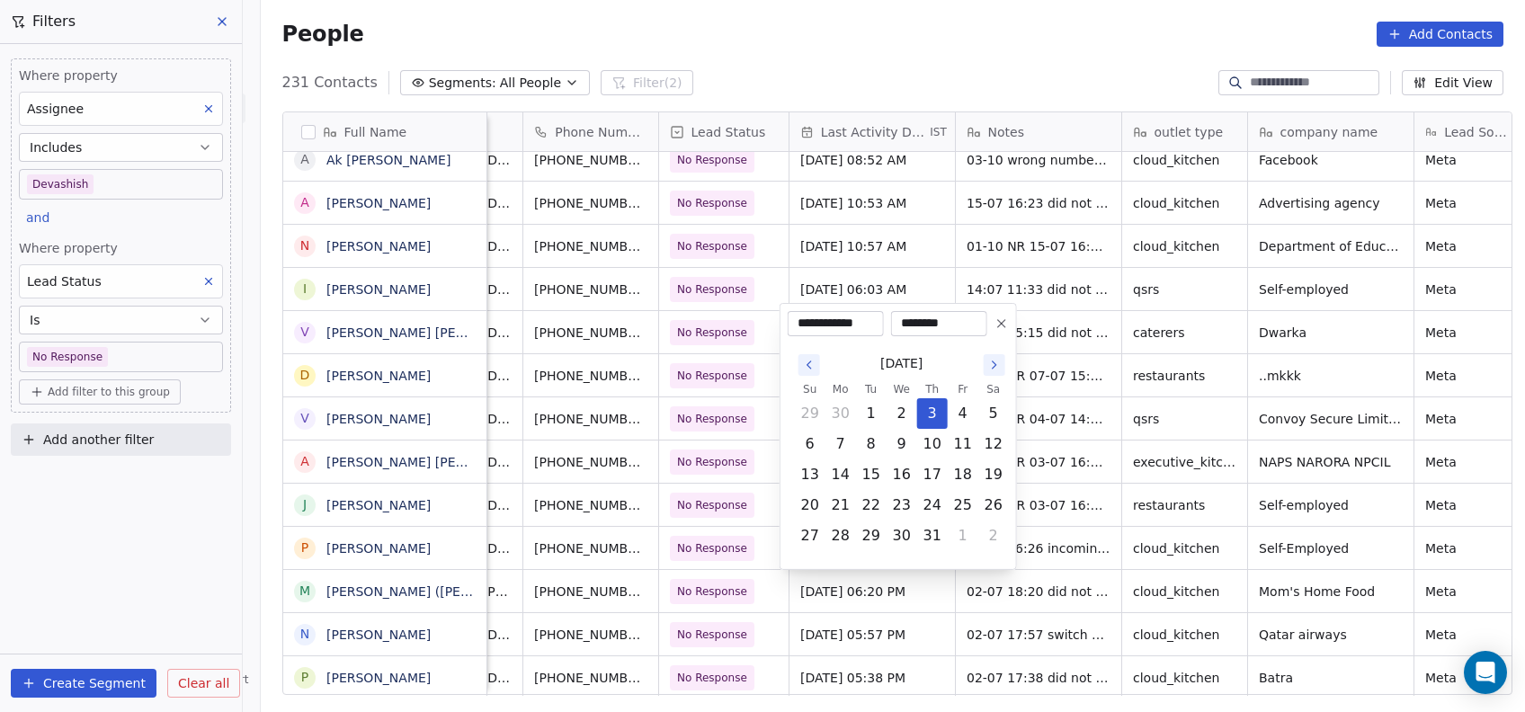
click at [992, 367] on icon "Go to the Next Month" at bounding box center [994, 365] width 14 height 14
click at [992, 342] on button "Go to the Next Month" at bounding box center [995, 335] width 22 height 22
click at [998, 359] on icon "Go to the Next Month" at bounding box center [994, 365] width 14 height 14
click at [906, 468] on button "15" at bounding box center [901, 474] width 29 height 29
type input "**********"
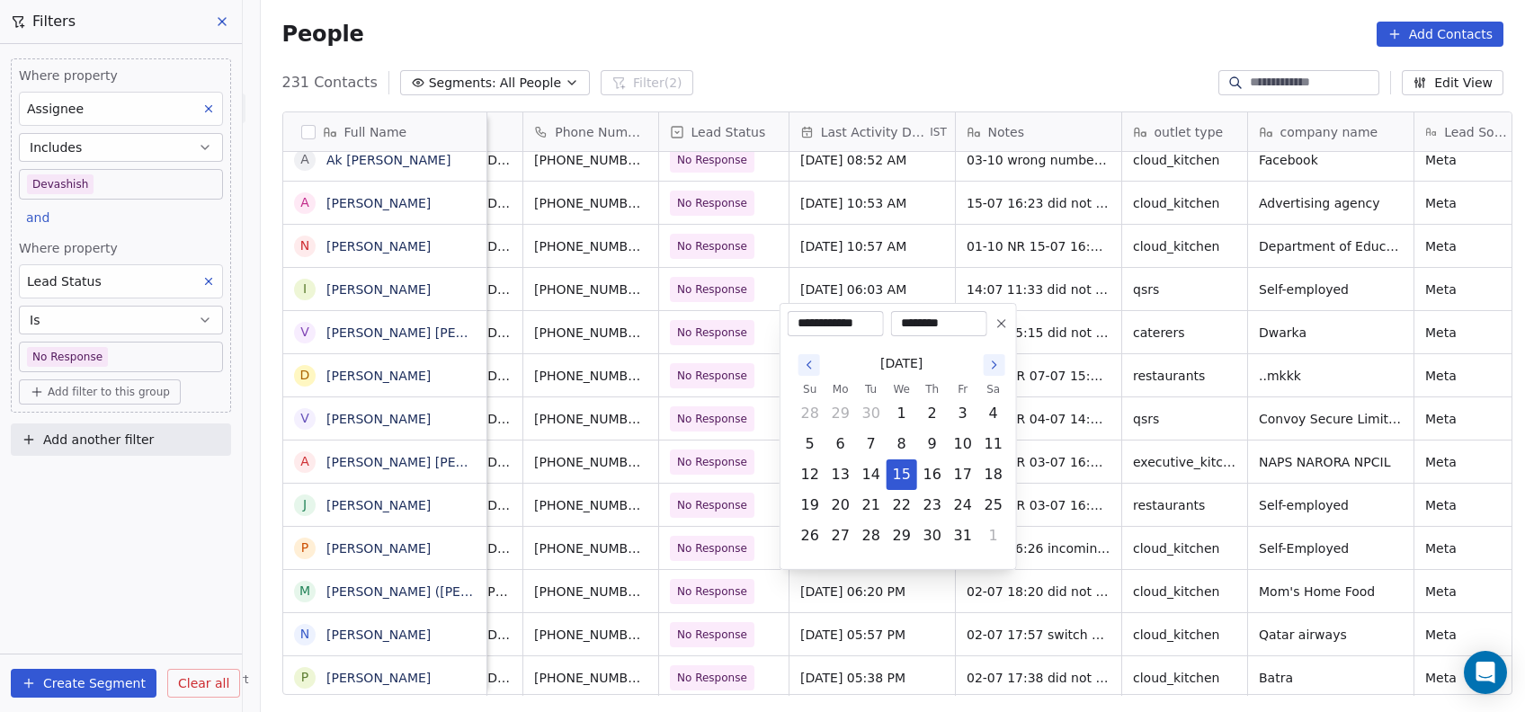
click at [1043, 437] on html "On2Cook India Pvt. Ltd. Contacts People Marketing Workflows Campaigns Metrics &…" at bounding box center [762, 356] width 1525 height 712
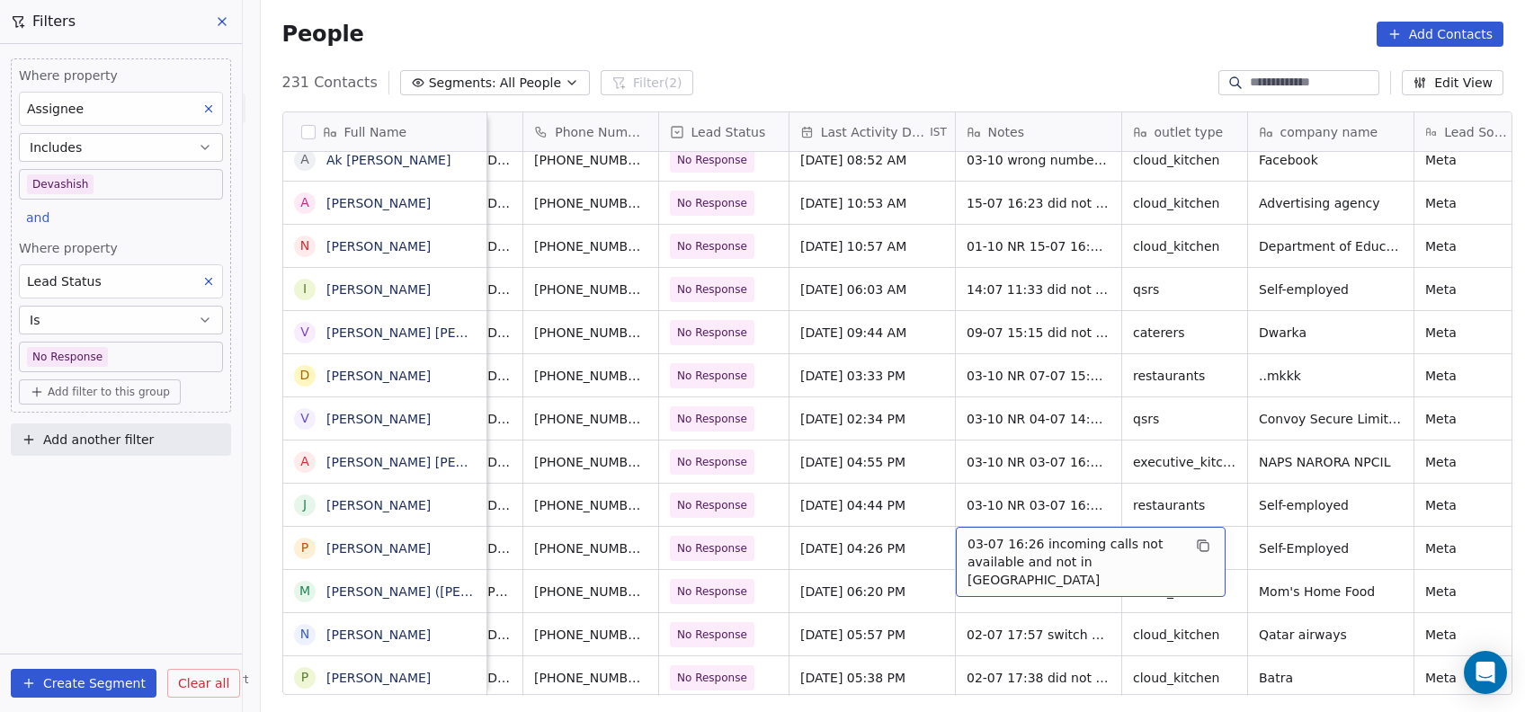
click at [985, 544] on span "03-07 16:26 incoming calls not available and not in [GEOGRAPHIC_DATA]" at bounding box center [1075, 562] width 214 height 54
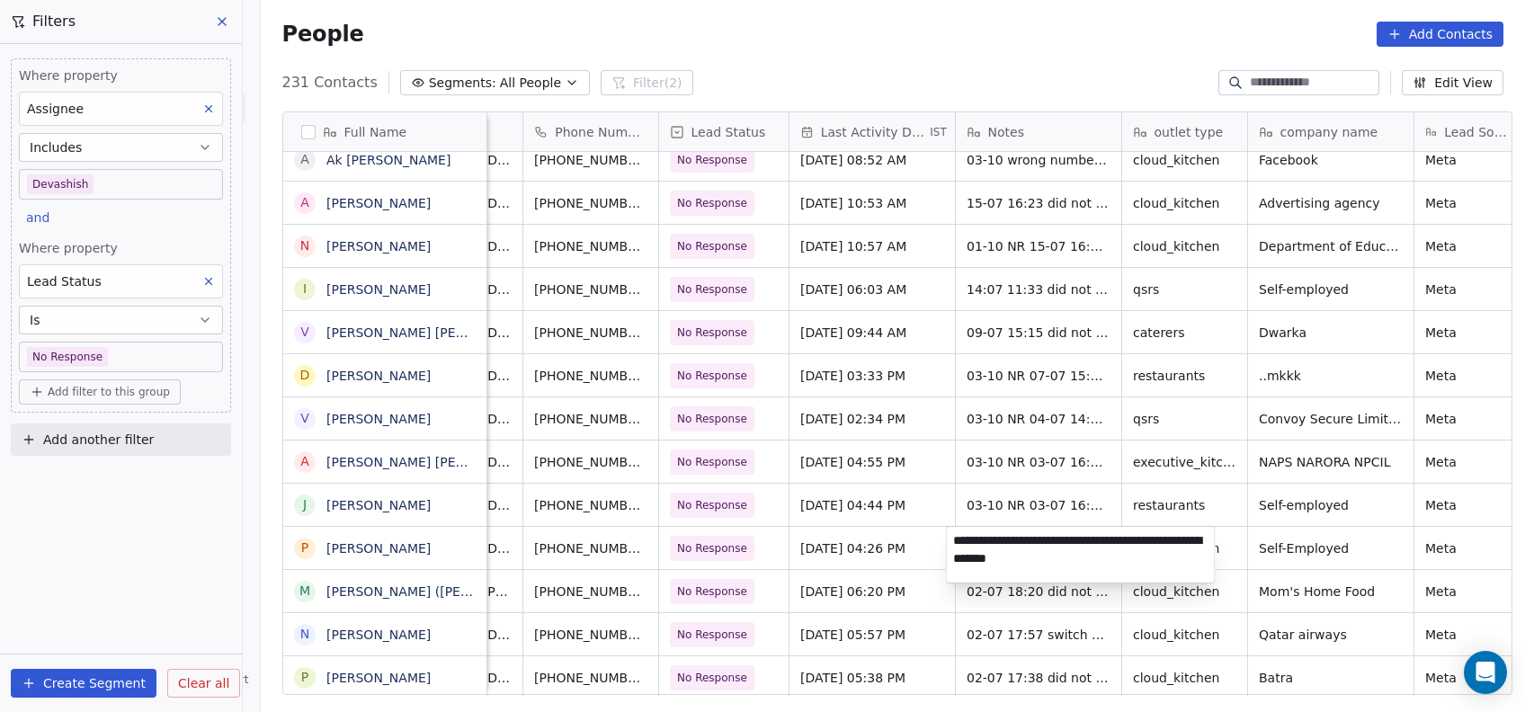
type textarea "**********"
click at [802, 614] on html "On2Cook India Pvt. Ltd. Contacts People Marketing Workflows Campaigns Metrics &…" at bounding box center [762, 356] width 1525 height 712
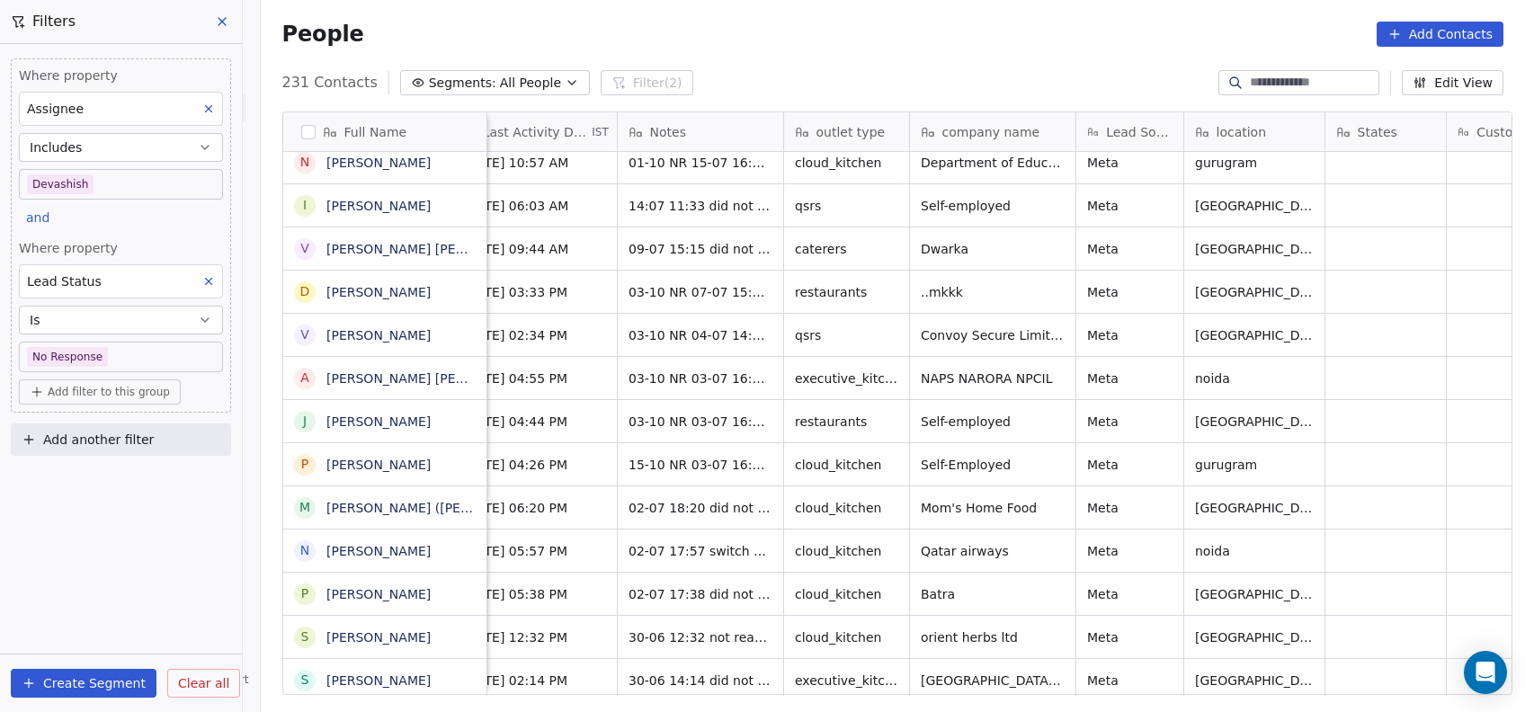
scroll to position [0, 468]
